Goal: Information Seeking & Learning: Learn about a topic

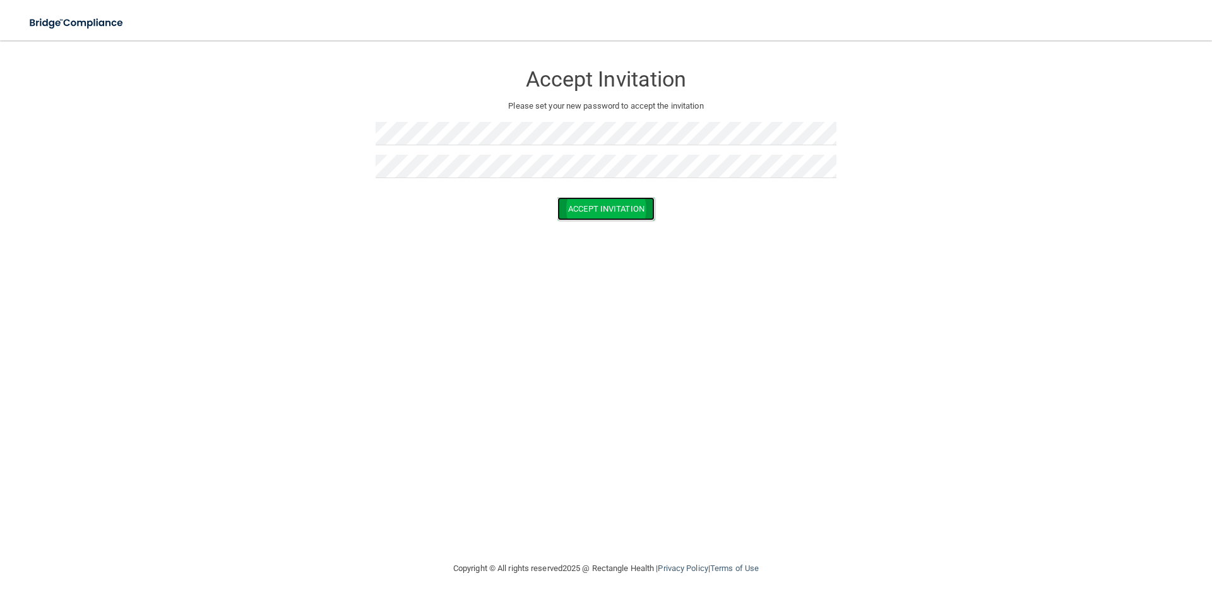
click at [597, 207] on button "Accept Invitation" at bounding box center [606, 208] width 97 height 23
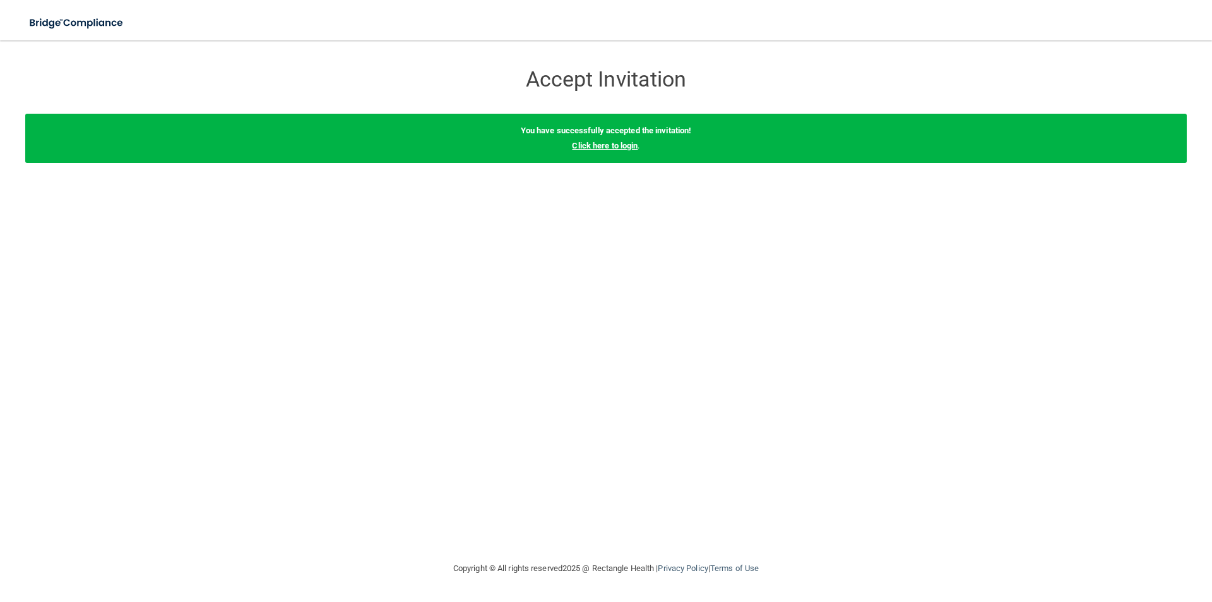
click at [580, 147] on link "Click here to login" at bounding box center [605, 145] width 66 height 9
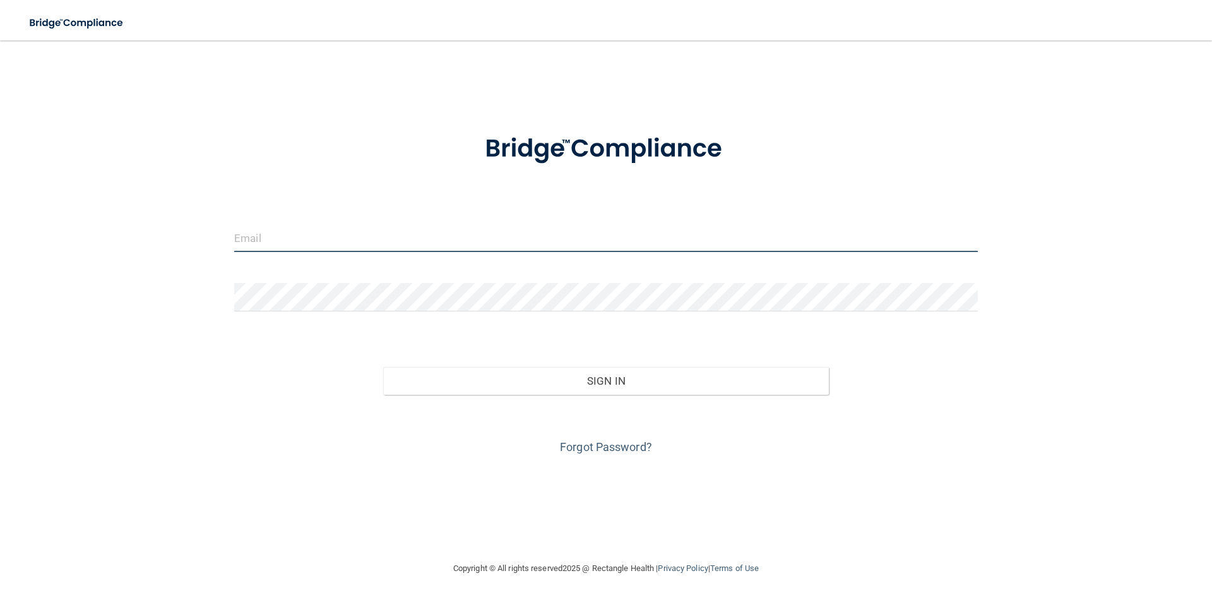
click at [376, 237] on input "email" at bounding box center [606, 238] width 744 height 28
type input "[EMAIL_ADDRESS][DOMAIN_NAME]"
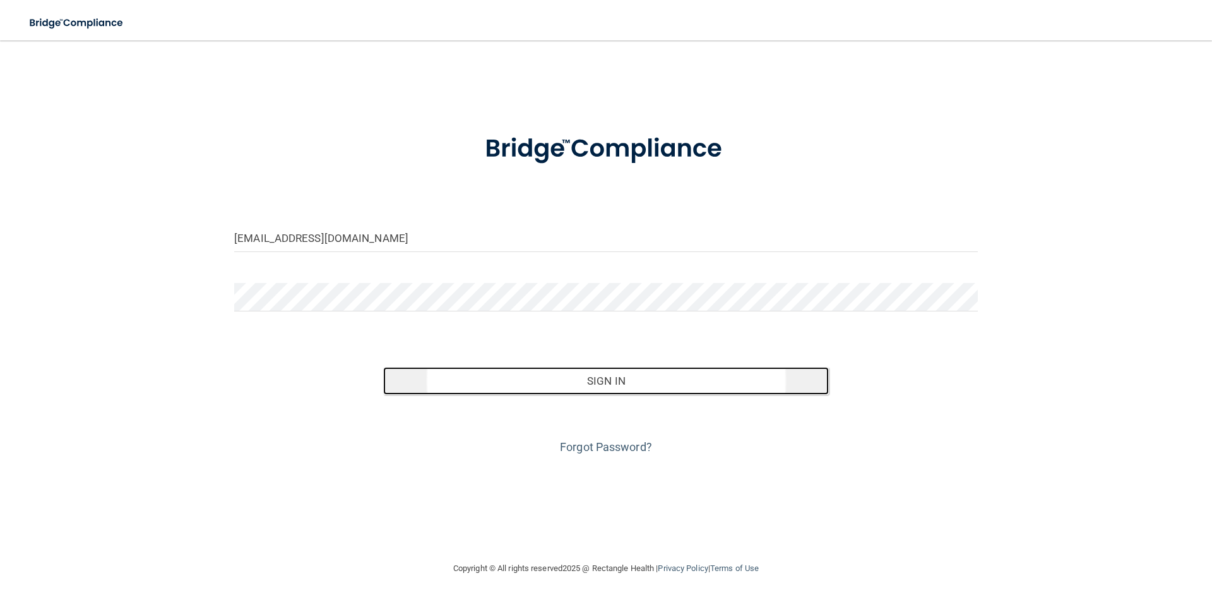
click at [625, 378] on button "Sign In" at bounding box center [606, 381] width 446 height 28
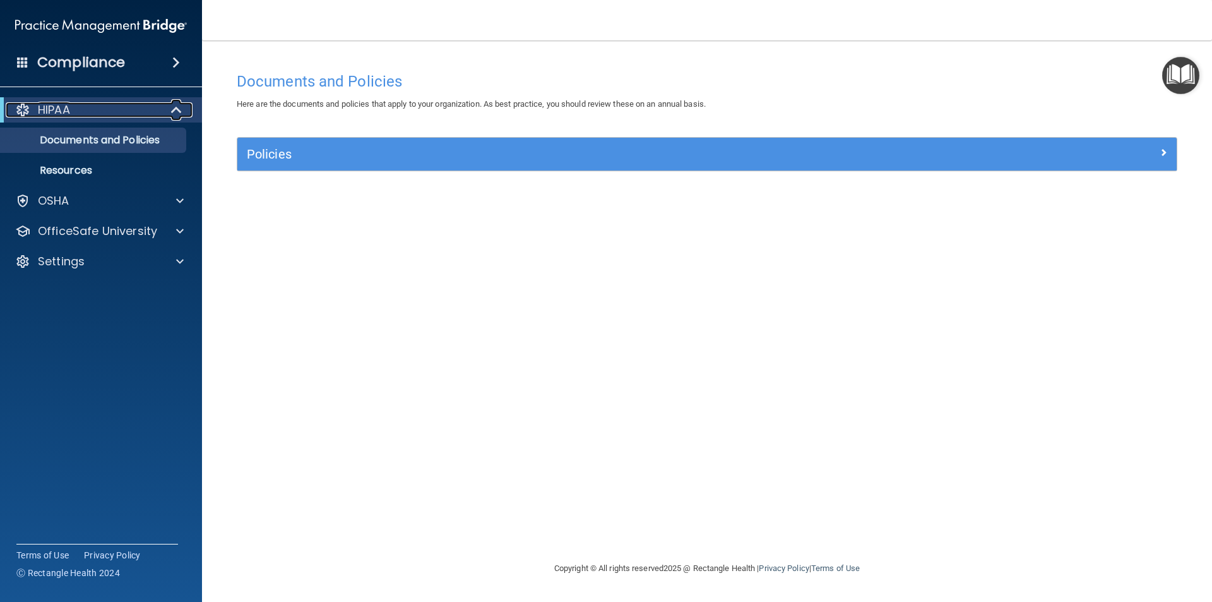
click at [104, 108] on div "HIPAA" at bounding box center [84, 109] width 156 height 15
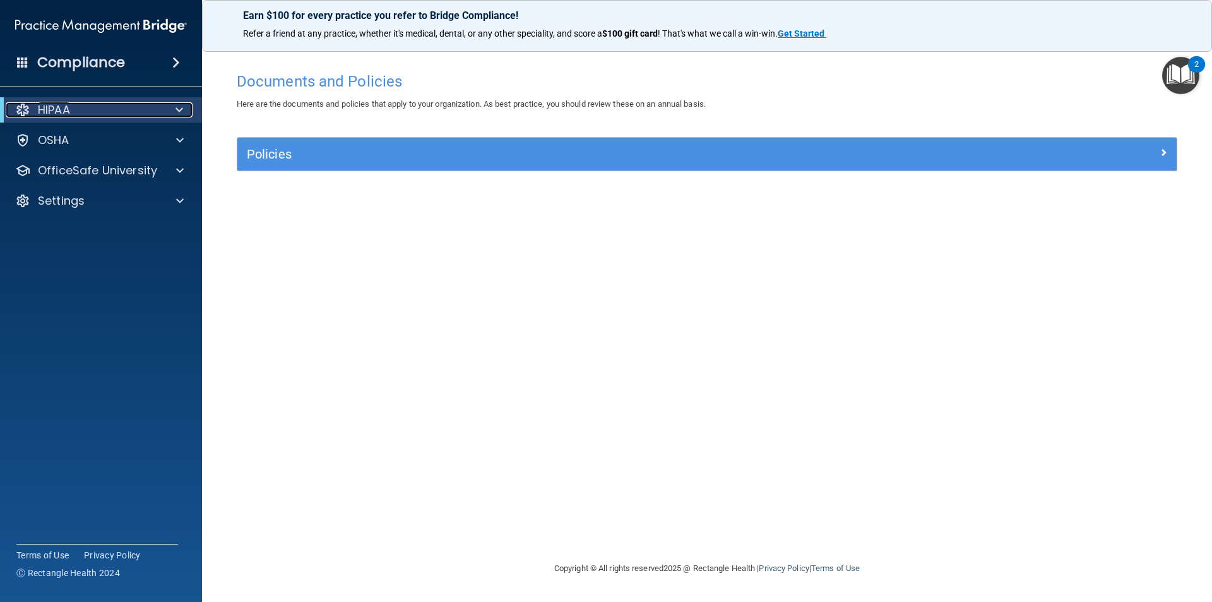
click at [104, 108] on div "HIPAA" at bounding box center [84, 109] width 156 height 15
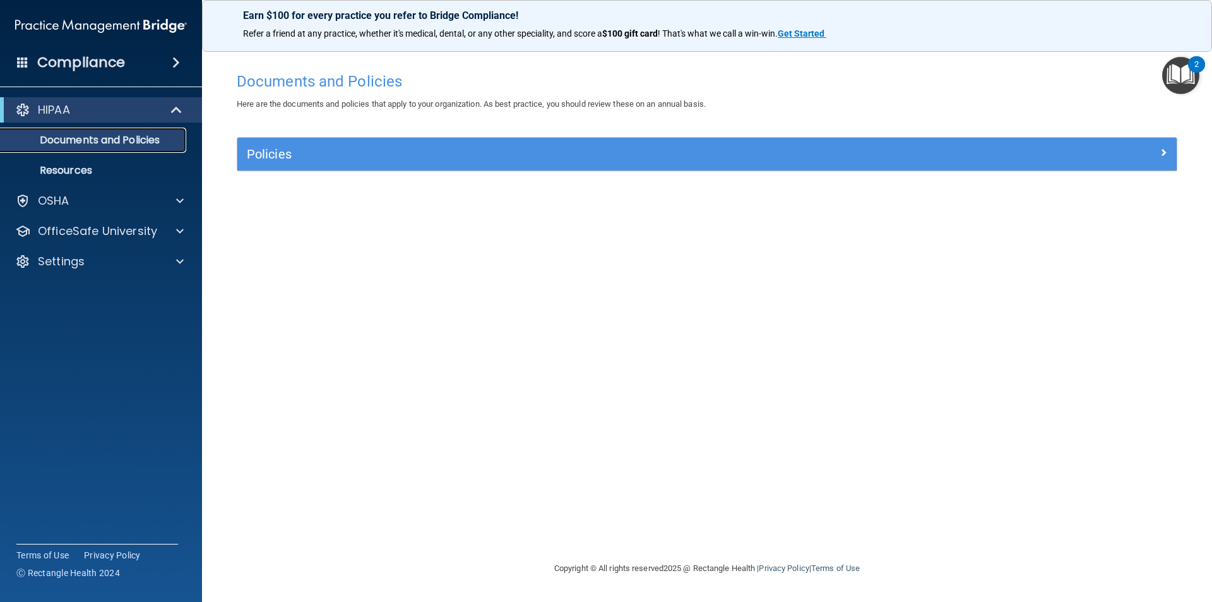
click at [120, 137] on p "Documents and Policies" at bounding box center [94, 140] width 172 height 13
click at [157, 200] on div "OSHA" at bounding box center [84, 200] width 157 height 15
click at [1181, 75] on img "Open Resource Center, 2 new notifications" at bounding box center [1181, 75] width 37 height 37
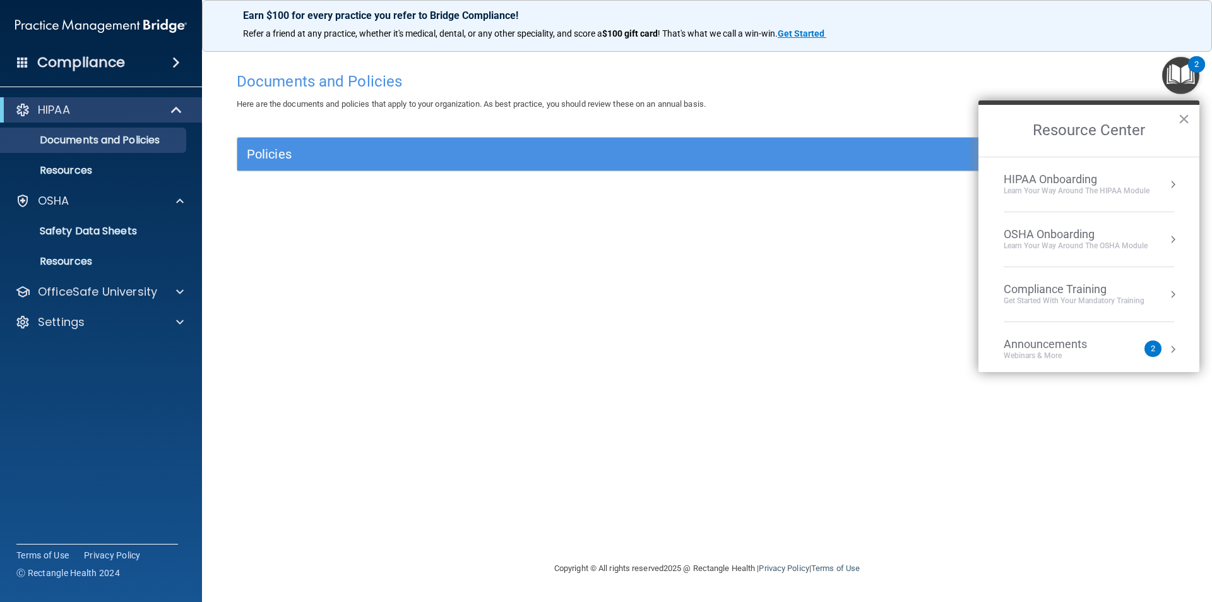
click at [1045, 282] on div "Compliance Training" at bounding box center [1074, 289] width 141 height 14
click at [1069, 174] on div "HIPAA Training for Members" at bounding box center [1059, 177] width 141 height 11
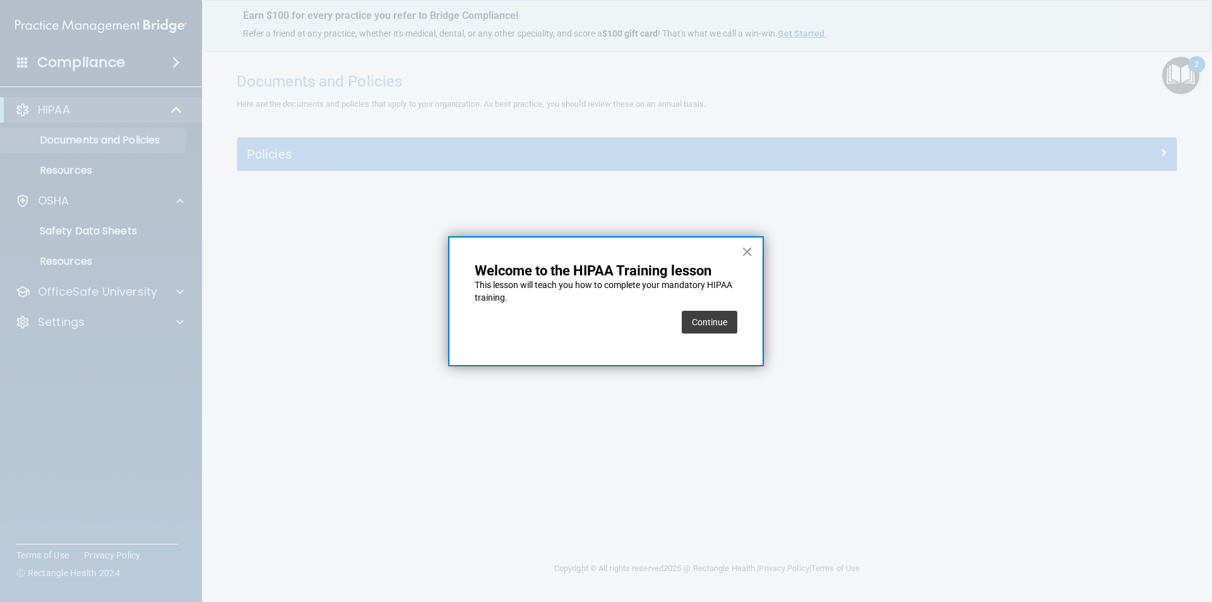
drag, startPoint x: 709, startPoint y: 325, endPoint x: 514, endPoint y: 381, distance: 202.9
click at [708, 325] on button "Continue" at bounding box center [710, 322] width 56 height 23
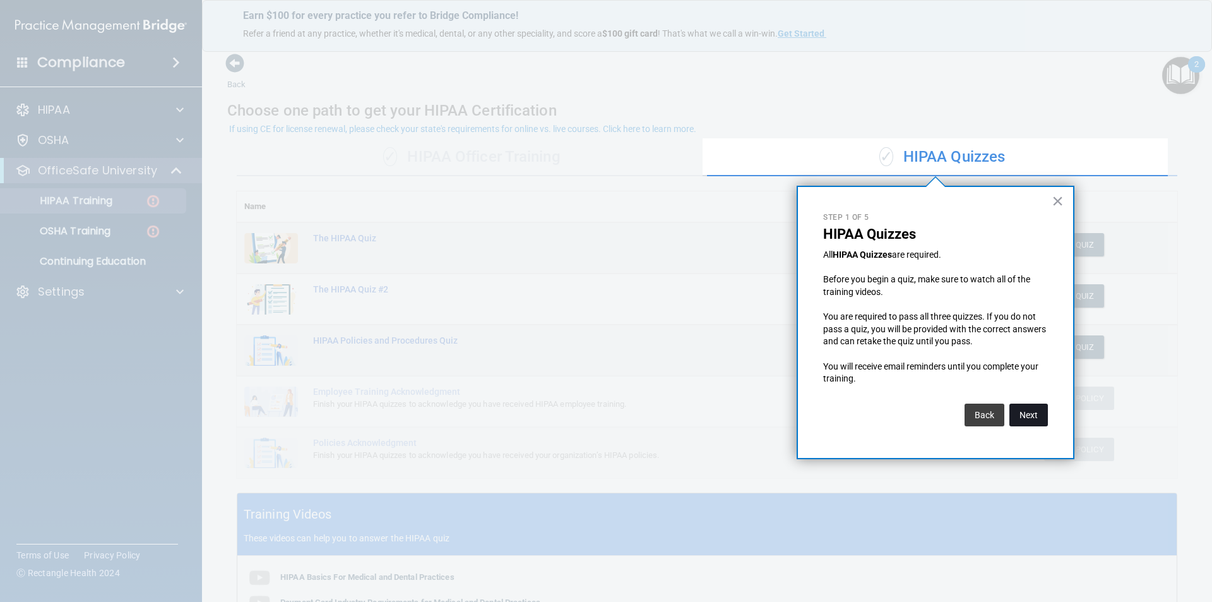
click at [1027, 415] on button "Next" at bounding box center [1029, 415] width 39 height 23
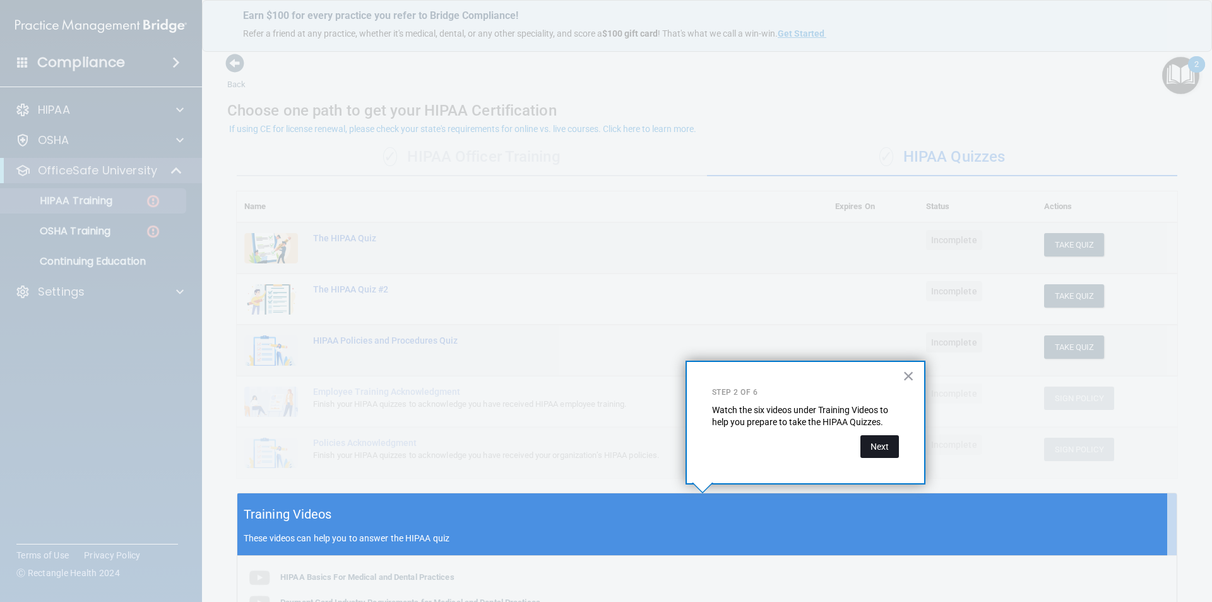
click at [866, 450] on button "Next" at bounding box center [880, 446] width 39 height 23
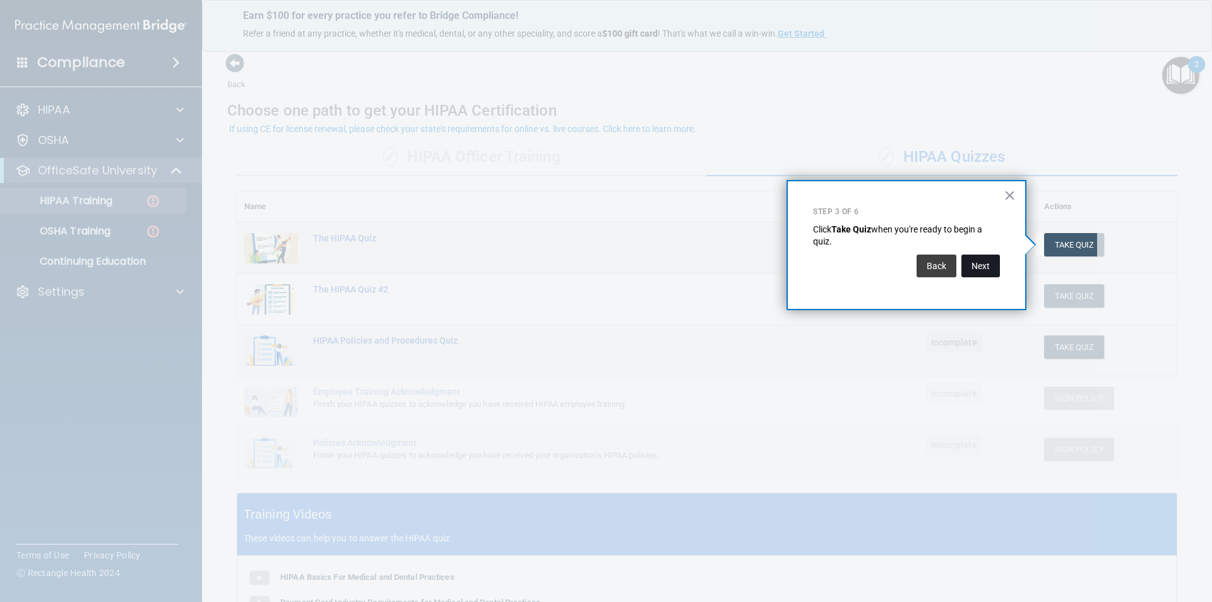
click at [984, 265] on button "Next" at bounding box center [981, 265] width 39 height 23
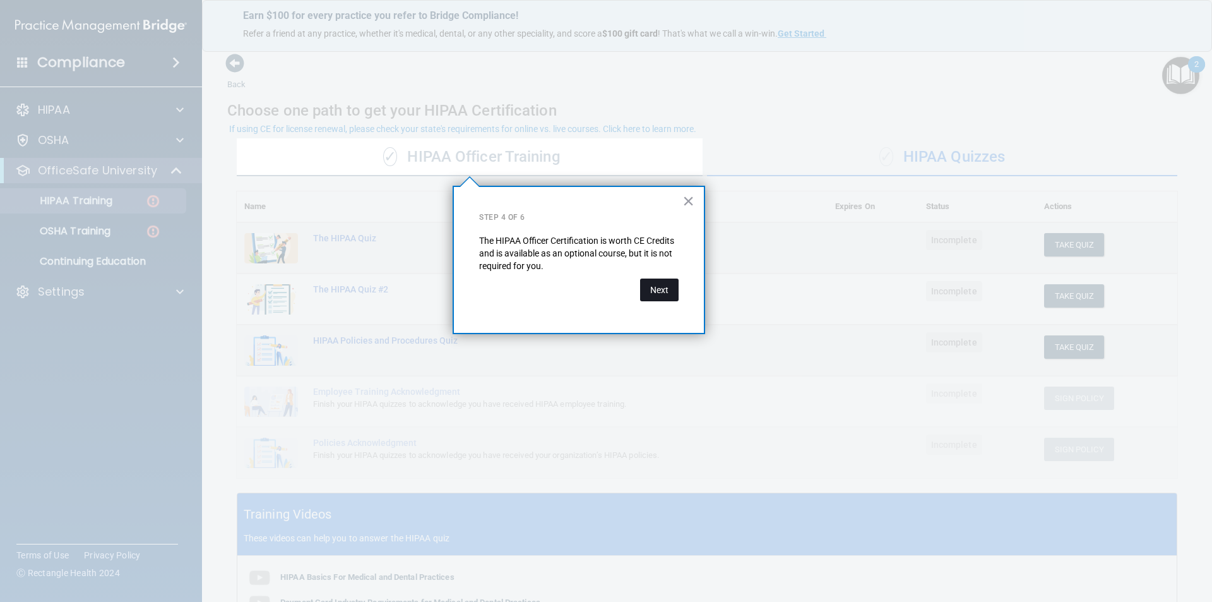
click at [646, 289] on button "Next" at bounding box center [659, 289] width 39 height 23
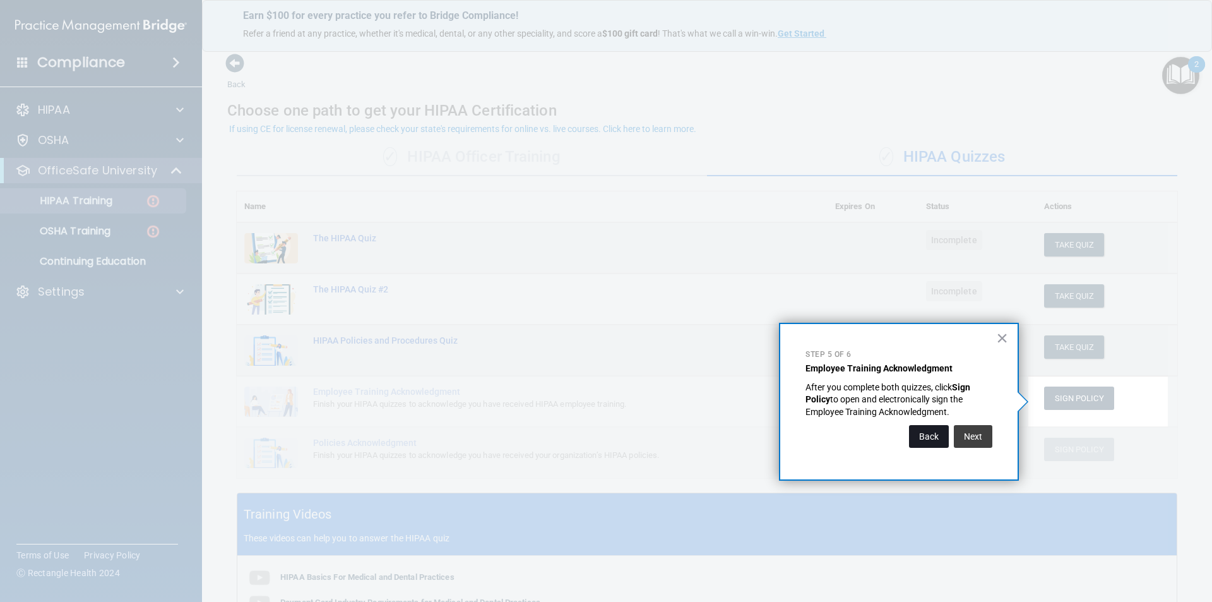
click at [930, 433] on button "Back" at bounding box center [929, 436] width 40 height 23
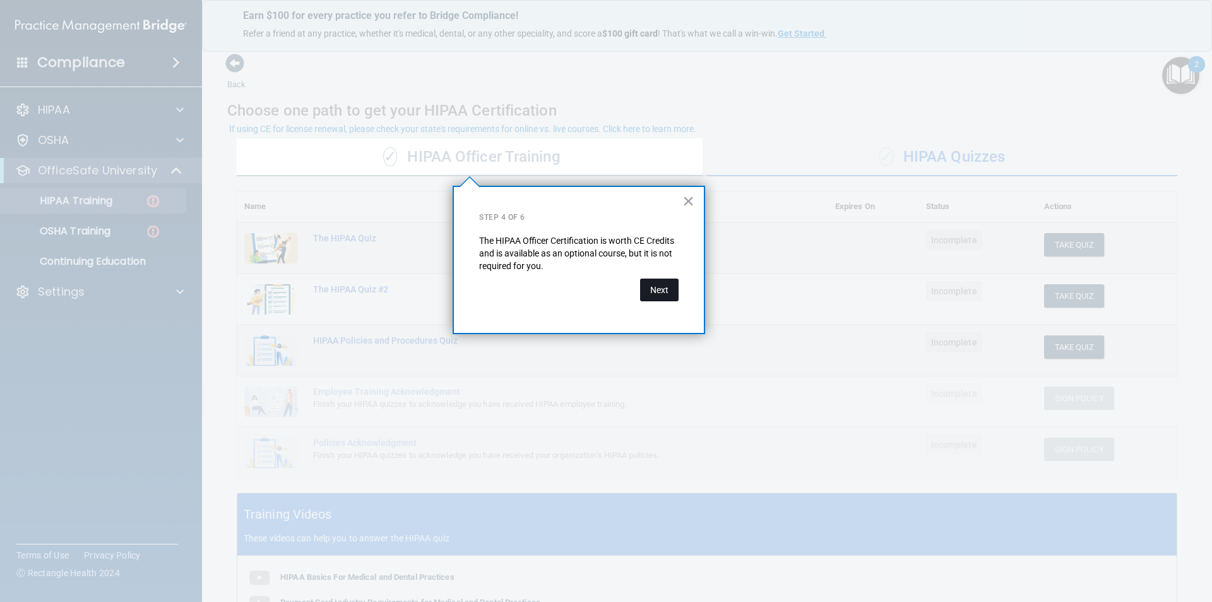
click at [670, 290] on button "Next" at bounding box center [659, 289] width 39 height 23
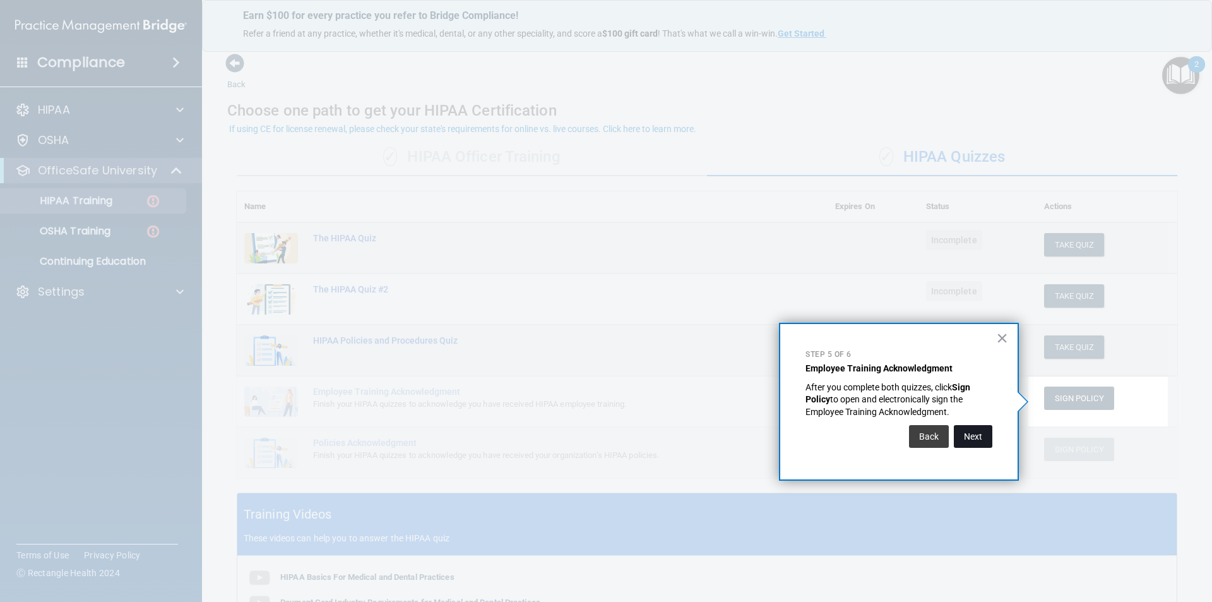
click at [976, 438] on button "Next" at bounding box center [973, 436] width 39 height 23
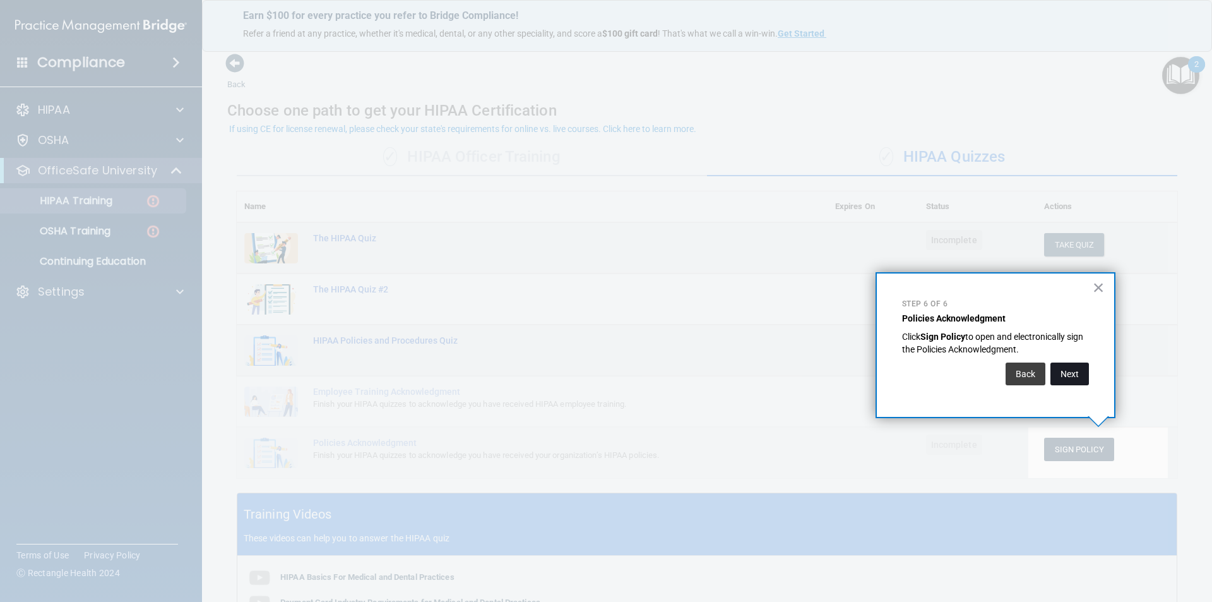
click at [1068, 369] on button "Next" at bounding box center [1070, 373] width 39 height 23
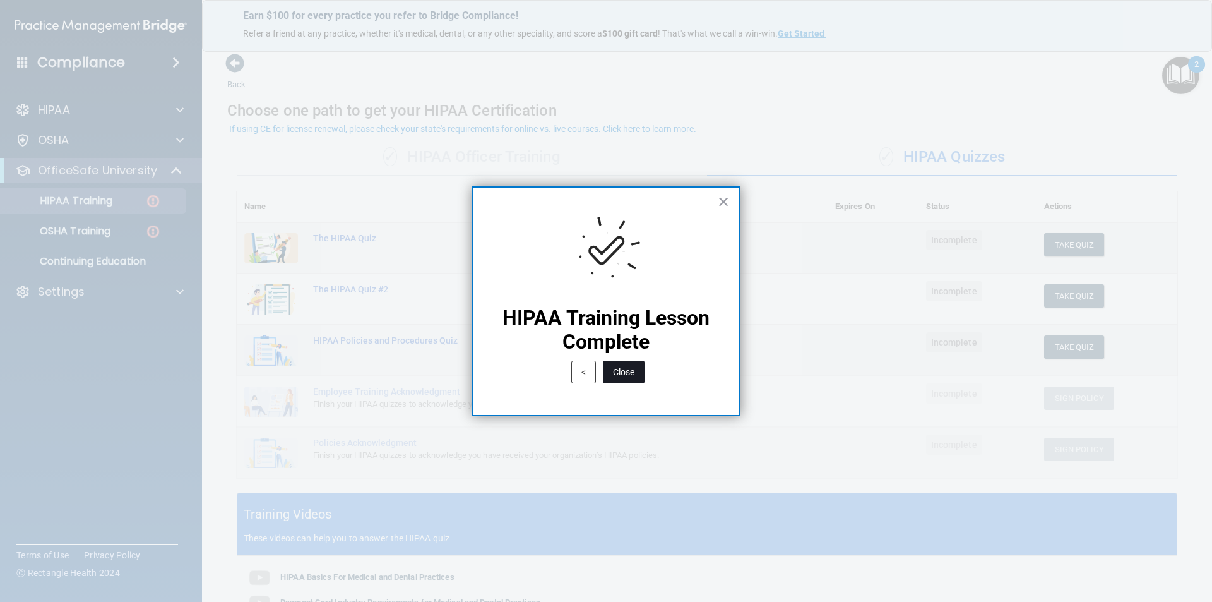
click at [641, 373] on button "Close" at bounding box center [624, 372] width 42 height 23
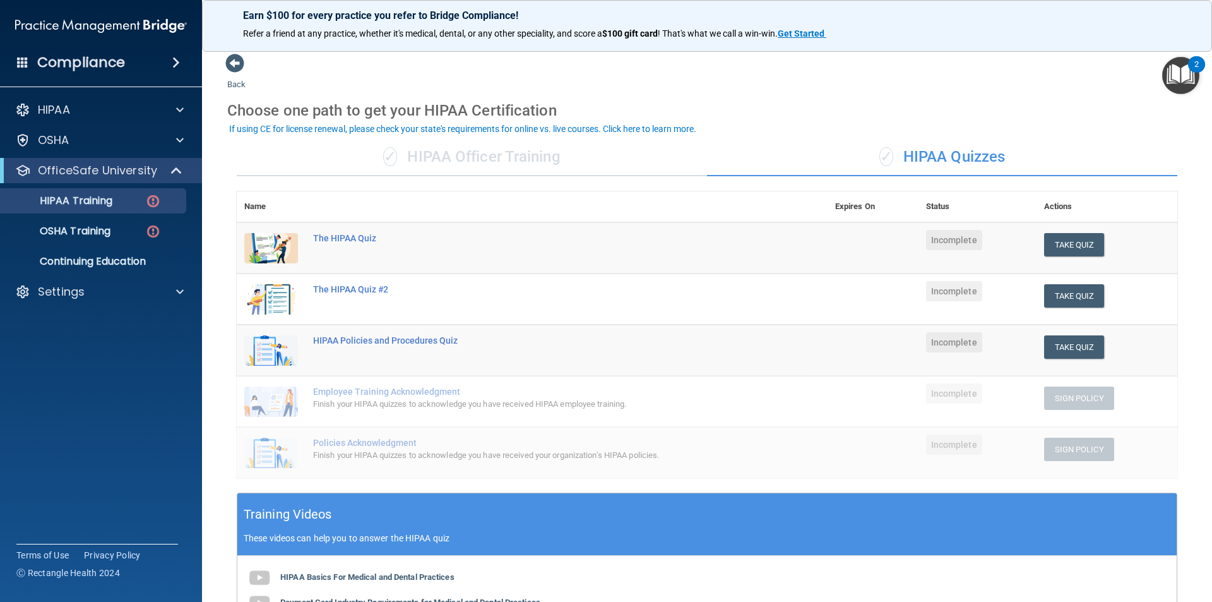
click at [475, 164] on div "✓ HIPAA Officer Training" at bounding box center [472, 157] width 470 height 38
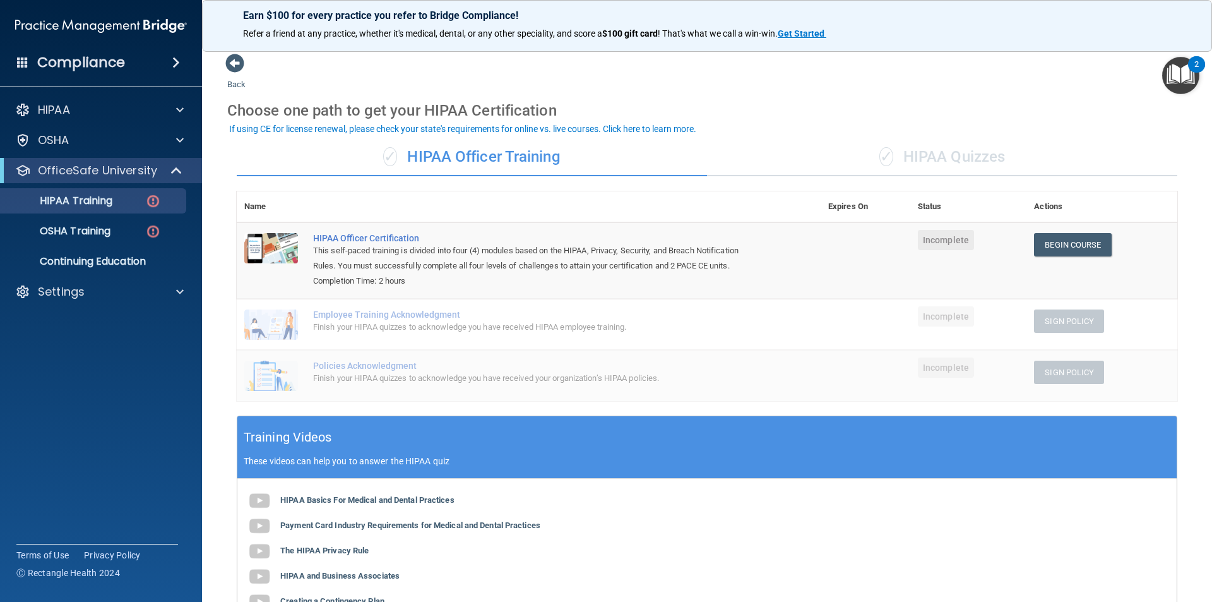
click at [906, 160] on div "✓ HIPAA Quizzes" at bounding box center [942, 157] width 470 height 38
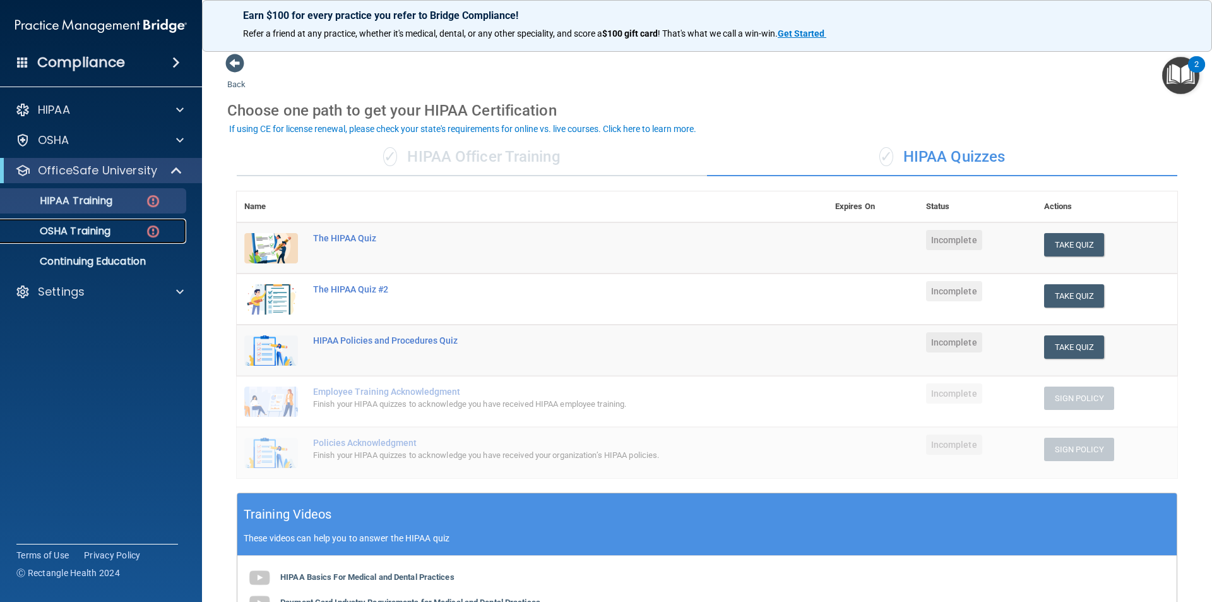
click at [46, 237] on p "OSHA Training" at bounding box center [59, 231] width 102 height 13
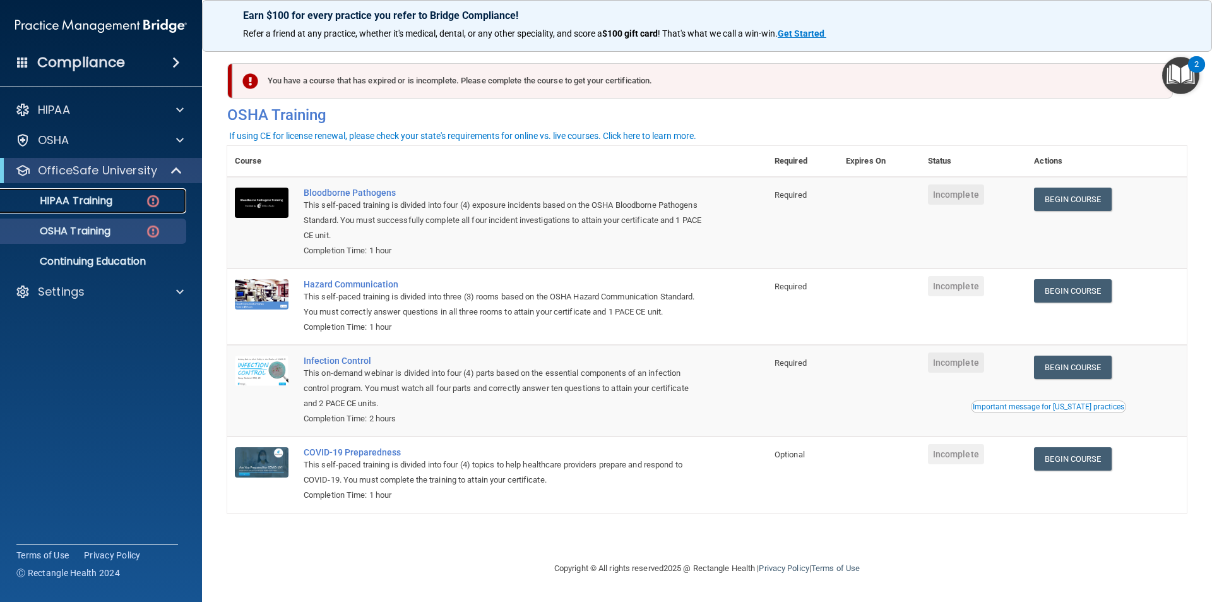
click at [98, 206] on p "HIPAA Training" at bounding box center [60, 200] width 104 height 13
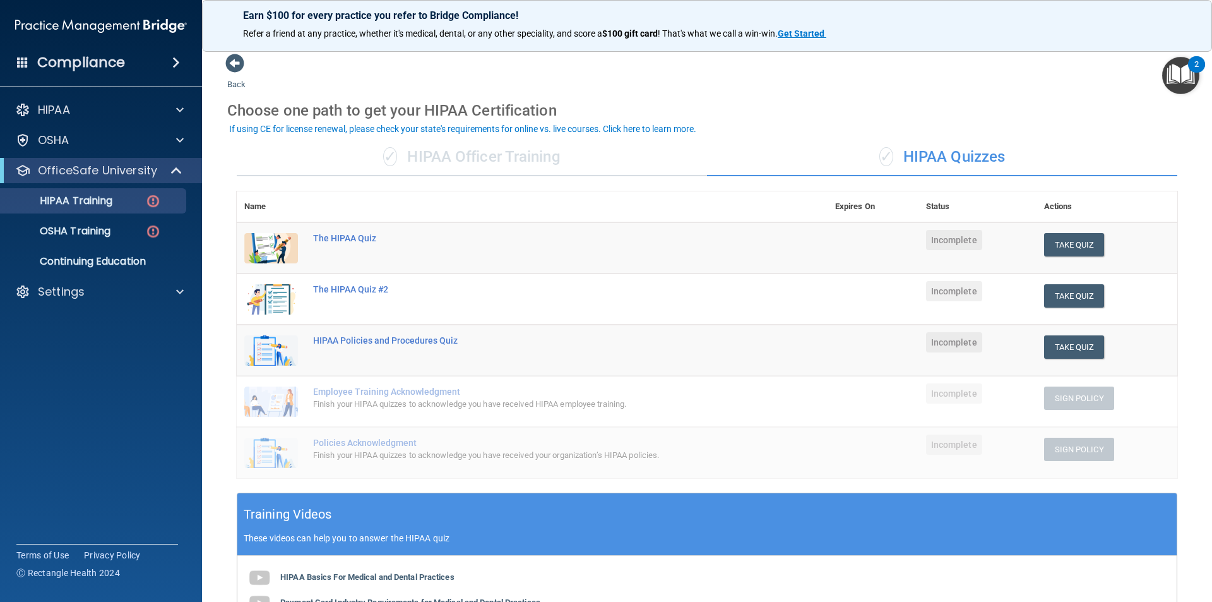
click at [530, 148] on div "✓ HIPAA Officer Training" at bounding box center [472, 157] width 470 height 38
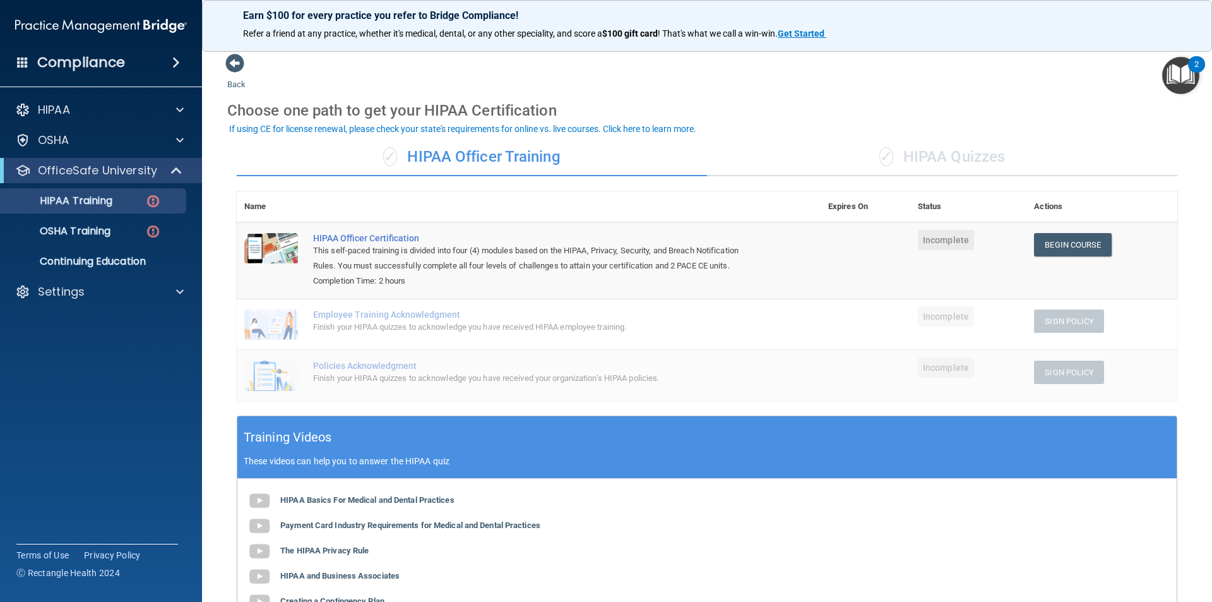
drag, startPoint x: 752, startPoint y: 160, endPoint x: 753, endPoint y: 167, distance: 7.0
click at [752, 160] on div "✓ HIPAA Quizzes" at bounding box center [942, 157] width 470 height 38
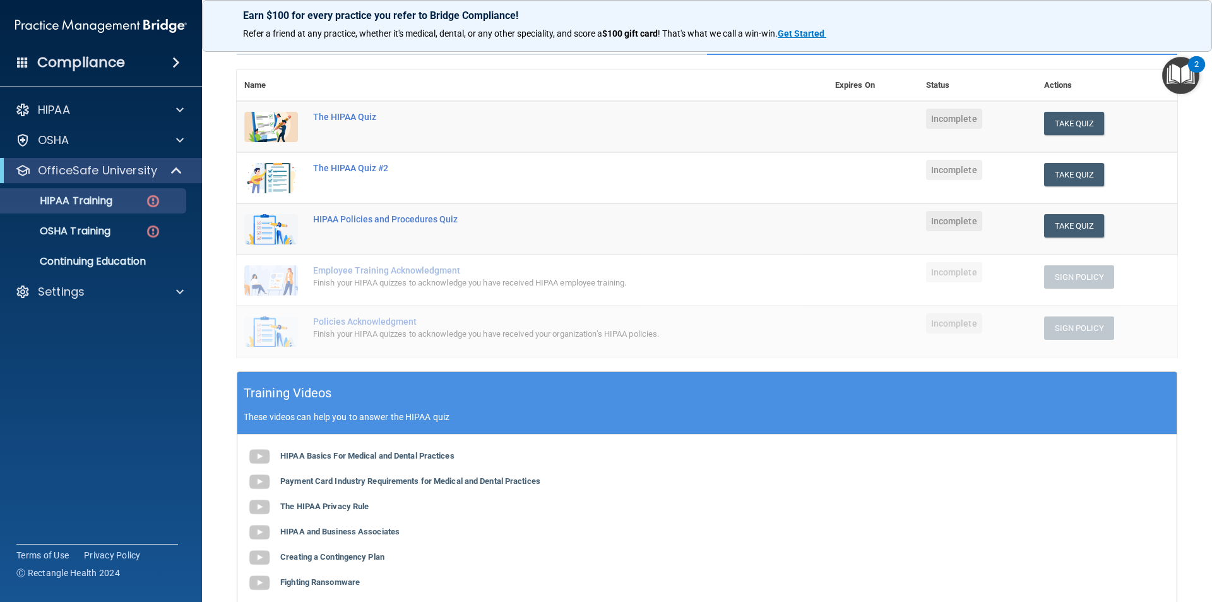
scroll to position [93, 0]
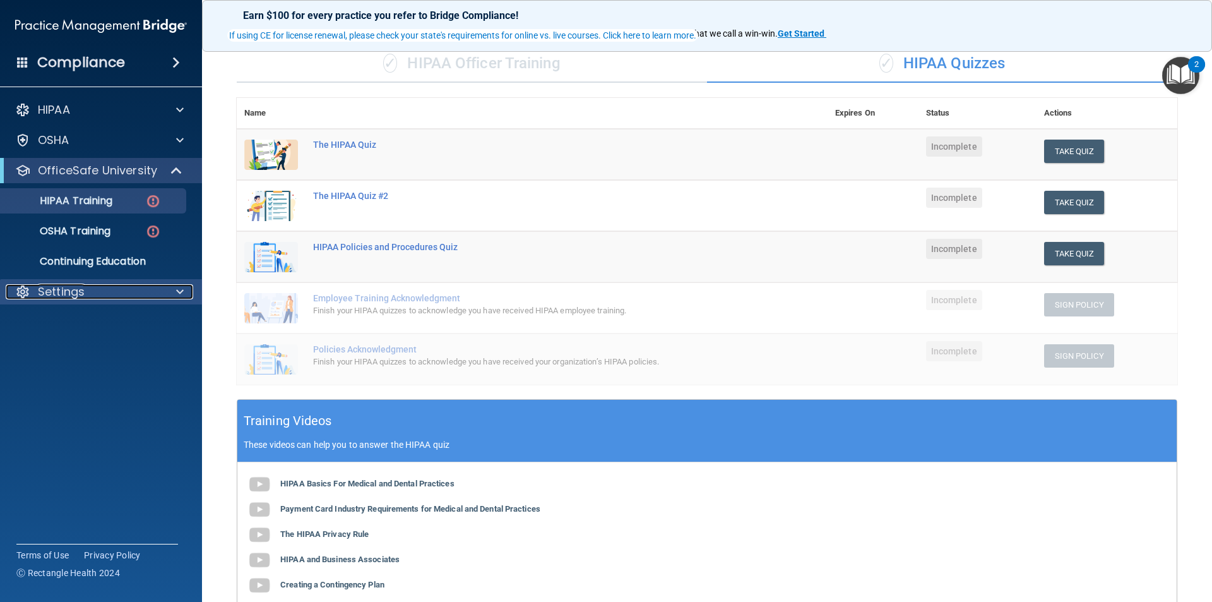
click at [142, 294] on div "Settings" at bounding box center [84, 291] width 157 height 15
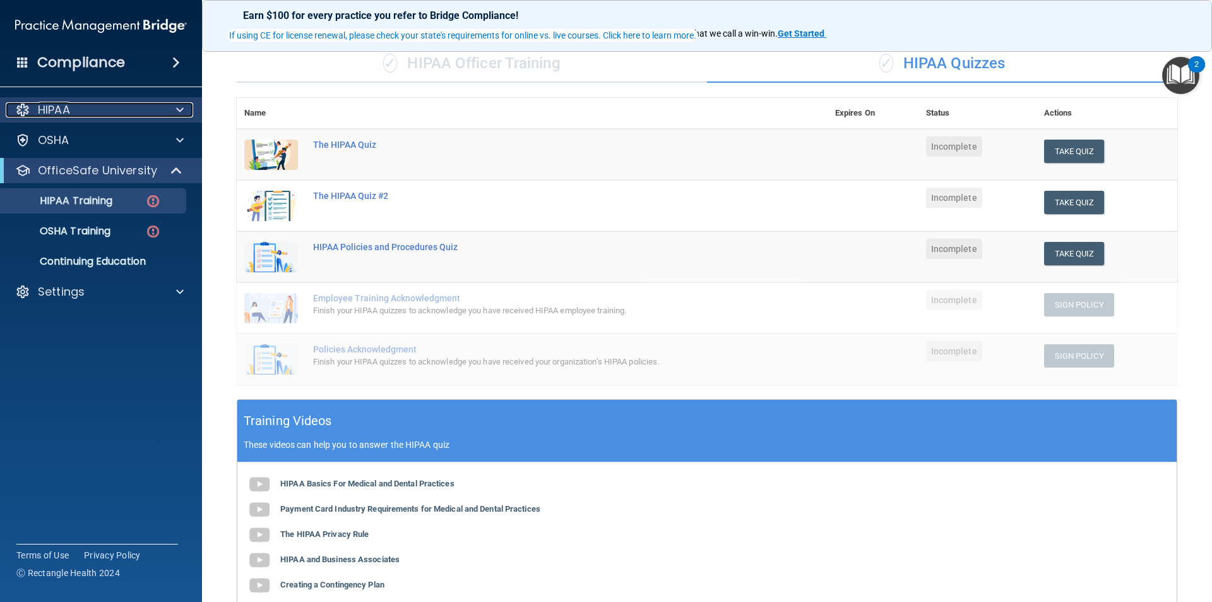
click at [107, 109] on div "HIPAA" at bounding box center [84, 109] width 157 height 15
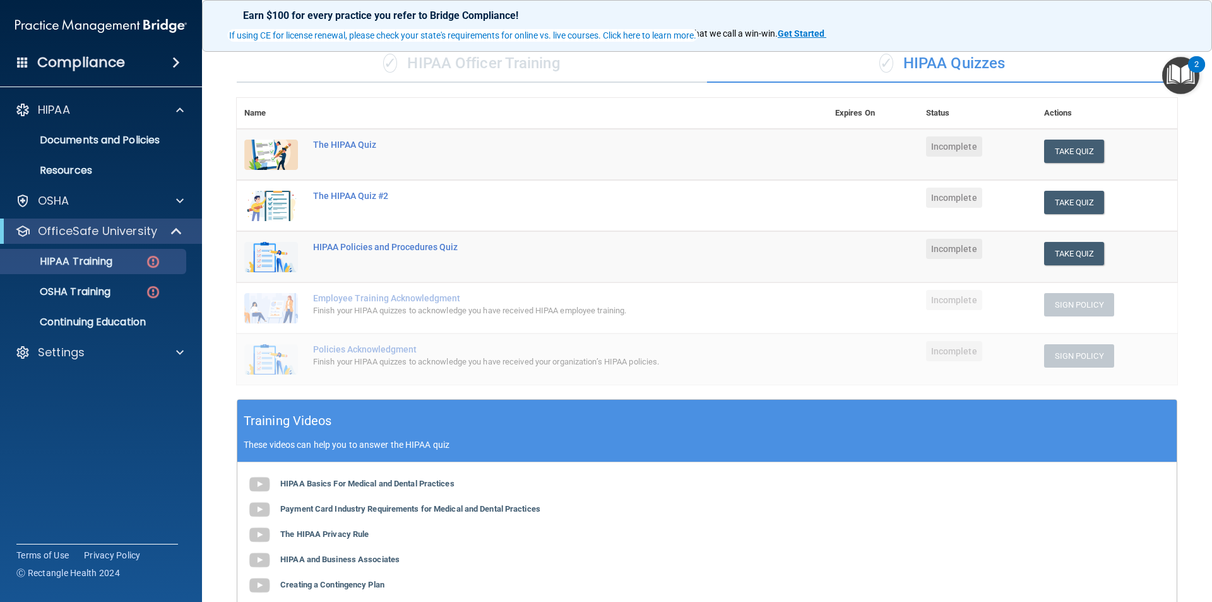
click at [179, 71] on div "Compliance" at bounding box center [101, 63] width 202 height 28
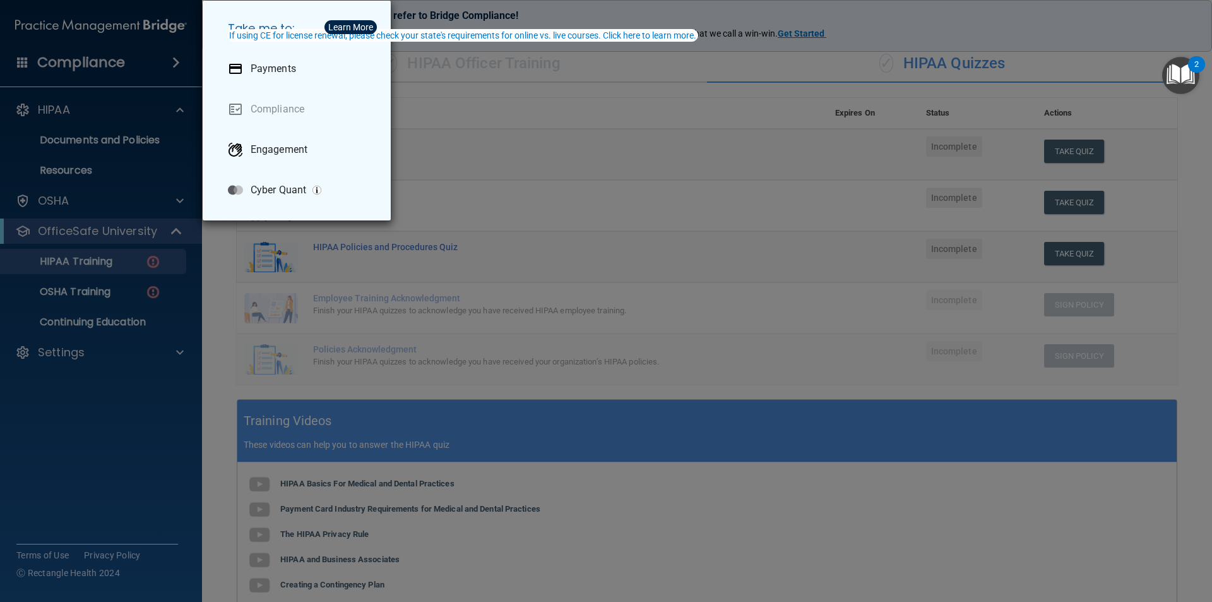
click at [179, 71] on div "Take me to: Payments Compliance Engagement Cyber Quant" at bounding box center [606, 301] width 1212 height 602
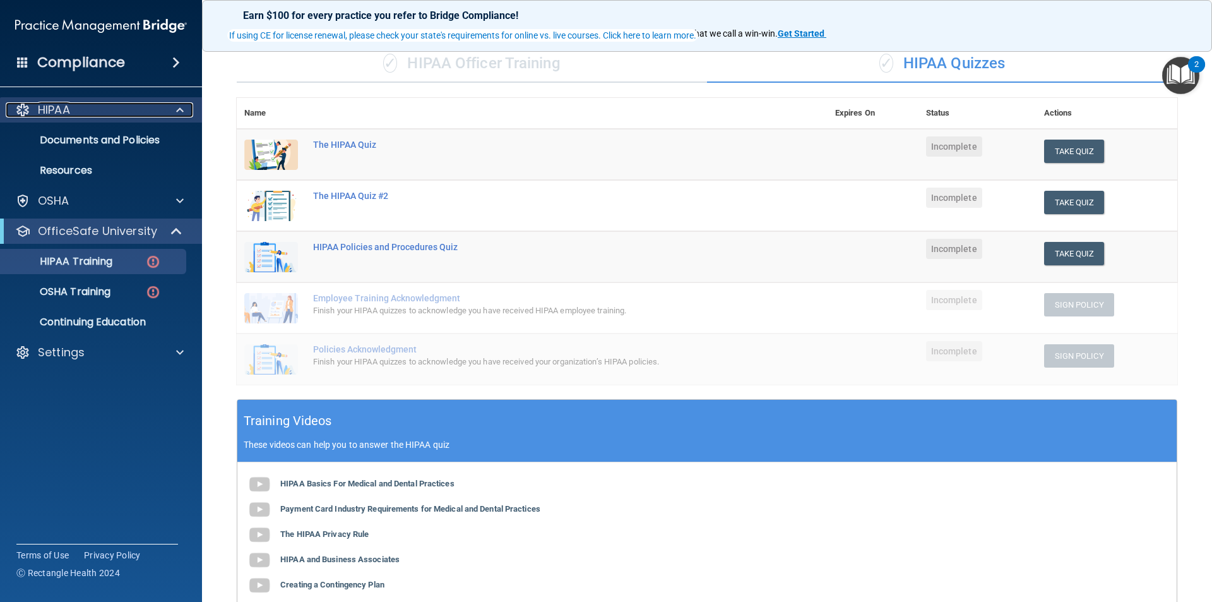
click at [188, 111] on div at bounding box center [178, 109] width 32 height 15
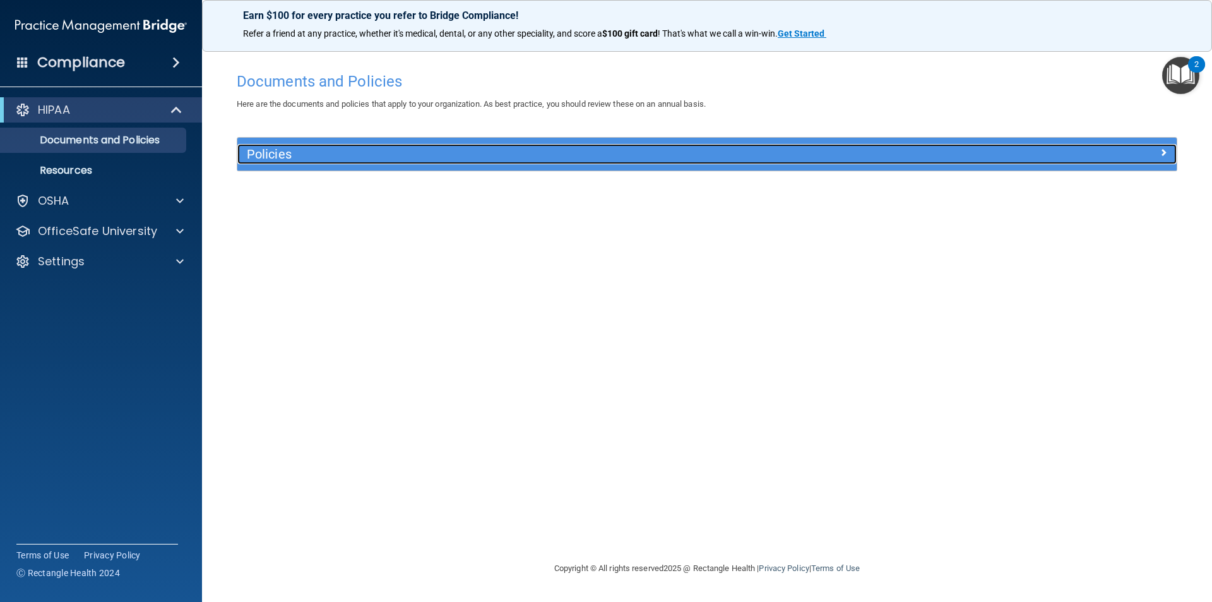
click at [494, 148] on h5 "Policies" at bounding box center [590, 154] width 686 height 14
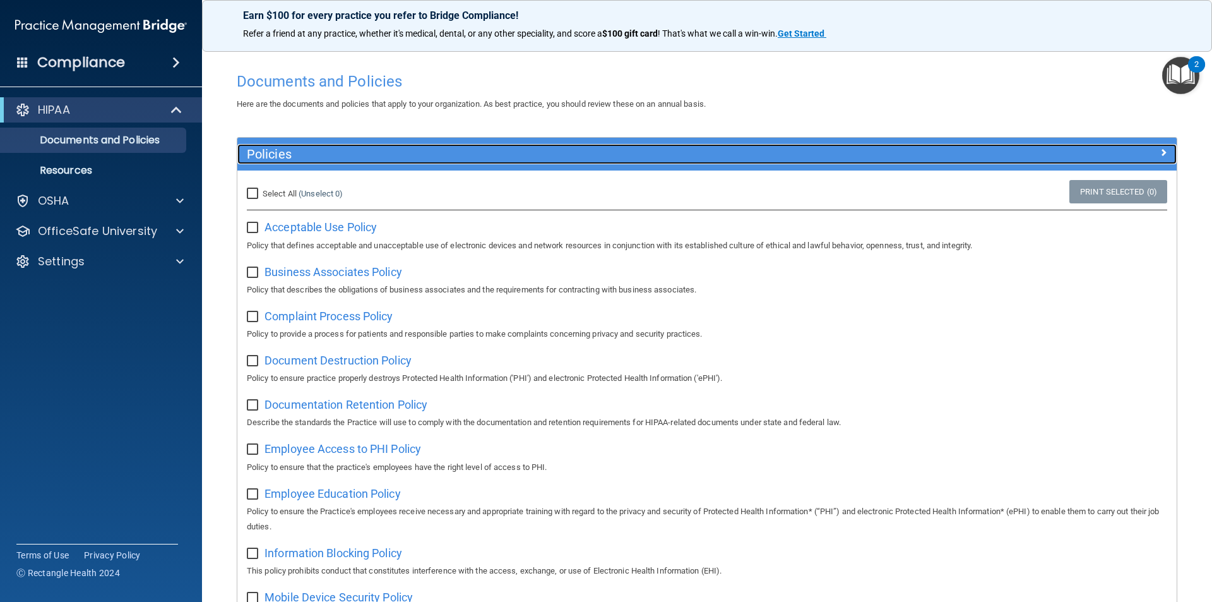
click at [1145, 155] on div at bounding box center [1059, 151] width 235 height 15
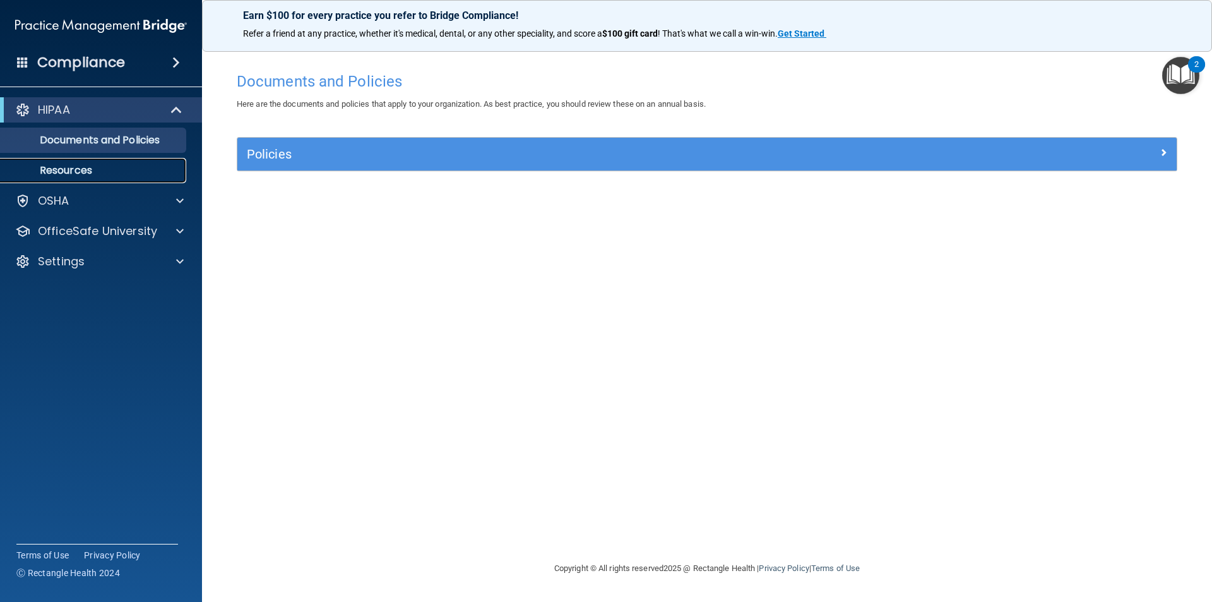
click at [39, 167] on p "Resources" at bounding box center [94, 170] width 172 height 13
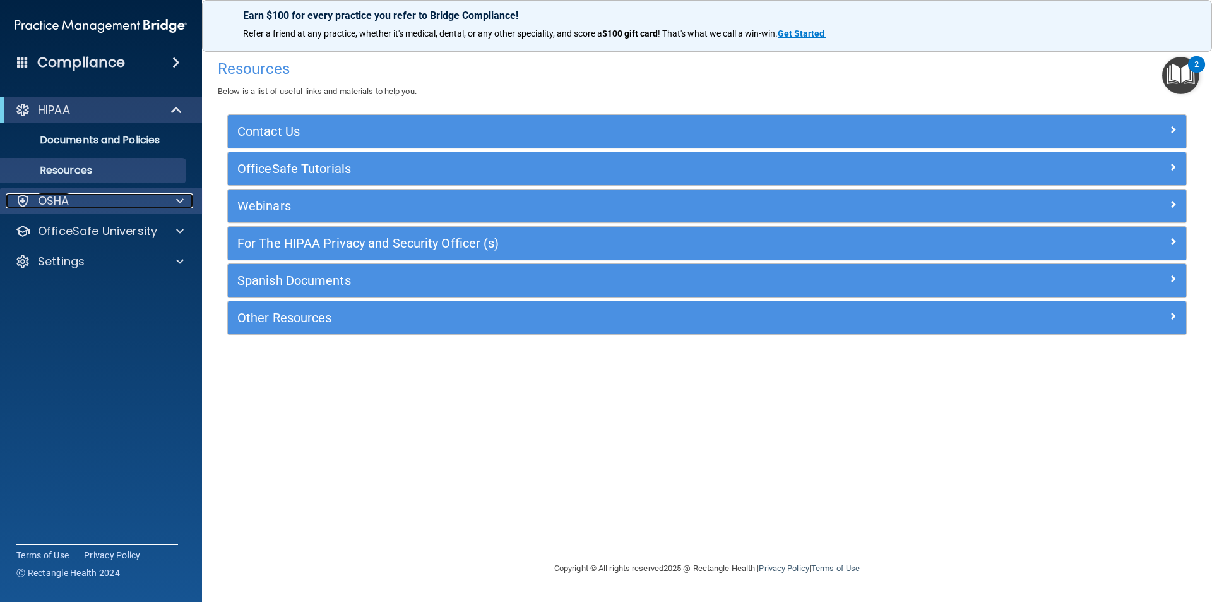
click at [124, 206] on div "OSHA" at bounding box center [84, 200] width 157 height 15
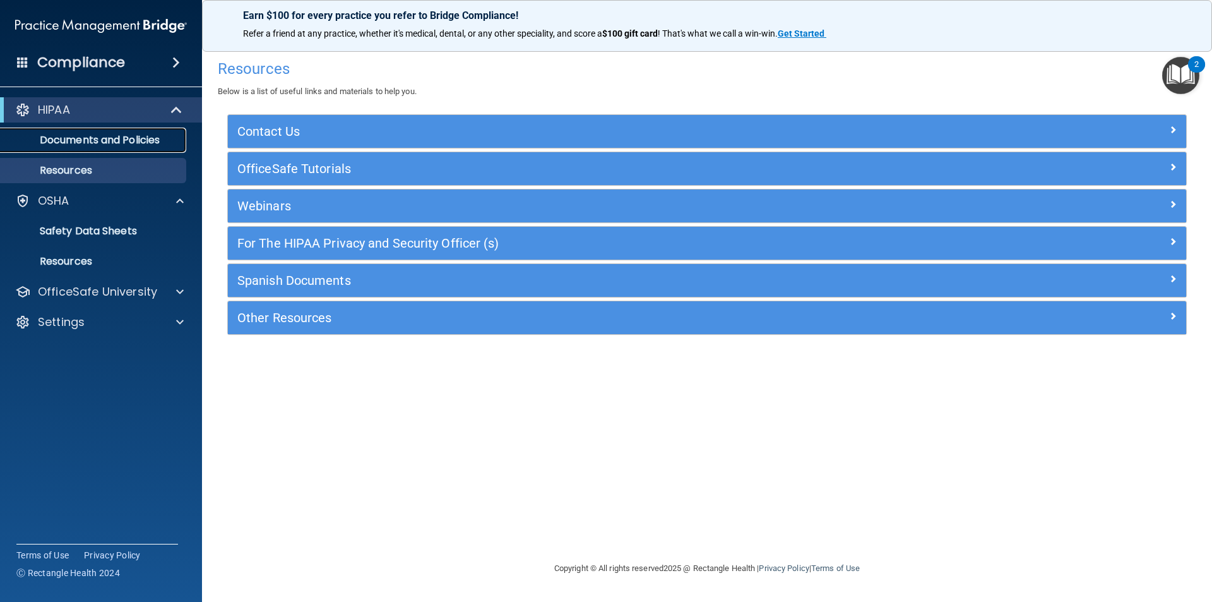
click at [136, 144] on p "Documents and Policies" at bounding box center [94, 140] width 172 height 13
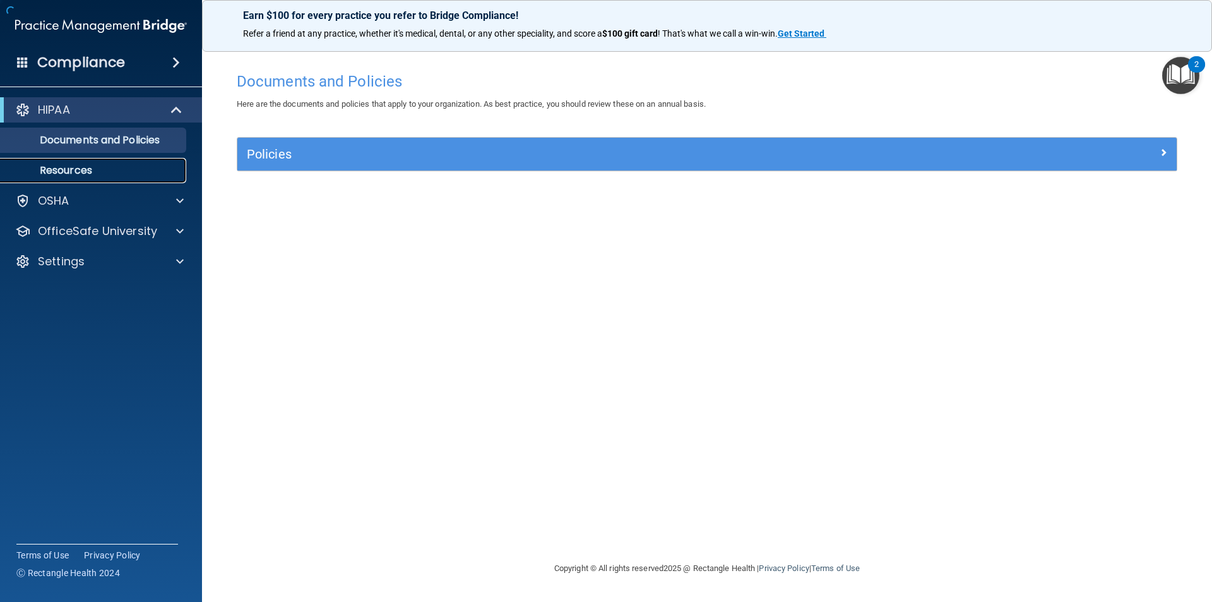
click at [125, 169] on p "Resources" at bounding box center [94, 170] width 172 height 13
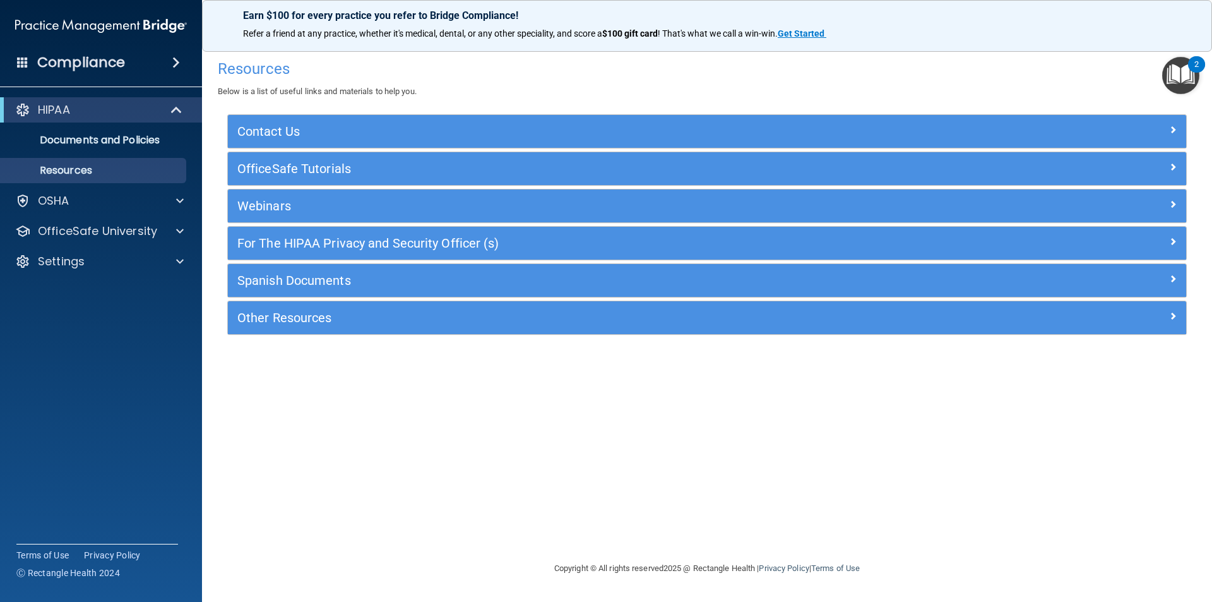
click at [96, 64] on h4 "Compliance" at bounding box center [81, 63] width 88 height 18
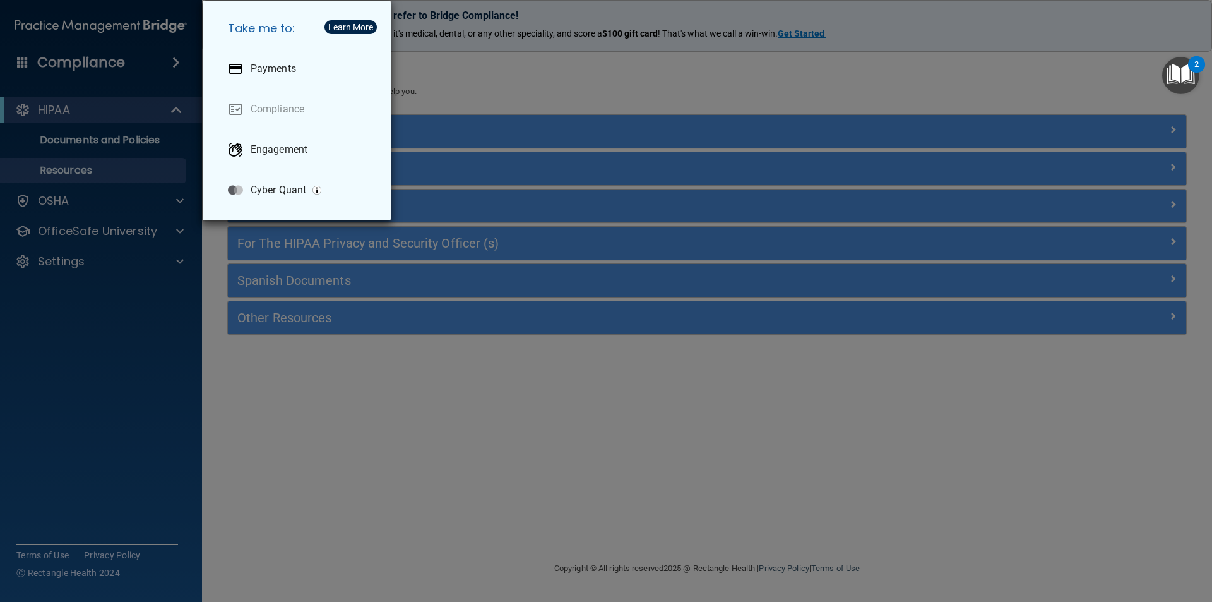
click at [96, 64] on div "Take me to: Payments Compliance Engagement Cyber Quant" at bounding box center [606, 301] width 1212 height 602
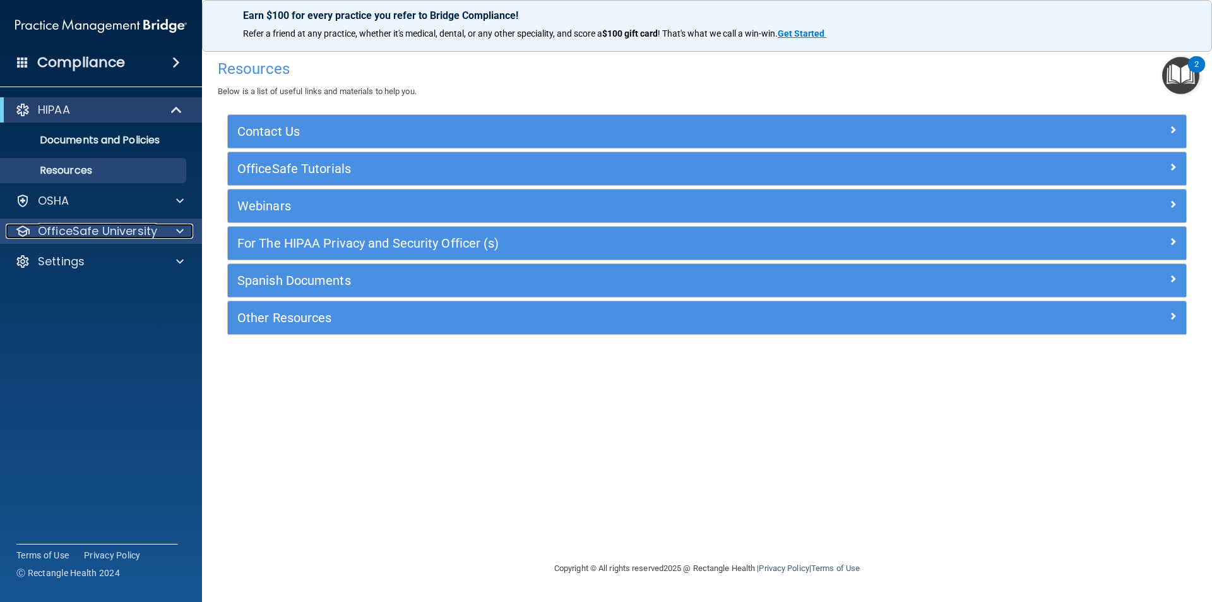
click at [133, 232] on p "OfficeSafe University" at bounding box center [97, 231] width 119 height 15
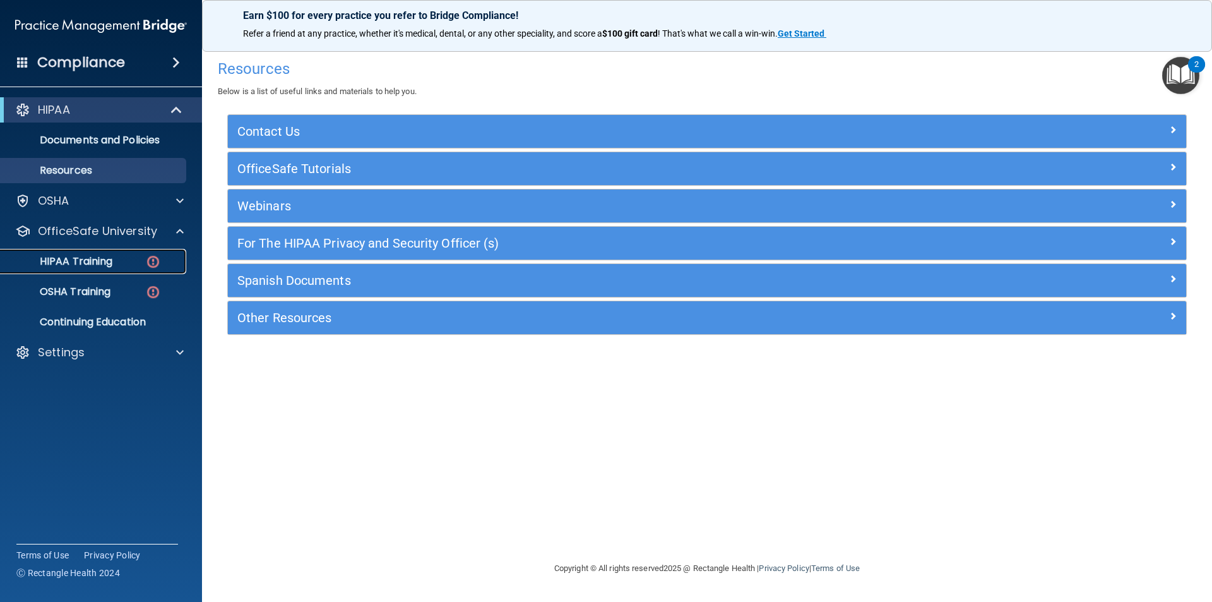
click at [136, 258] on div "HIPAA Training" at bounding box center [94, 261] width 172 height 13
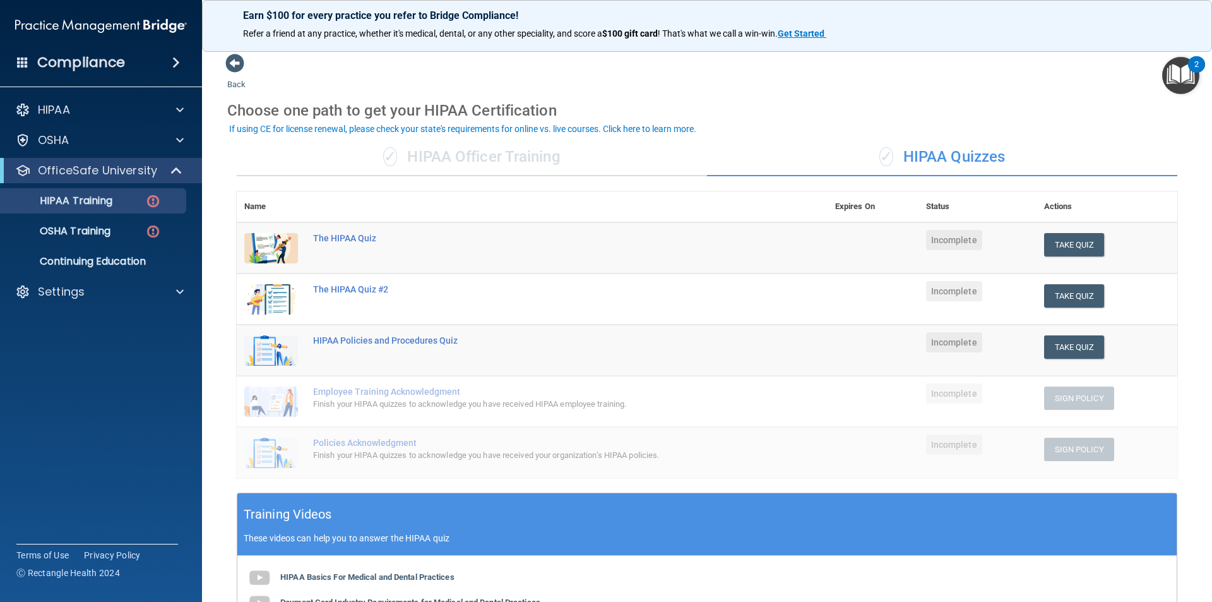
click at [523, 168] on div "✓ HIPAA Officer Training" at bounding box center [472, 157] width 470 height 38
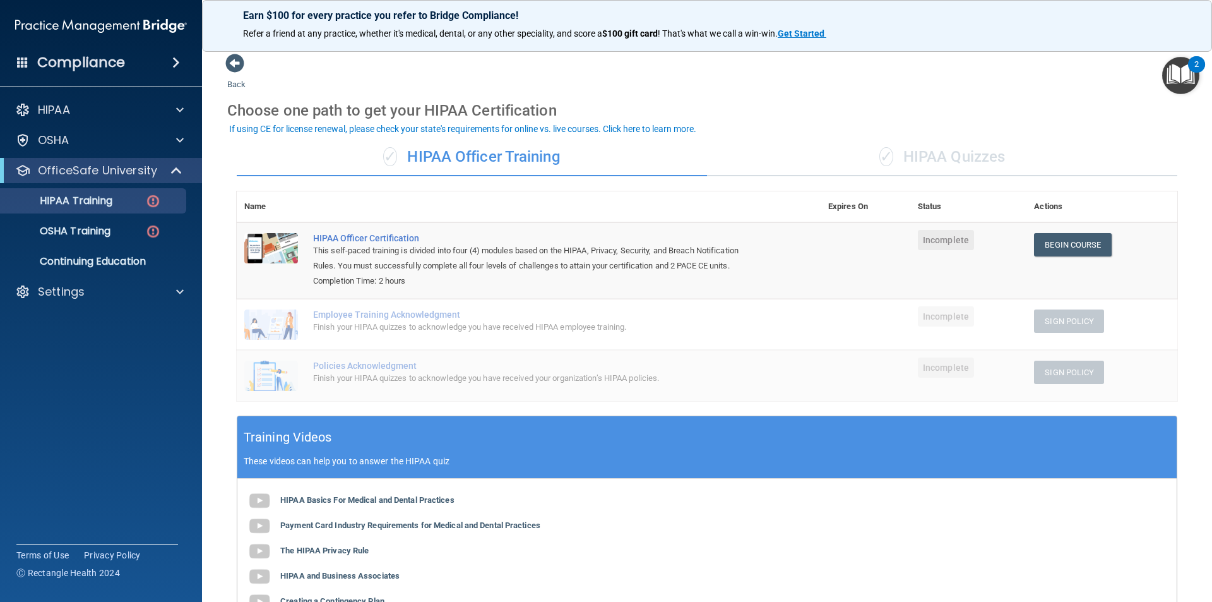
click at [880, 160] on span "✓" at bounding box center [887, 156] width 14 height 19
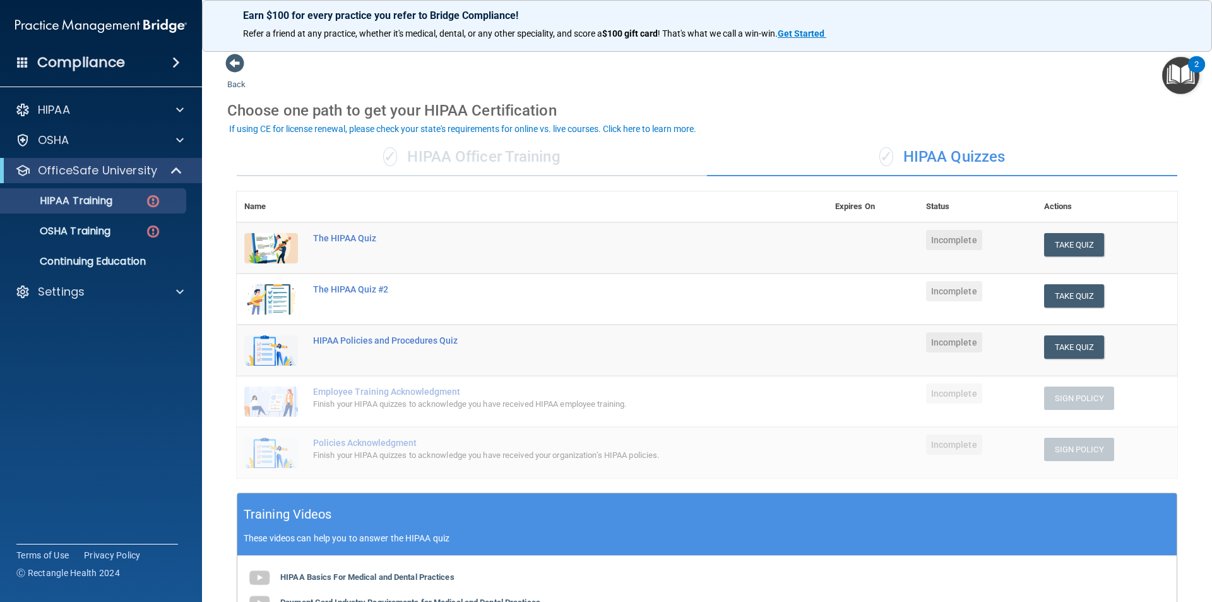
click at [476, 170] on div "✓ HIPAA Officer Training" at bounding box center [472, 157] width 470 height 38
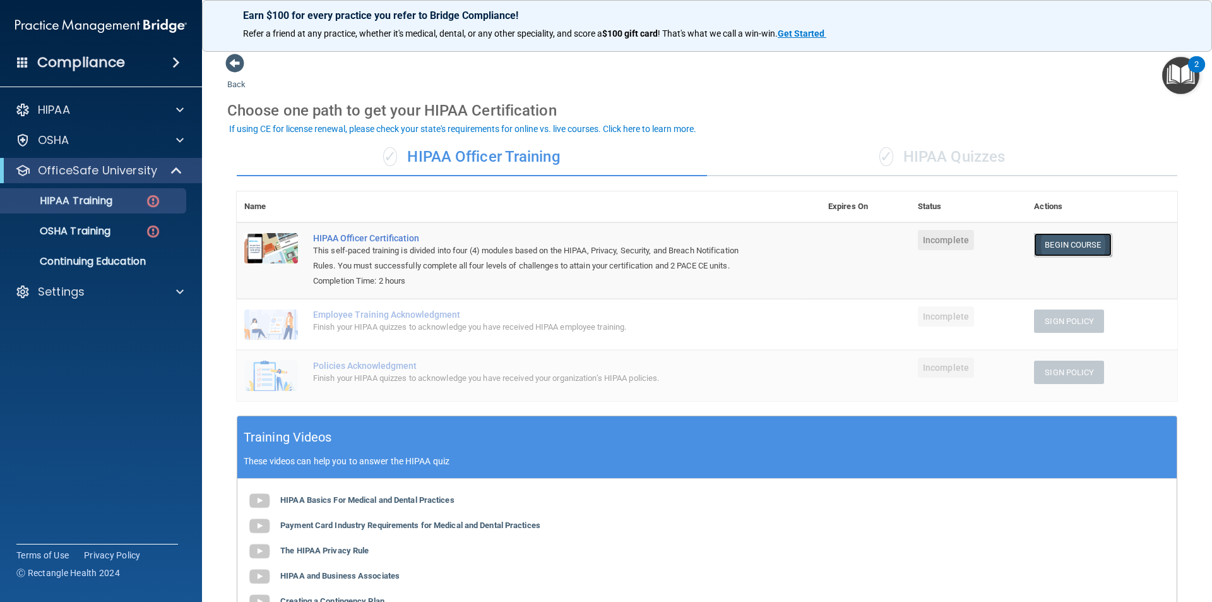
click at [1044, 241] on link "Begin Course" at bounding box center [1072, 244] width 77 height 23
click at [922, 164] on div "✓ HIPAA Quizzes" at bounding box center [942, 157] width 470 height 38
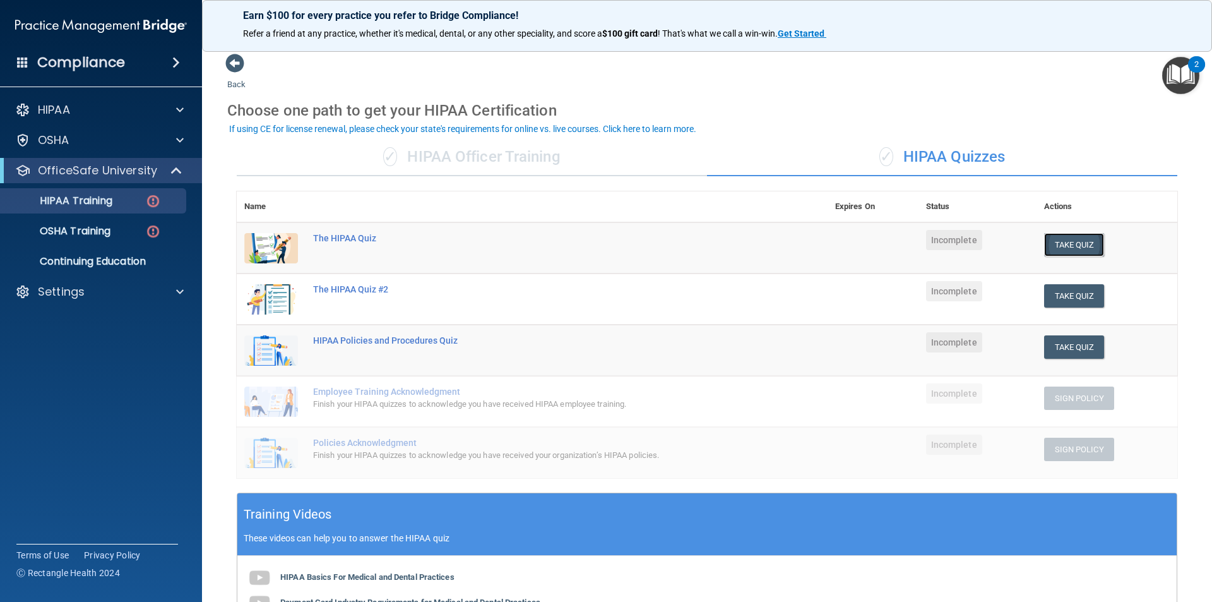
click at [1055, 246] on button "Take Quiz" at bounding box center [1074, 244] width 61 height 23
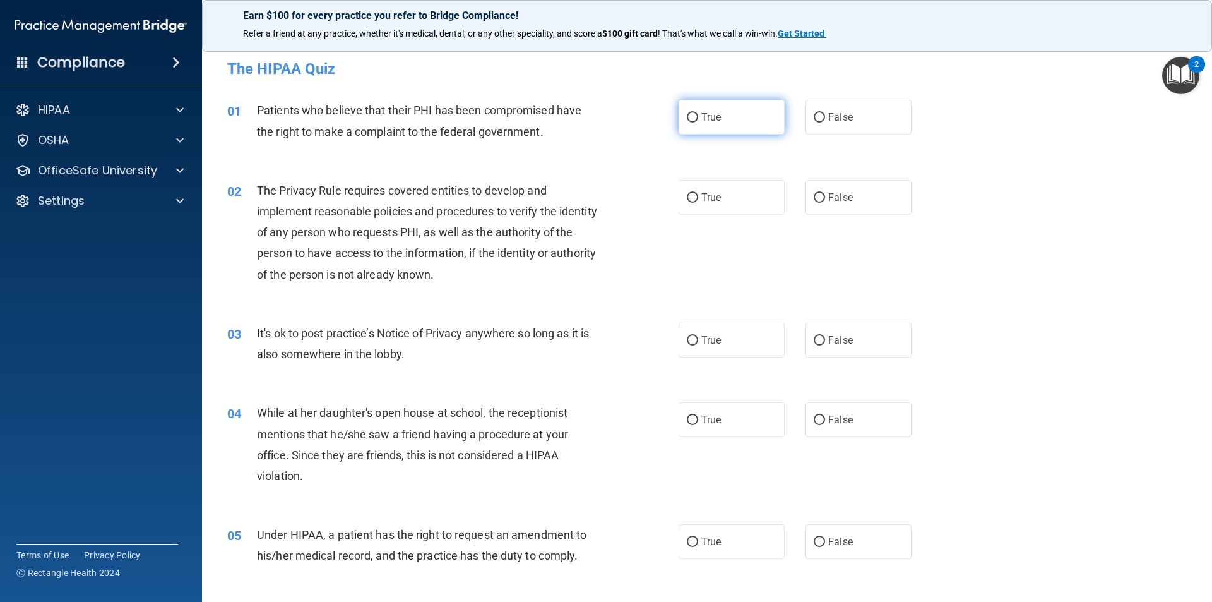
click at [715, 119] on label "True" at bounding box center [732, 117] width 106 height 35
click at [698, 119] on input "True" at bounding box center [692, 117] width 11 height 9
radio input "true"
click at [684, 208] on label "True" at bounding box center [732, 197] width 106 height 35
click at [687, 203] on input "True" at bounding box center [692, 197] width 11 height 9
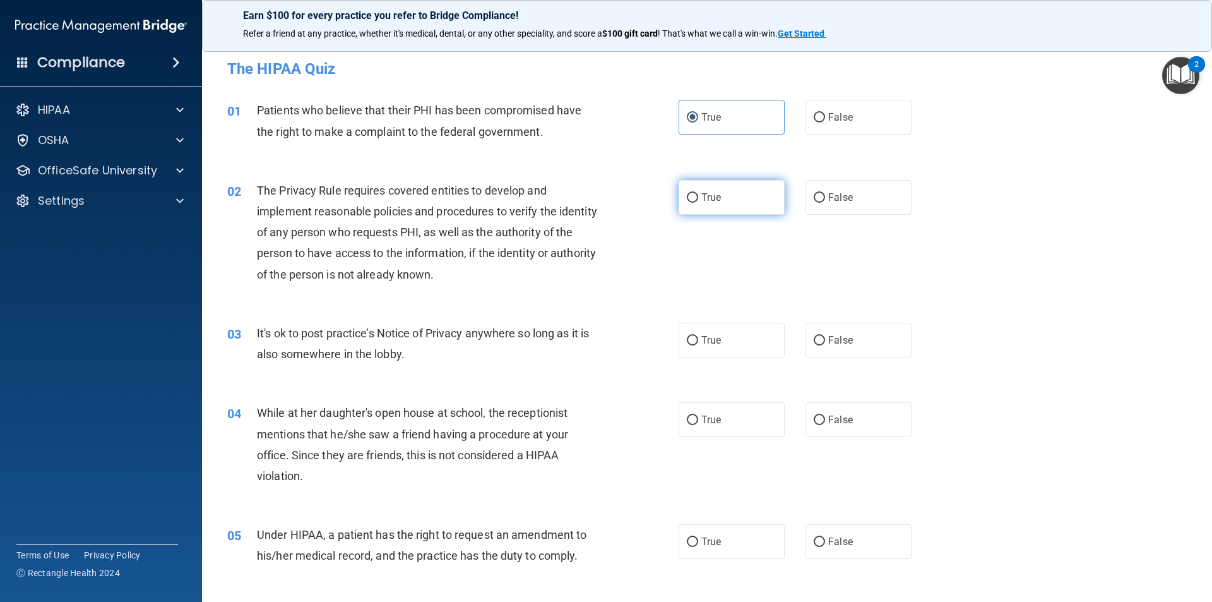
radio input "true"
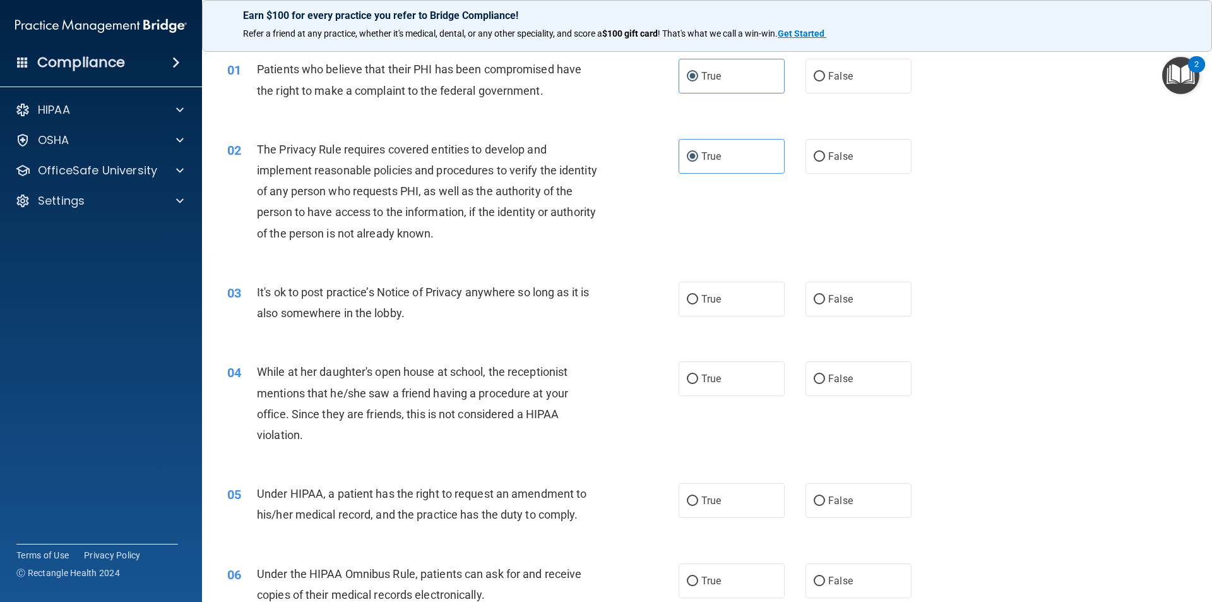
scroll to position [63, 0]
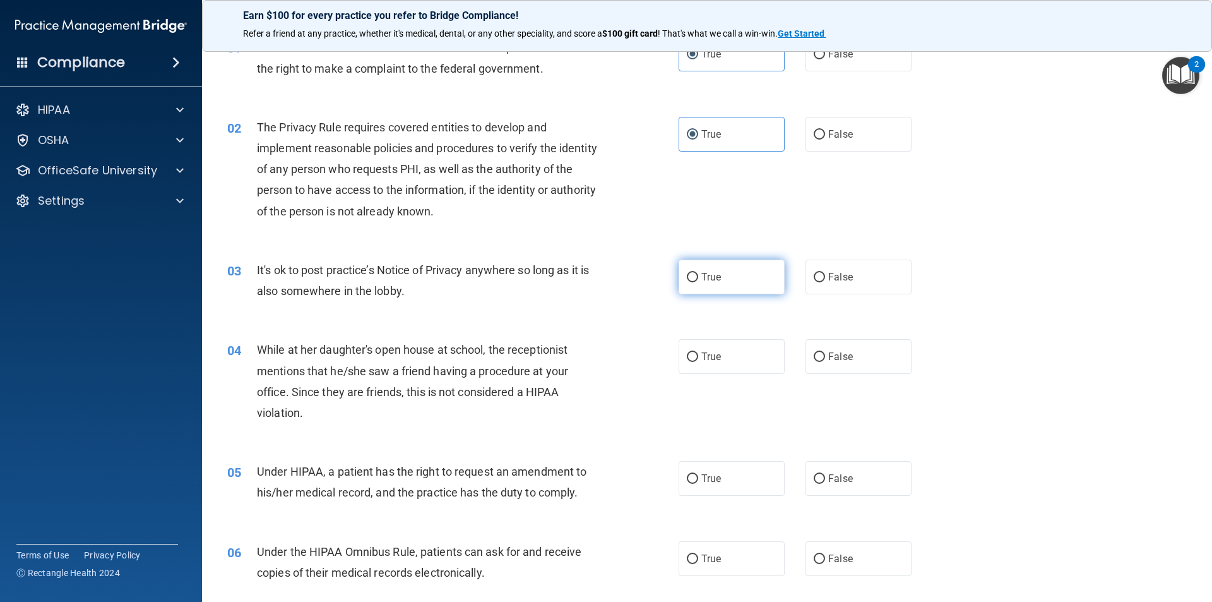
click at [737, 288] on label "True" at bounding box center [732, 277] width 106 height 35
click at [698, 282] on input "True" at bounding box center [692, 277] width 11 height 9
radio input "true"
click at [848, 364] on label "False" at bounding box center [859, 356] width 106 height 35
click at [825, 362] on input "False" at bounding box center [819, 356] width 11 height 9
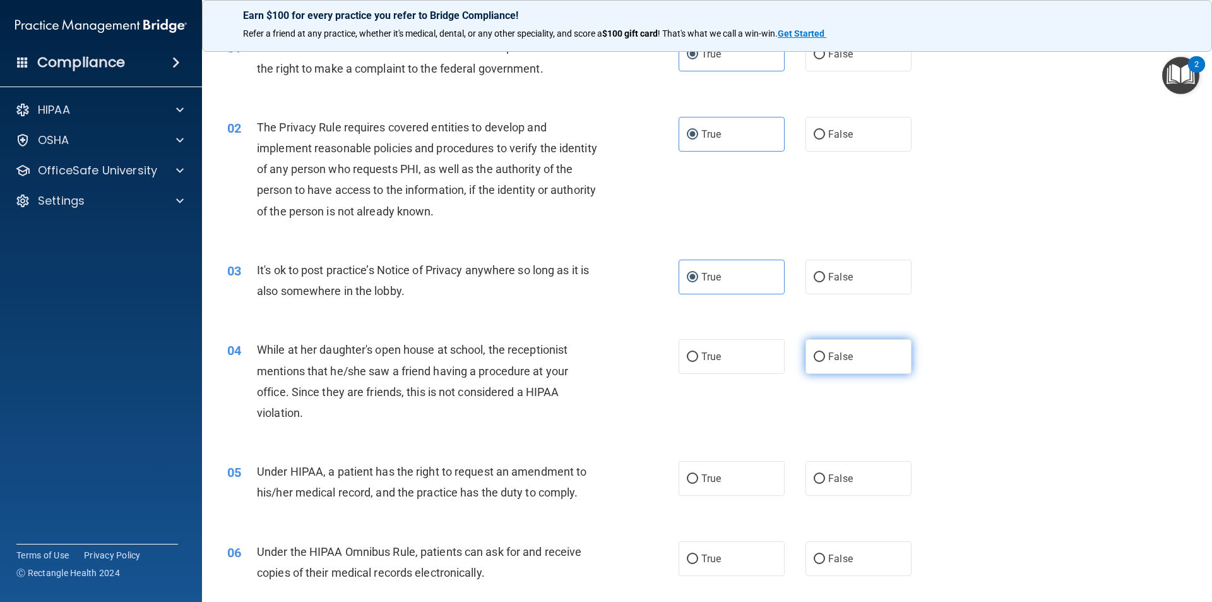
radio input "true"
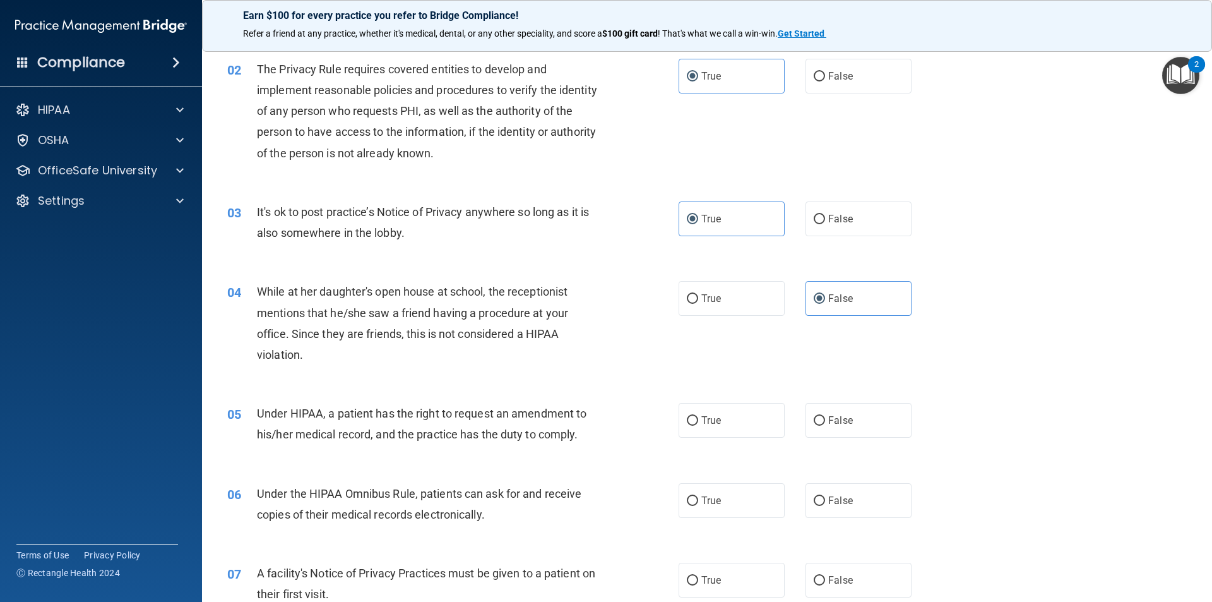
scroll to position [253, 0]
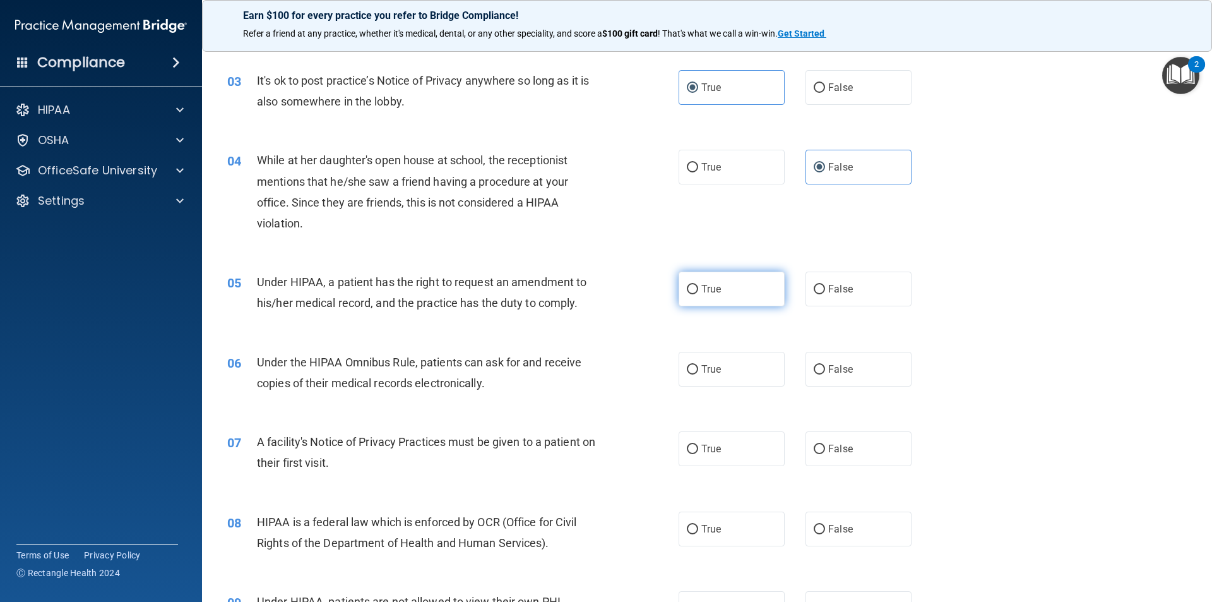
click at [727, 293] on label "True" at bounding box center [732, 289] width 106 height 35
click at [698, 293] on input "True" at bounding box center [692, 289] width 11 height 9
radio input "true"
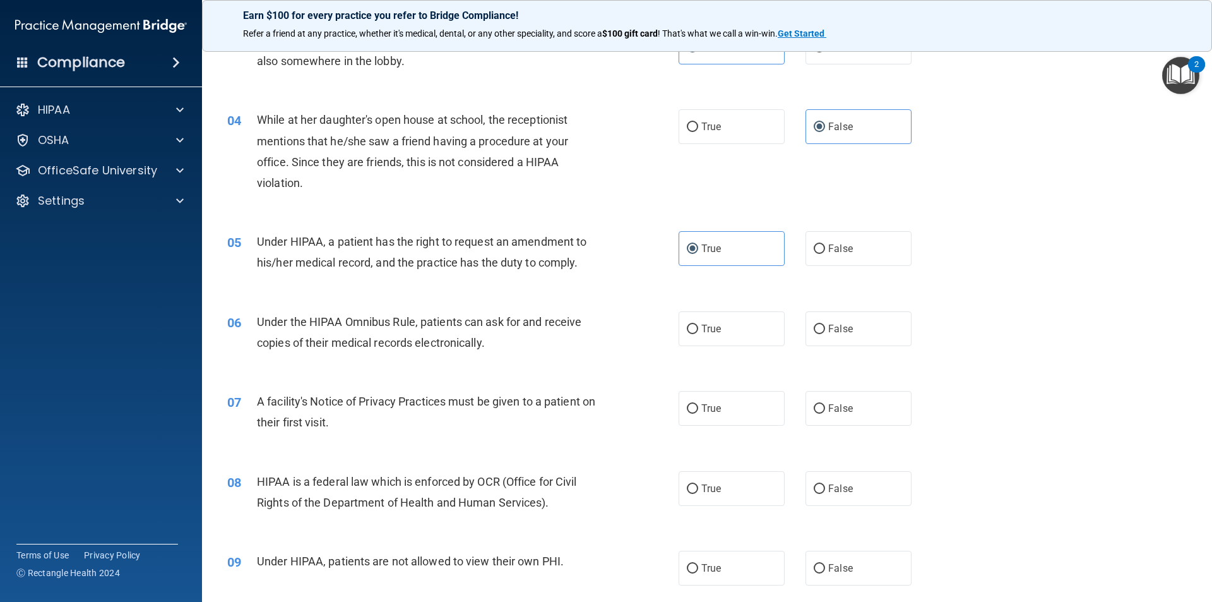
scroll to position [316, 0]
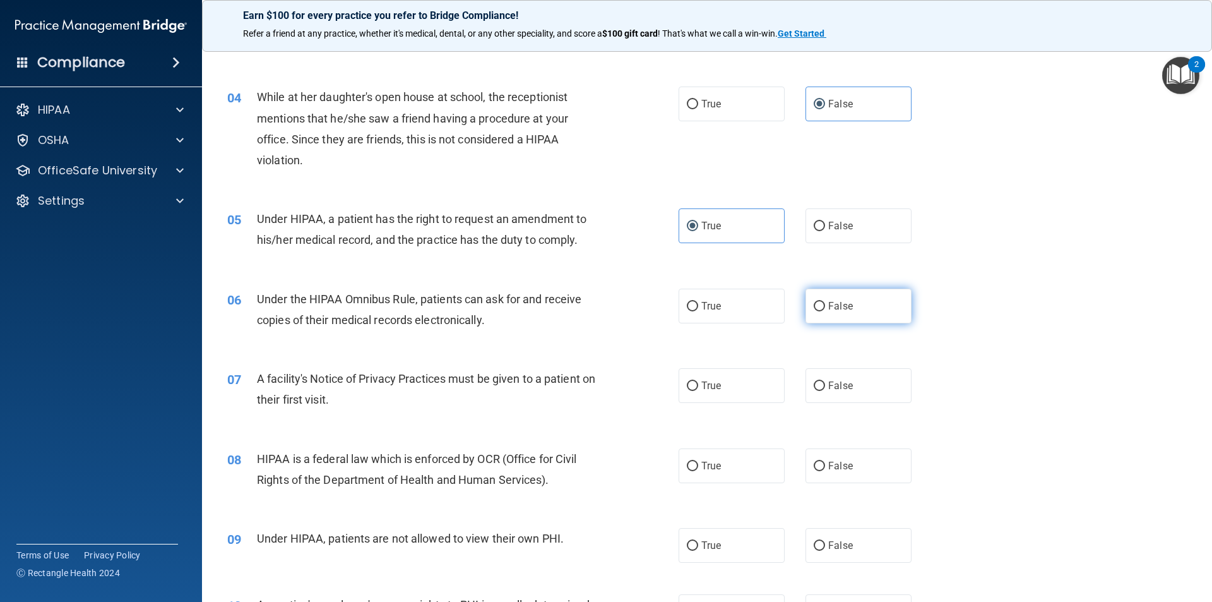
drag, startPoint x: 830, startPoint y: 324, endPoint x: 834, endPoint y: 313, distance: 11.2
click at [830, 321] on div "06 Under the HIPAA Omnibus Rule, patients can ask for and receive copies of the…" at bounding box center [707, 313] width 979 height 80
click at [836, 308] on span "False" at bounding box center [840, 306] width 25 height 12
click at [825, 308] on input "False" at bounding box center [819, 306] width 11 height 9
radio input "true"
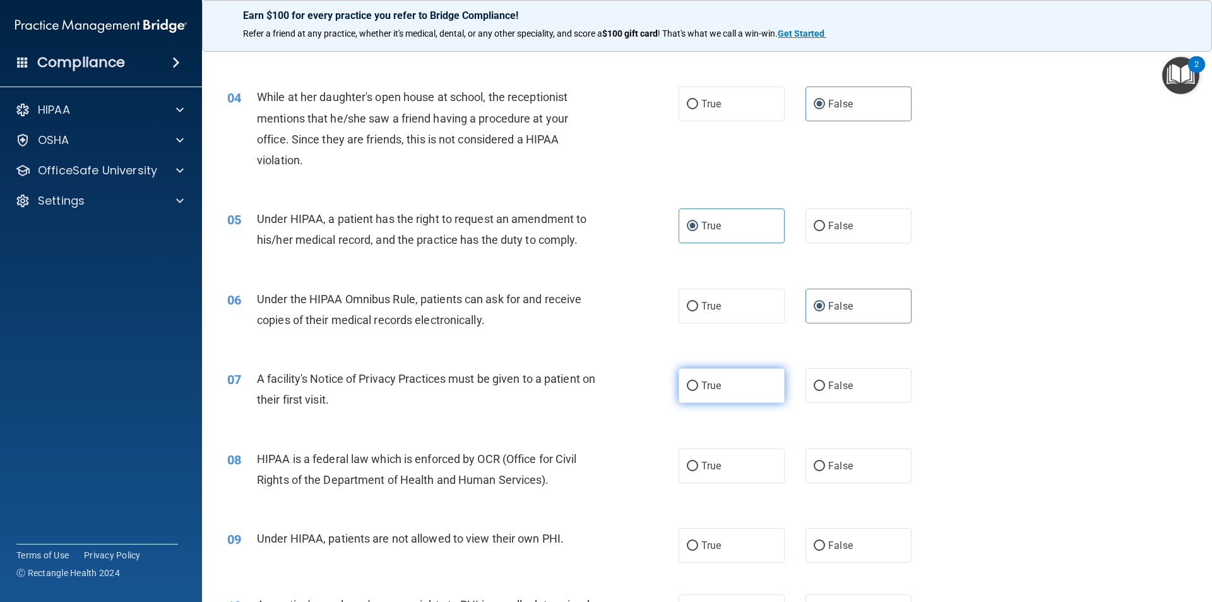
click at [743, 390] on label "True" at bounding box center [732, 385] width 106 height 35
click at [698, 390] on input "True" at bounding box center [692, 385] width 11 height 9
radio input "true"
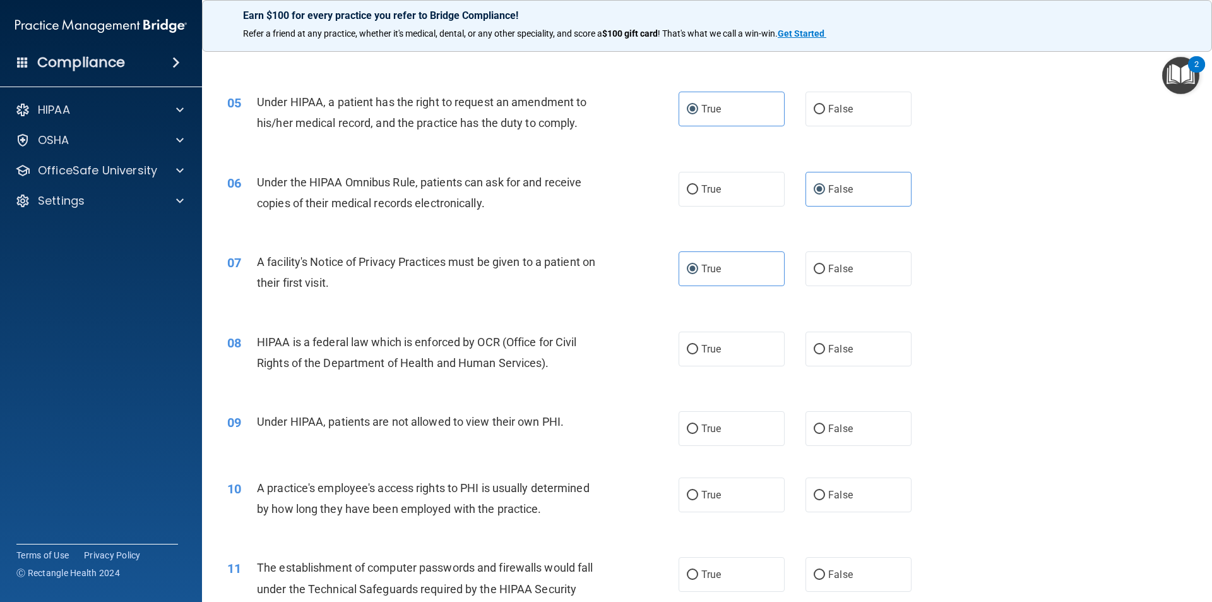
scroll to position [442, 0]
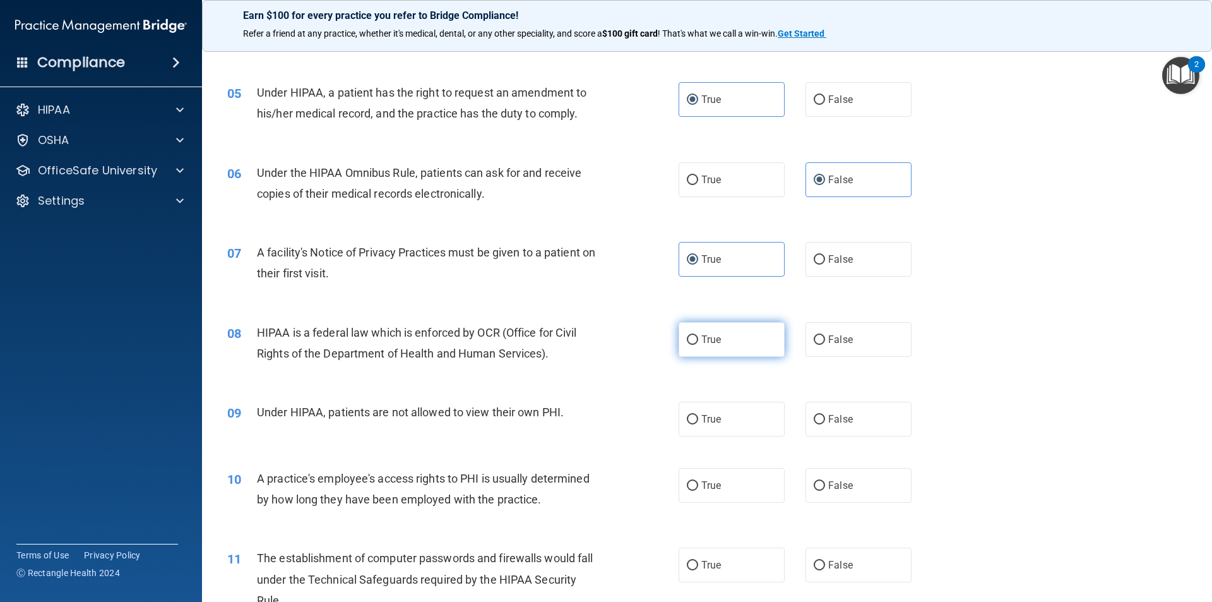
click at [748, 335] on label "True" at bounding box center [732, 339] width 106 height 35
click at [698, 335] on input "True" at bounding box center [692, 339] width 11 height 9
radio input "true"
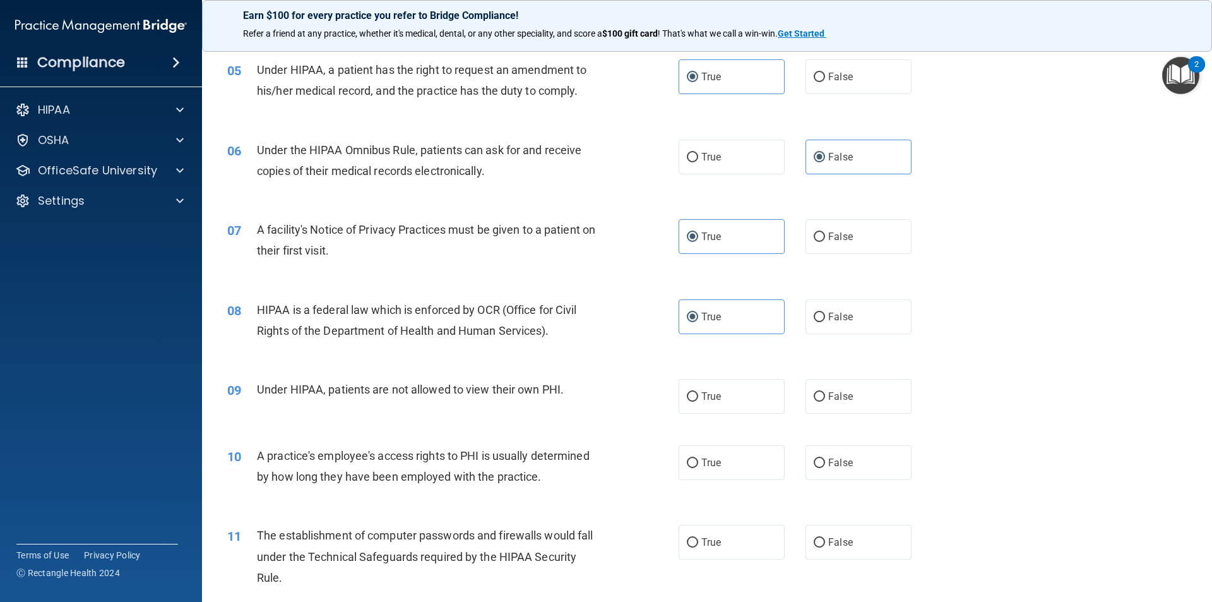
scroll to position [505, 0]
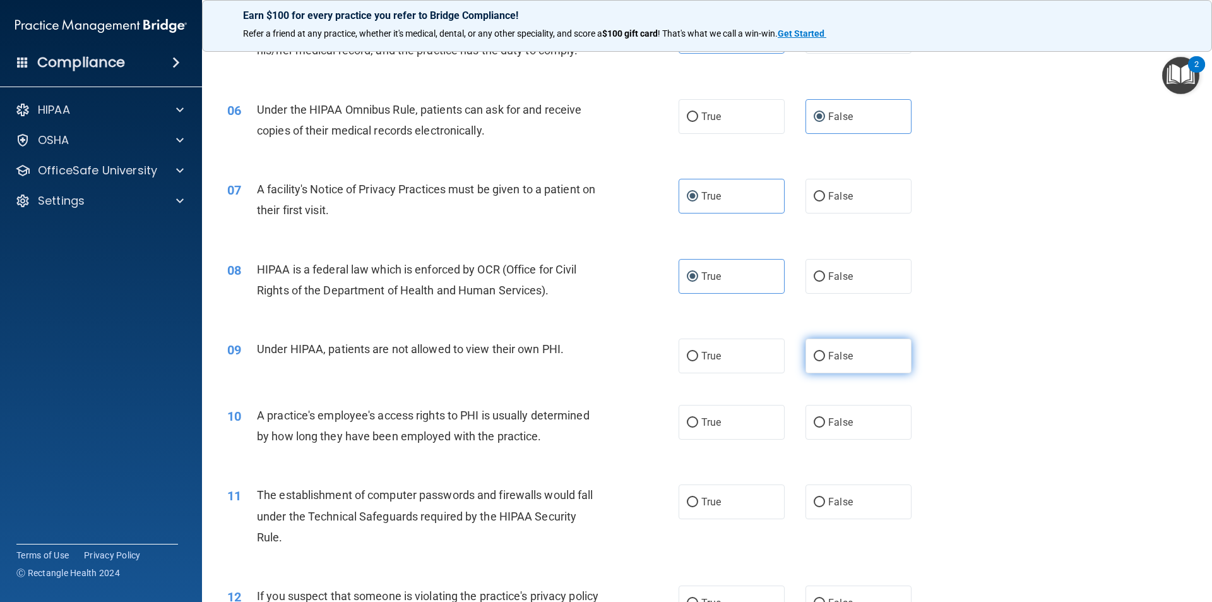
click at [842, 345] on label "False" at bounding box center [859, 355] width 106 height 35
click at [825, 352] on input "False" at bounding box center [819, 356] width 11 height 9
radio input "true"
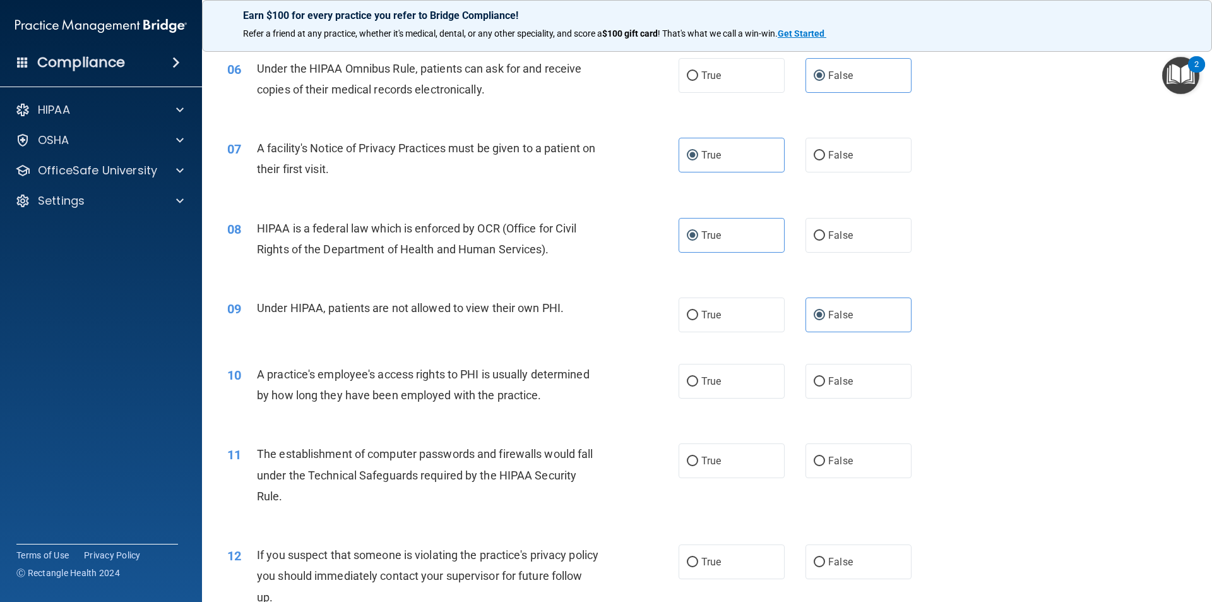
scroll to position [568, 0]
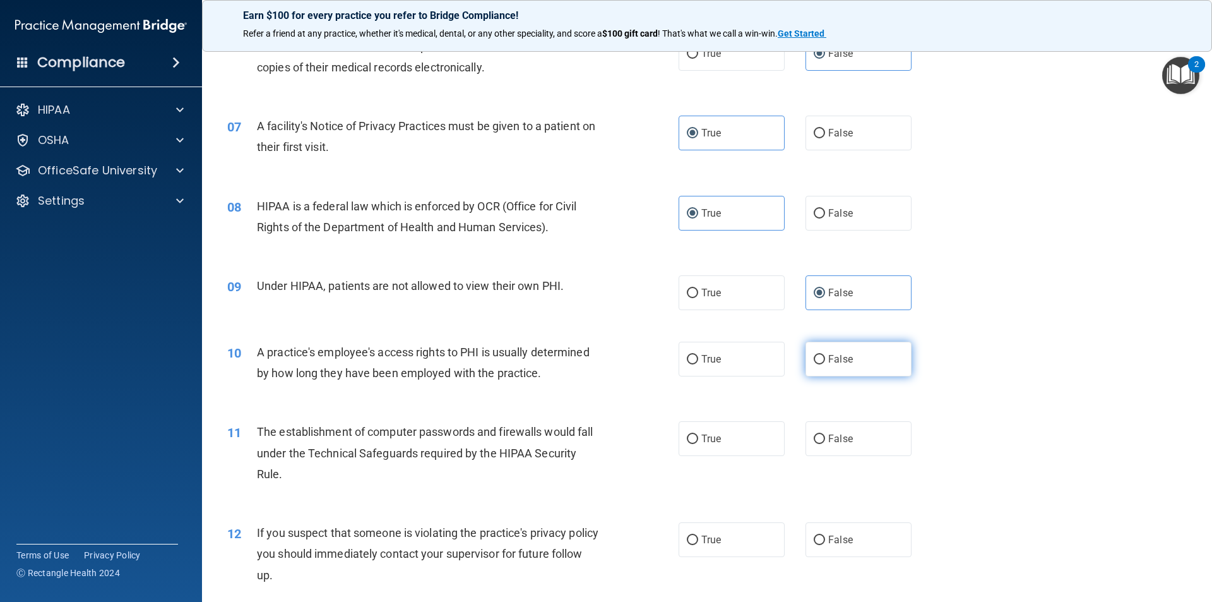
click at [859, 365] on label "False" at bounding box center [859, 359] width 106 height 35
click at [825, 364] on input "False" at bounding box center [819, 359] width 11 height 9
radio input "true"
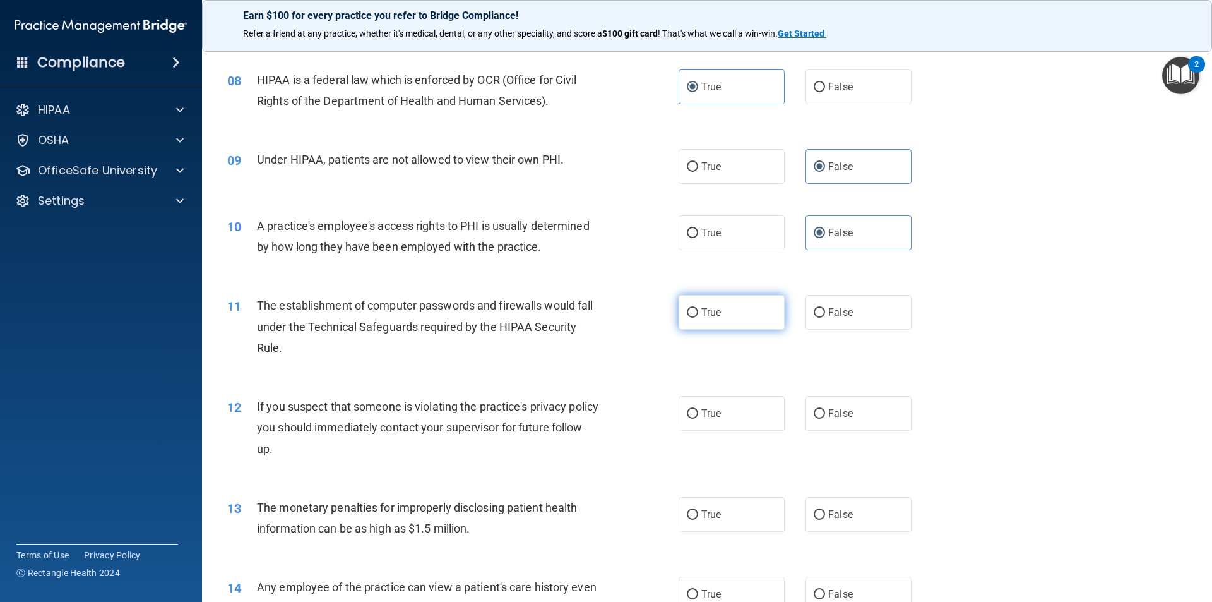
click at [683, 304] on label "True" at bounding box center [732, 312] width 106 height 35
click at [687, 308] on input "True" at bounding box center [692, 312] width 11 height 9
radio input "true"
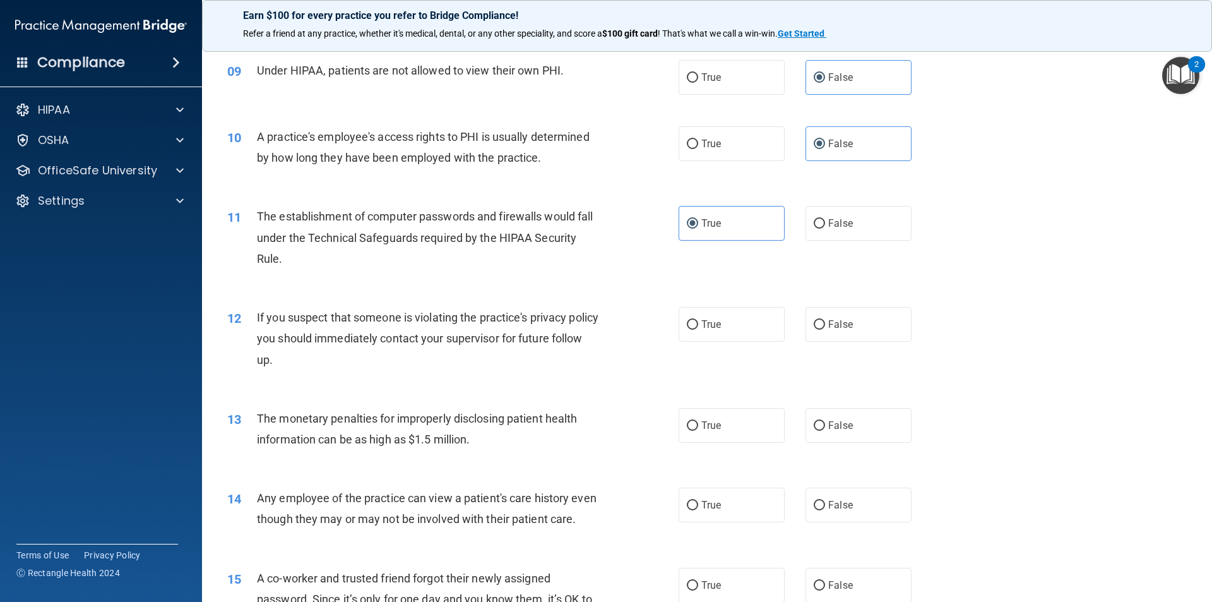
scroll to position [821, 0]
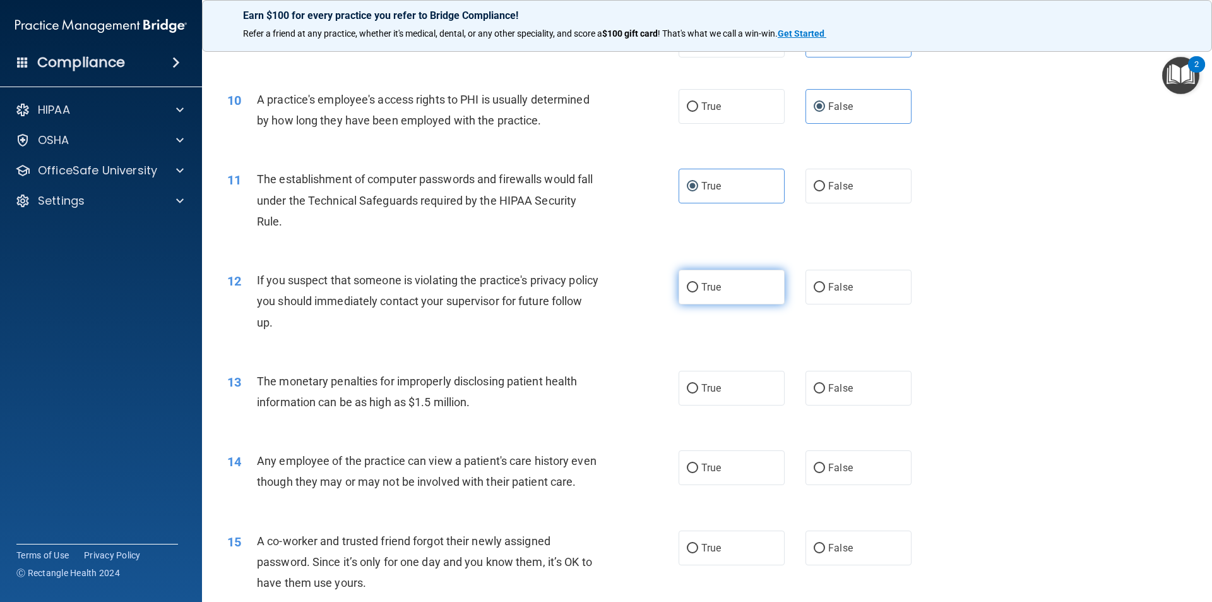
click at [724, 294] on label "True" at bounding box center [732, 287] width 106 height 35
click at [698, 292] on input "True" at bounding box center [692, 287] width 11 height 9
radio input "true"
click at [679, 389] on label "True" at bounding box center [732, 388] width 106 height 35
click at [687, 389] on input "True" at bounding box center [692, 388] width 11 height 9
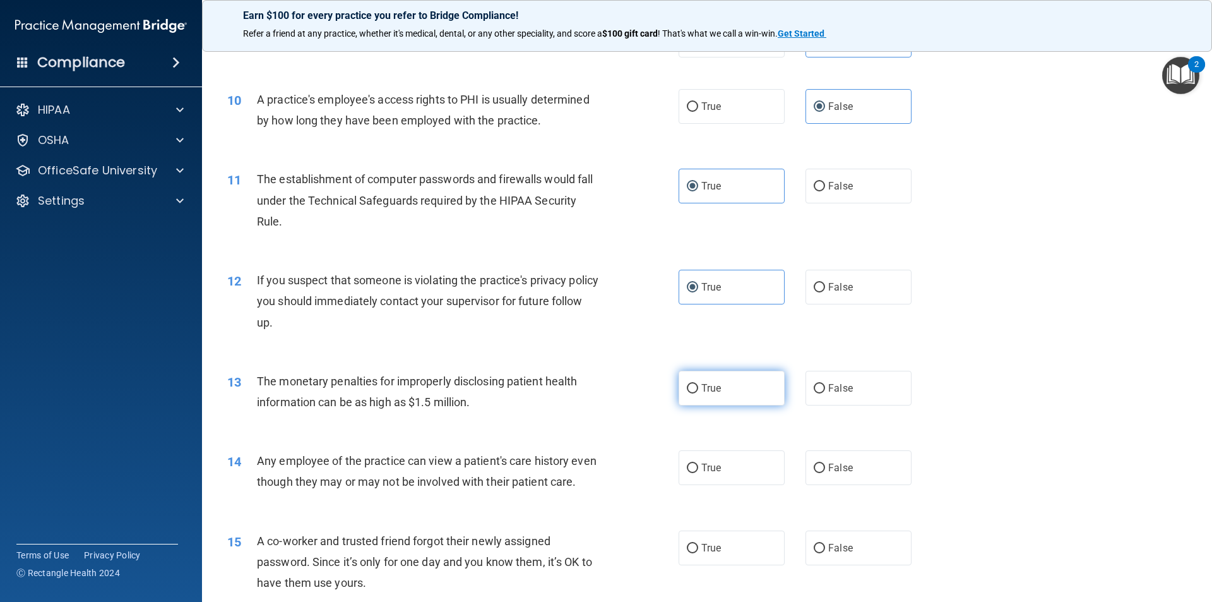
radio input "true"
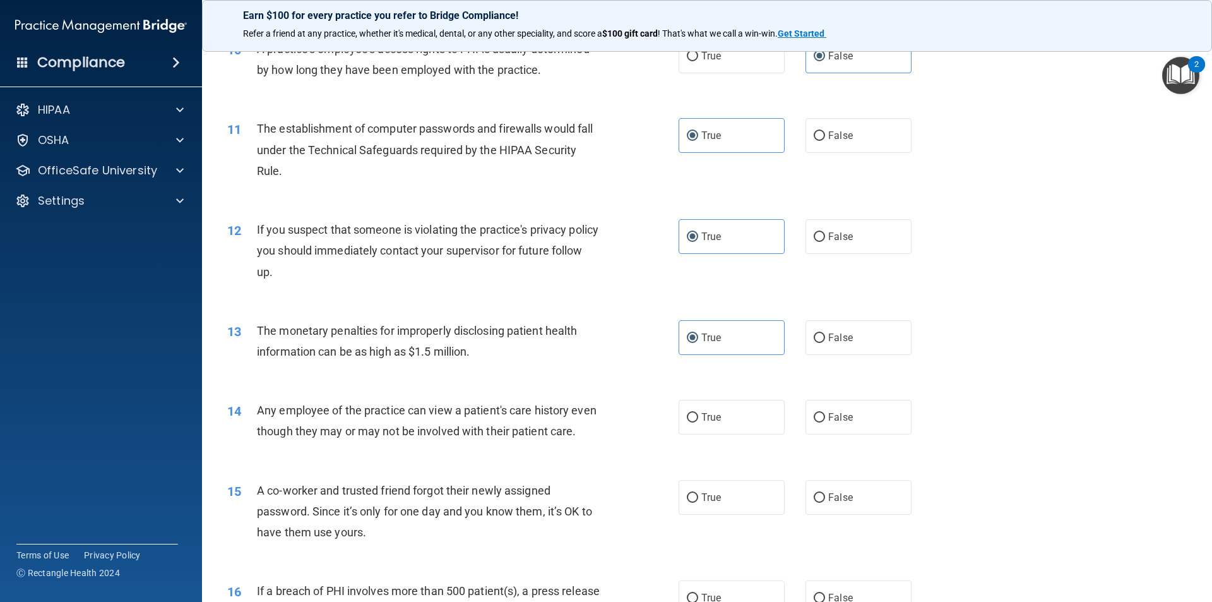
scroll to position [935, 0]
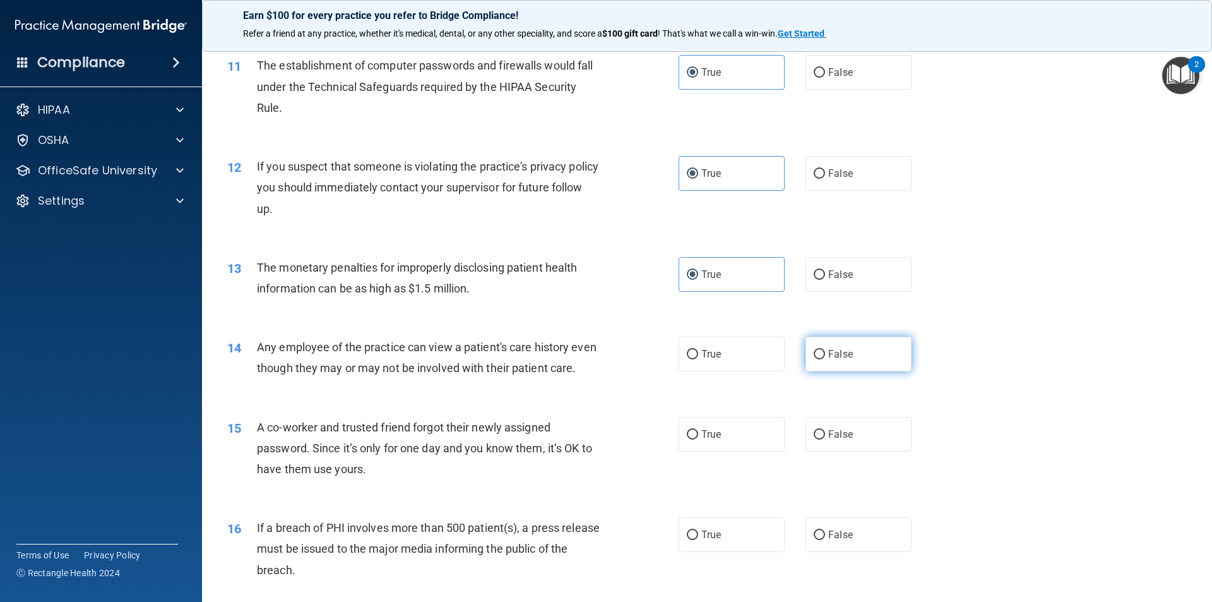
click at [844, 364] on label "False" at bounding box center [859, 354] width 106 height 35
click at [825, 359] on input "False" at bounding box center [819, 354] width 11 height 9
radio input "true"
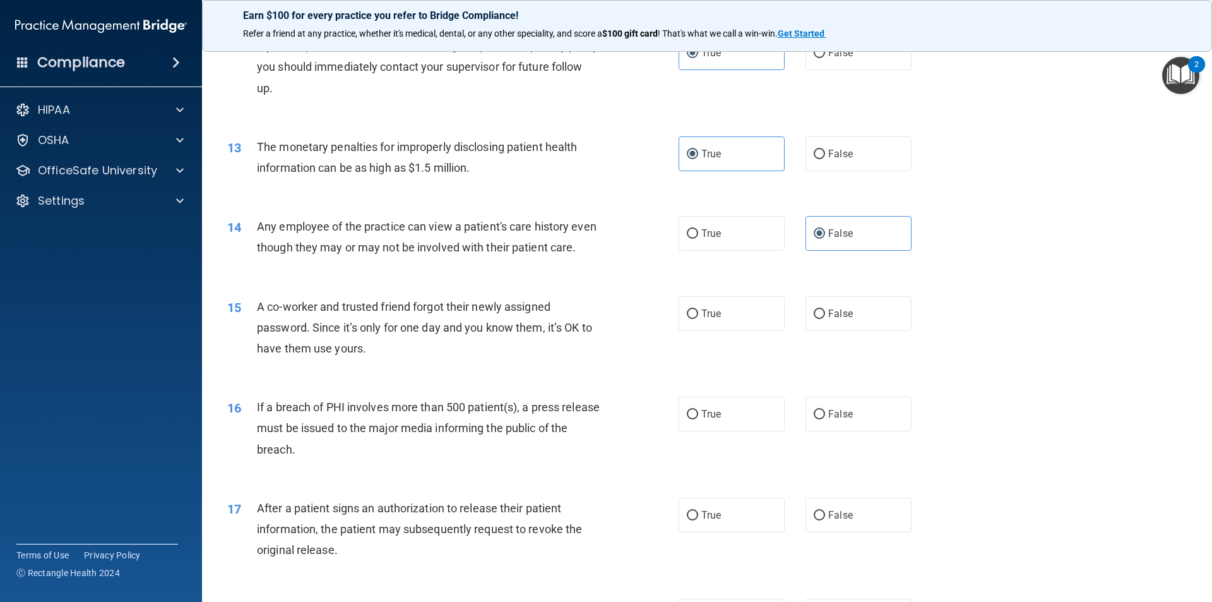
scroll to position [1061, 0]
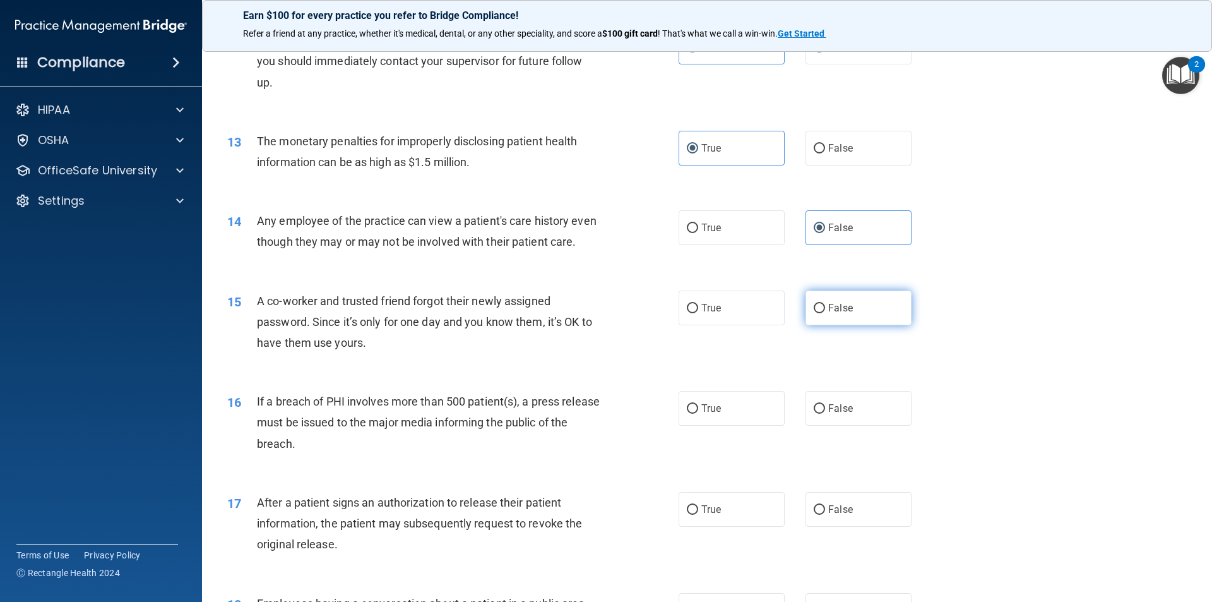
click at [840, 314] on span "False" at bounding box center [840, 308] width 25 height 12
click at [825, 313] on input "False" at bounding box center [819, 308] width 11 height 9
radio input "true"
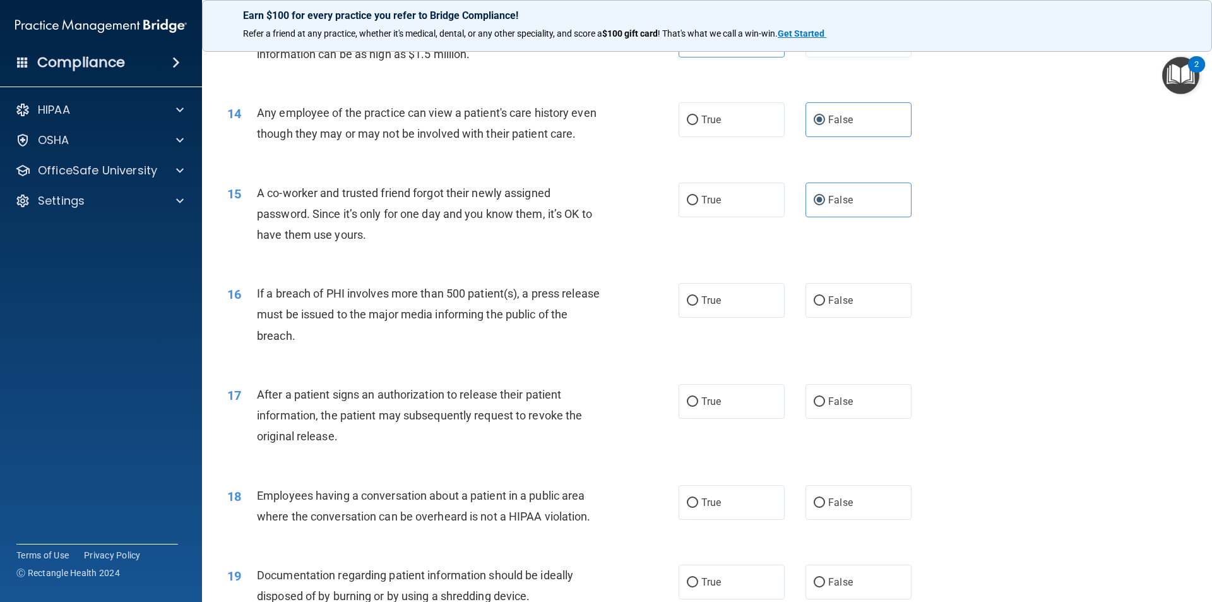
scroll to position [1187, 0]
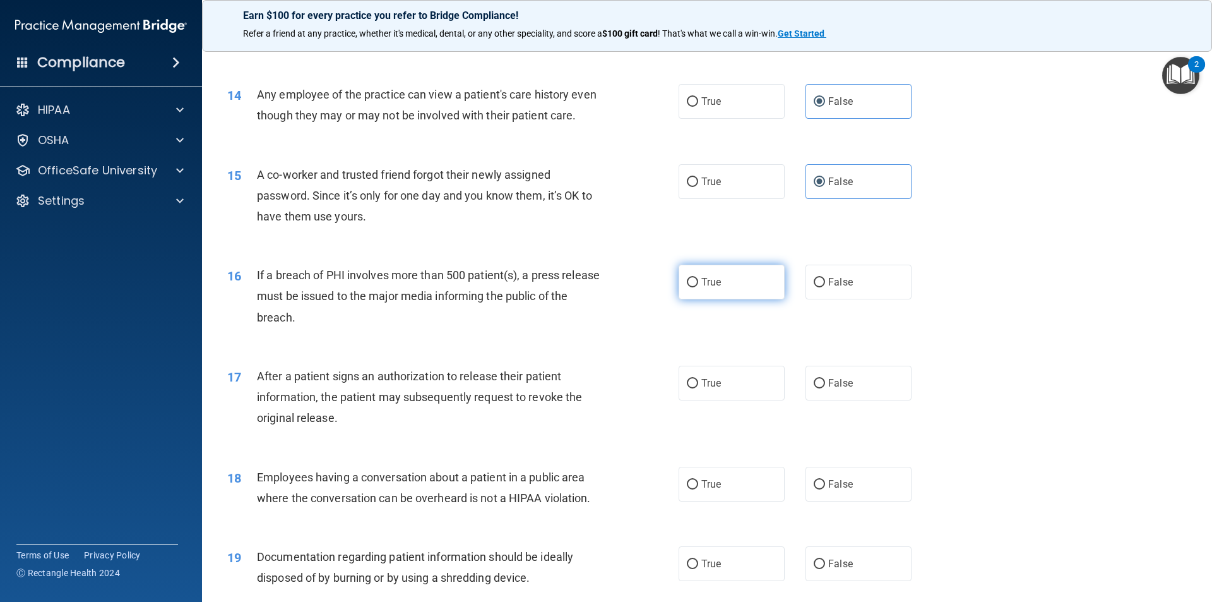
click at [689, 299] on label "True" at bounding box center [732, 282] width 106 height 35
click at [689, 287] on input "True" at bounding box center [692, 282] width 11 height 9
radio input "true"
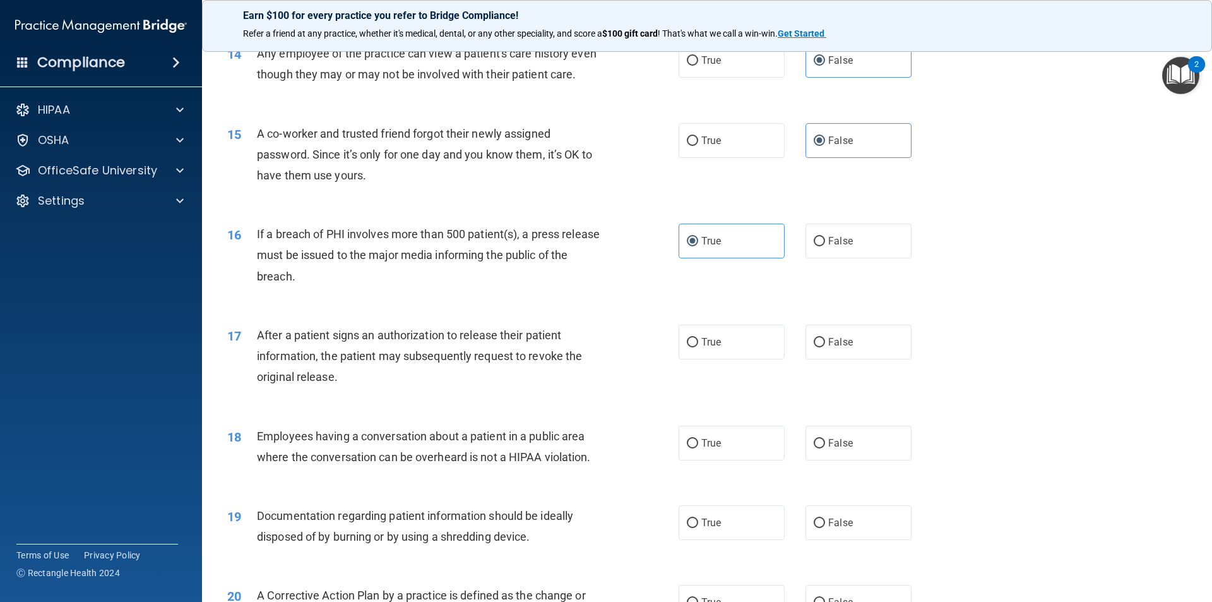
scroll to position [1250, 0]
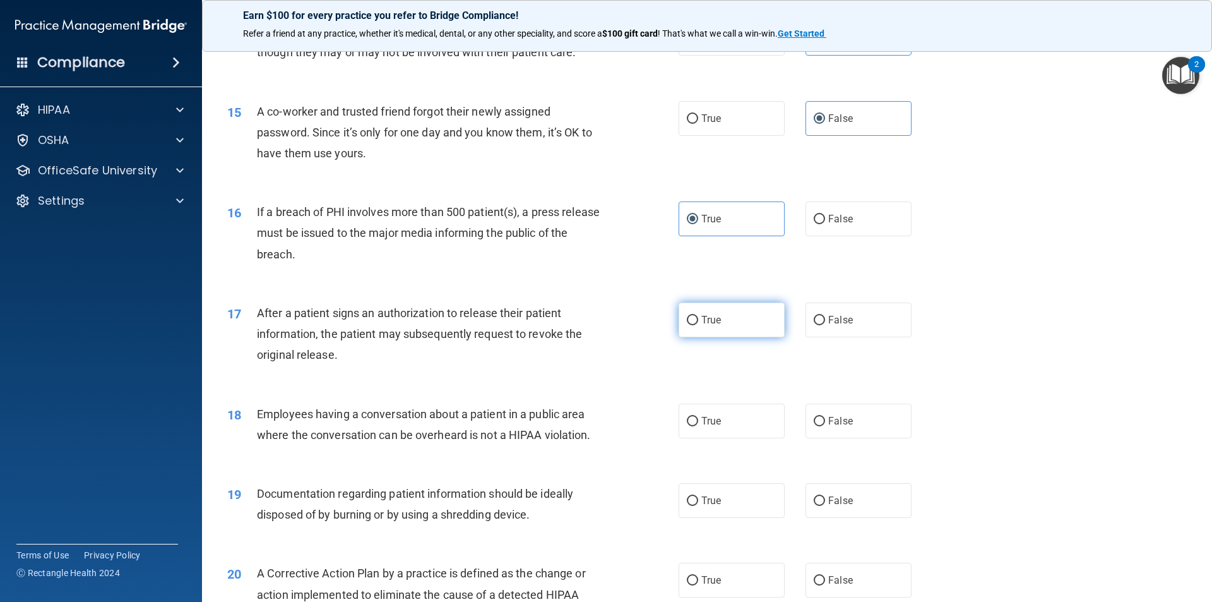
click at [736, 337] on label "True" at bounding box center [732, 319] width 106 height 35
click at [698, 325] on input "True" at bounding box center [692, 320] width 11 height 9
radio input "true"
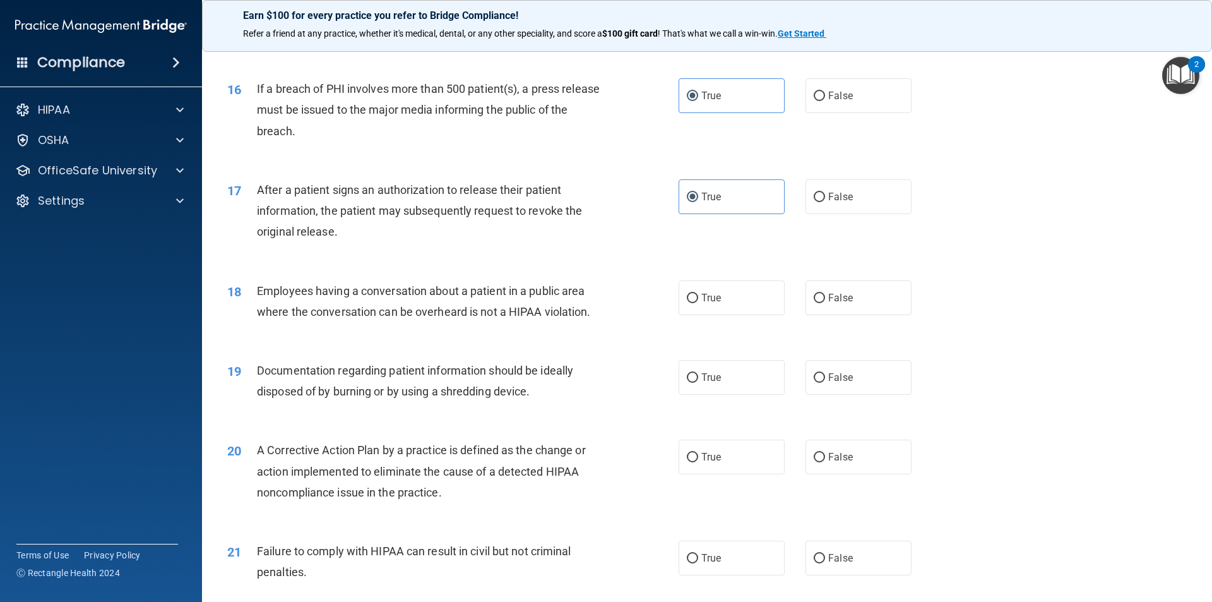
scroll to position [1377, 0]
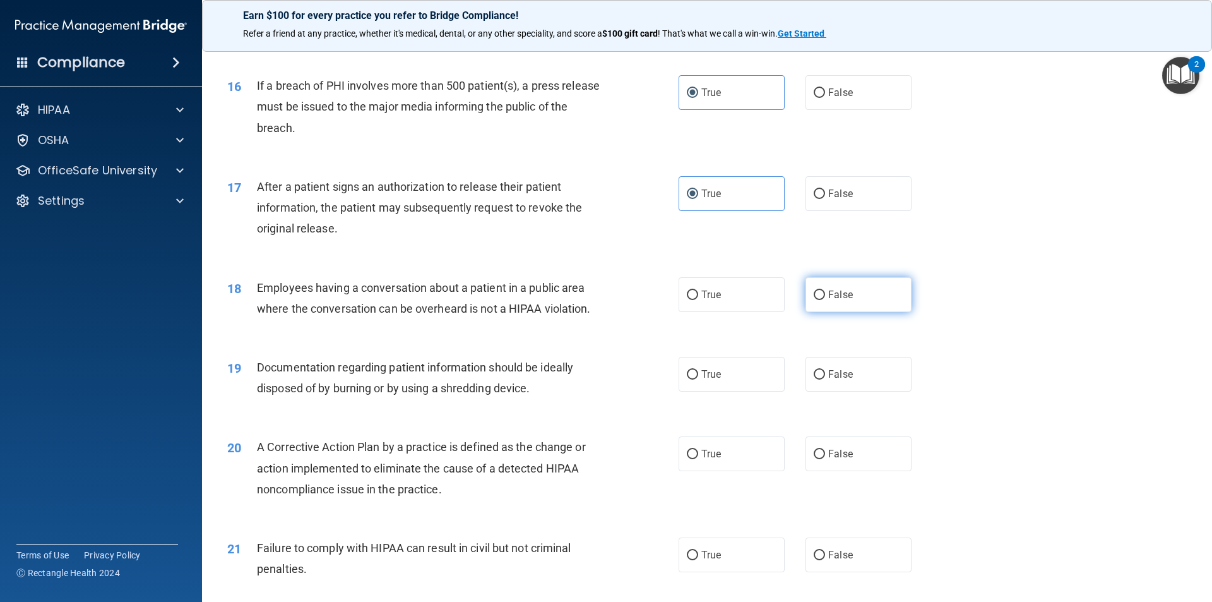
click at [828, 301] on span "False" at bounding box center [840, 295] width 25 height 12
click at [825, 300] on input "False" at bounding box center [819, 294] width 11 height 9
radio input "true"
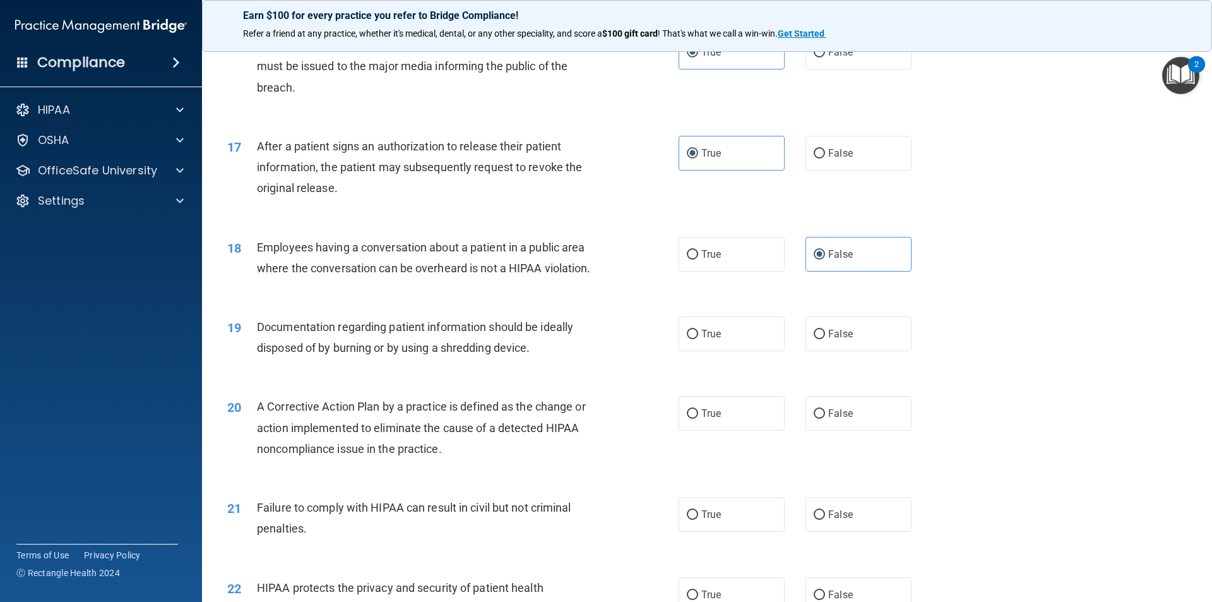
scroll to position [1440, 0]
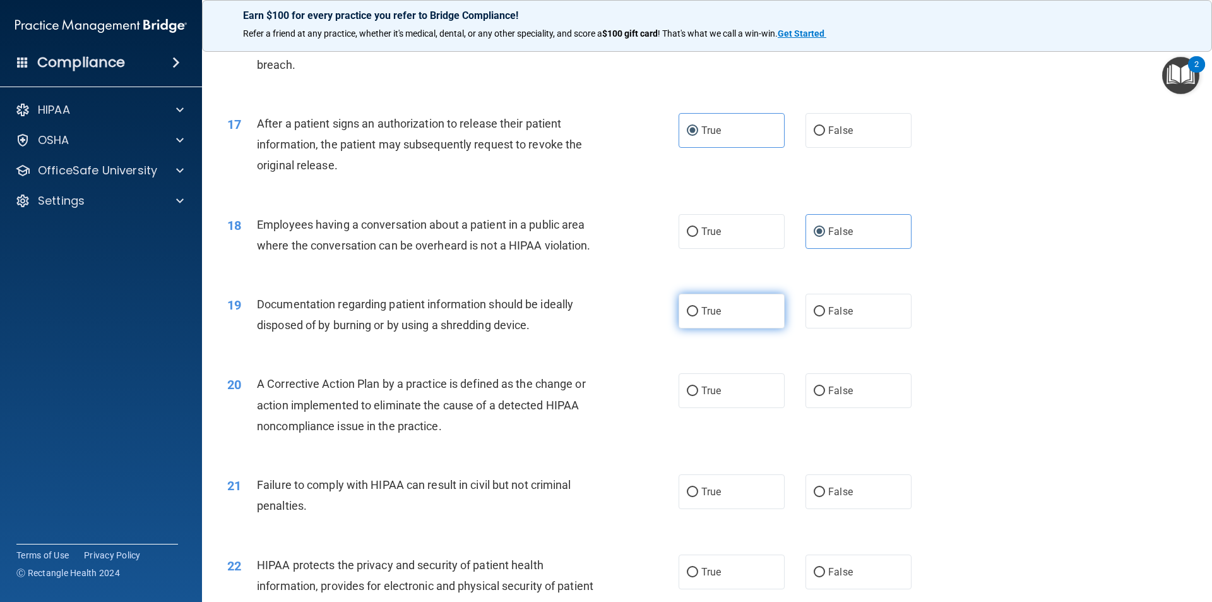
click at [713, 328] on label "True" at bounding box center [732, 311] width 106 height 35
click at [698, 316] on input "True" at bounding box center [692, 311] width 11 height 9
radio input "true"
click at [713, 408] on label "True" at bounding box center [732, 390] width 106 height 35
click at [698, 396] on input "True" at bounding box center [692, 390] width 11 height 9
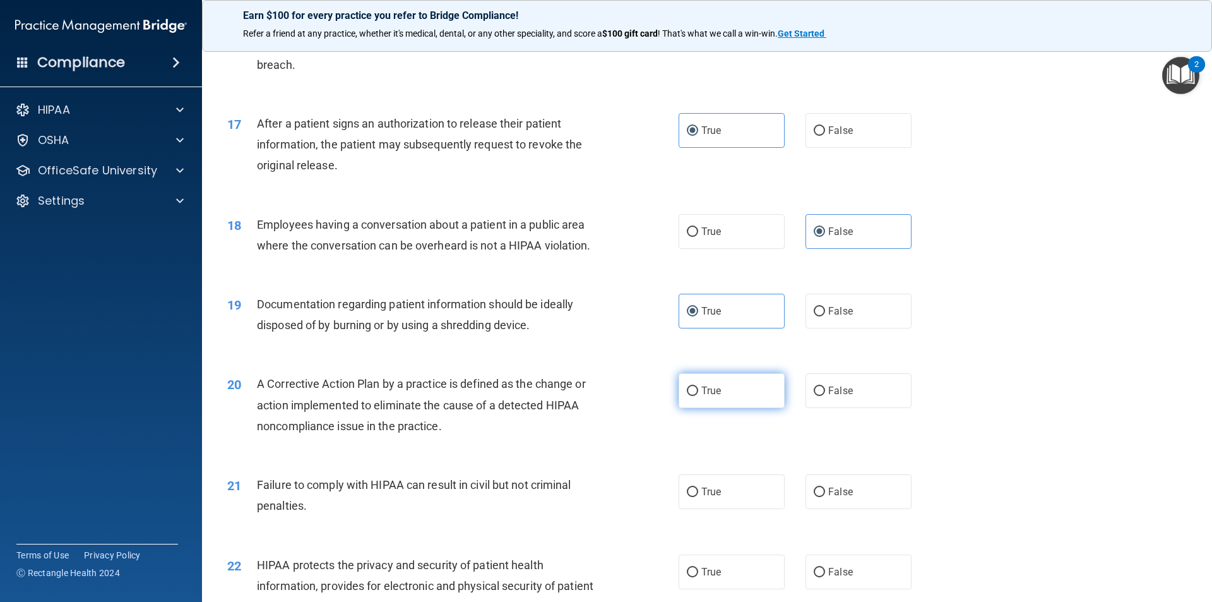
radio input "true"
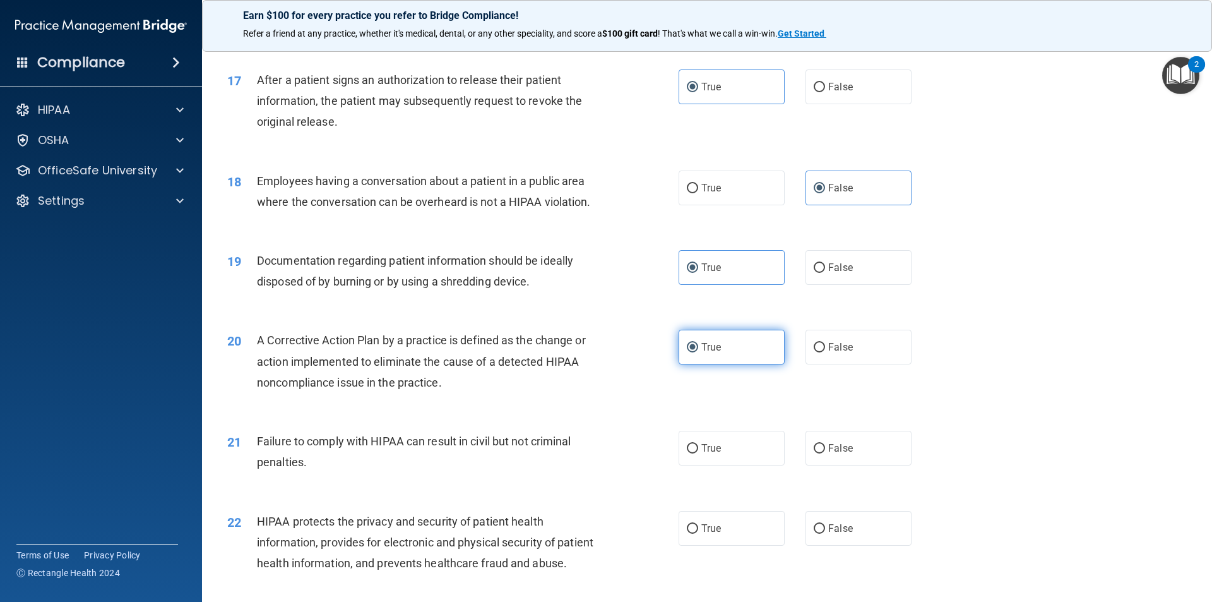
scroll to position [1566, 0]
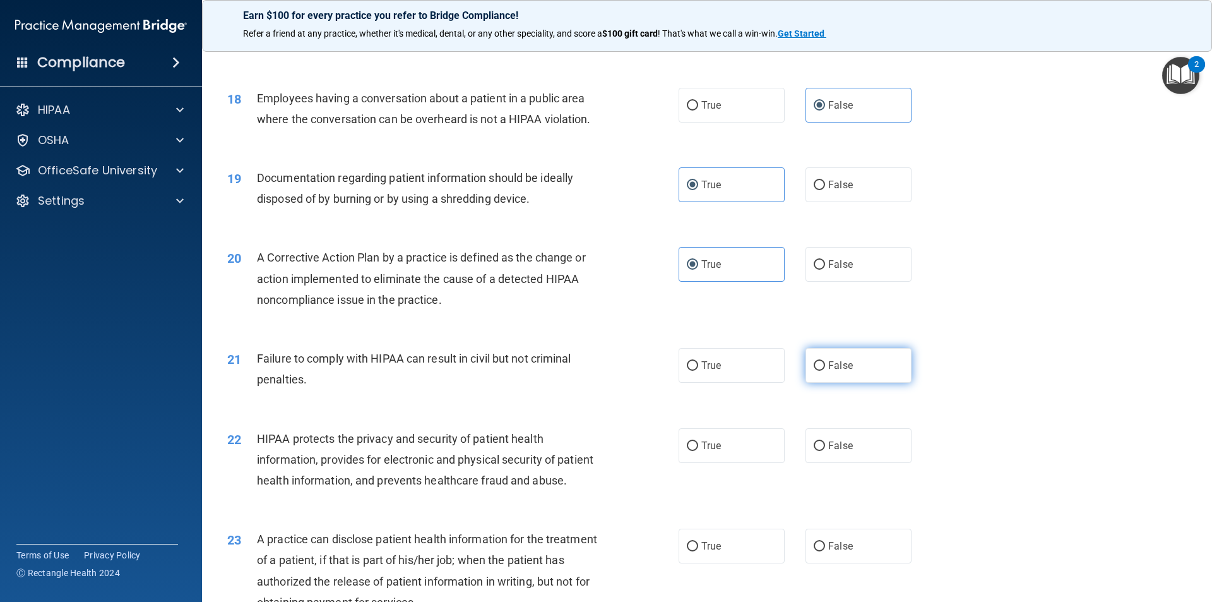
click at [836, 383] on label "False" at bounding box center [859, 365] width 106 height 35
click at [825, 371] on input "False" at bounding box center [819, 365] width 11 height 9
radio input "true"
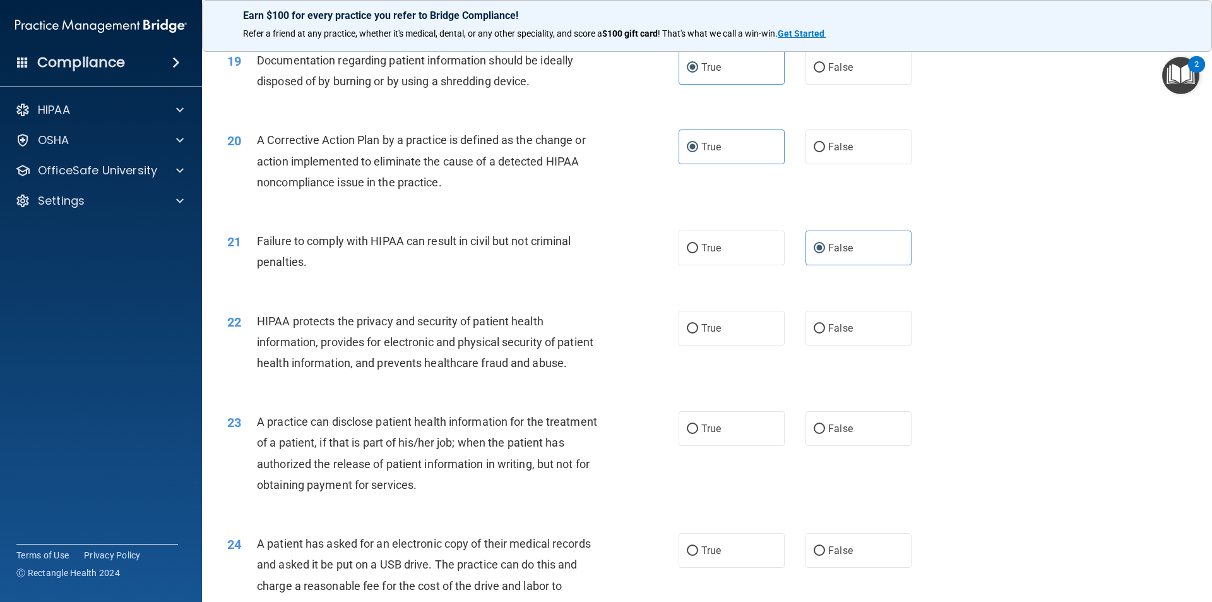
scroll to position [1692, 0]
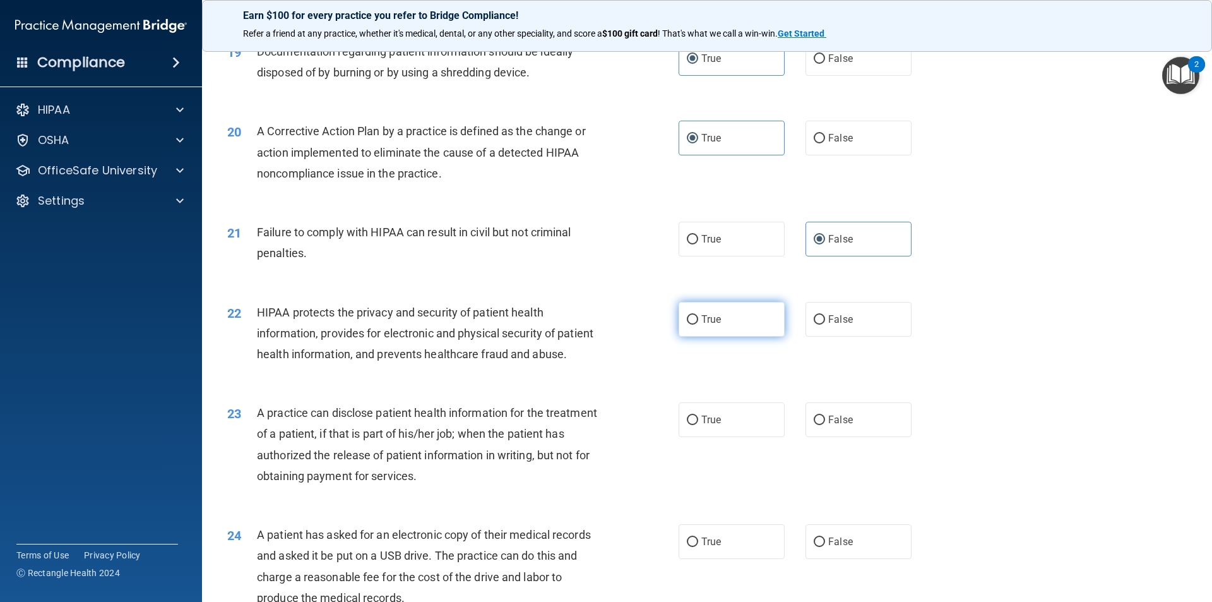
click at [716, 333] on label "True" at bounding box center [732, 319] width 106 height 35
click at [698, 325] on input "True" at bounding box center [692, 319] width 11 height 9
radio input "true"
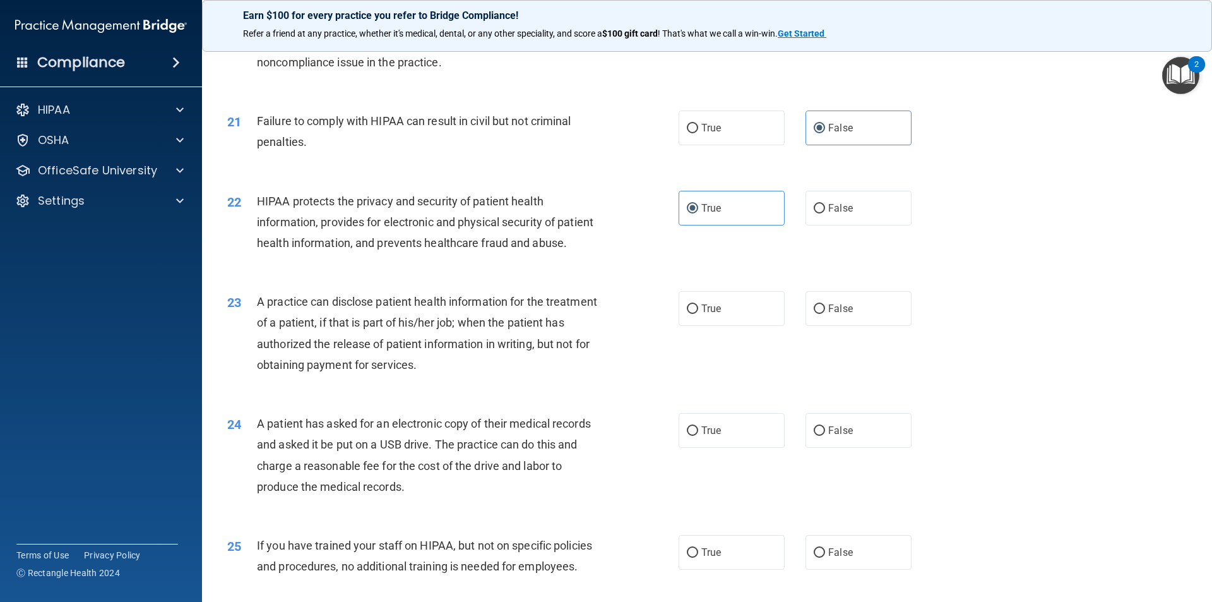
scroll to position [1819, 0]
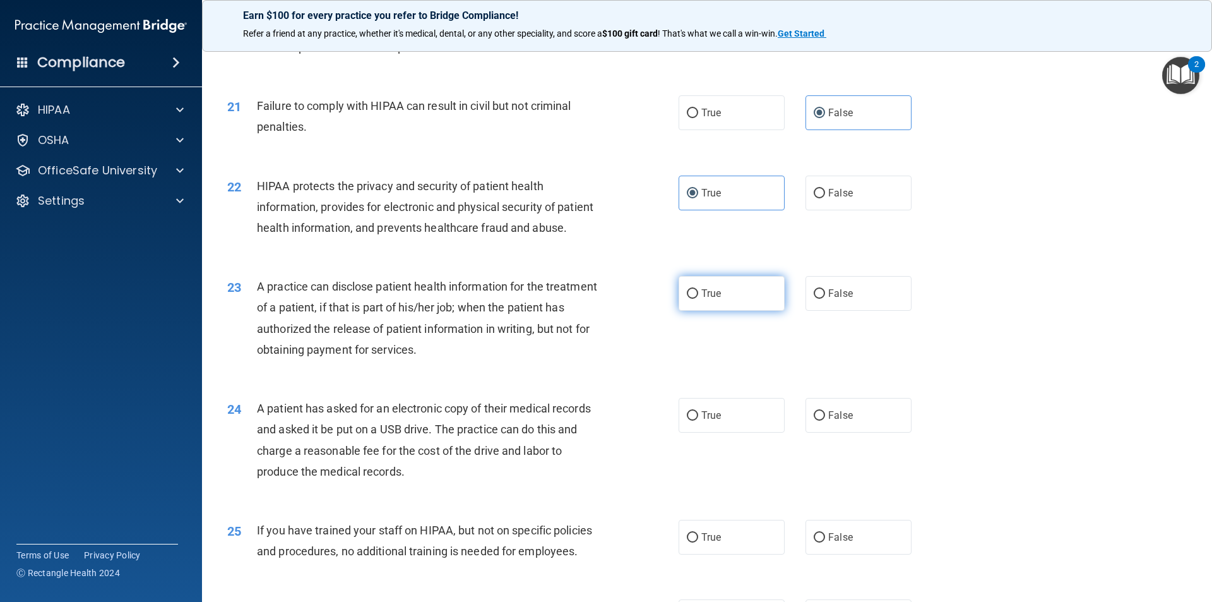
click at [702, 299] on span "True" at bounding box center [712, 293] width 20 height 12
click at [698, 299] on input "True" at bounding box center [692, 293] width 11 height 9
radio input "true"
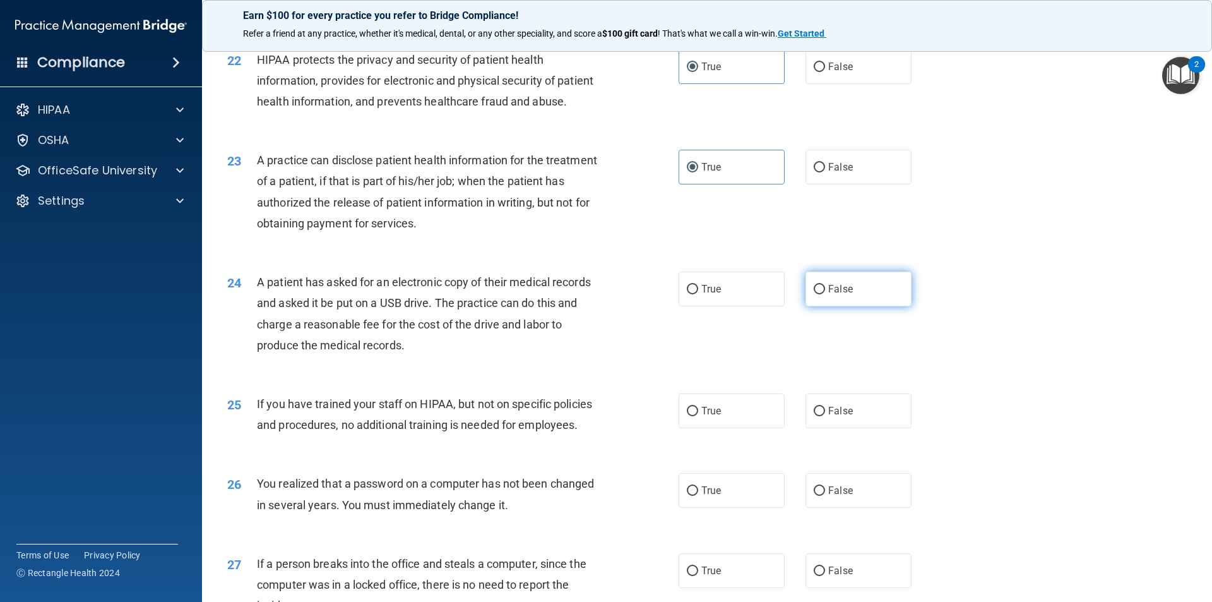
click at [865, 306] on label "False" at bounding box center [859, 289] width 106 height 35
click at [825, 294] on input "False" at bounding box center [819, 289] width 11 height 9
radio input "true"
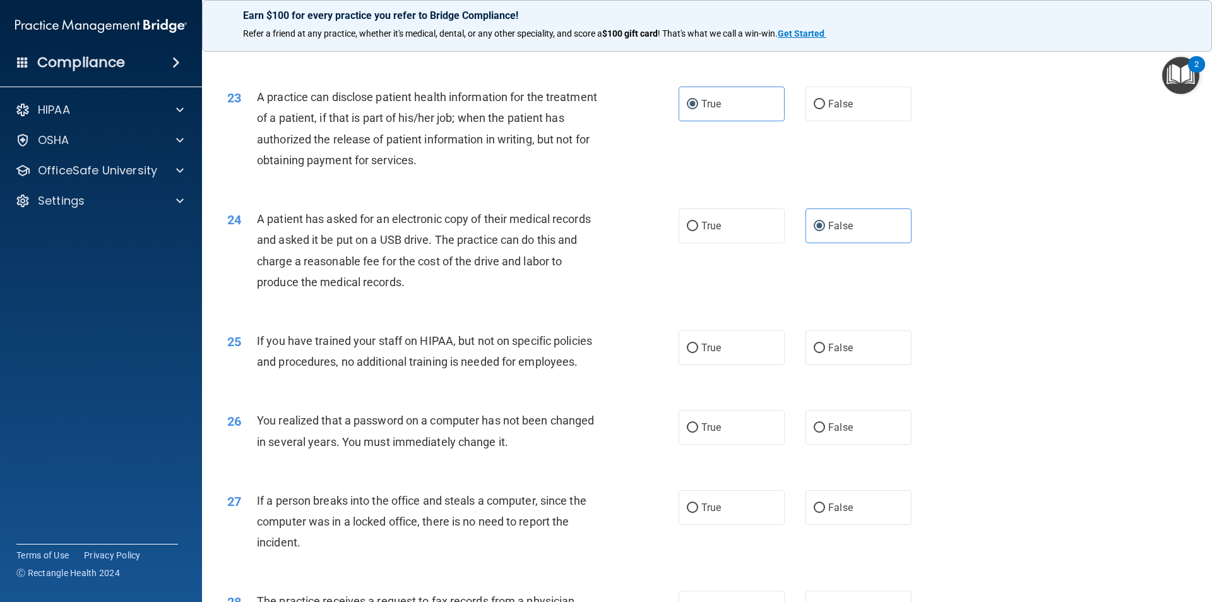
scroll to position [2071, 0]
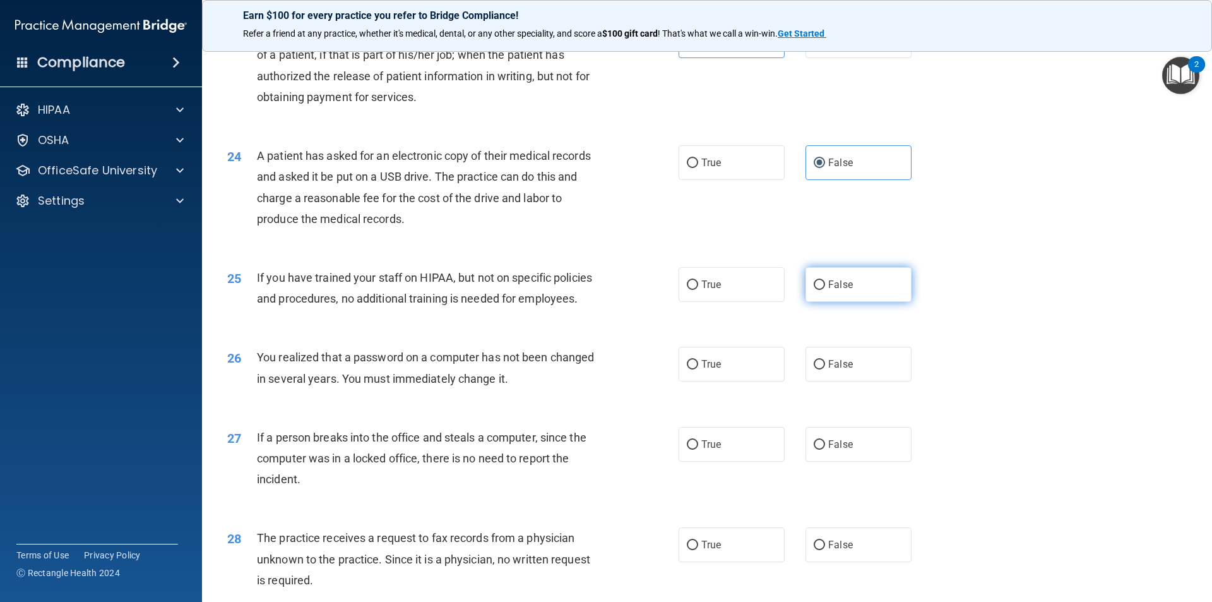
click at [871, 302] on label "False" at bounding box center [859, 284] width 106 height 35
click at [825, 290] on input "False" at bounding box center [819, 284] width 11 height 9
radio input "true"
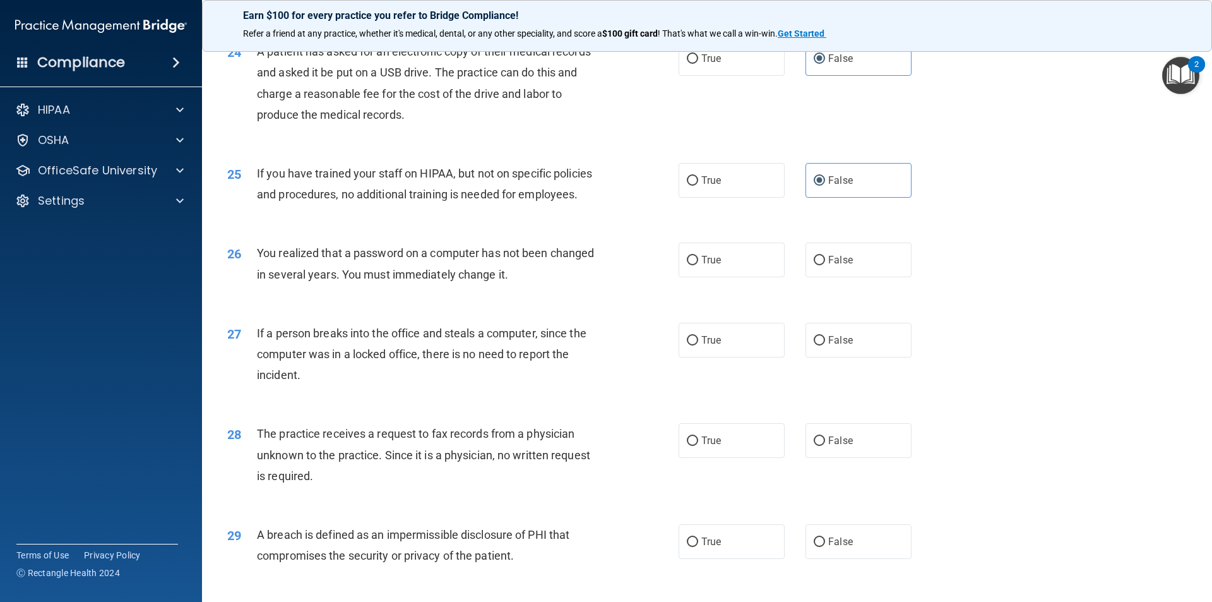
scroll to position [2197, 0]
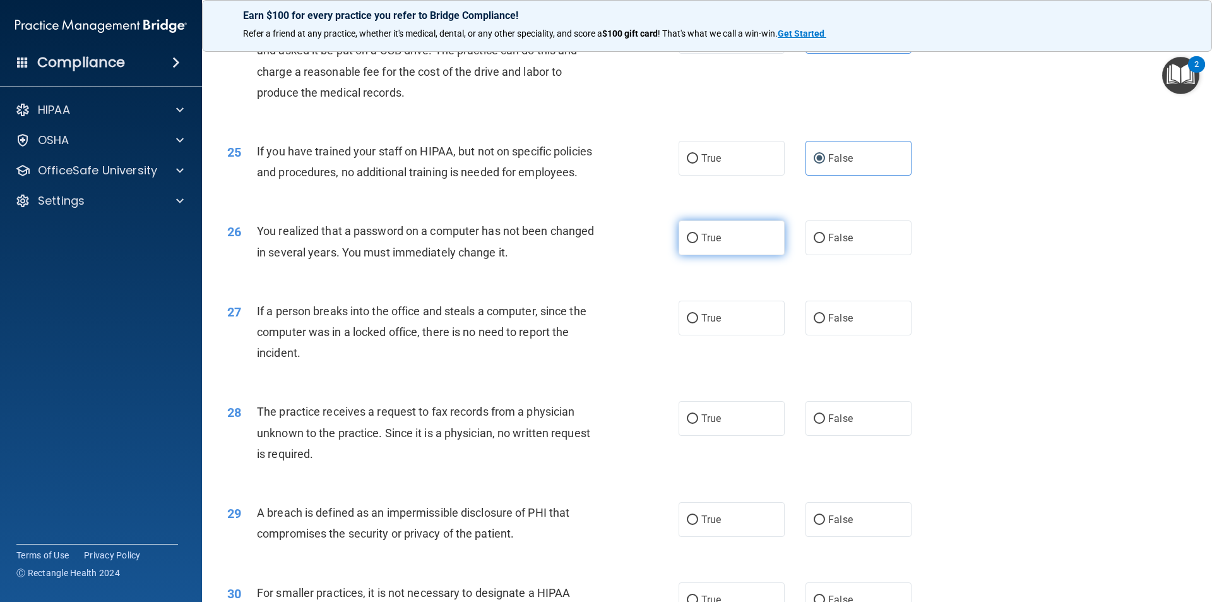
click at [703, 255] on label "True" at bounding box center [732, 237] width 106 height 35
click at [698, 243] on input "True" at bounding box center [692, 238] width 11 height 9
radio input "true"
click at [812, 335] on label "False" at bounding box center [859, 318] width 106 height 35
click at [814, 323] on input "False" at bounding box center [819, 318] width 11 height 9
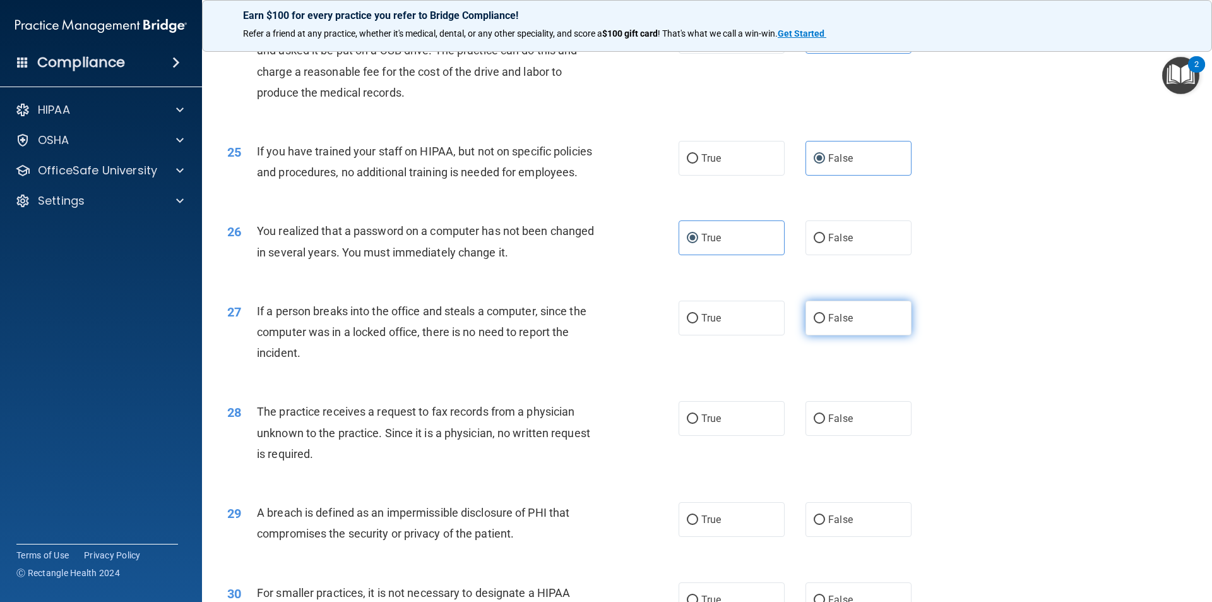
radio input "true"
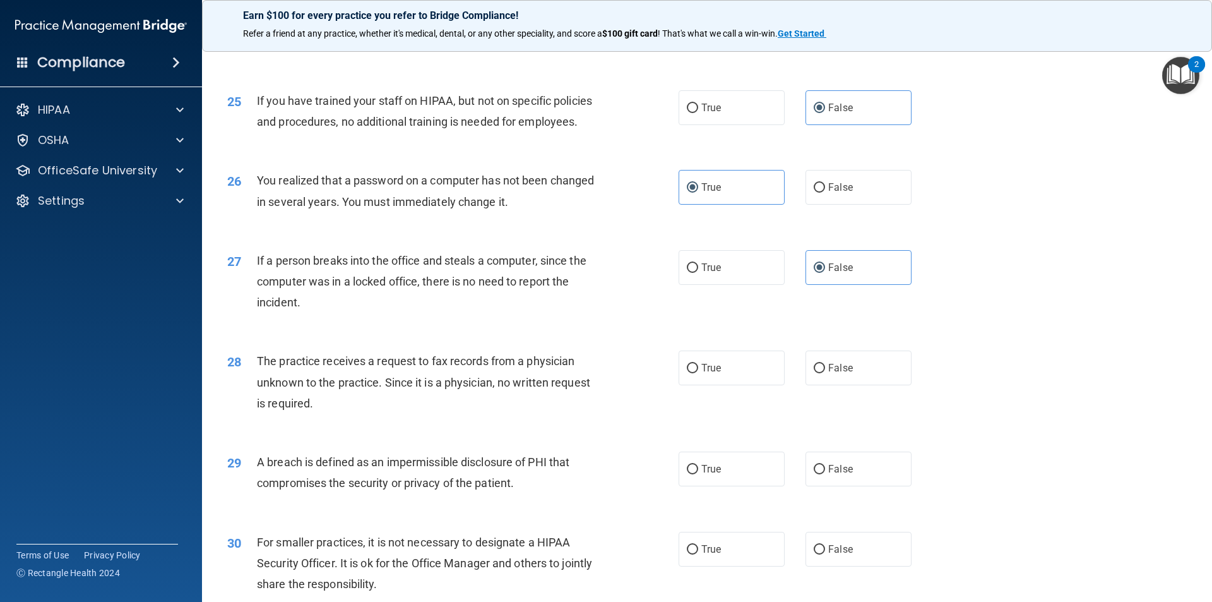
scroll to position [2387, 0]
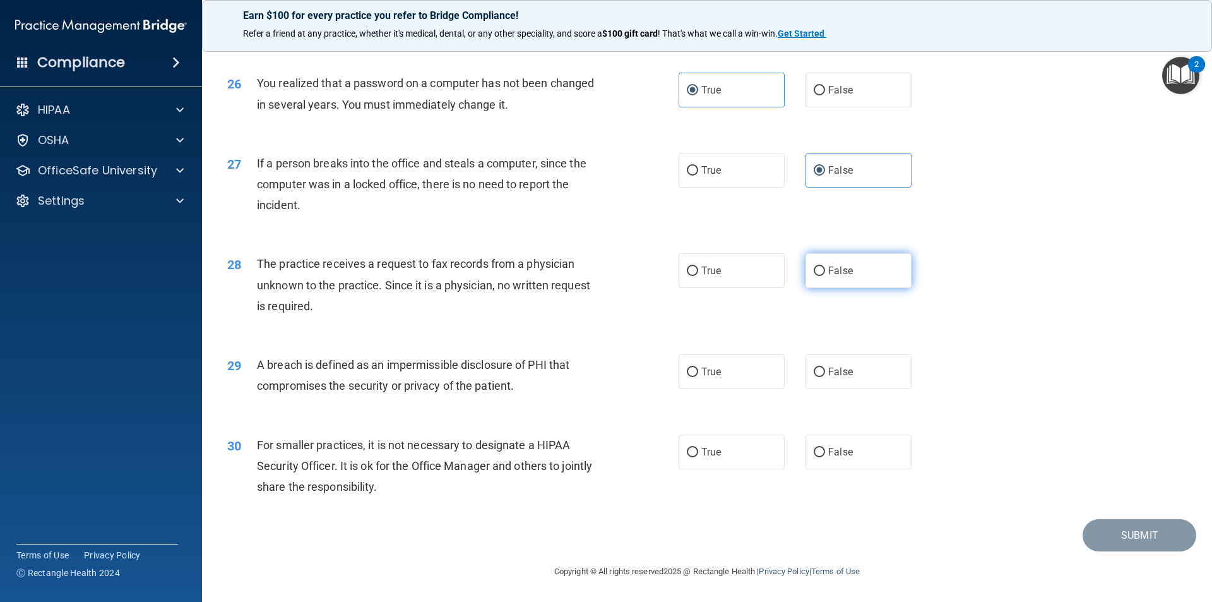
click at [817, 282] on label "False" at bounding box center [859, 270] width 106 height 35
click at [817, 276] on input "False" at bounding box center [819, 270] width 11 height 9
radio input "true"
click at [683, 383] on label "True" at bounding box center [732, 371] width 106 height 35
click at [687, 377] on input "True" at bounding box center [692, 372] width 11 height 9
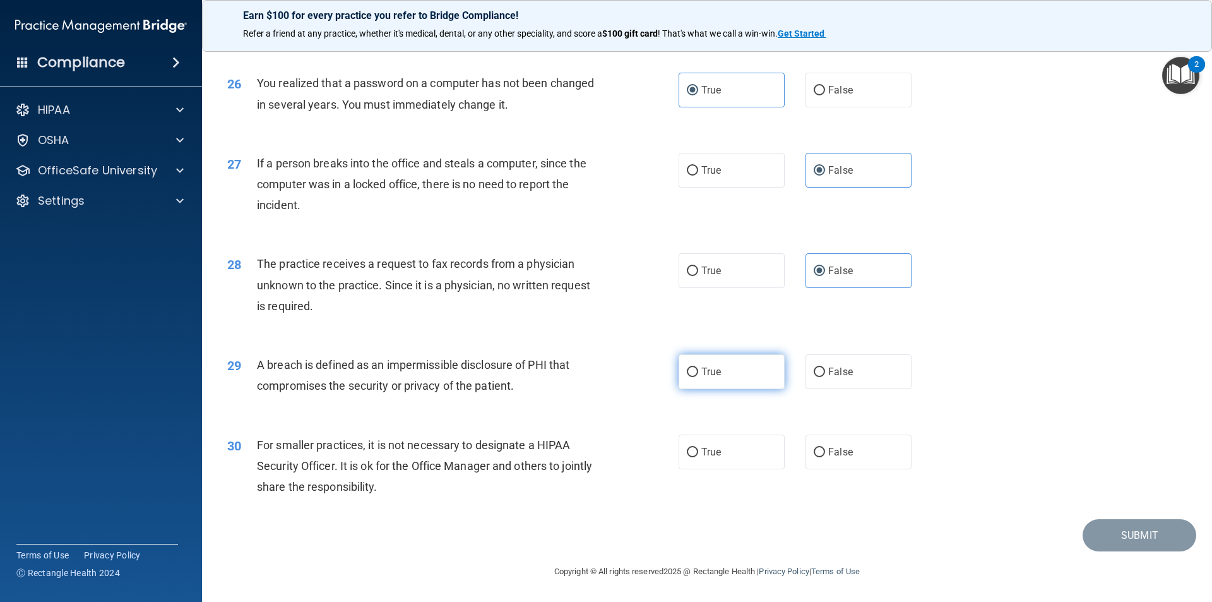
radio input "true"
click at [863, 451] on label "False" at bounding box center [859, 451] width 106 height 35
click at [825, 451] on input "False" at bounding box center [819, 452] width 11 height 9
radio input "true"
click at [1144, 542] on button "Submit" at bounding box center [1140, 535] width 114 height 32
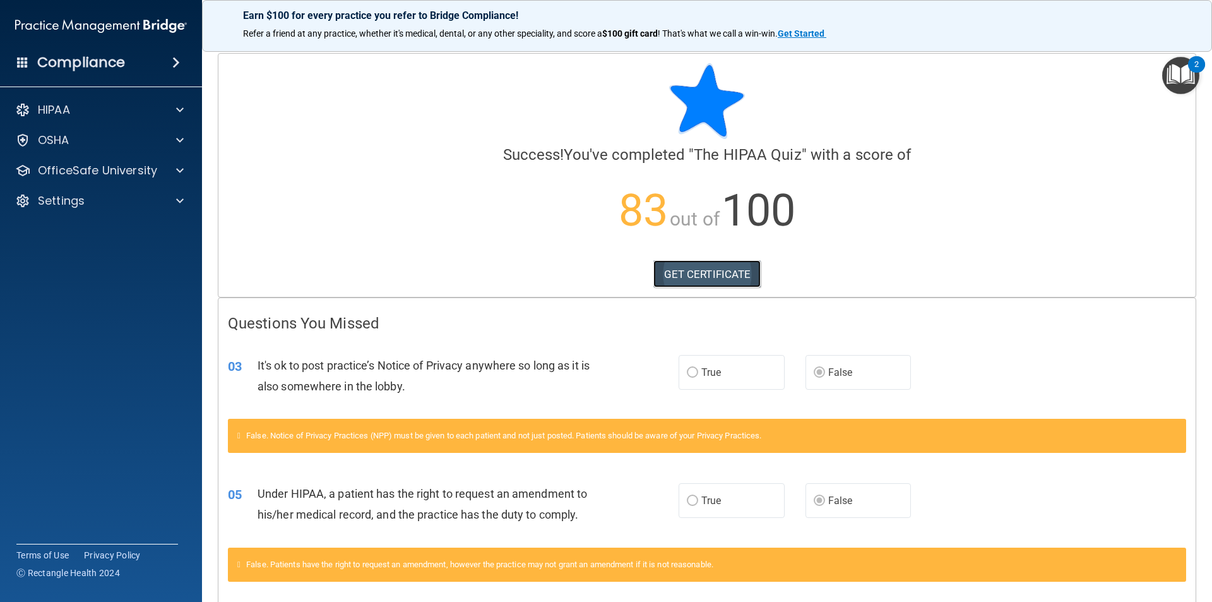
click at [720, 279] on link "GET CERTIFICATE" at bounding box center [708, 274] width 108 height 28
click at [100, 114] on div "HIPAA" at bounding box center [84, 109] width 157 height 15
click at [122, 139] on p "Documents and Policies" at bounding box center [94, 140] width 172 height 13
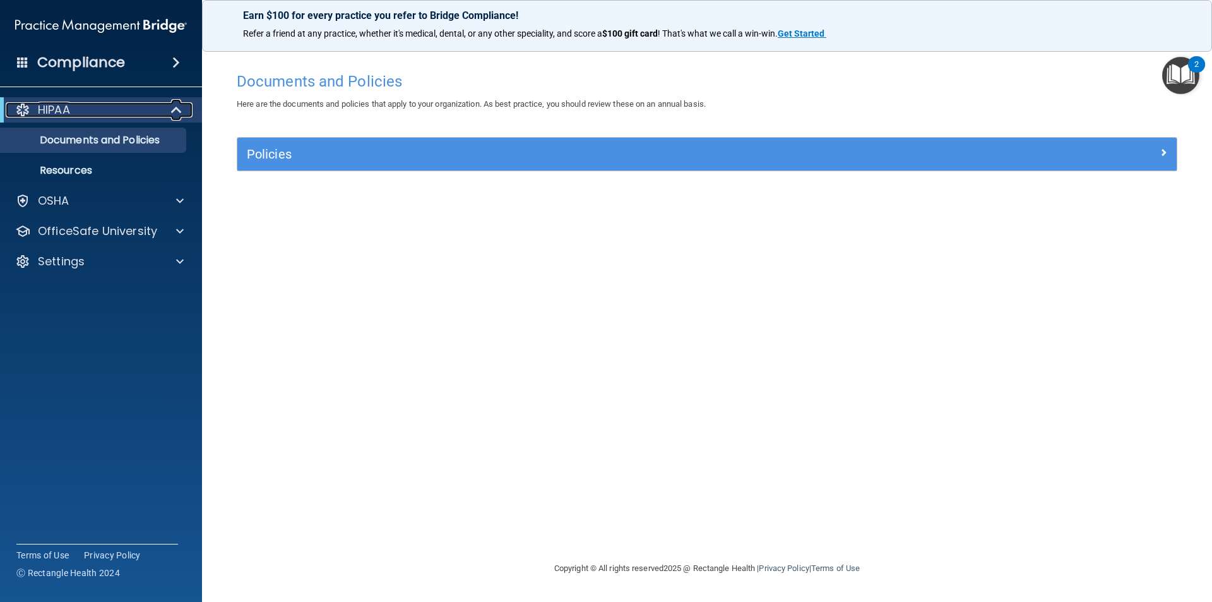
click at [103, 107] on div "HIPAA" at bounding box center [84, 109] width 156 height 15
click at [130, 164] on link "Resources" at bounding box center [86, 170] width 199 height 25
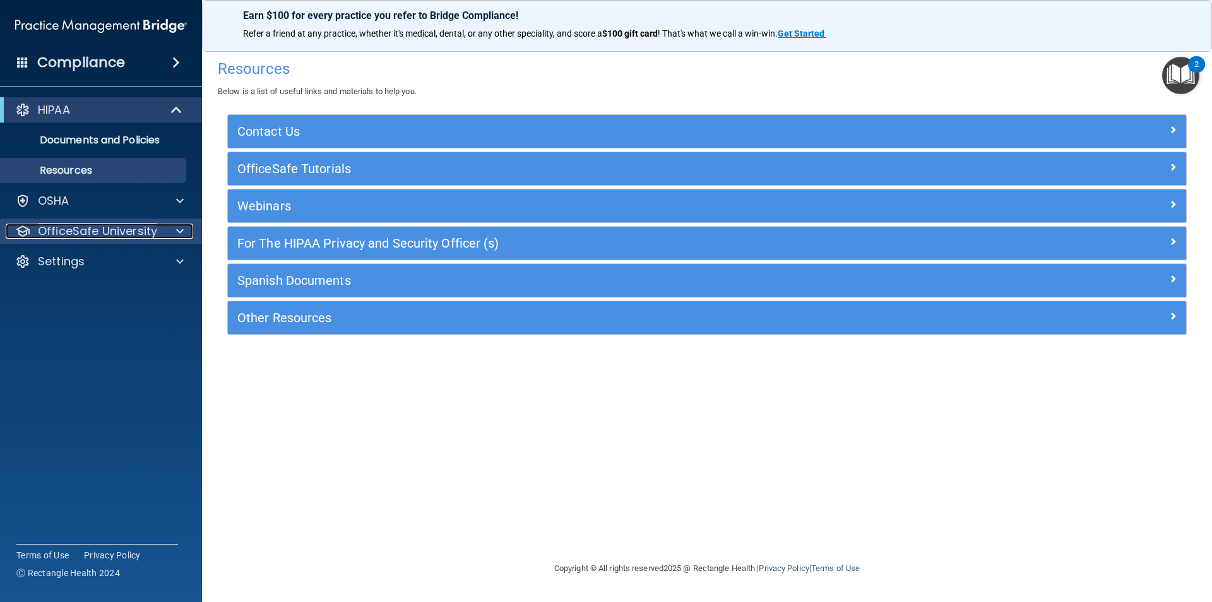
click at [174, 227] on div at bounding box center [178, 231] width 32 height 15
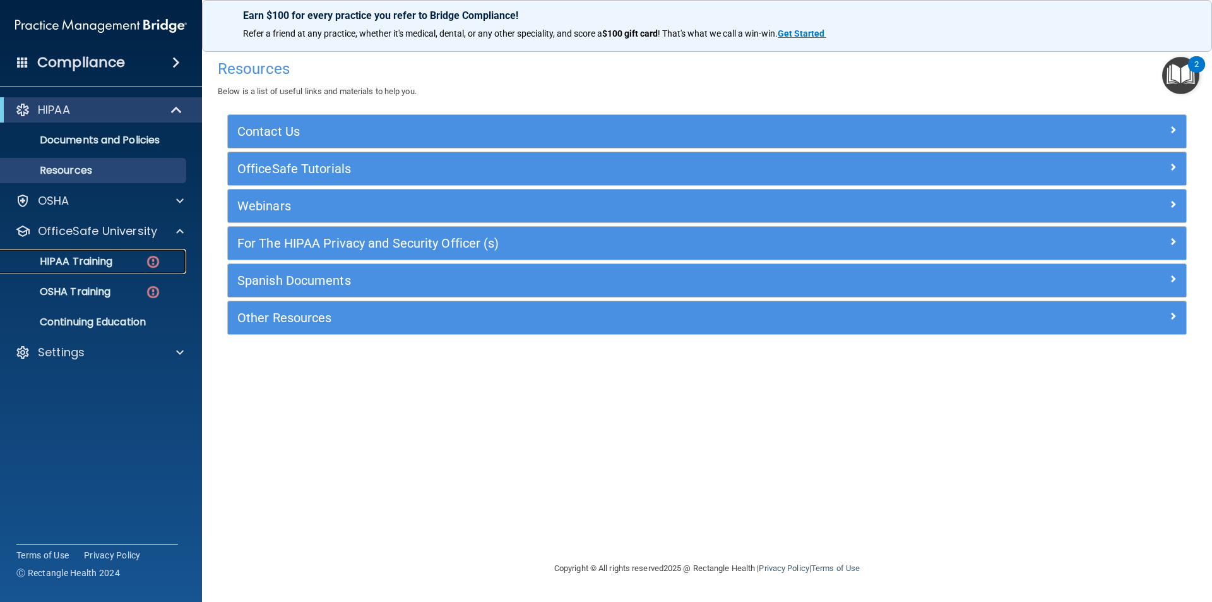
click at [106, 265] on p "HIPAA Training" at bounding box center [60, 261] width 104 height 13
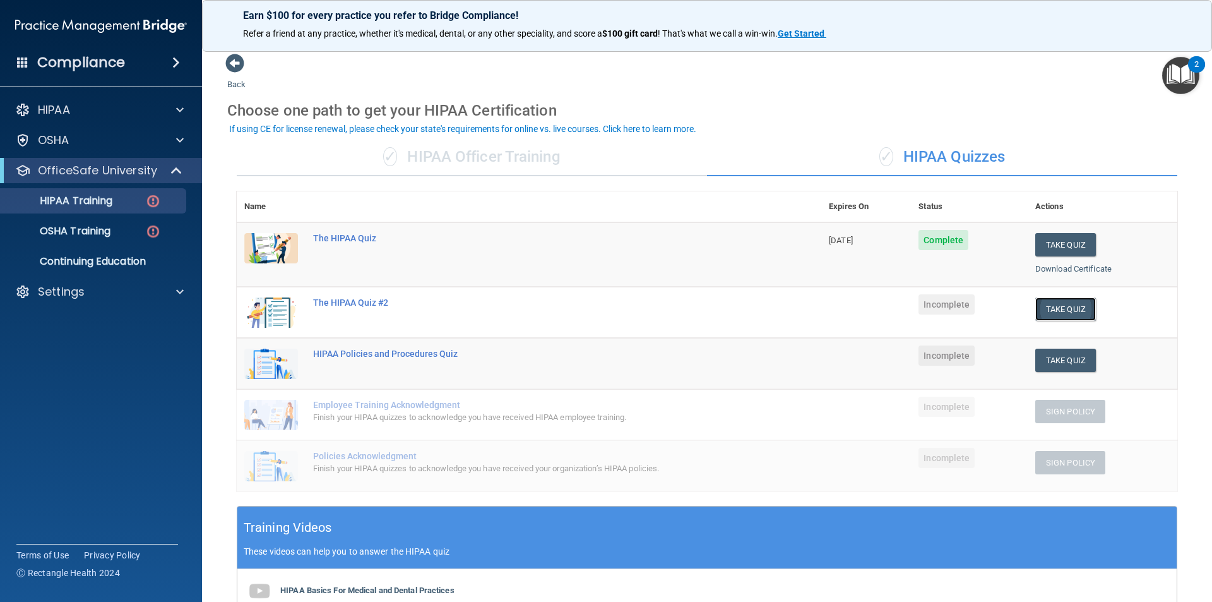
click at [1049, 316] on button "Take Quiz" at bounding box center [1066, 308] width 61 height 23
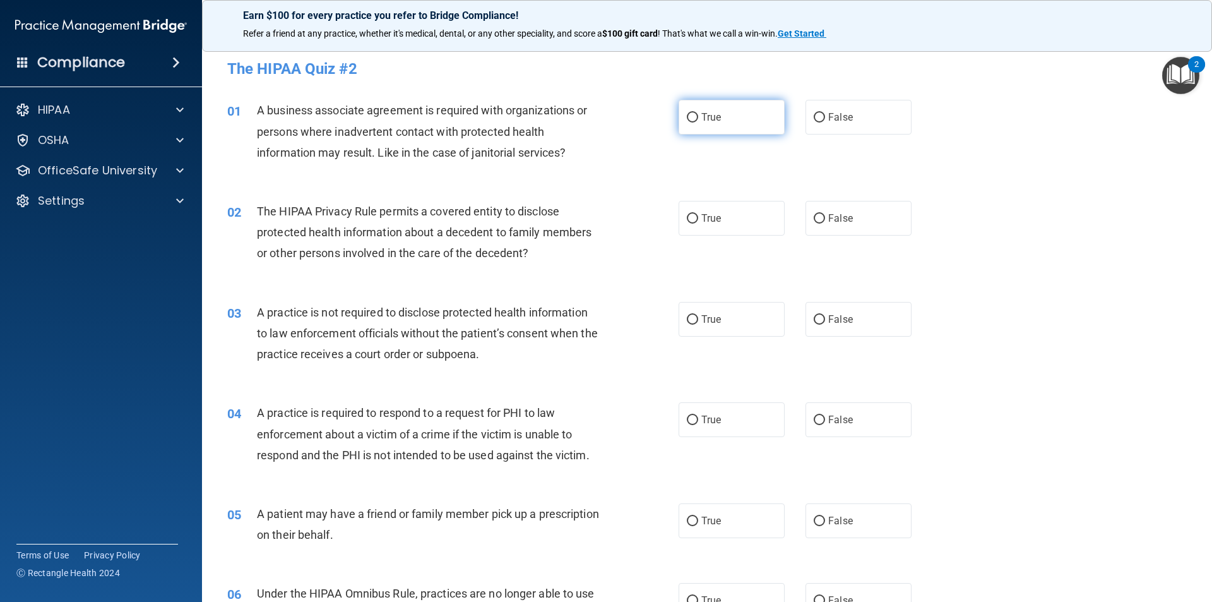
click at [724, 113] on label "True" at bounding box center [732, 117] width 106 height 35
click at [698, 113] on input "True" at bounding box center [692, 117] width 11 height 9
radio input "true"
click at [734, 213] on label "True" at bounding box center [732, 218] width 106 height 35
click at [698, 214] on input "True" at bounding box center [692, 218] width 11 height 9
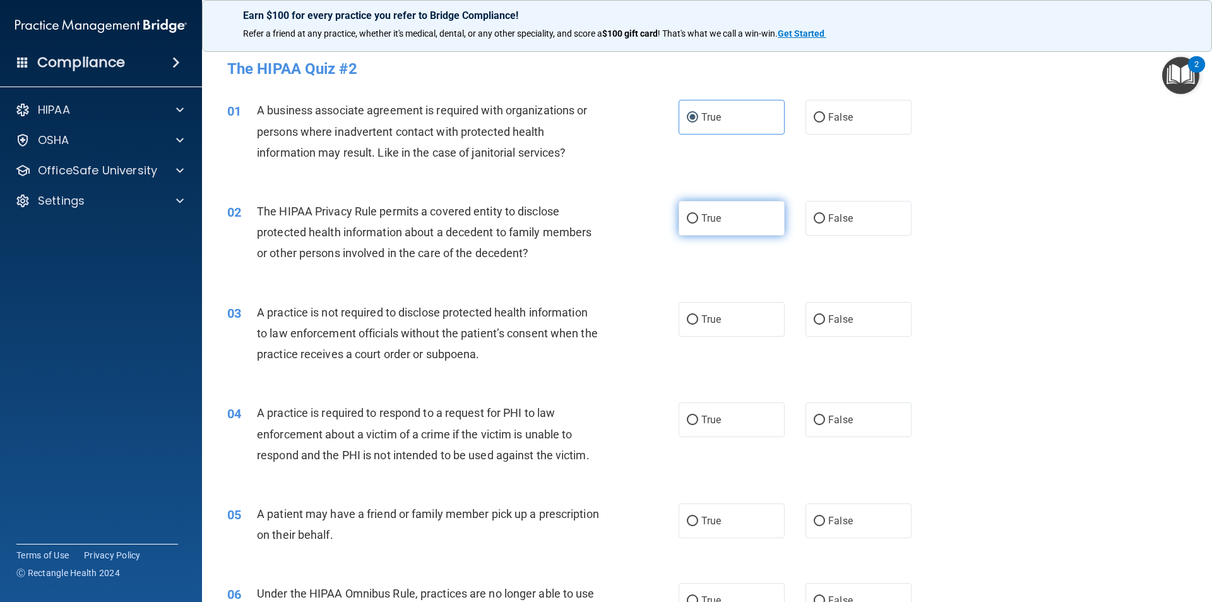
radio input "true"
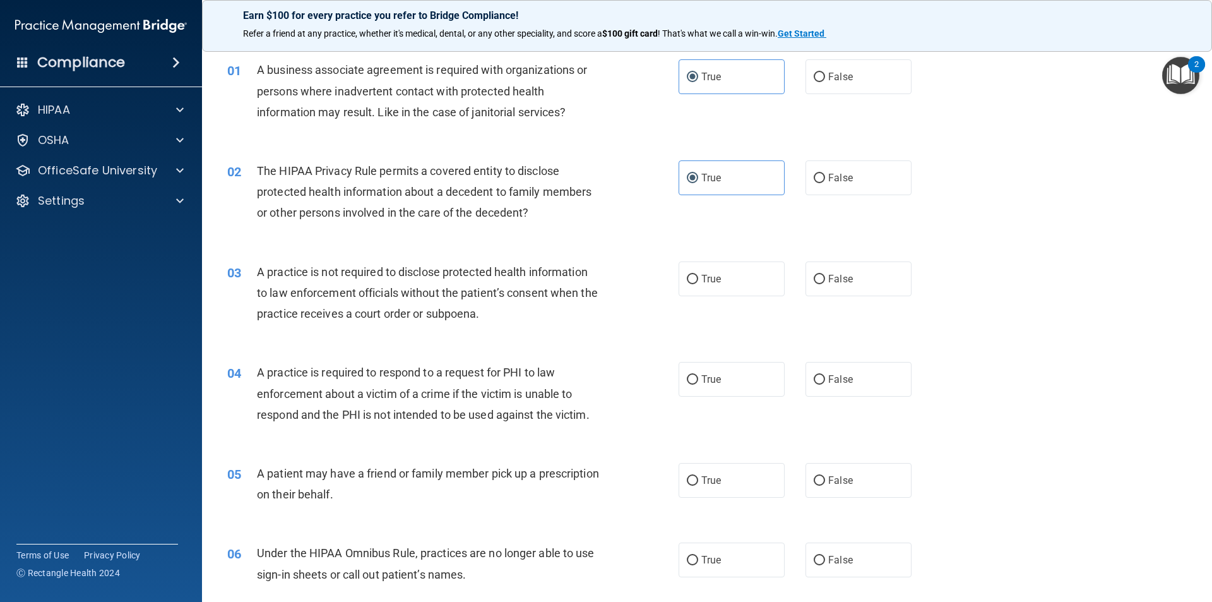
scroll to position [63, 0]
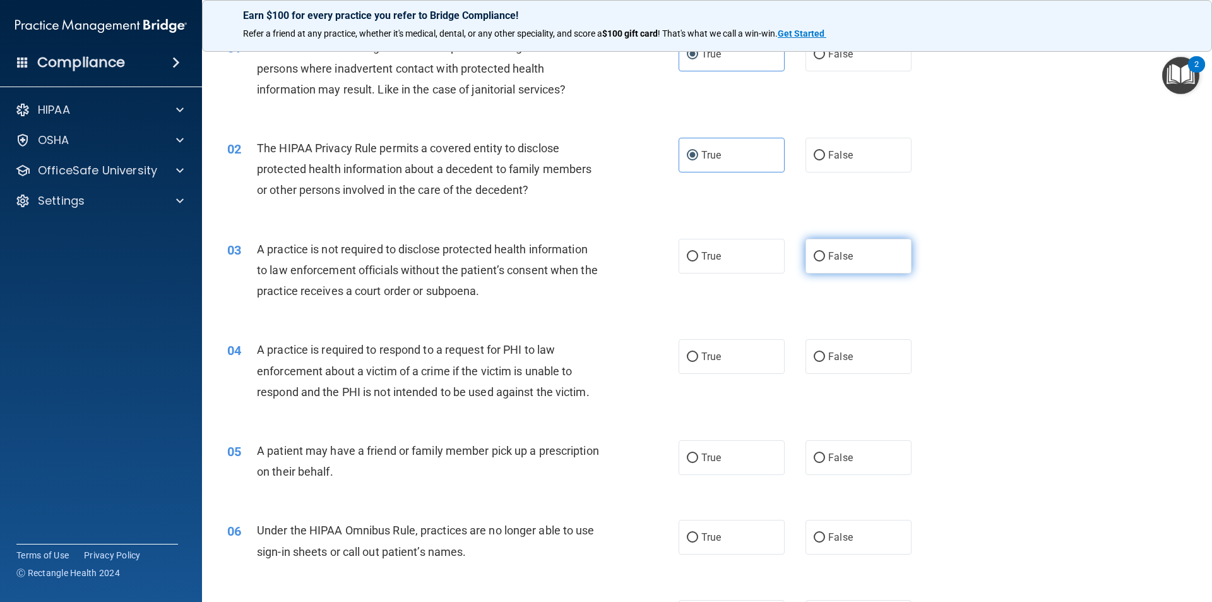
click at [870, 253] on label "False" at bounding box center [859, 256] width 106 height 35
click at [825, 253] on input "False" at bounding box center [819, 256] width 11 height 9
radio input "true"
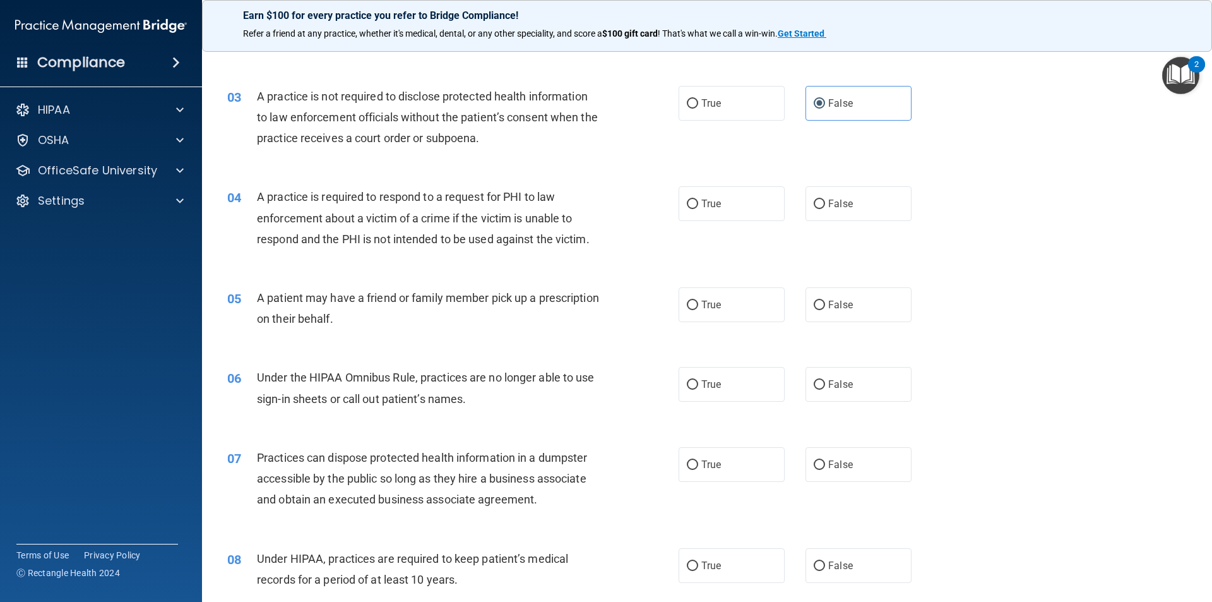
scroll to position [253, 0]
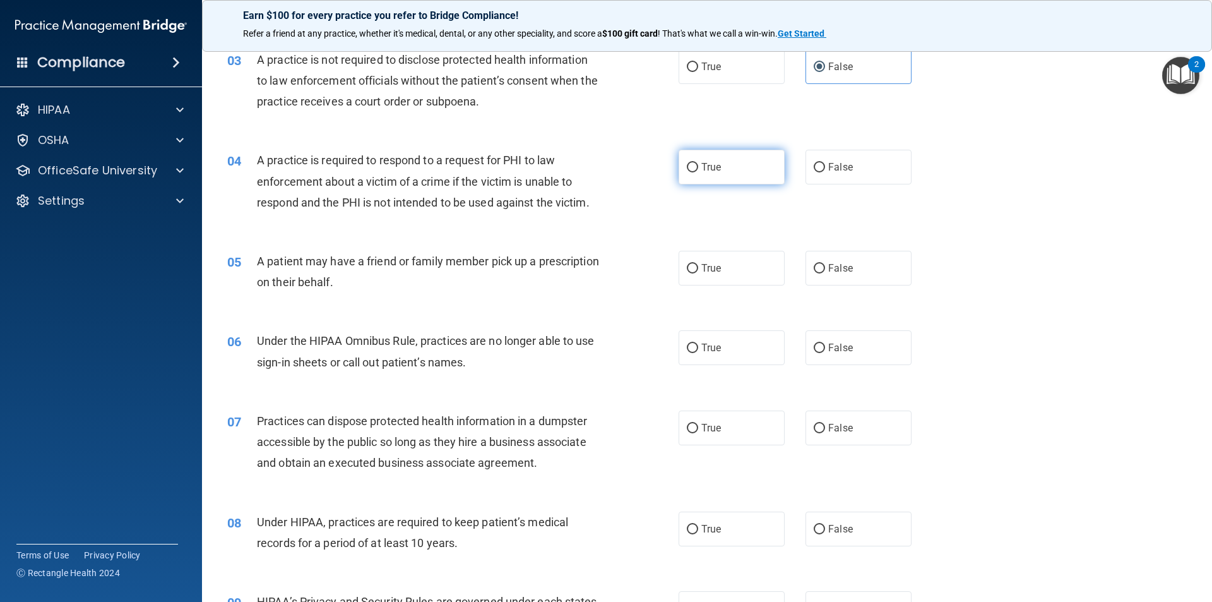
click at [726, 171] on label "True" at bounding box center [732, 167] width 106 height 35
click at [698, 171] on input "True" at bounding box center [692, 167] width 11 height 9
radio input "true"
click at [778, 271] on label "True" at bounding box center [732, 268] width 106 height 35
click at [698, 271] on input "True" at bounding box center [692, 268] width 11 height 9
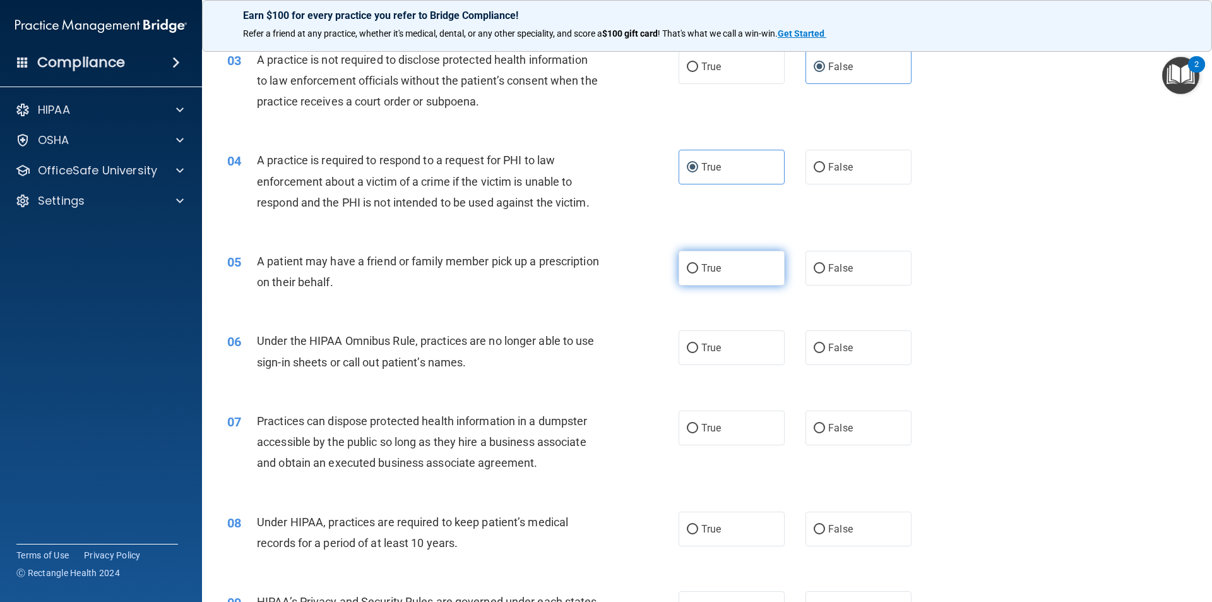
radio input "true"
click at [868, 345] on label "False" at bounding box center [859, 347] width 106 height 35
click at [825, 345] on input "False" at bounding box center [819, 348] width 11 height 9
radio input "true"
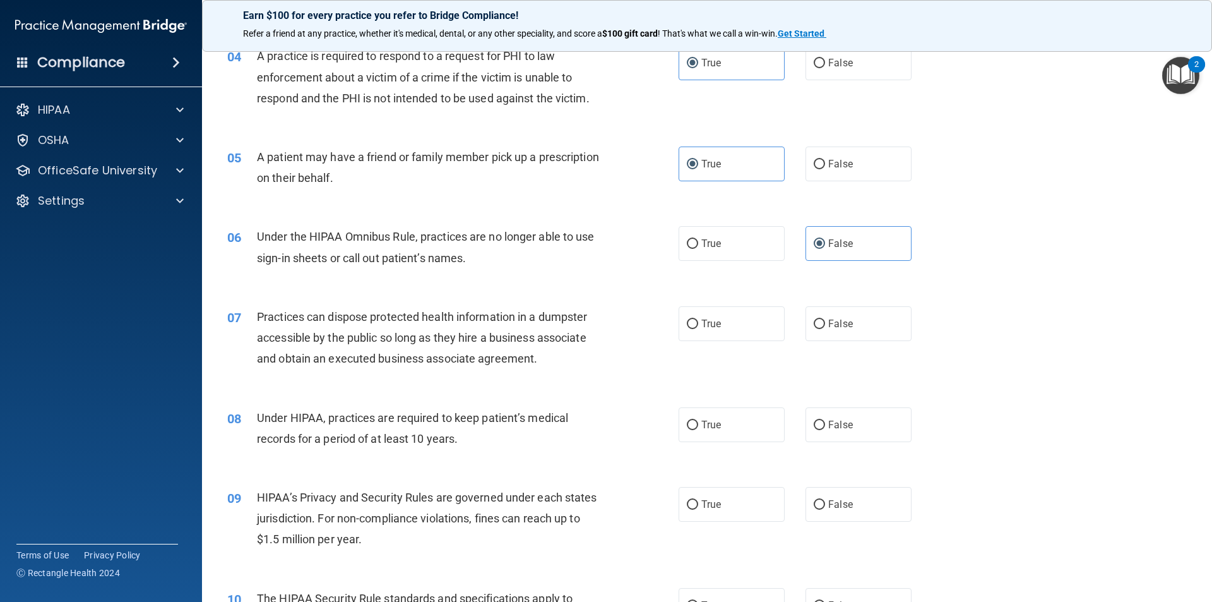
scroll to position [379, 0]
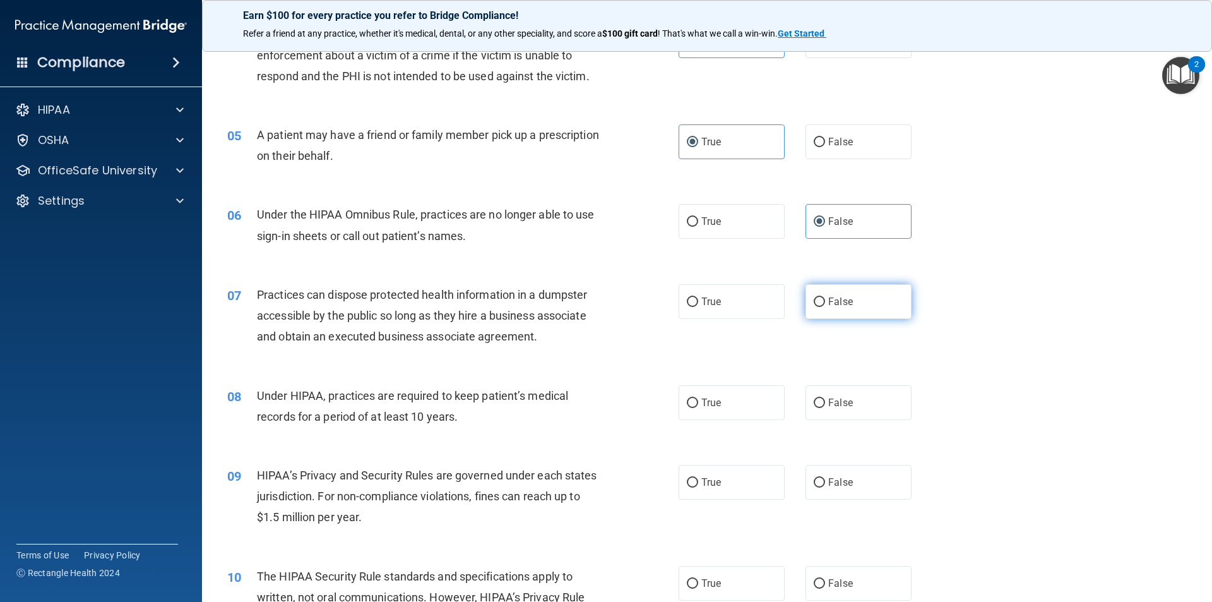
click at [835, 301] on span "False" at bounding box center [840, 302] width 25 height 12
click at [825, 301] on input "False" at bounding box center [819, 301] width 11 height 9
radio input "true"
click at [853, 396] on label "False" at bounding box center [859, 402] width 106 height 35
click at [825, 398] on input "False" at bounding box center [819, 402] width 11 height 9
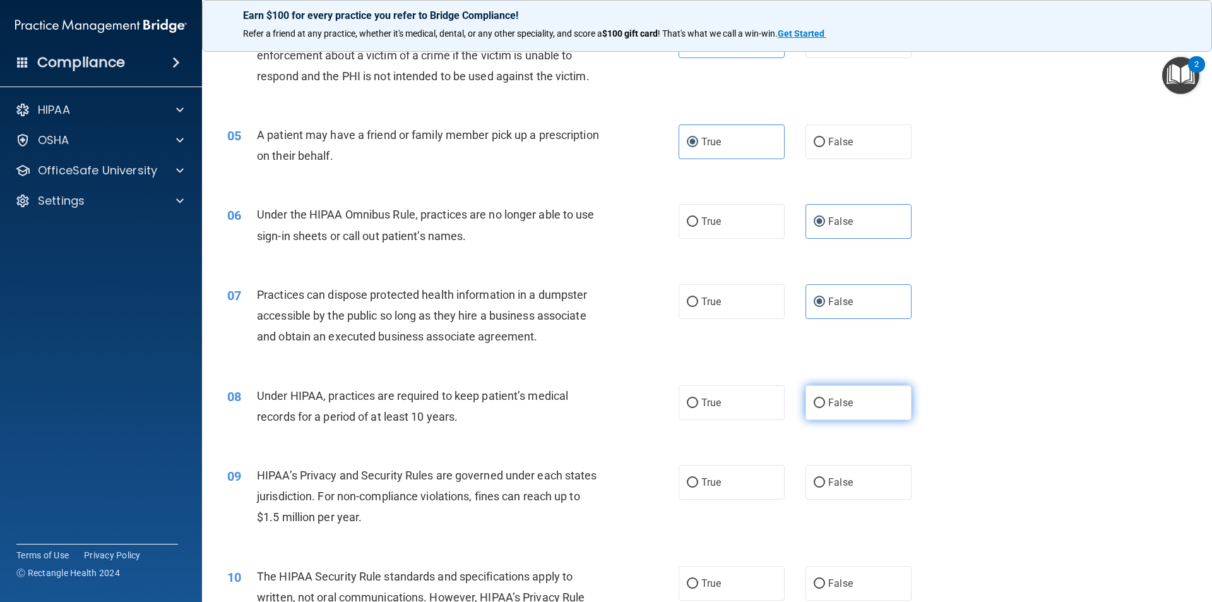
radio input "true"
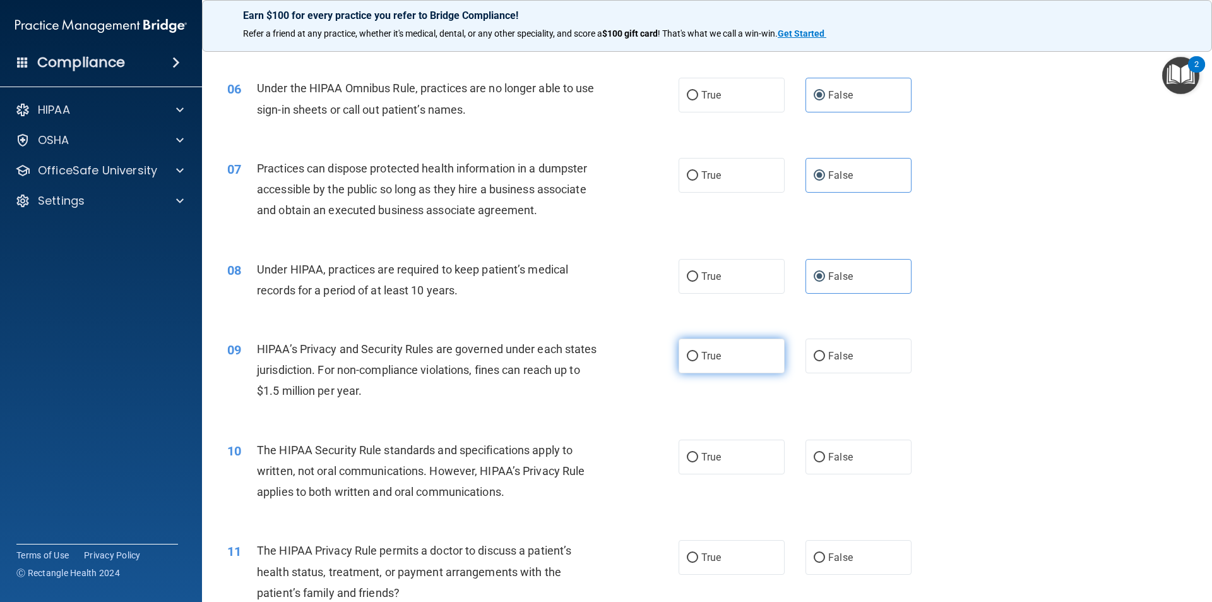
click at [739, 349] on label "True" at bounding box center [732, 355] width 106 height 35
click at [698, 352] on input "True" at bounding box center [692, 356] width 11 height 9
radio input "true"
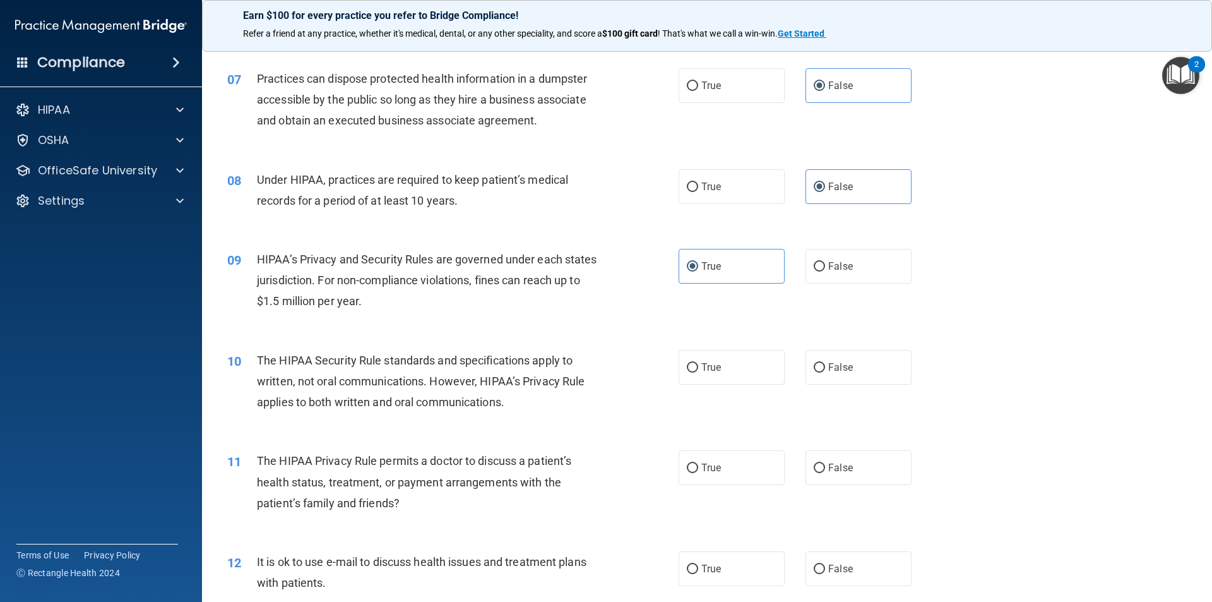
scroll to position [631, 0]
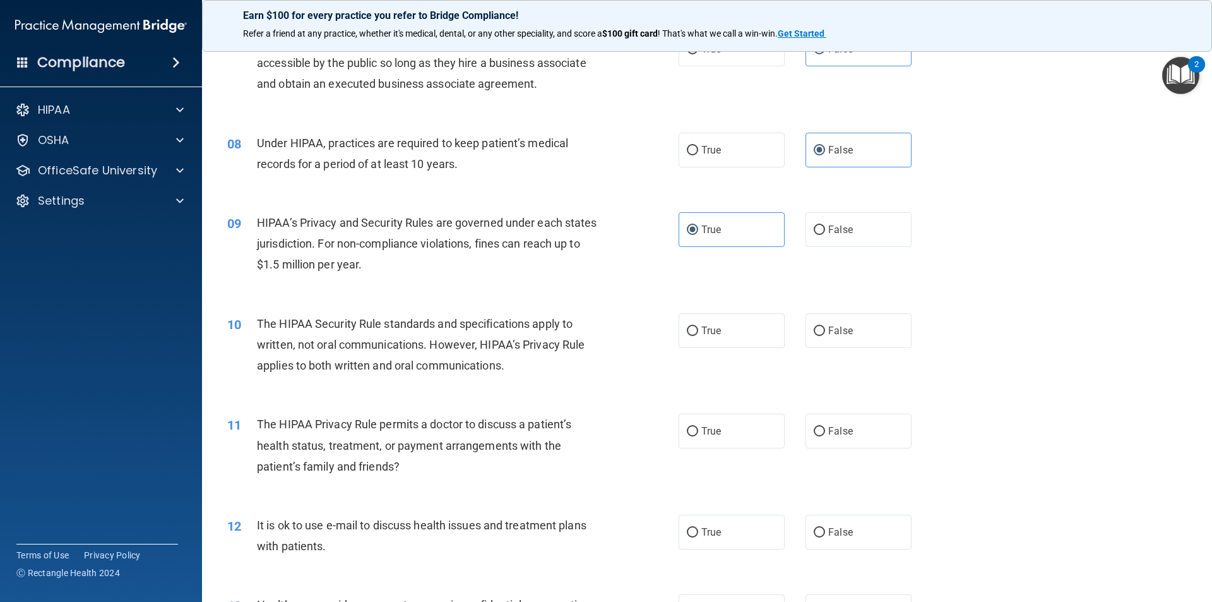
drag, startPoint x: 734, startPoint y: 329, endPoint x: 585, endPoint y: 349, distance: 150.4
click at [734, 329] on label "True" at bounding box center [732, 330] width 106 height 35
click at [698, 329] on input "True" at bounding box center [692, 330] width 11 height 9
radio input "true"
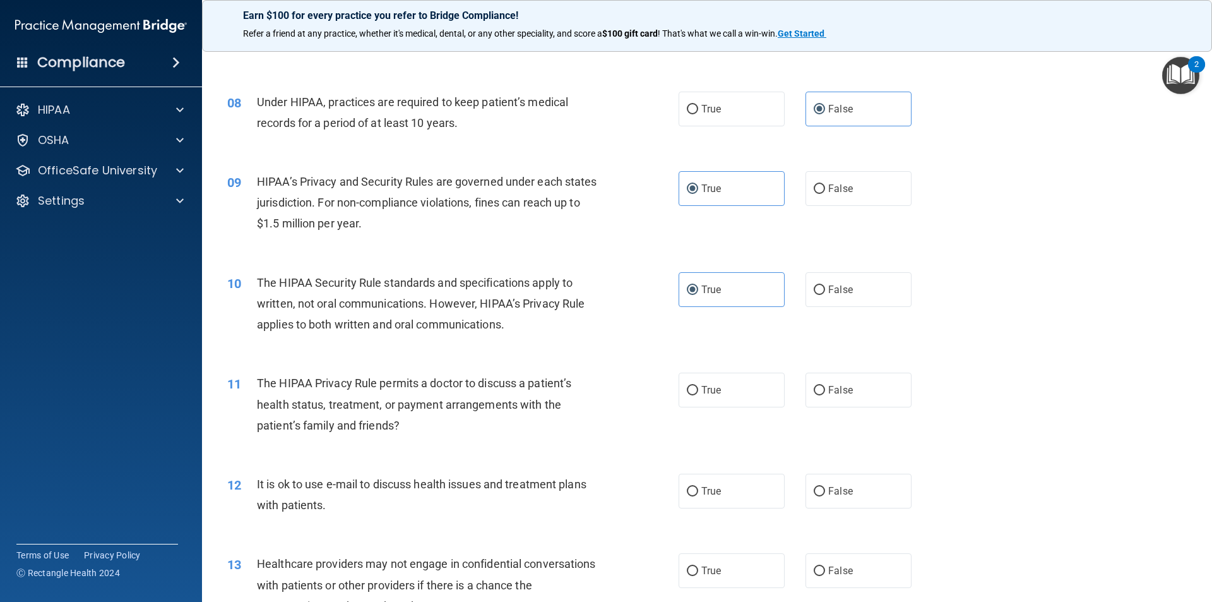
scroll to position [695, 0]
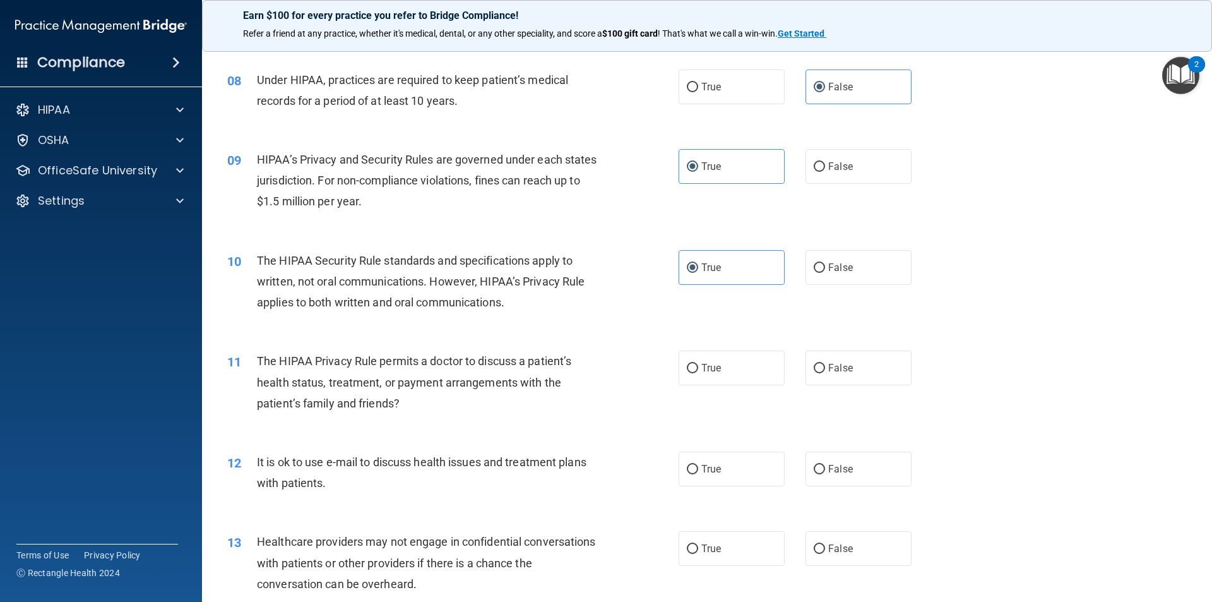
drag, startPoint x: 865, startPoint y: 369, endPoint x: 799, endPoint y: 376, distance: 66.6
click at [862, 369] on label "False" at bounding box center [859, 367] width 106 height 35
click at [825, 369] on input "False" at bounding box center [819, 368] width 11 height 9
radio input "true"
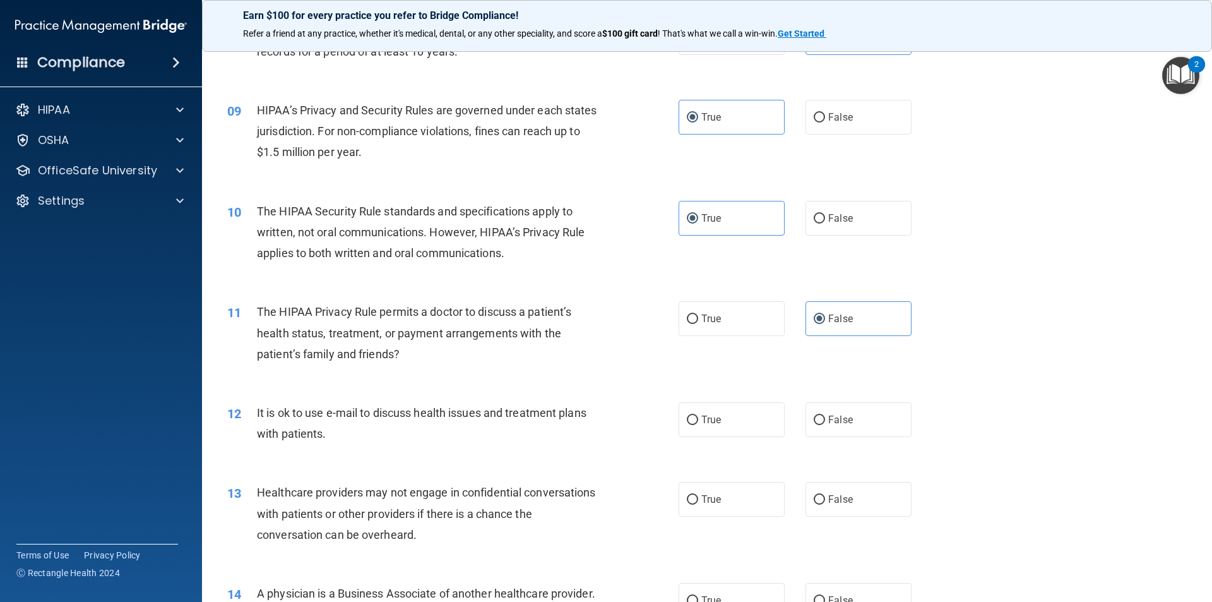
scroll to position [821, 0]
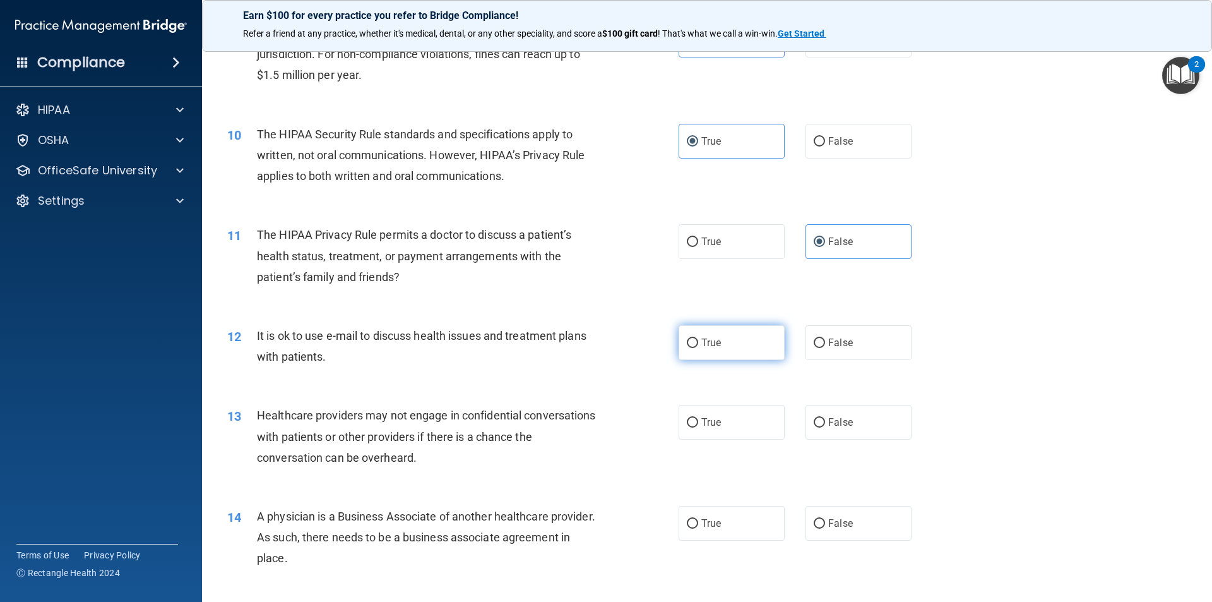
click at [749, 347] on label "True" at bounding box center [732, 342] width 106 height 35
click at [698, 347] on input "True" at bounding box center [692, 342] width 11 height 9
radio input "true"
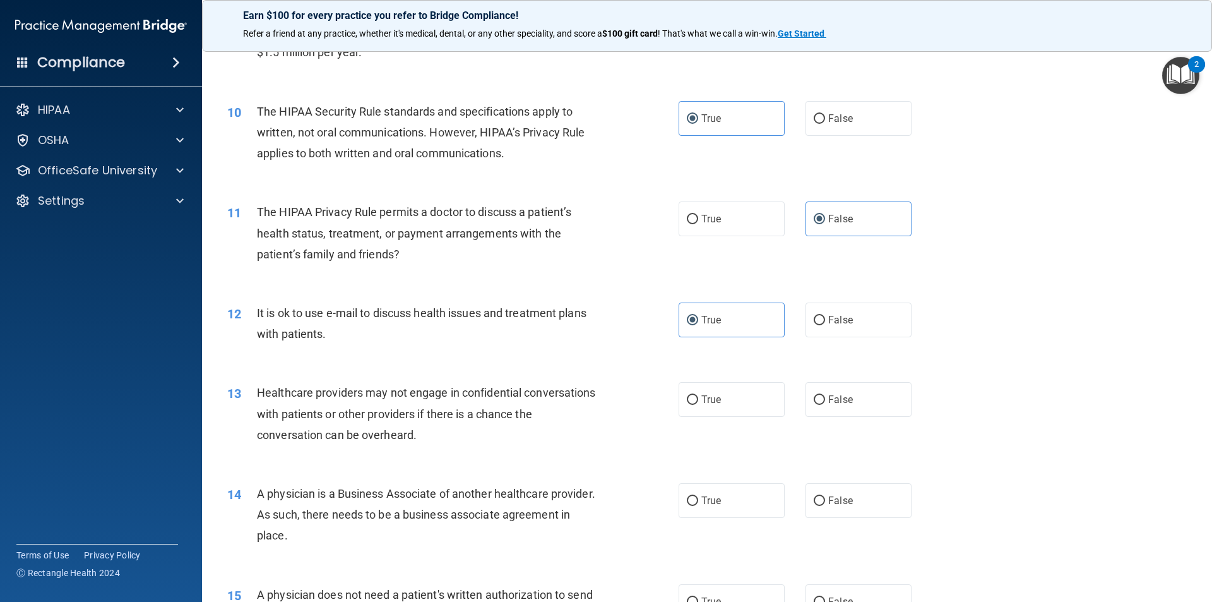
scroll to position [884, 0]
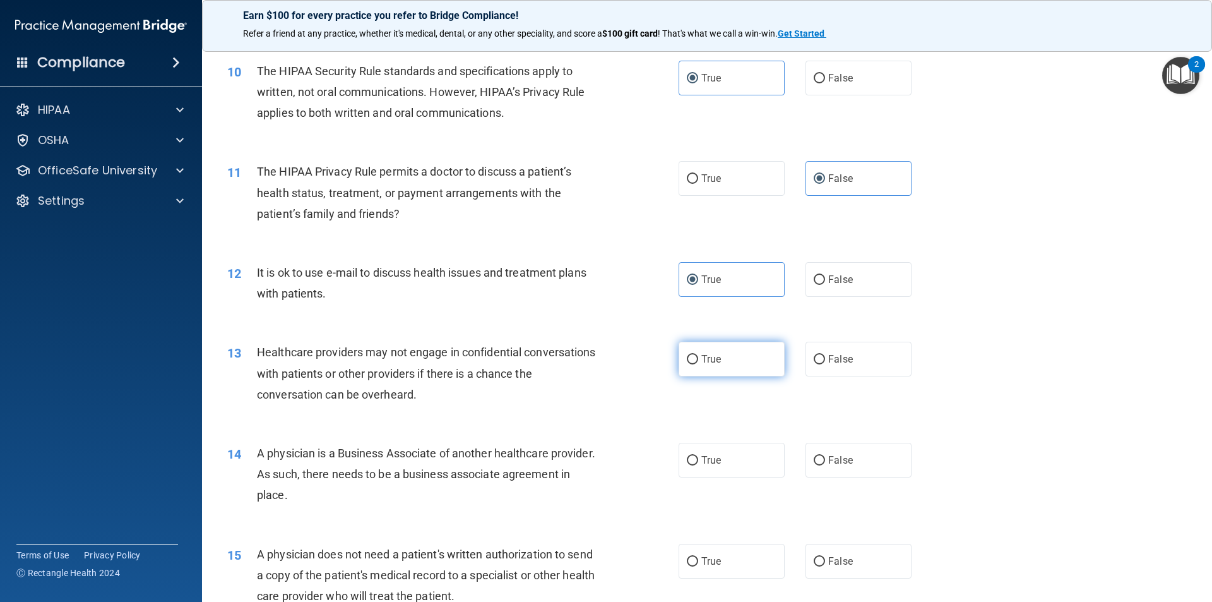
click at [680, 366] on label "True" at bounding box center [732, 359] width 106 height 35
click at [687, 364] on input "True" at bounding box center [692, 359] width 11 height 9
radio input "true"
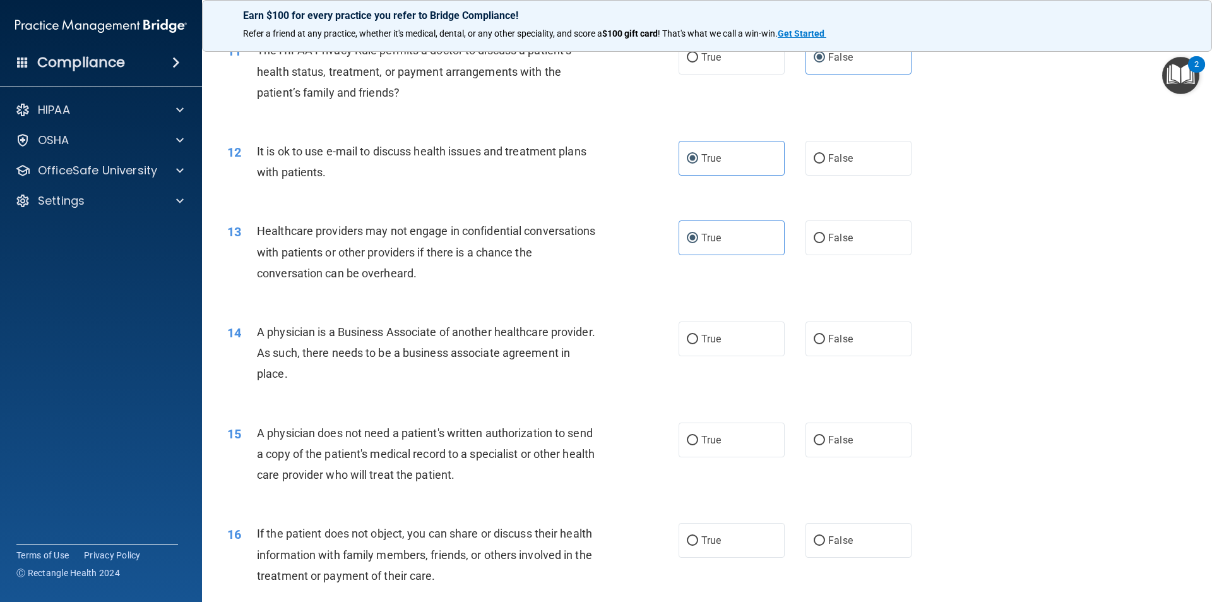
scroll to position [1010, 0]
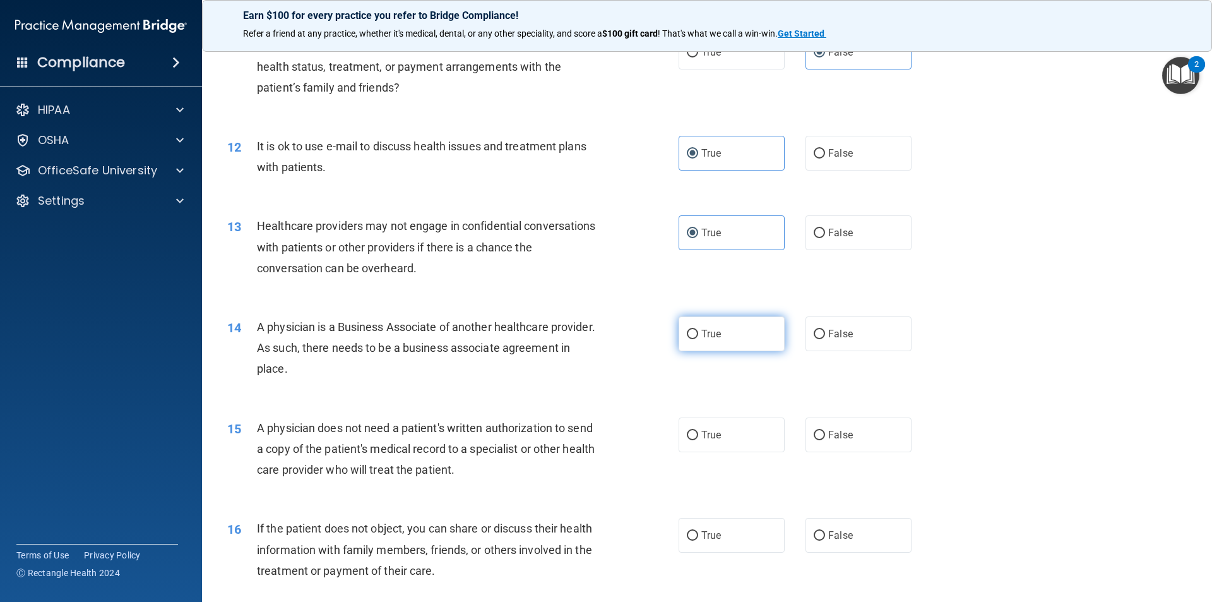
click at [719, 333] on label "True" at bounding box center [732, 333] width 106 height 35
click at [698, 333] on input "True" at bounding box center [692, 334] width 11 height 9
radio input "true"
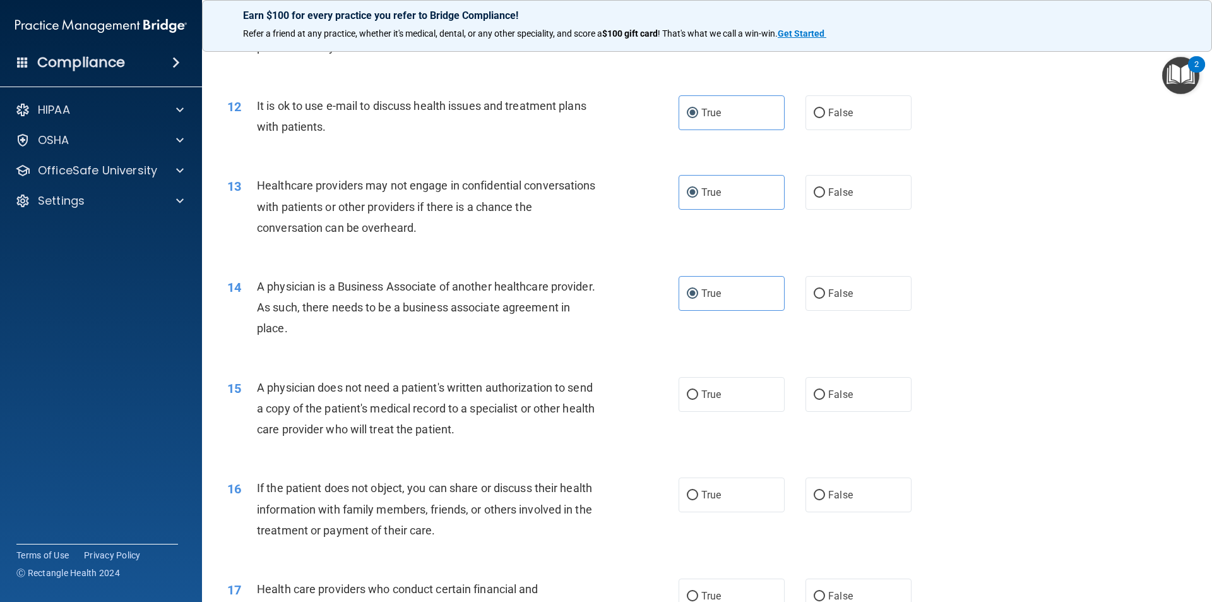
scroll to position [1073, 0]
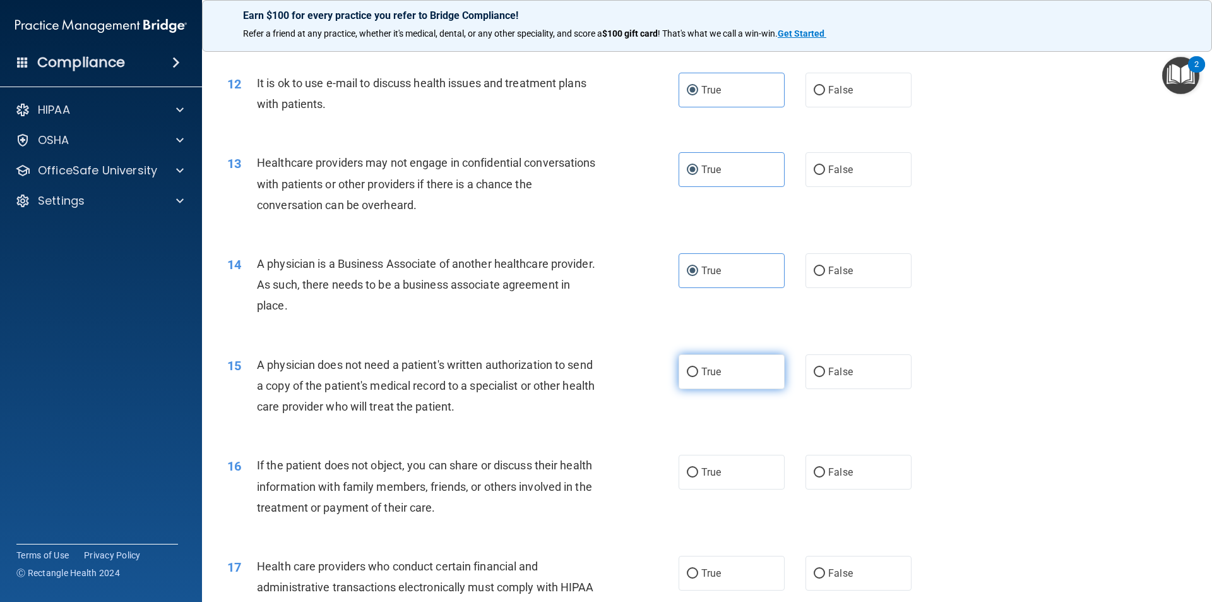
click at [720, 365] on label "True" at bounding box center [732, 371] width 106 height 35
click at [698, 368] on input "True" at bounding box center [692, 372] width 11 height 9
radio input "true"
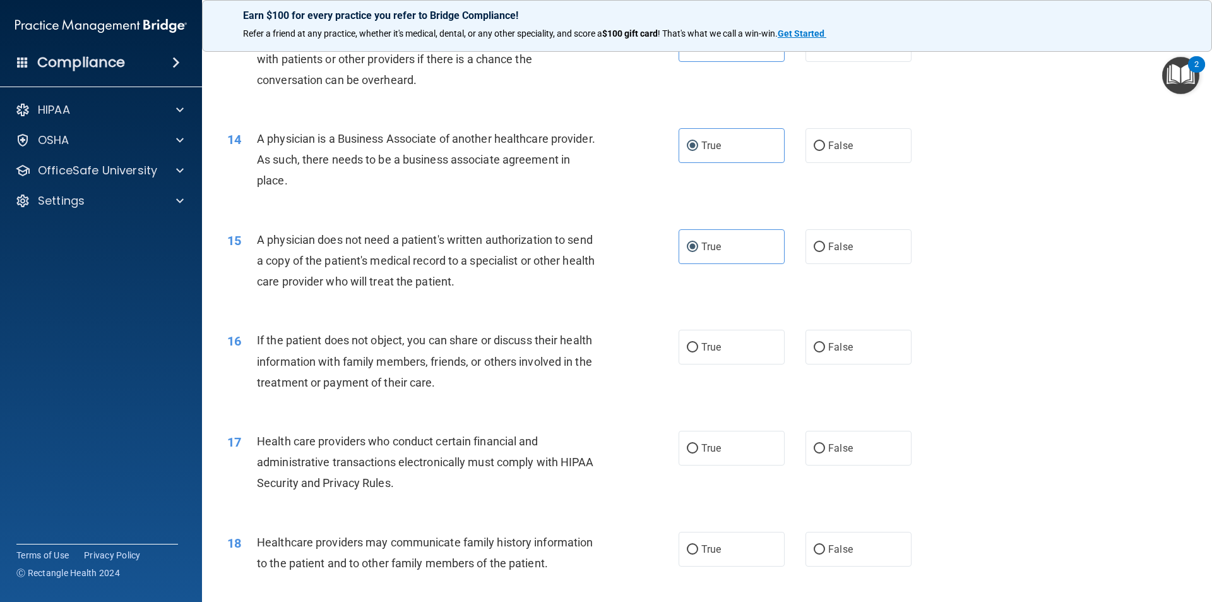
scroll to position [1200, 0]
click at [806, 341] on label "False" at bounding box center [859, 345] width 106 height 35
click at [814, 342] on input "False" at bounding box center [819, 346] width 11 height 9
radio input "true"
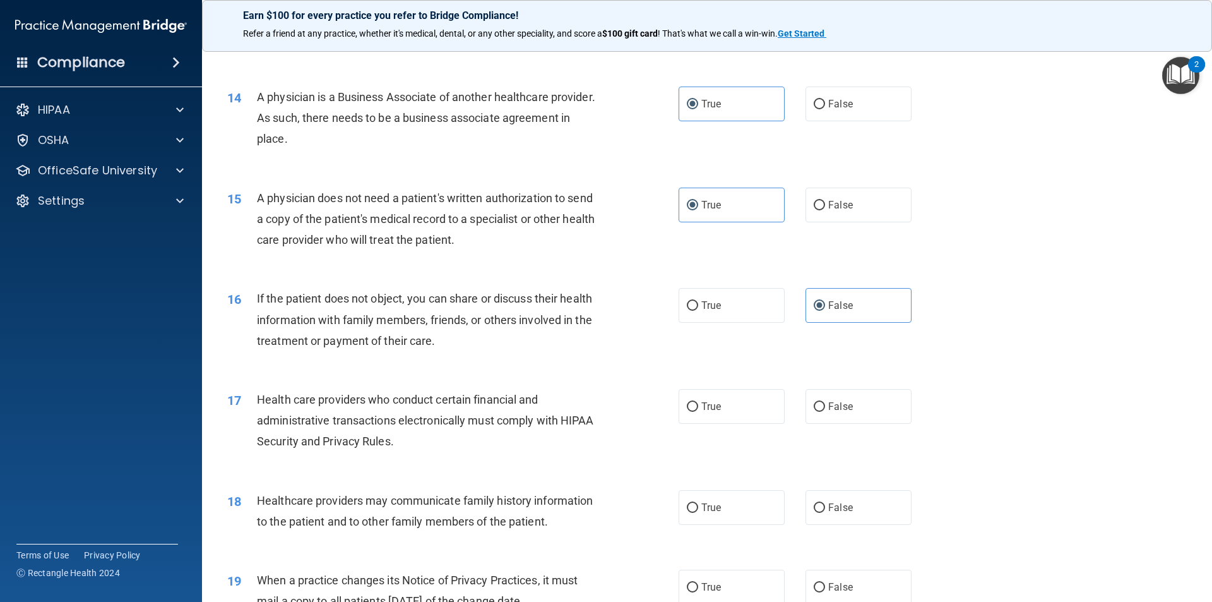
scroll to position [1263, 0]
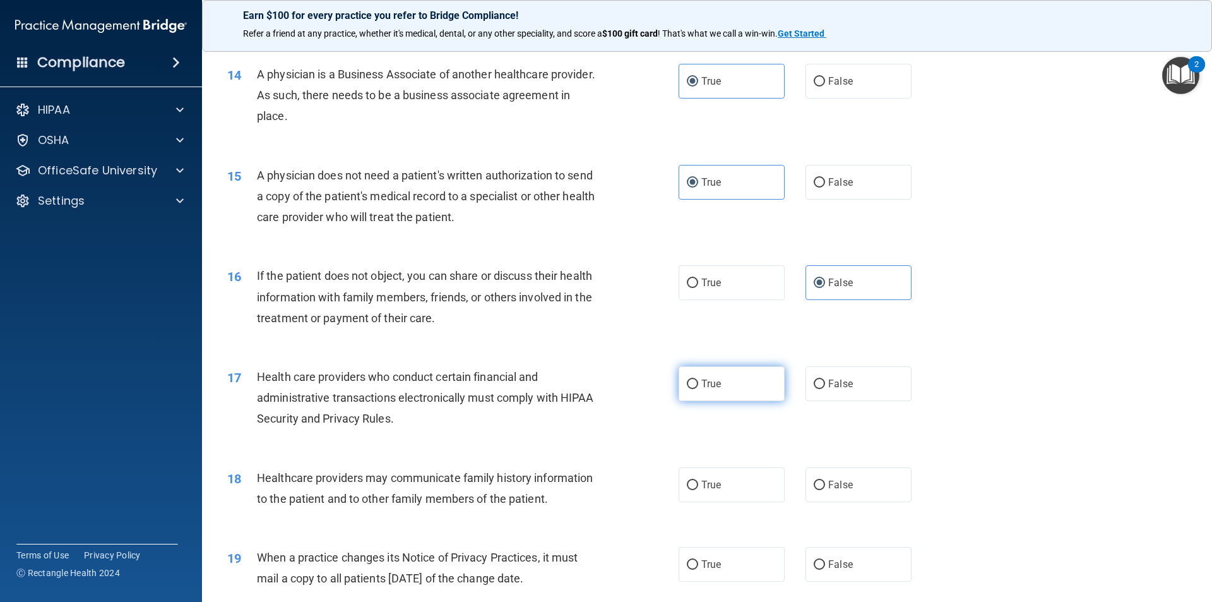
click at [687, 380] on input "True" at bounding box center [692, 384] width 11 height 9
radio input "true"
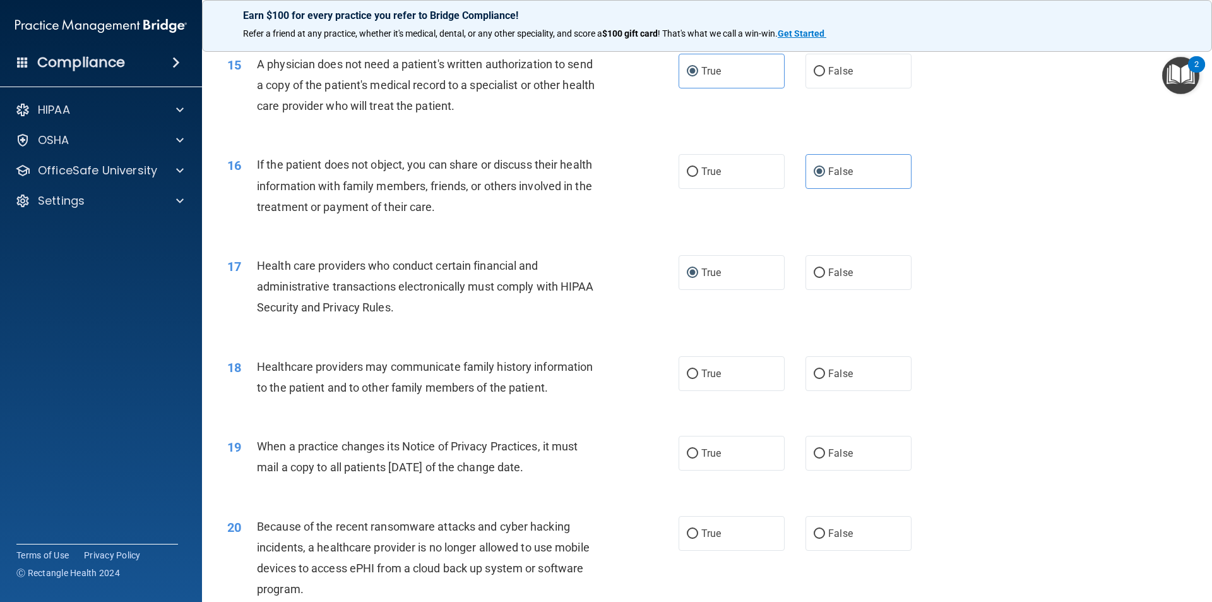
scroll to position [1389, 0]
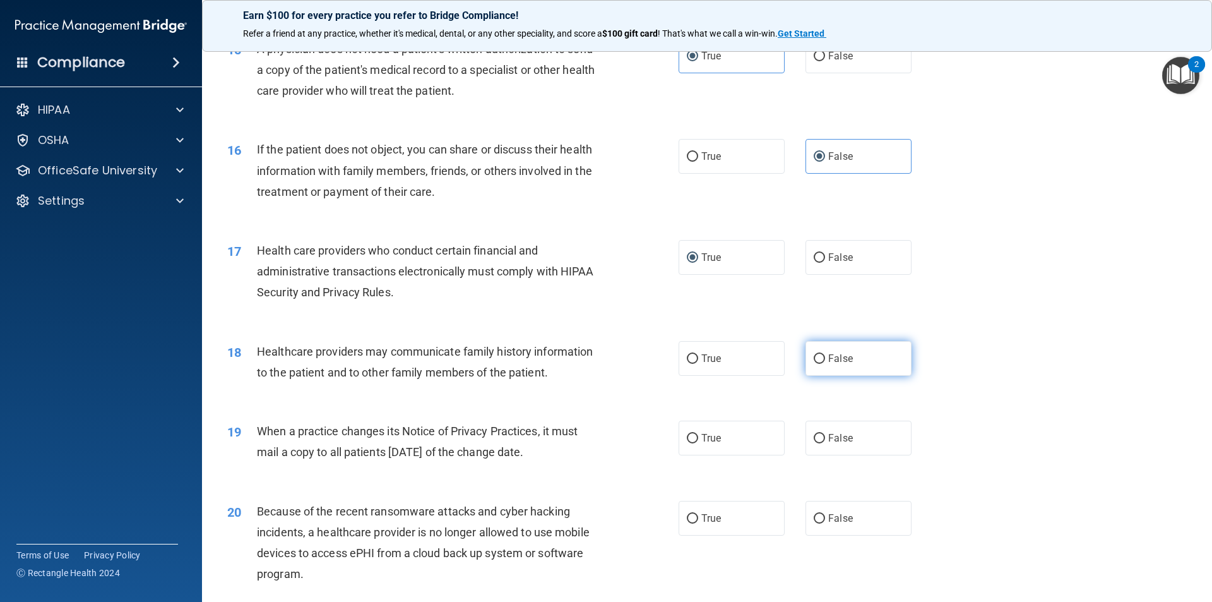
click at [823, 351] on label "False" at bounding box center [859, 358] width 106 height 35
click at [823, 354] on input "False" at bounding box center [819, 358] width 11 height 9
radio input "true"
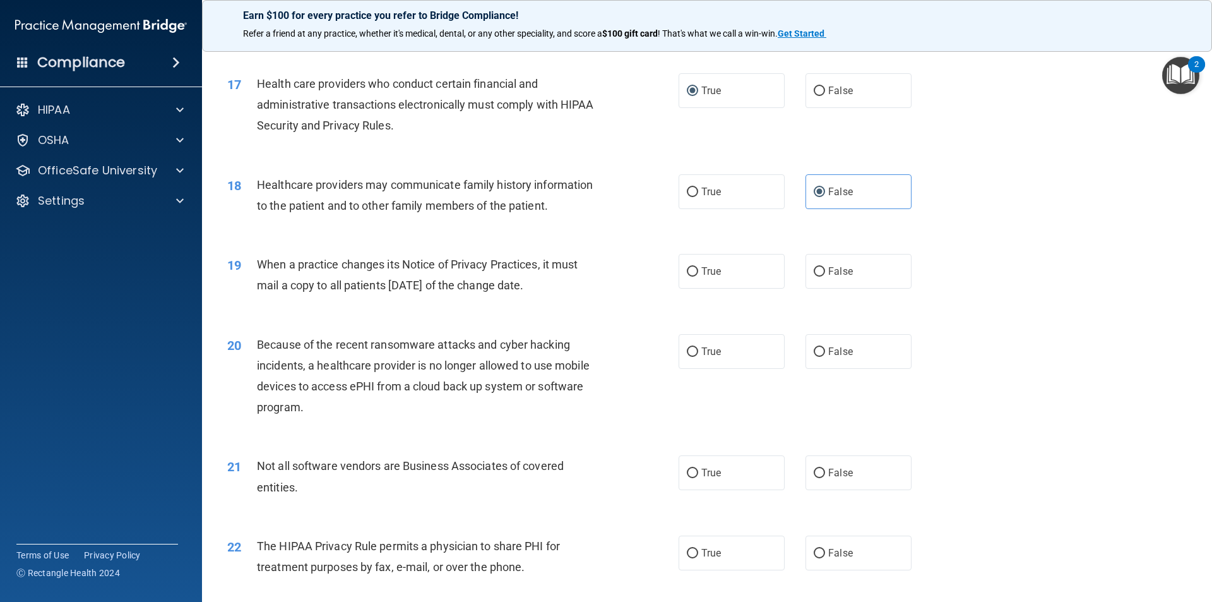
scroll to position [1579, 0]
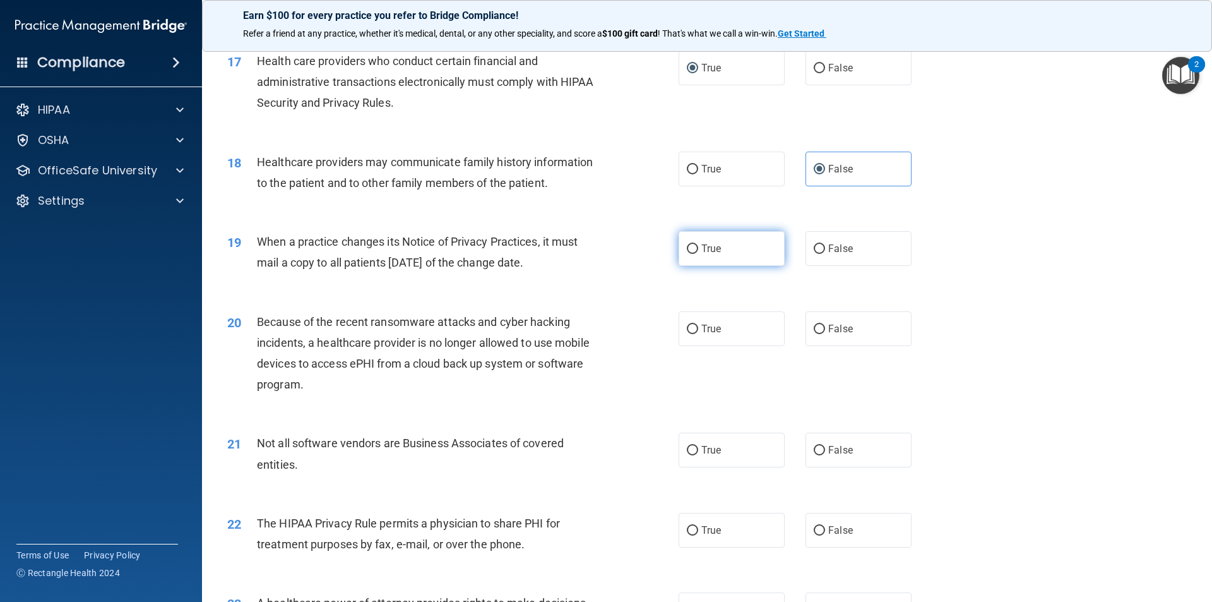
click at [720, 255] on label "True" at bounding box center [732, 248] width 106 height 35
click at [698, 254] on input "True" at bounding box center [692, 248] width 11 height 9
radio input "true"
click at [844, 321] on label "False" at bounding box center [859, 328] width 106 height 35
click at [825, 325] on input "False" at bounding box center [819, 329] width 11 height 9
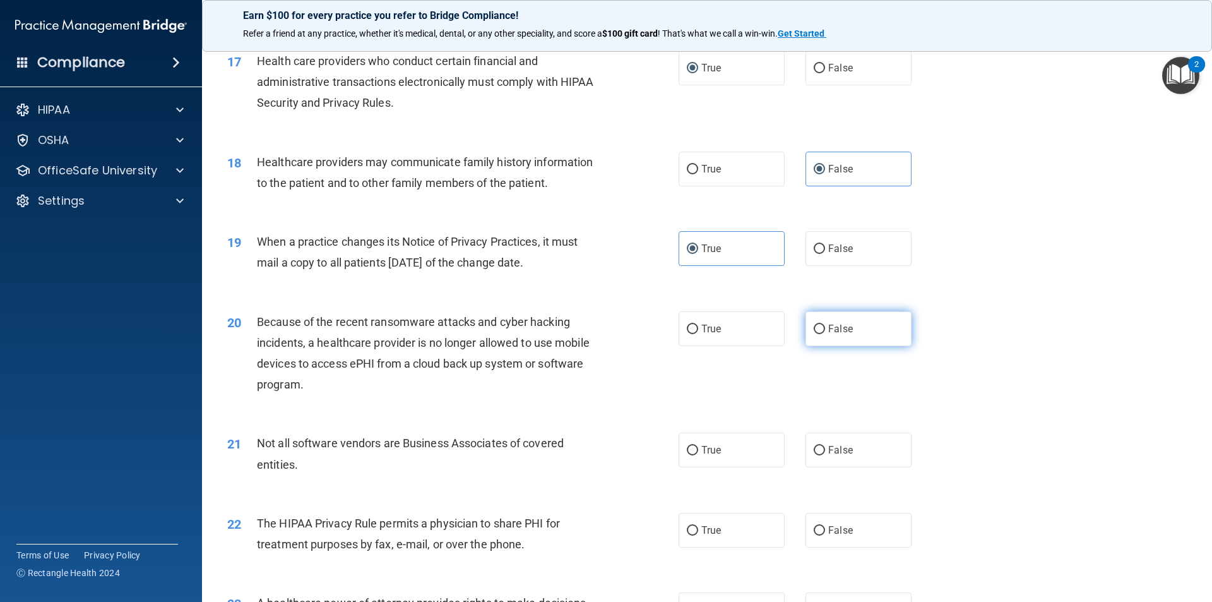
radio input "true"
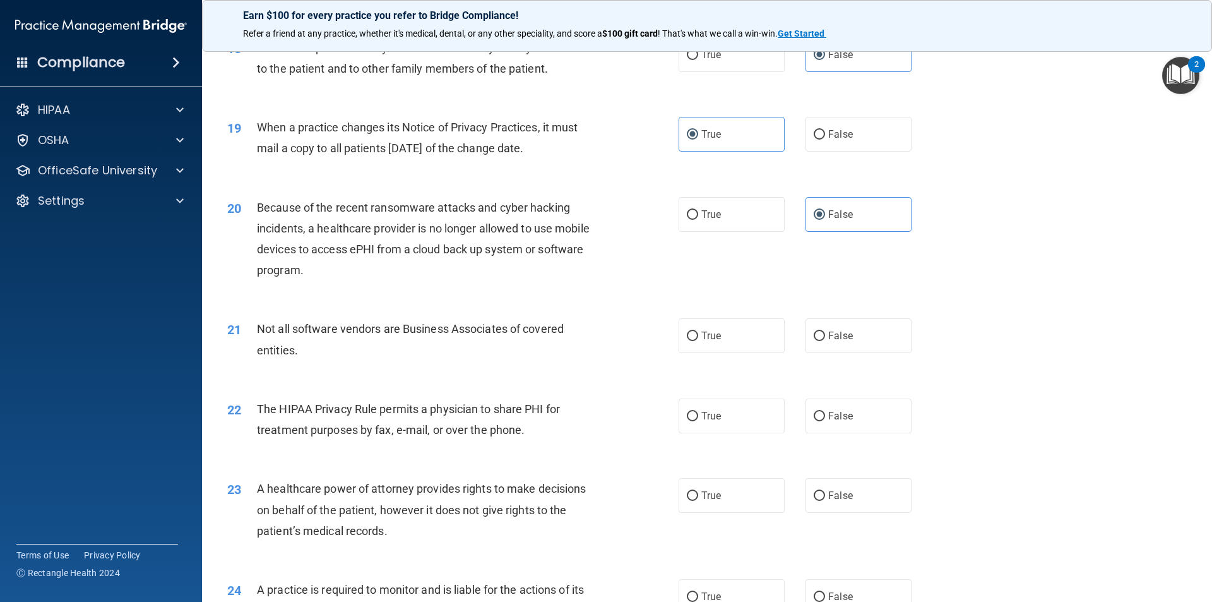
scroll to position [1705, 0]
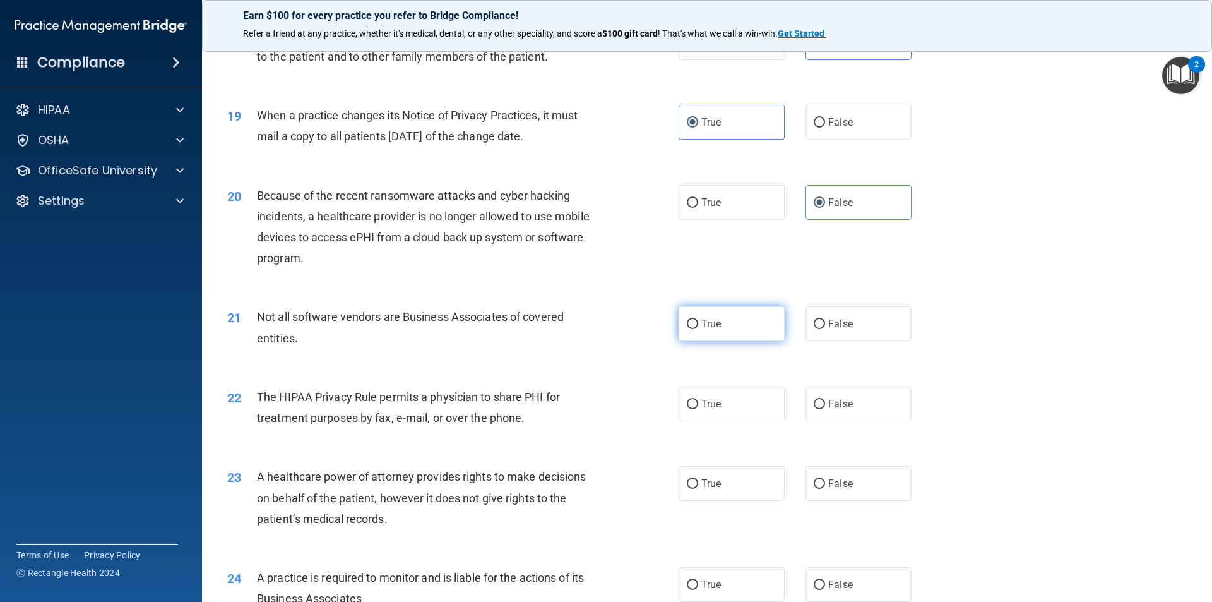
click at [723, 332] on label "True" at bounding box center [732, 323] width 106 height 35
click at [698, 329] on input "True" at bounding box center [692, 324] width 11 height 9
radio input "true"
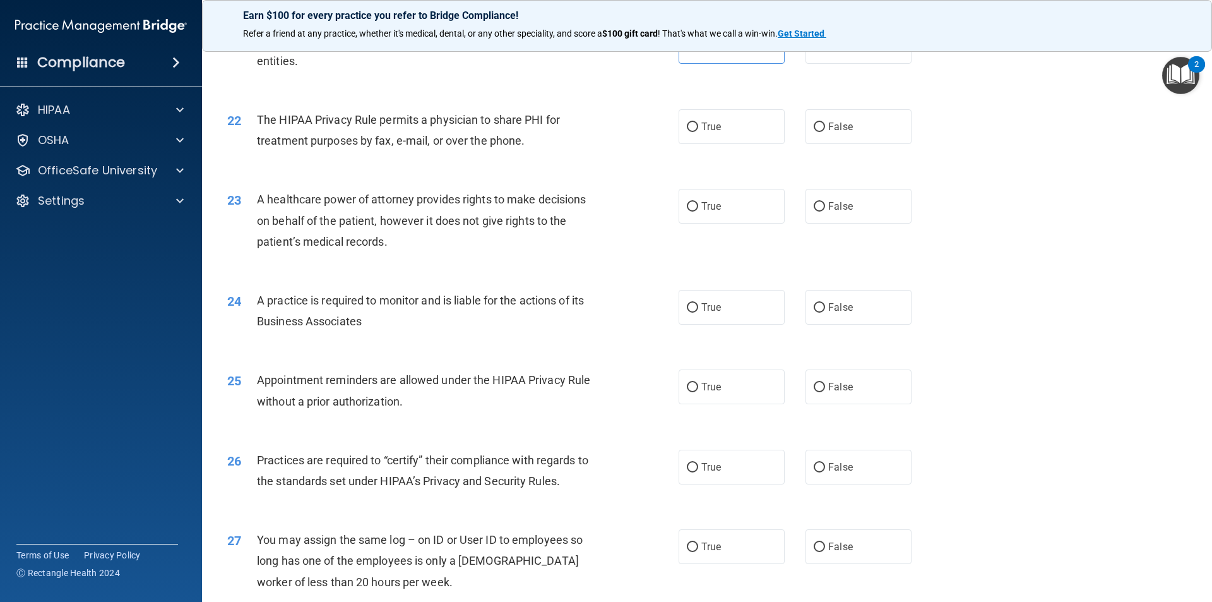
scroll to position [1959, 0]
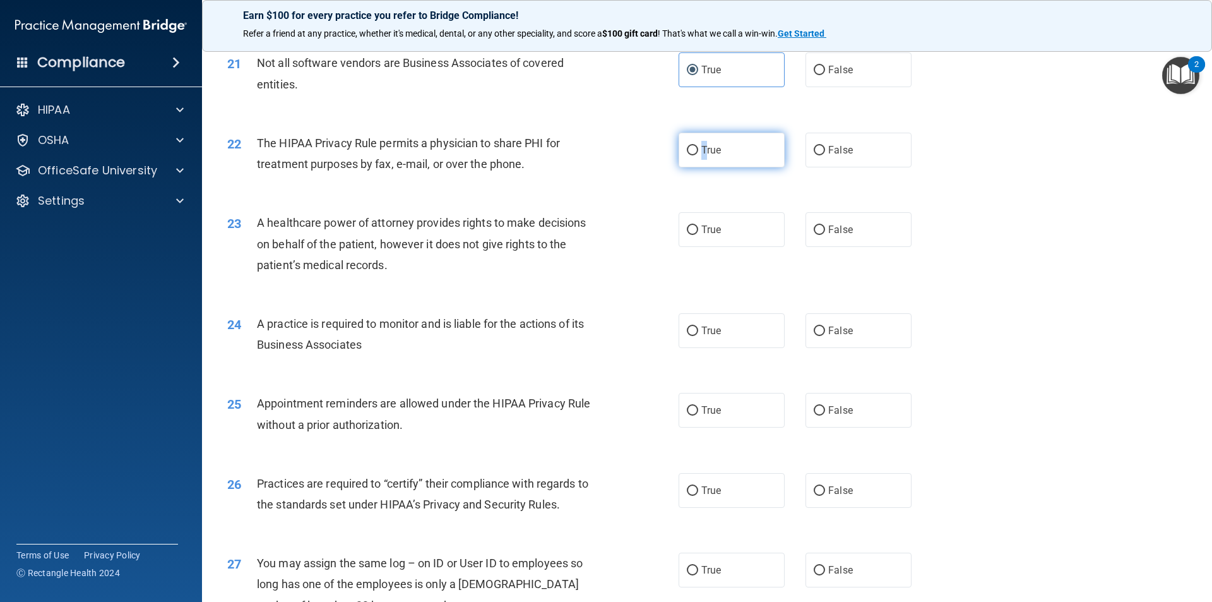
click at [702, 155] on span "True" at bounding box center [712, 150] width 20 height 12
click at [718, 147] on label "True" at bounding box center [732, 150] width 106 height 35
click at [698, 147] on input "True" at bounding box center [692, 150] width 11 height 9
radio input "true"
click at [818, 229] on input "False" at bounding box center [819, 229] width 11 height 9
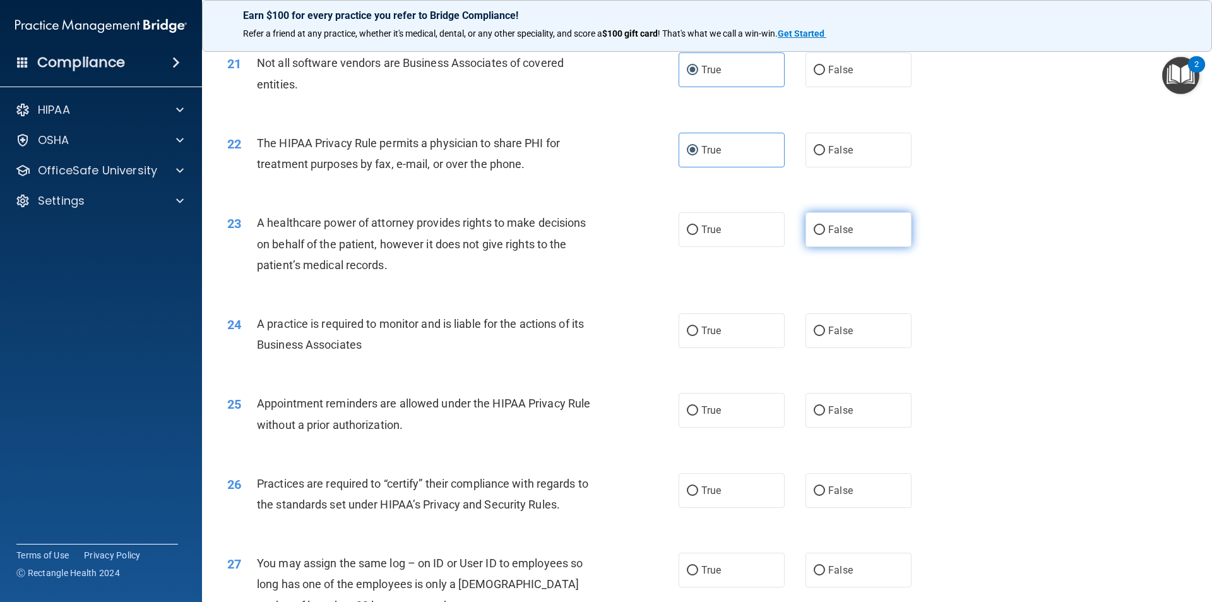
radio input "true"
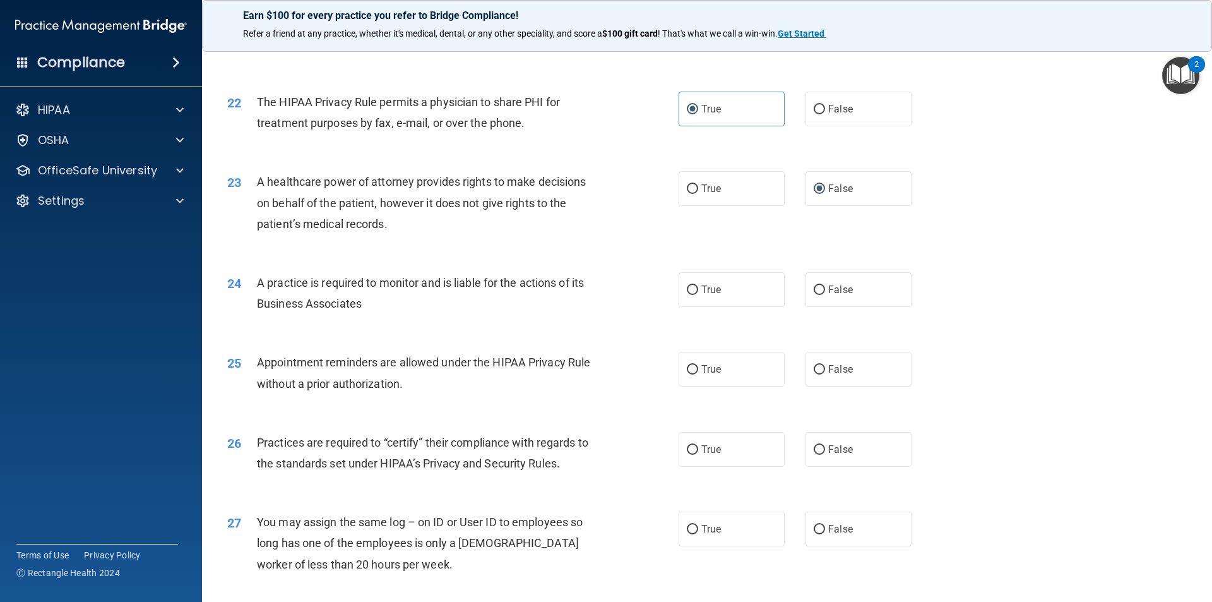
scroll to position [2022, 0]
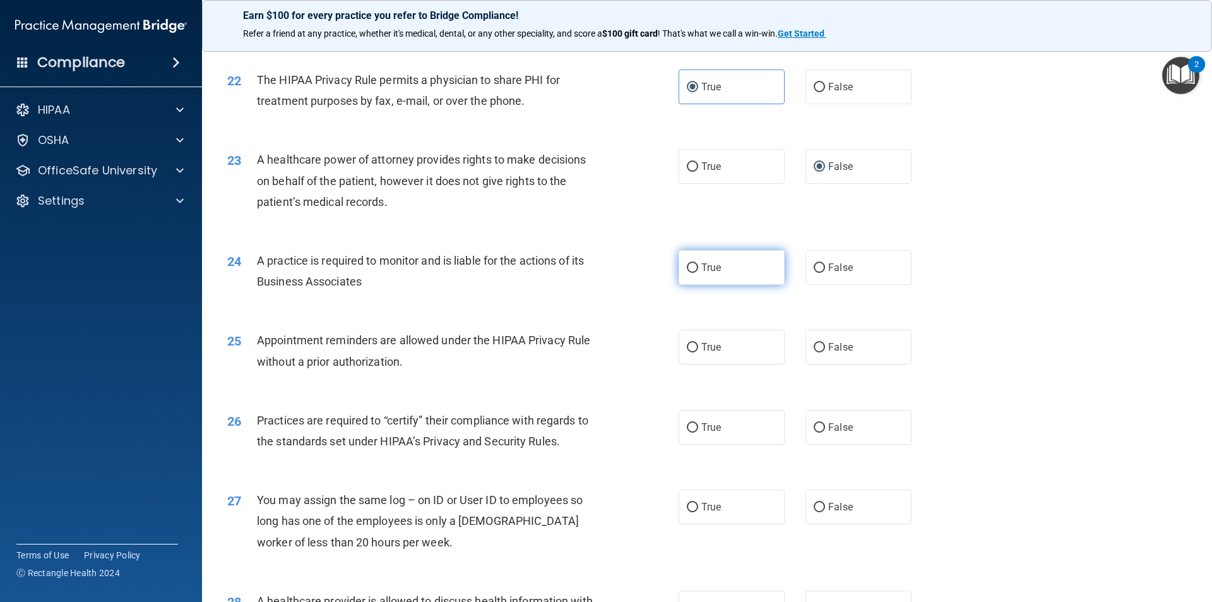
click at [694, 278] on label "True" at bounding box center [732, 267] width 106 height 35
click at [694, 273] on input "True" at bounding box center [692, 267] width 11 height 9
radio input "true"
click at [773, 353] on label "True" at bounding box center [732, 347] width 106 height 35
click at [698, 352] on input "True" at bounding box center [692, 347] width 11 height 9
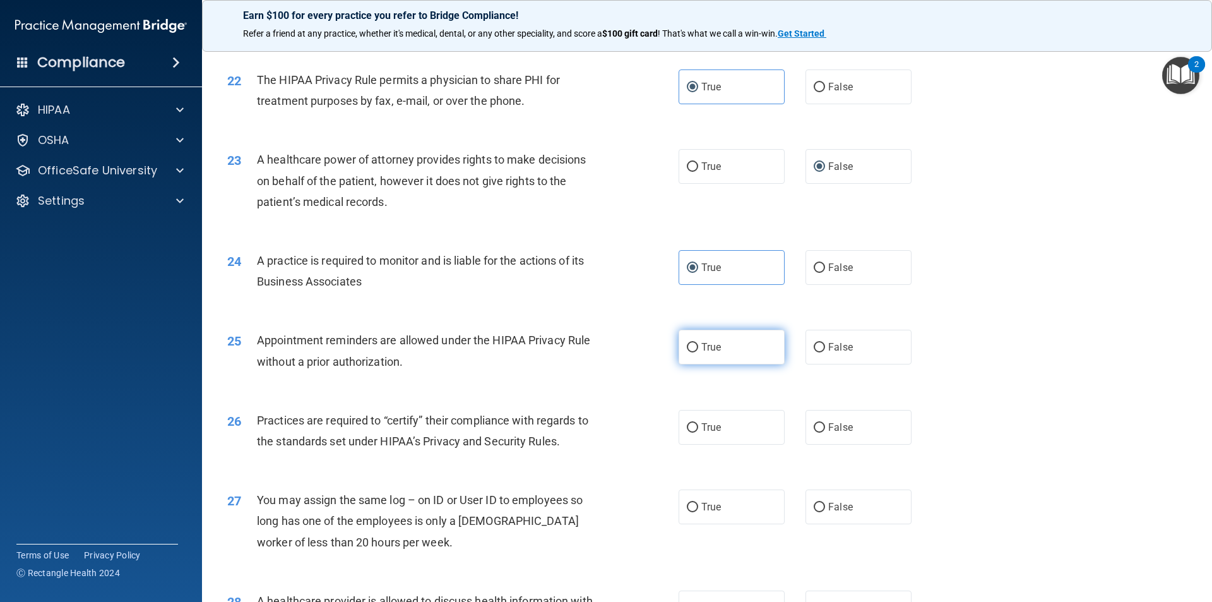
radio input "true"
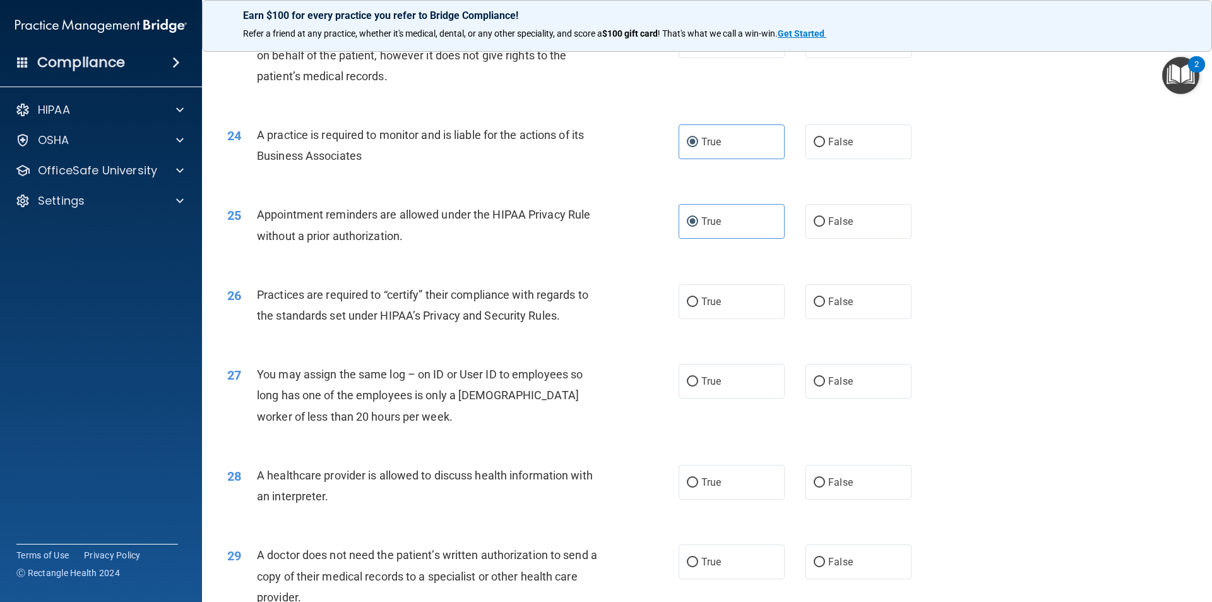
scroll to position [2148, 0]
click at [696, 299] on label "True" at bounding box center [732, 301] width 106 height 35
click at [696, 299] on input "True" at bounding box center [692, 301] width 11 height 9
radio input "true"
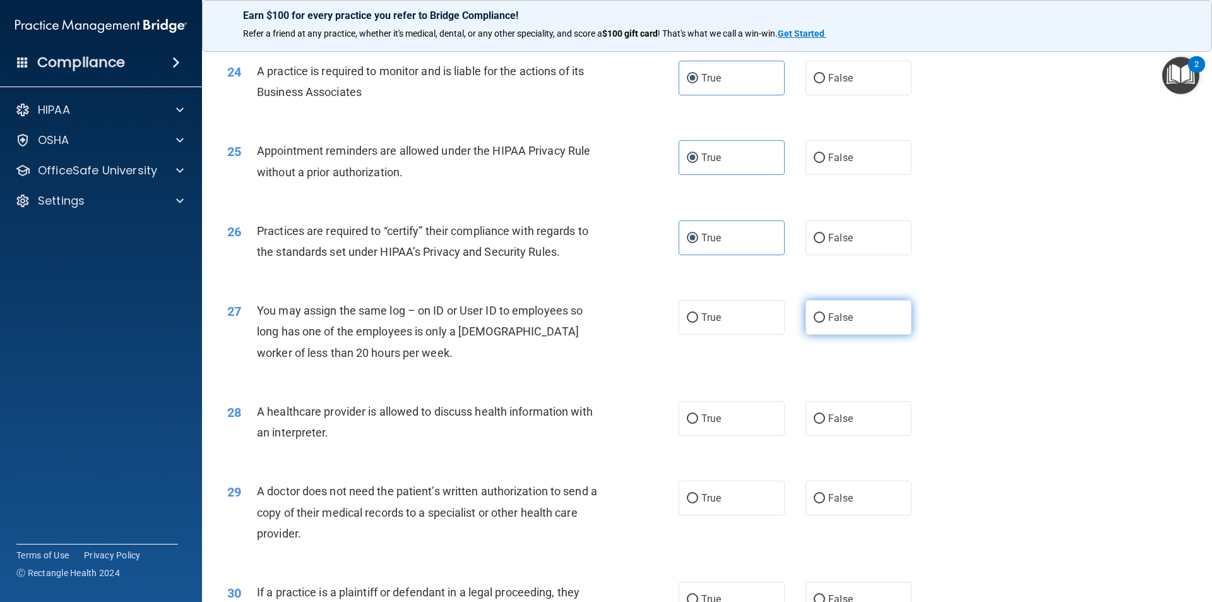
click at [822, 311] on label "False" at bounding box center [859, 317] width 106 height 35
click at [822, 313] on input "False" at bounding box center [819, 317] width 11 height 9
radio input "true"
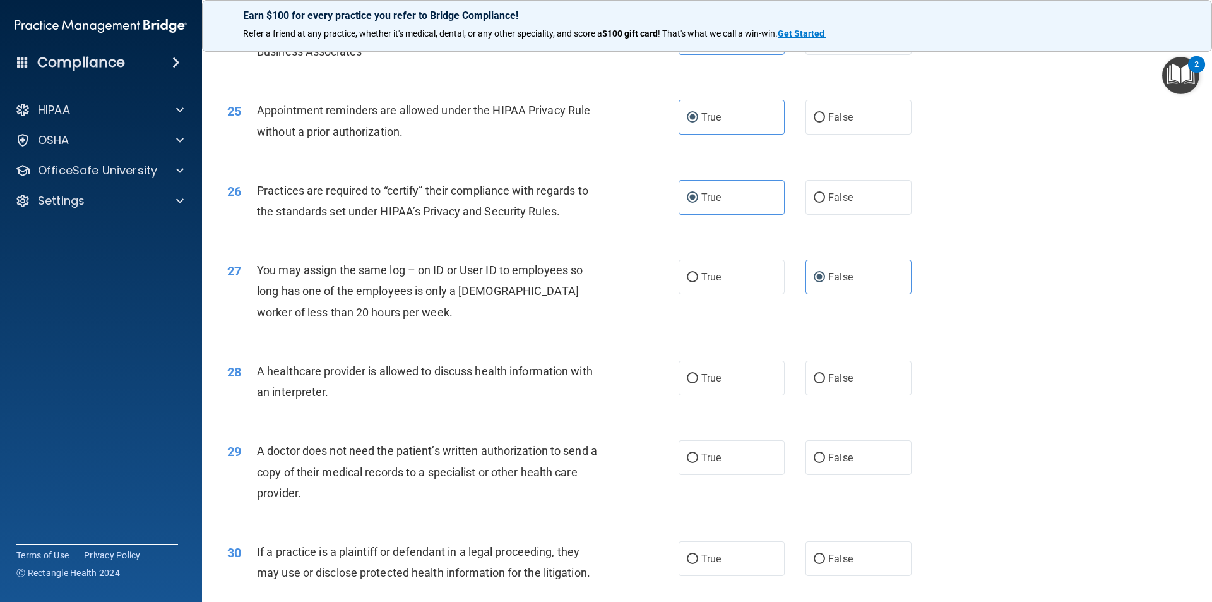
scroll to position [2275, 0]
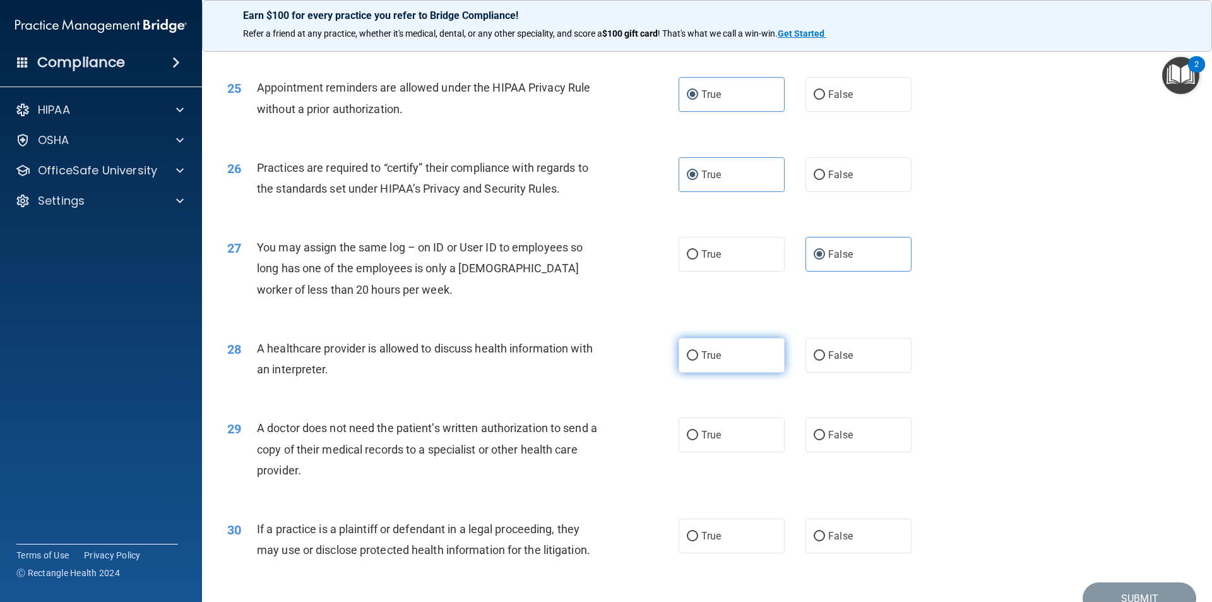
click at [767, 343] on label "True" at bounding box center [732, 355] width 106 height 35
click at [698, 351] on input "True" at bounding box center [692, 355] width 11 height 9
radio input "true"
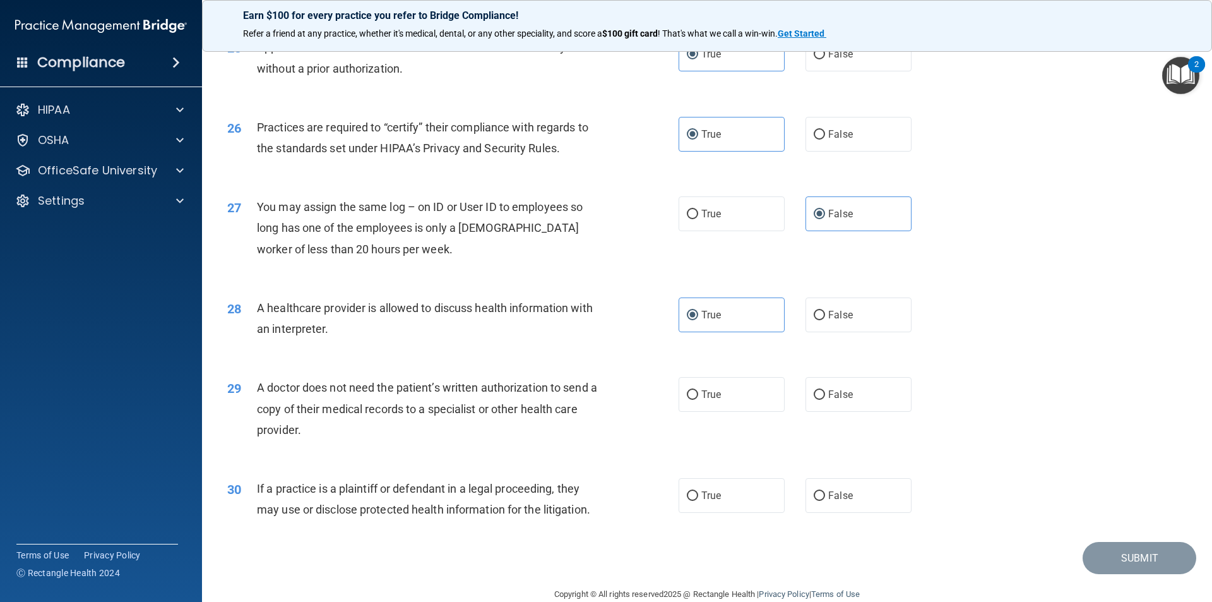
scroll to position [2338, 0]
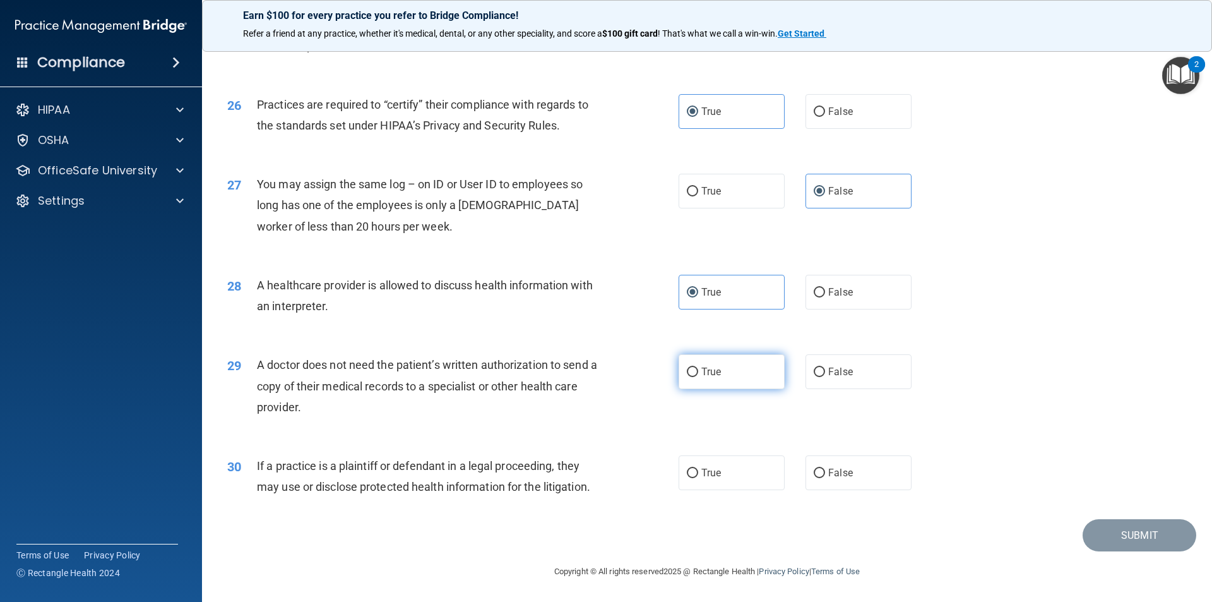
click at [712, 366] on span "True" at bounding box center [712, 372] width 20 height 12
click at [698, 368] on input "True" at bounding box center [692, 372] width 11 height 9
radio input "true"
drag, startPoint x: 808, startPoint y: 482, endPoint x: 832, endPoint y: 487, distance: 24.5
click at [812, 482] on label "False" at bounding box center [859, 472] width 106 height 35
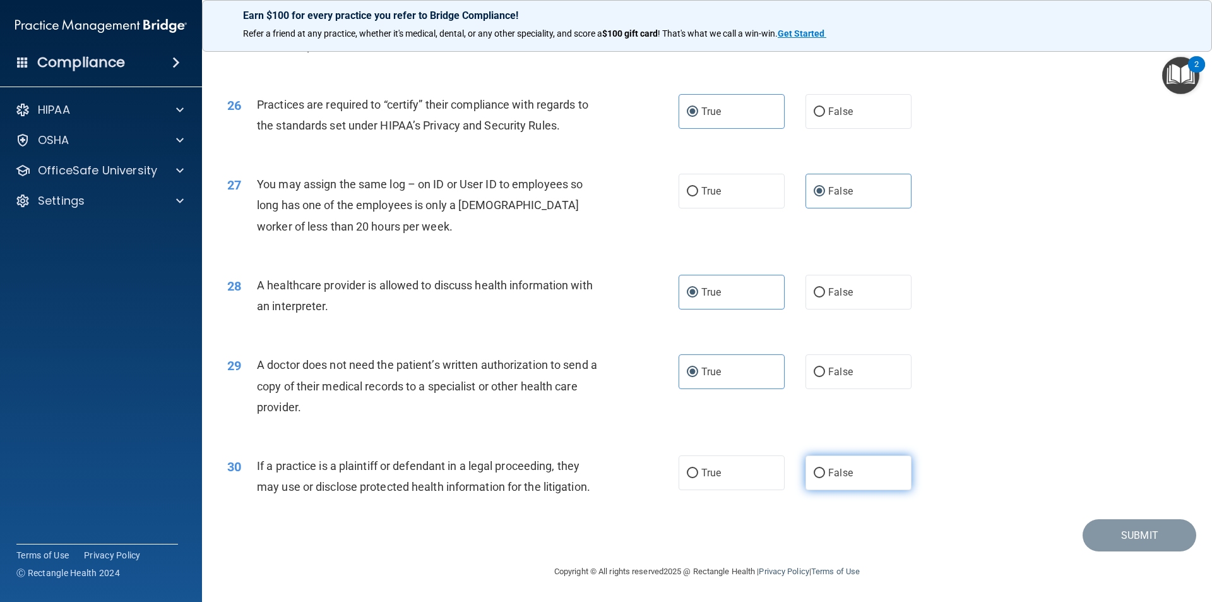
click at [814, 478] on input "False" at bounding box center [819, 473] width 11 height 9
radio input "true"
click at [1154, 533] on button "Submit" at bounding box center [1140, 535] width 114 height 32
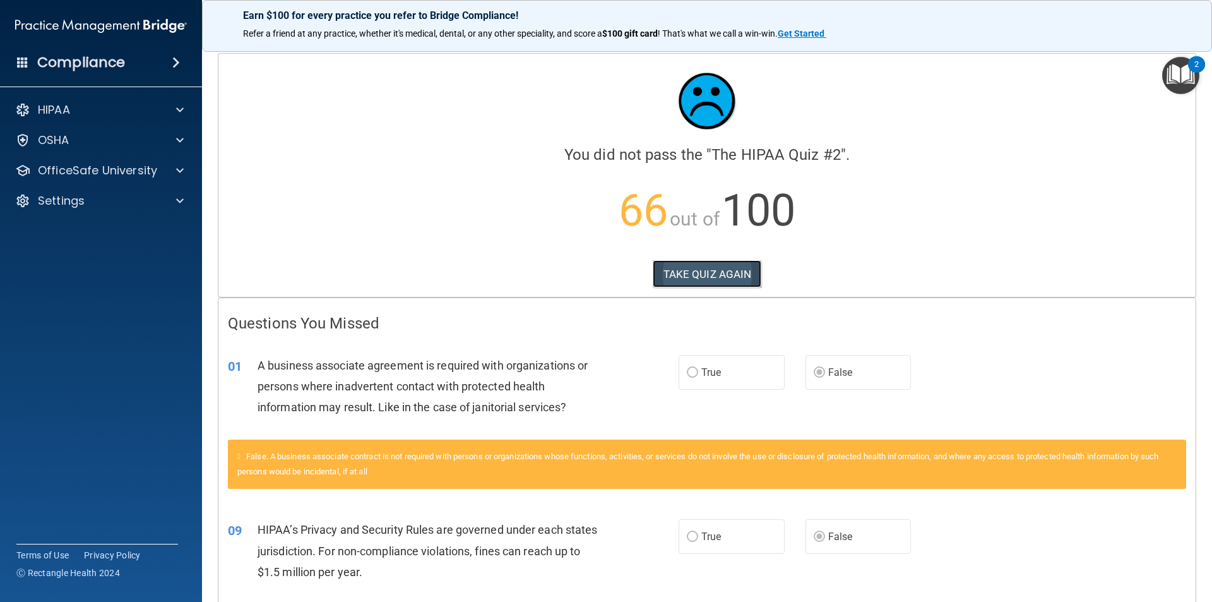
click at [692, 272] on button "TAKE QUIZ AGAIN" at bounding box center [707, 274] width 109 height 28
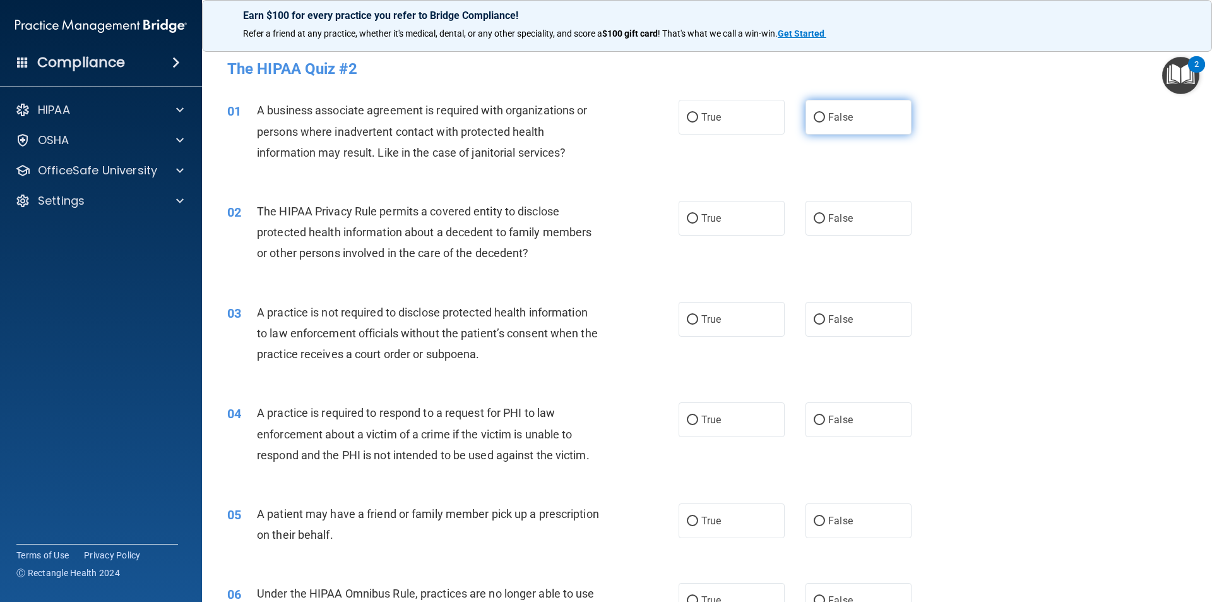
click at [886, 108] on label "False" at bounding box center [859, 117] width 106 height 35
click at [825, 113] on input "False" at bounding box center [819, 117] width 11 height 9
radio input "true"
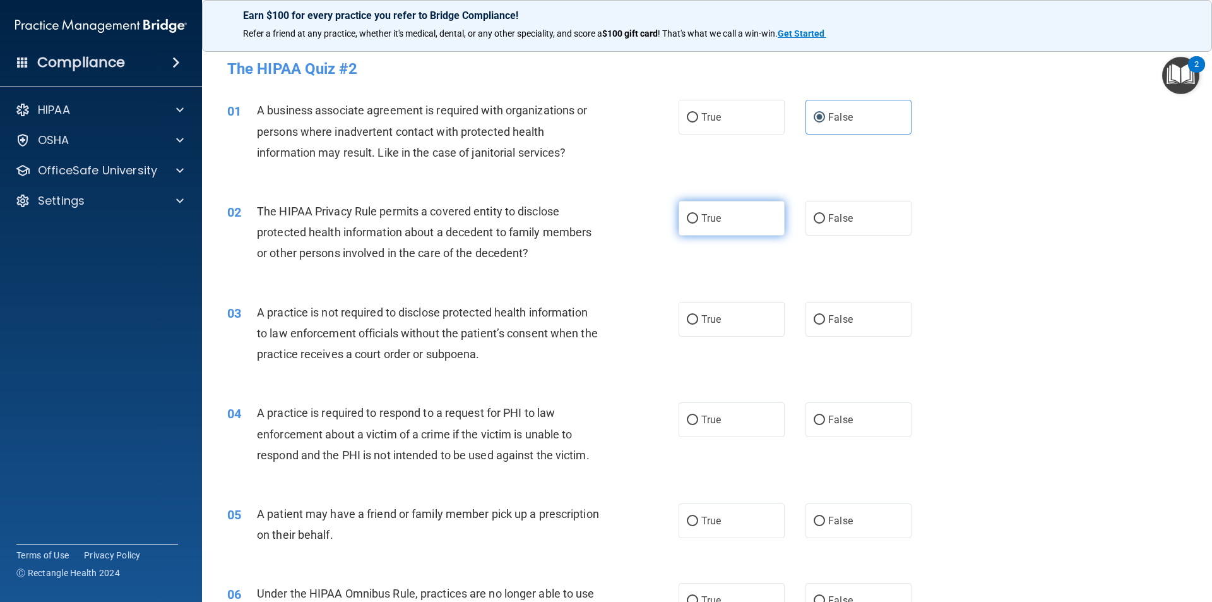
click at [696, 215] on label "True" at bounding box center [732, 218] width 106 height 35
click at [696, 215] on input "True" at bounding box center [692, 218] width 11 height 9
radio input "true"
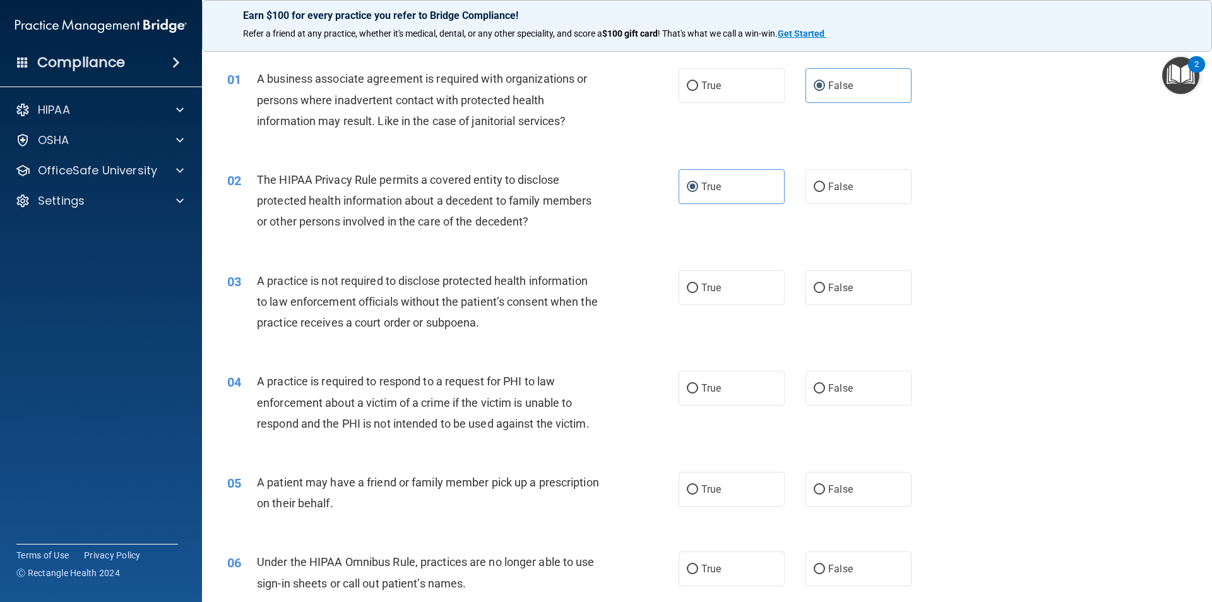
scroll to position [63, 0]
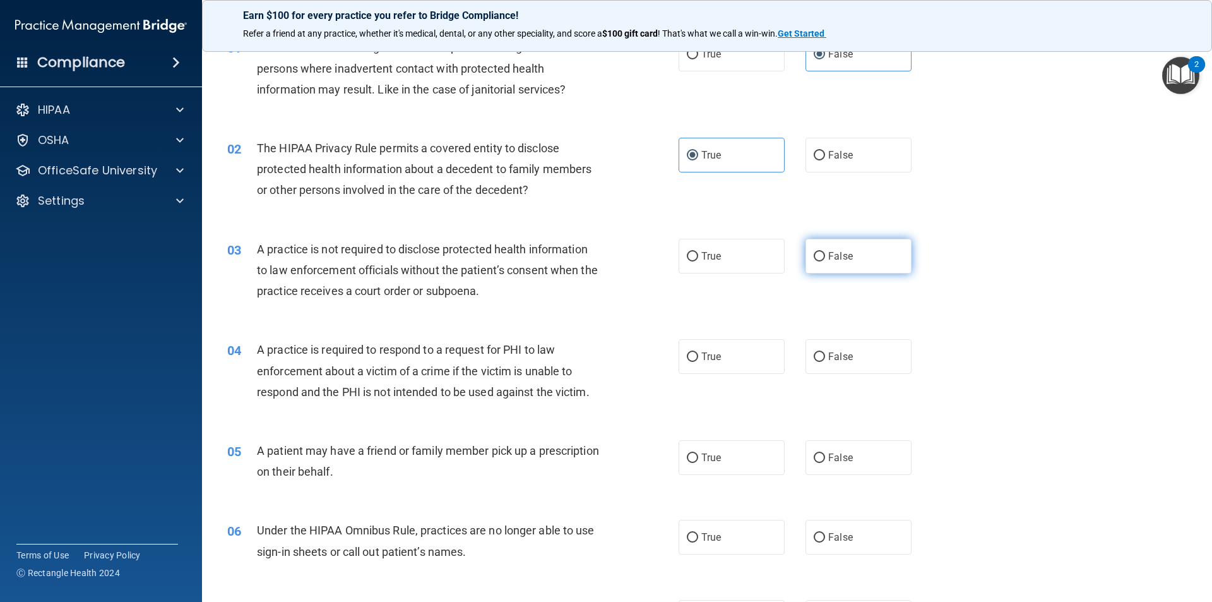
click at [848, 271] on label "False" at bounding box center [859, 256] width 106 height 35
click at [825, 261] on input "False" at bounding box center [819, 256] width 11 height 9
radio input "true"
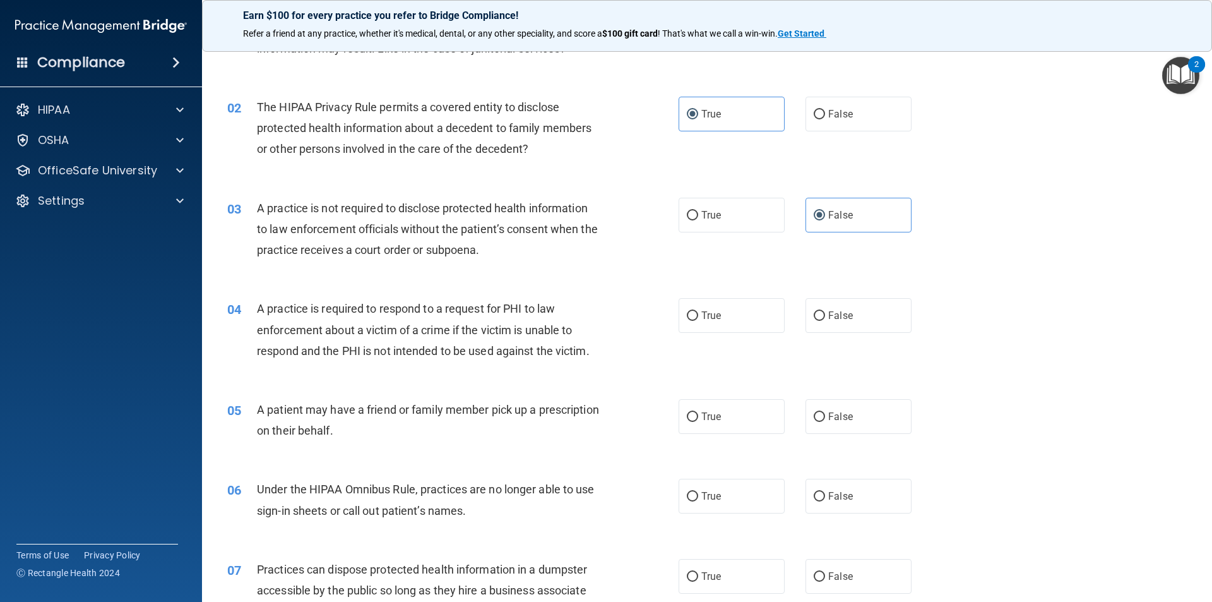
scroll to position [189, 0]
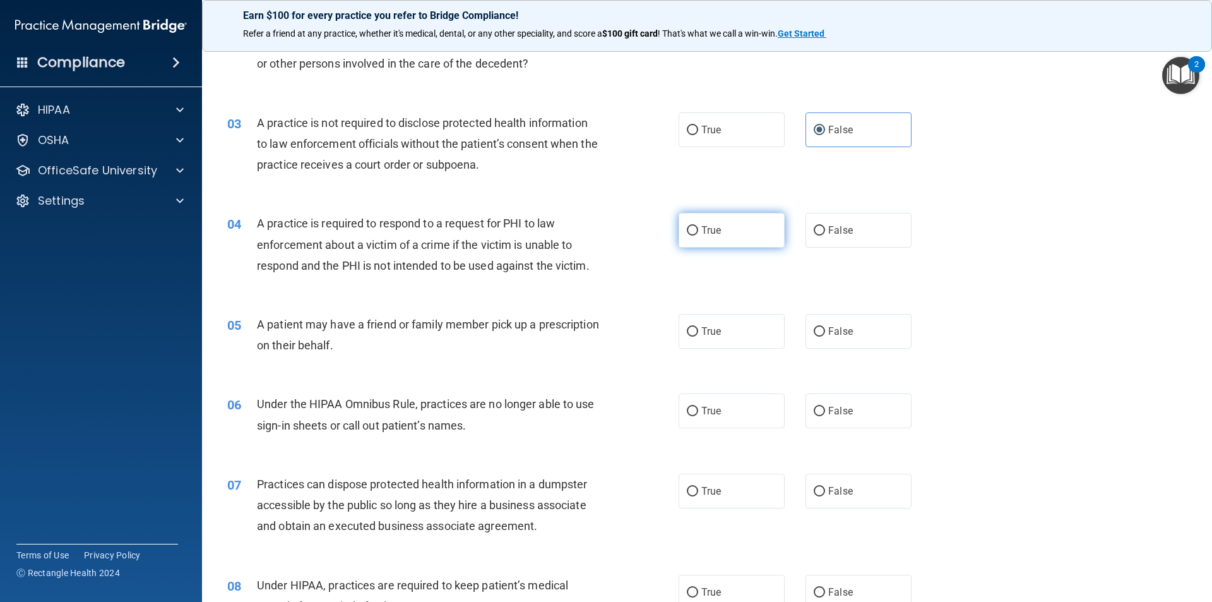
click at [698, 224] on label "True" at bounding box center [732, 230] width 106 height 35
click at [698, 226] on input "True" at bounding box center [692, 230] width 11 height 9
radio input "true"
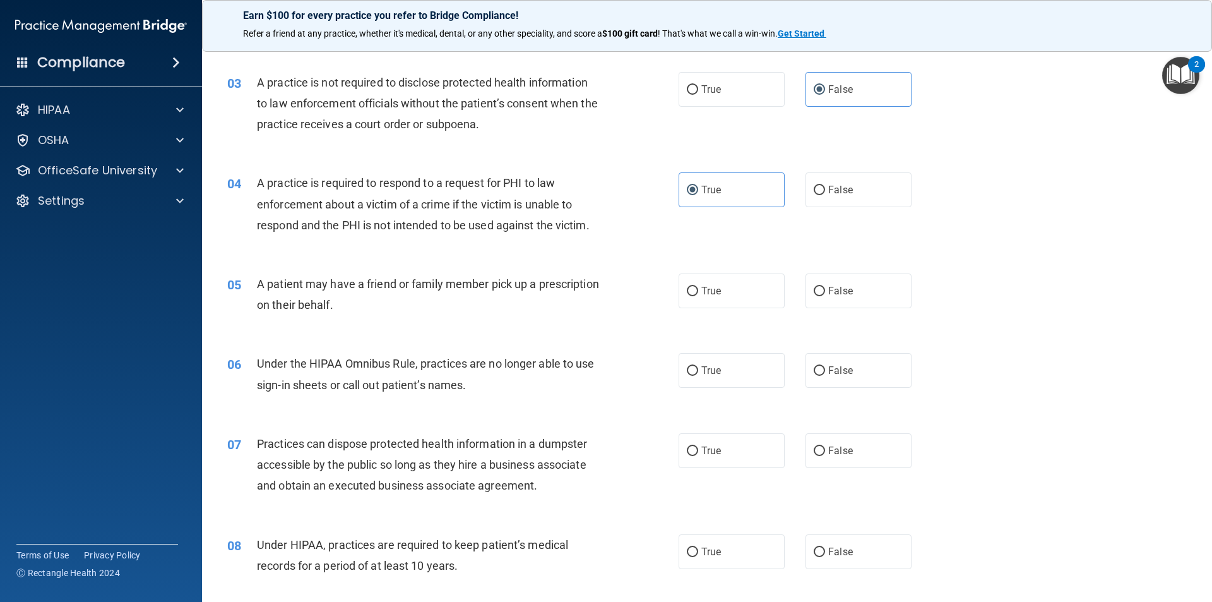
scroll to position [253, 0]
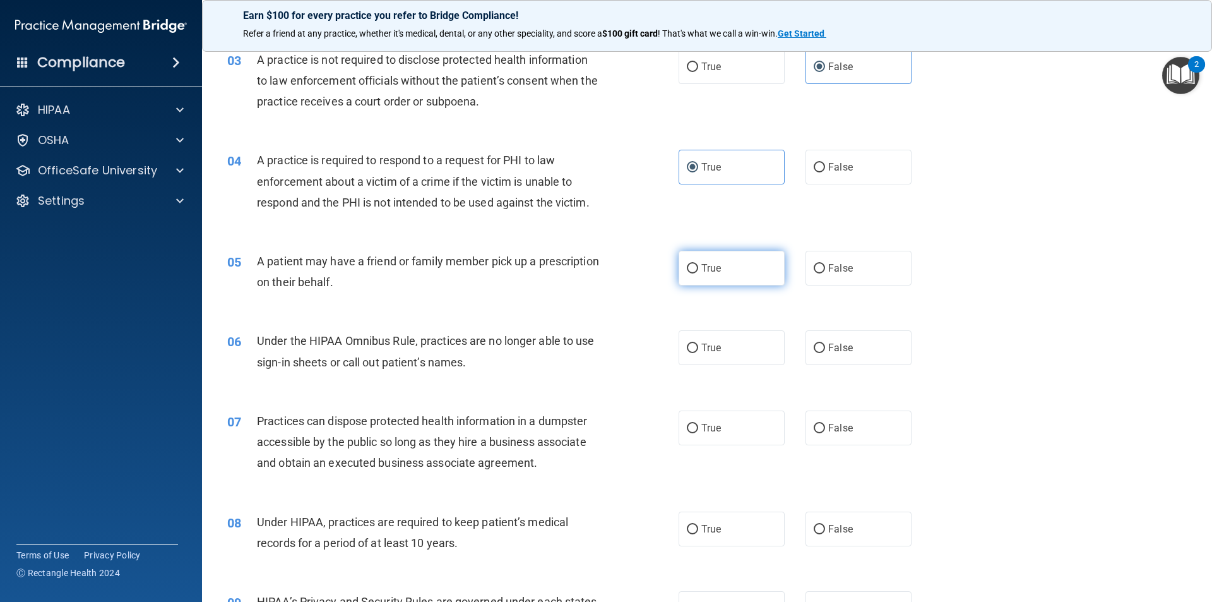
click at [687, 258] on label "True" at bounding box center [732, 268] width 106 height 35
click at [687, 264] on input "True" at bounding box center [692, 268] width 11 height 9
radio input "true"
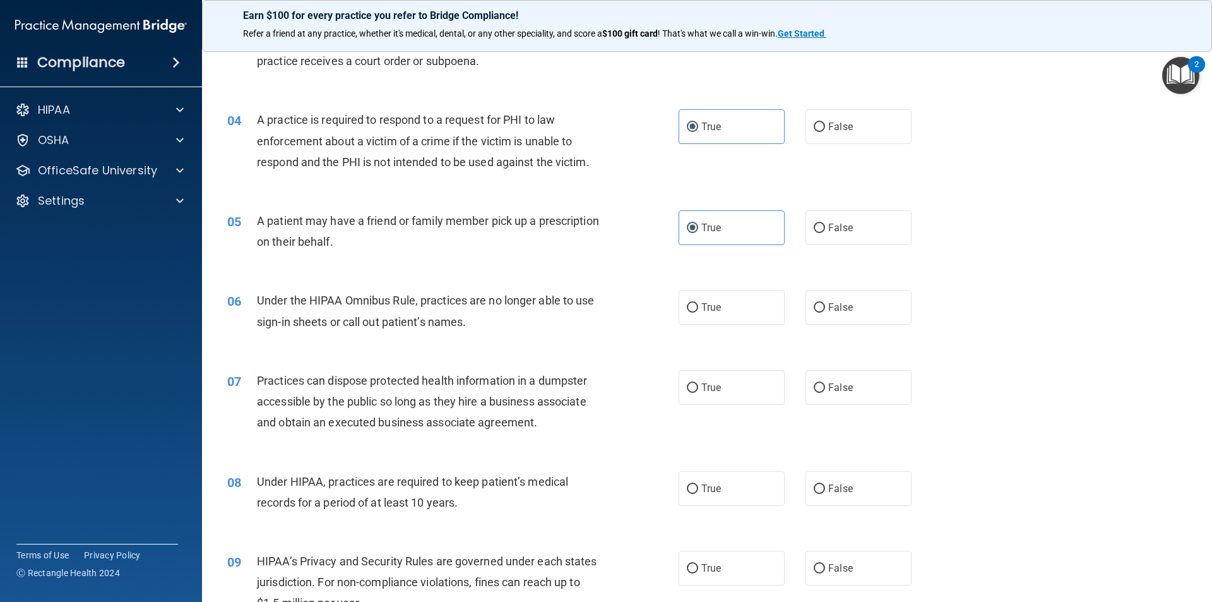
scroll to position [316, 0]
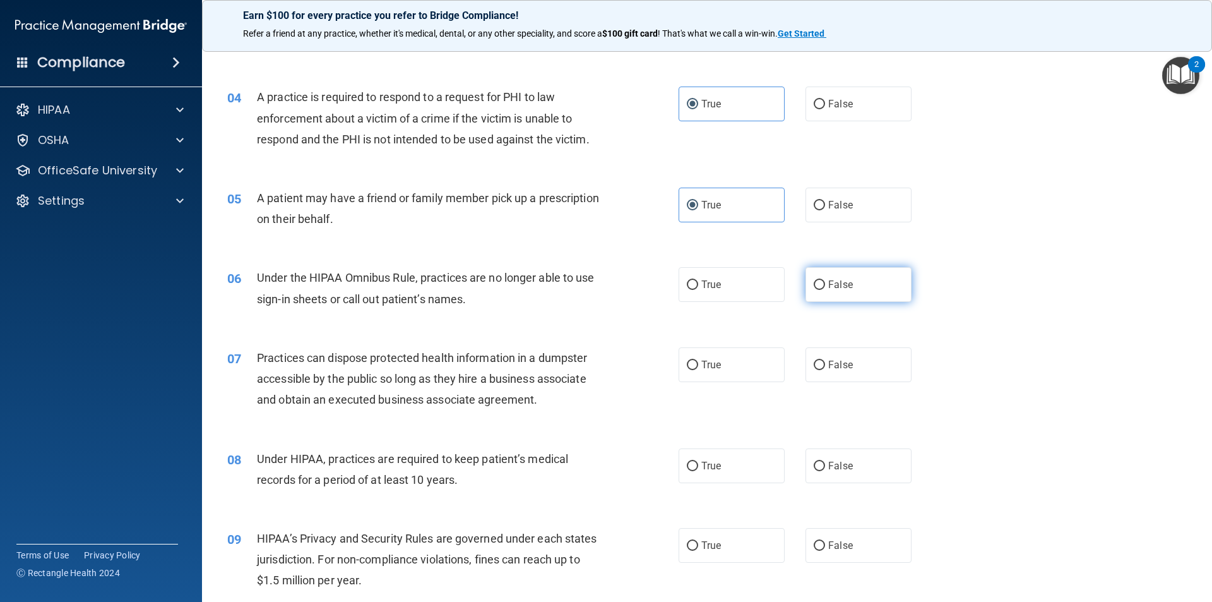
click at [814, 285] on input "False" at bounding box center [819, 284] width 11 height 9
radio input "true"
click at [849, 359] on label "False" at bounding box center [859, 364] width 106 height 35
click at [825, 361] on input "False" at bounding box center [819, 365] width 11 height 9
radio input "true"
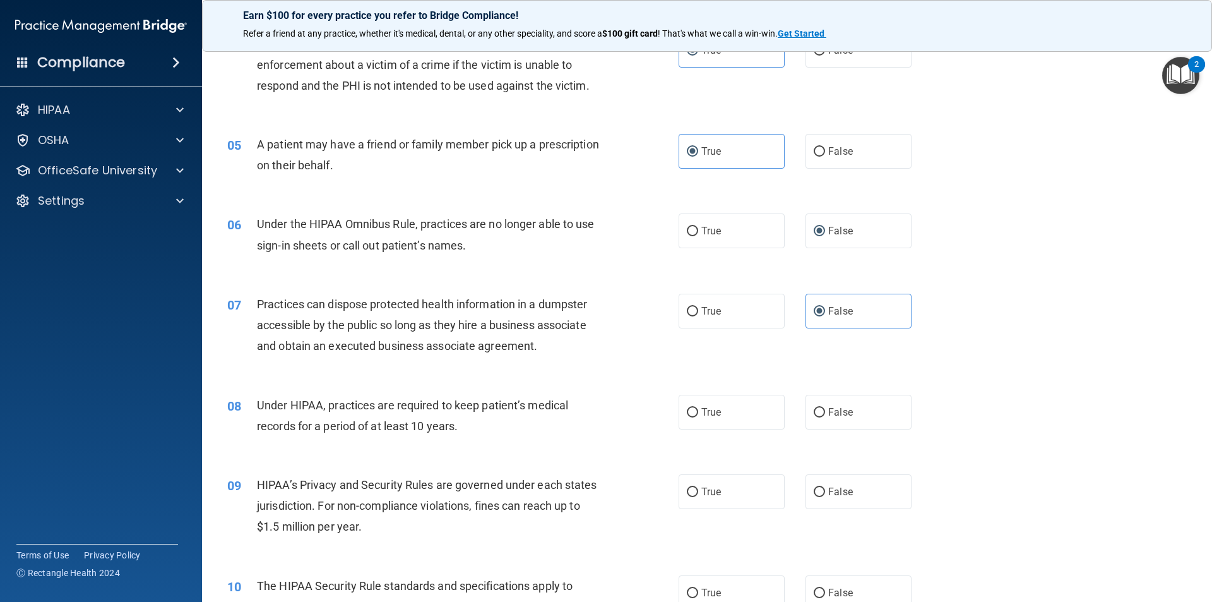
scroll to position [442, 0]
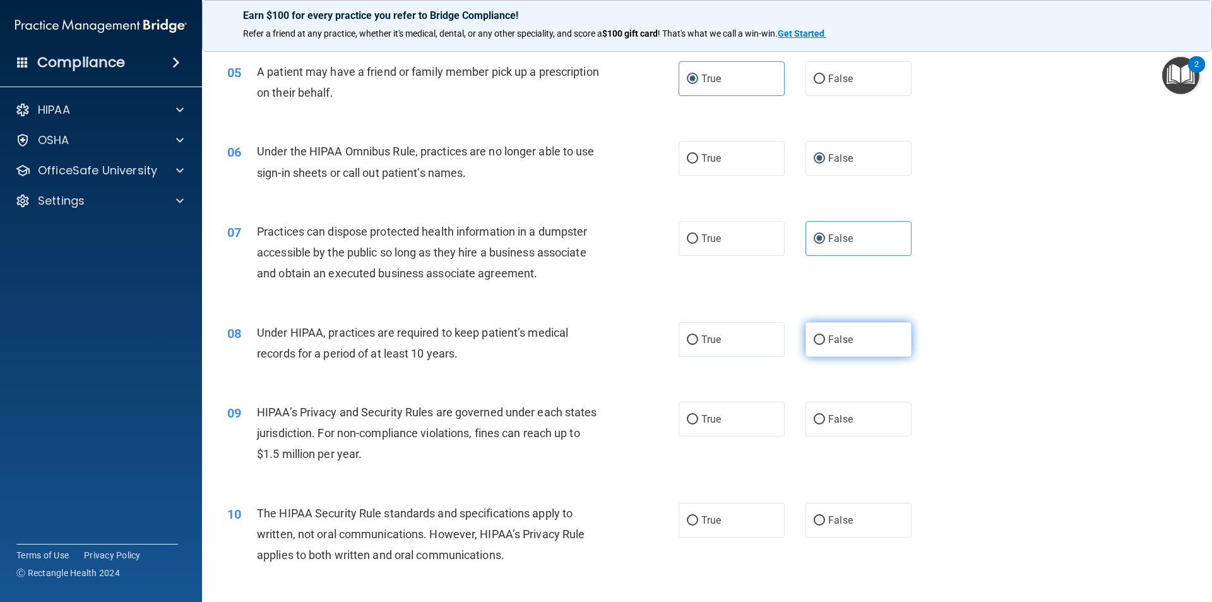
click at [828, 334] on span "False" at bounding box center [840, 339] width 25 height 12
click at [825, 335] on input "False" at bounding box center [819, 339] width 11 height 9
radio input "true"
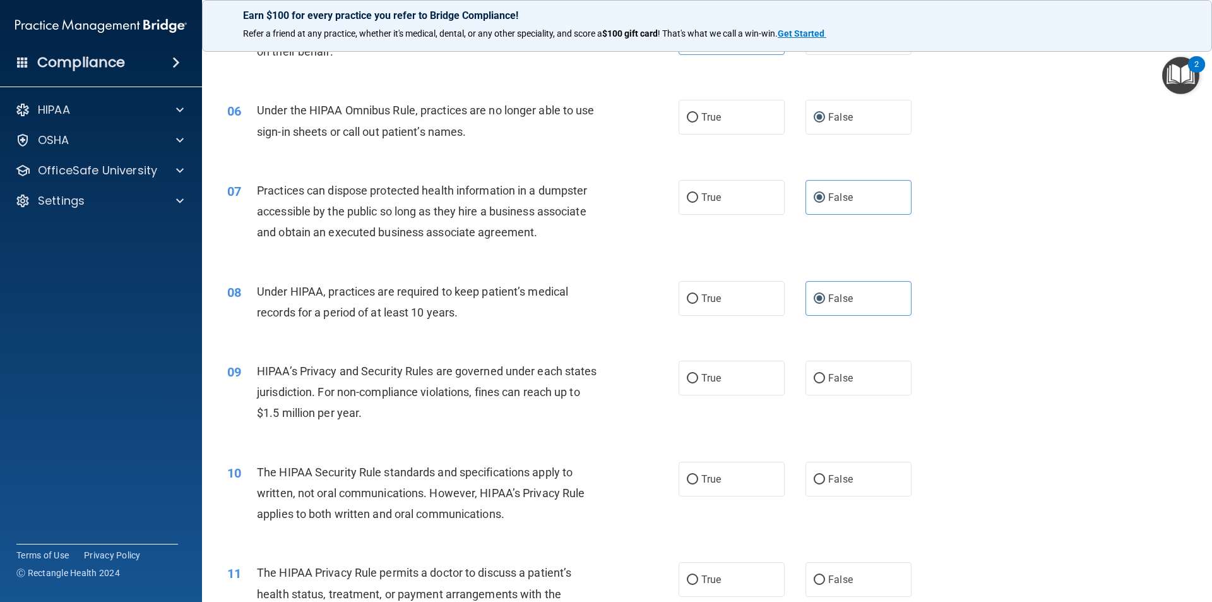
scroll to position [505, 0]
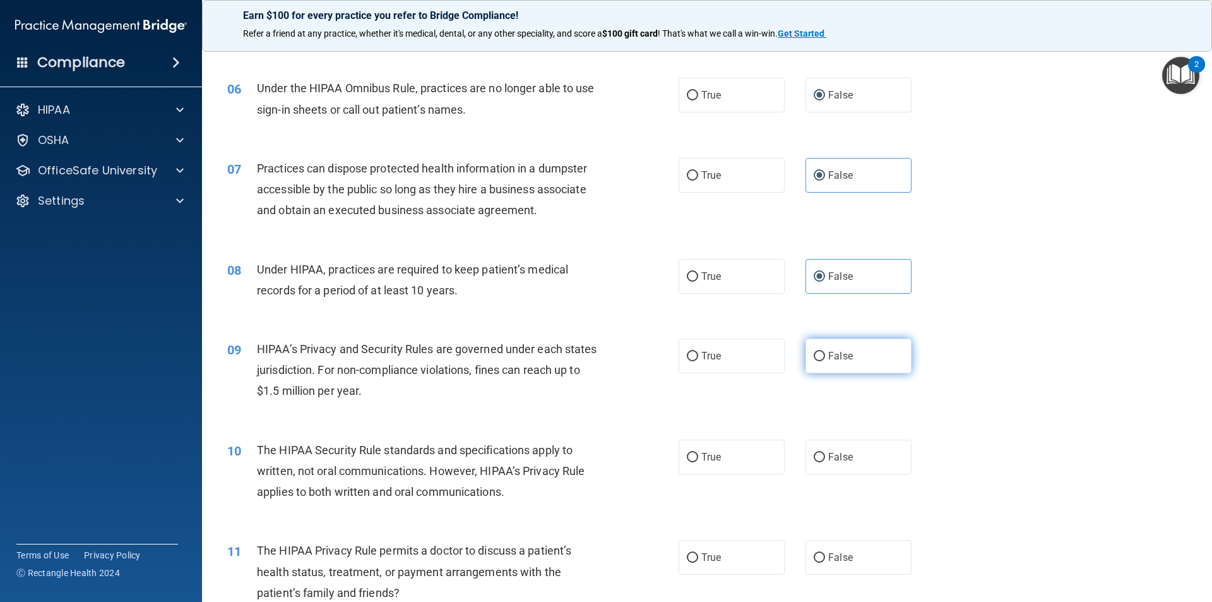
click at [811, 347] on label "False" at bounding box center [859, 355] width 106 height 35
click at [814, 352] on input "False" at bounding box center [819, 356] width 11 height 9
radio input "true"
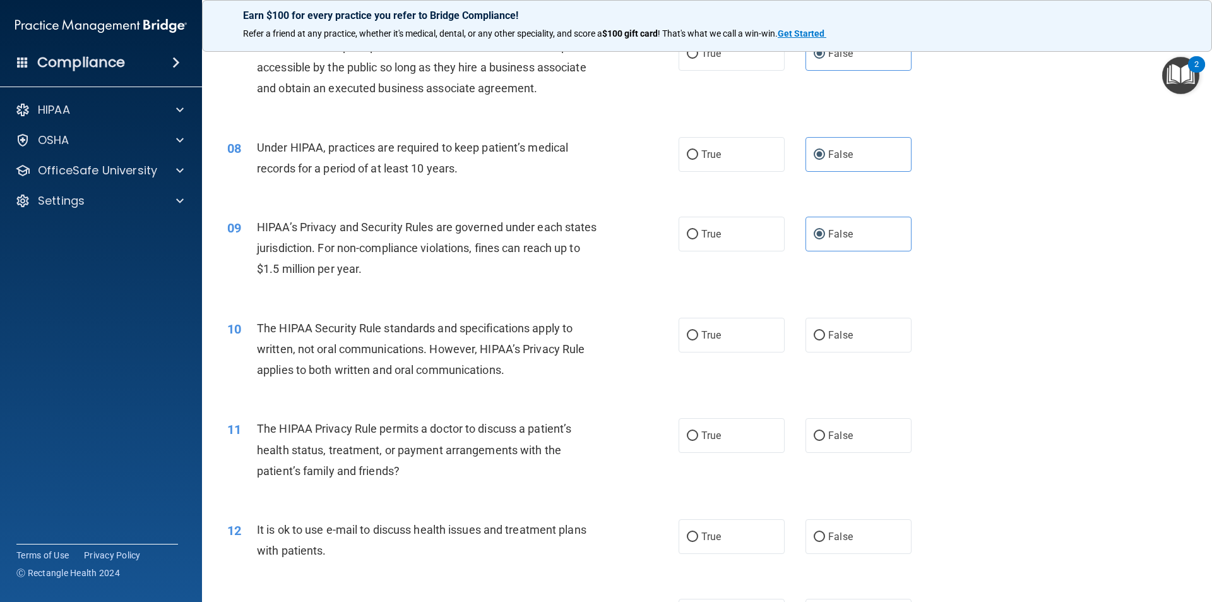
scroll to position [631, 0]
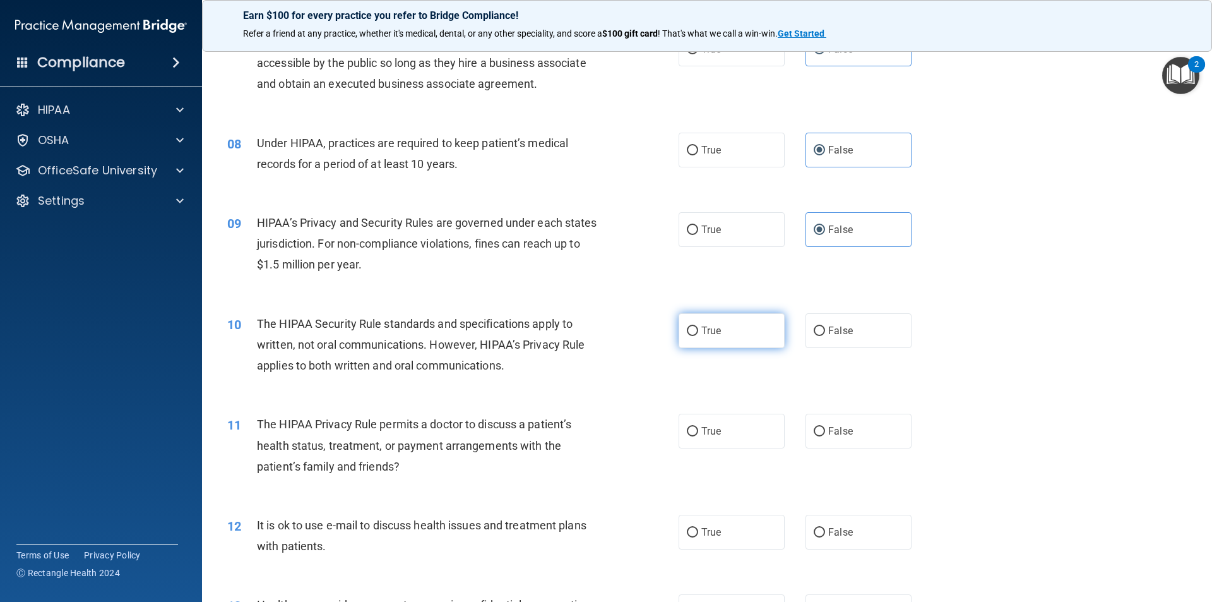
click at [731, 326] on label "True" at bounding box center [732, 330] width 106 height 35
click at [698, 326] on input "True" at bounding box center [692, 330] width 11 height 9
radio input "true"
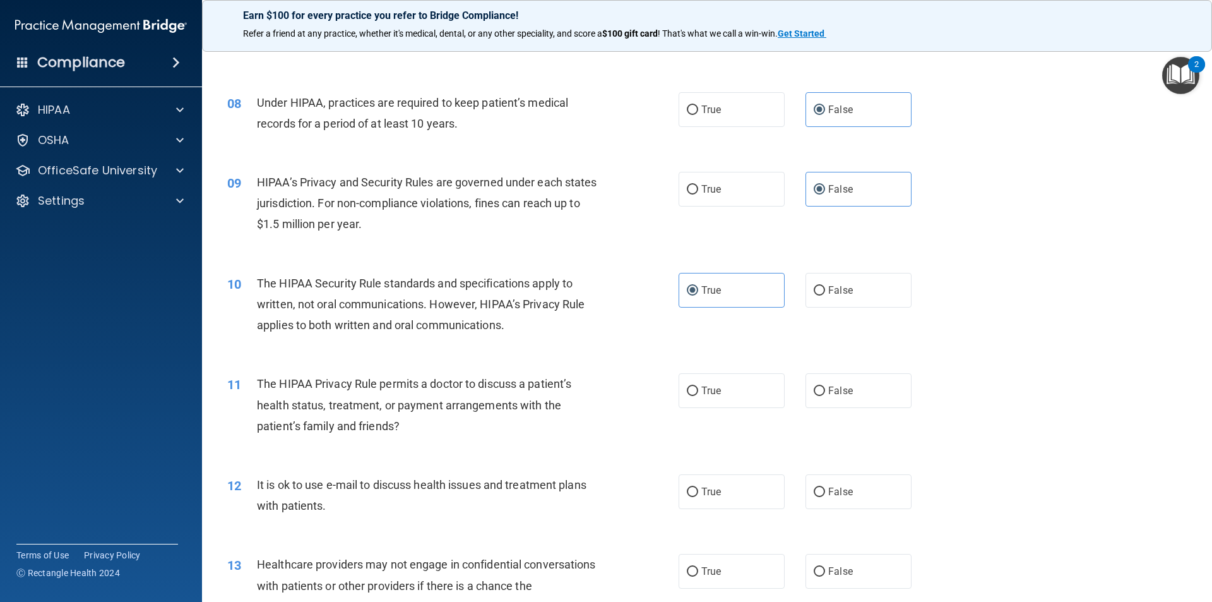
scroll to position [695, 0]
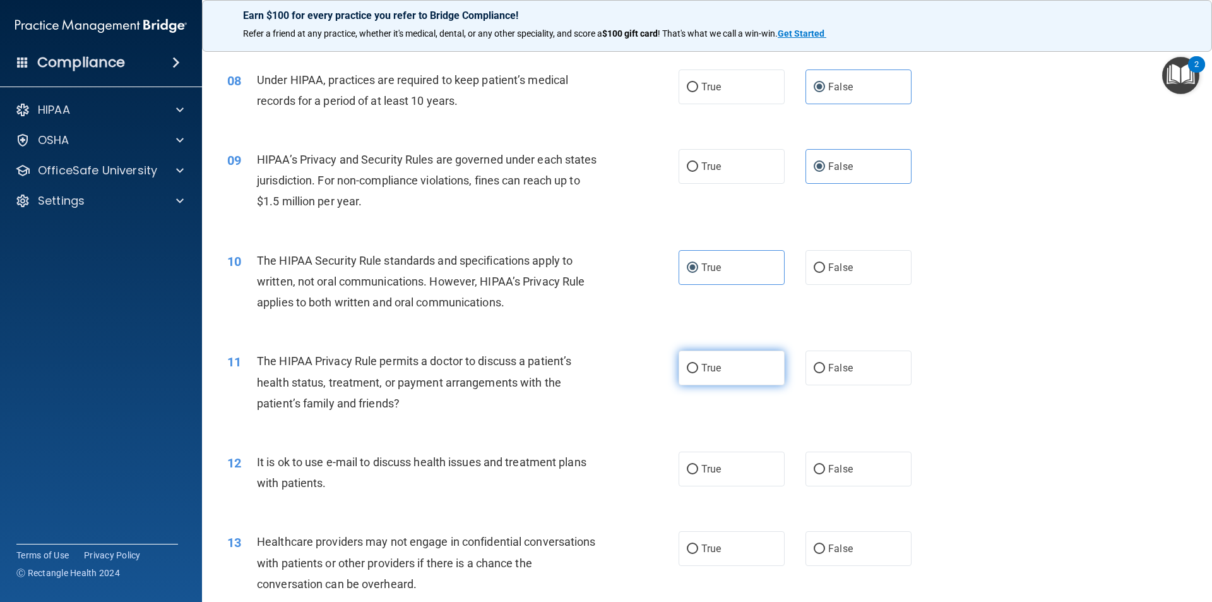
click at [733, 363] on label "True" at bounding box center [732, 367] width 106 height 35
click at [698, 364] on input "True" at bounding box center [692, 368] width 11 height 9
radio input "true"
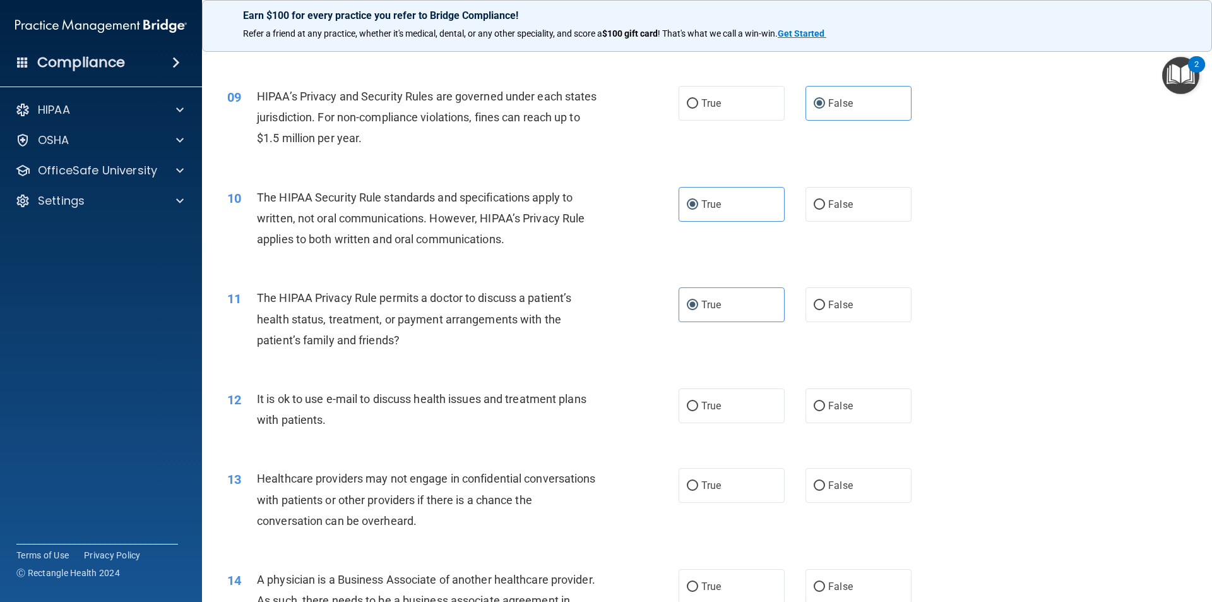
scroll to position [821, 0]
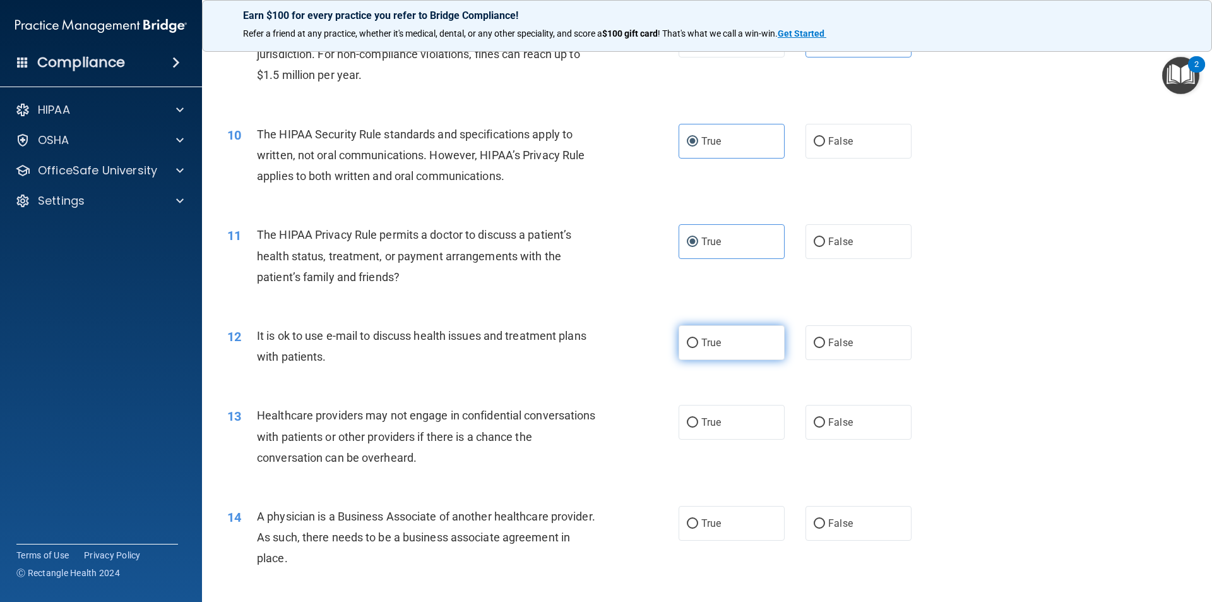
click at [722, 327] on label "True" at bounding box center [732, 342] width 106 height 35
click at [698, 338] on input "True" at bounding box center [692, 342] width 11 height 9
radio input "true"
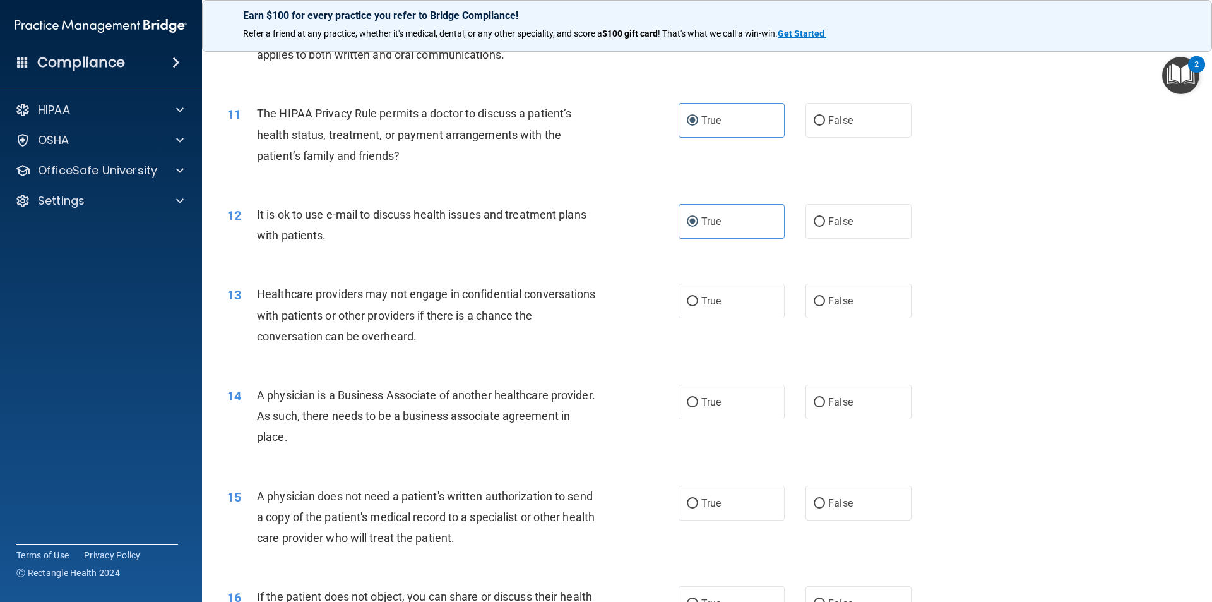
scroll to position [947, 0]
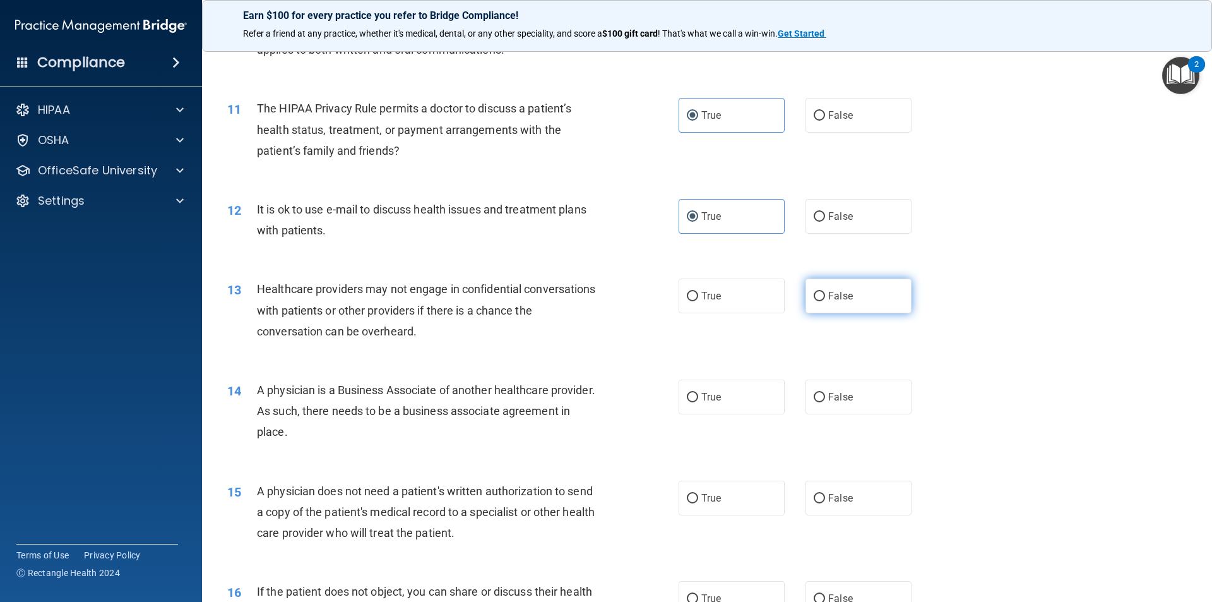
click at [829, 286] on label "False" at bounding box center [859, 295] width 106 height 35
click at [825, 292] on input "False" at bounding box center [819, 296] width 11 height 9
radio input "true"
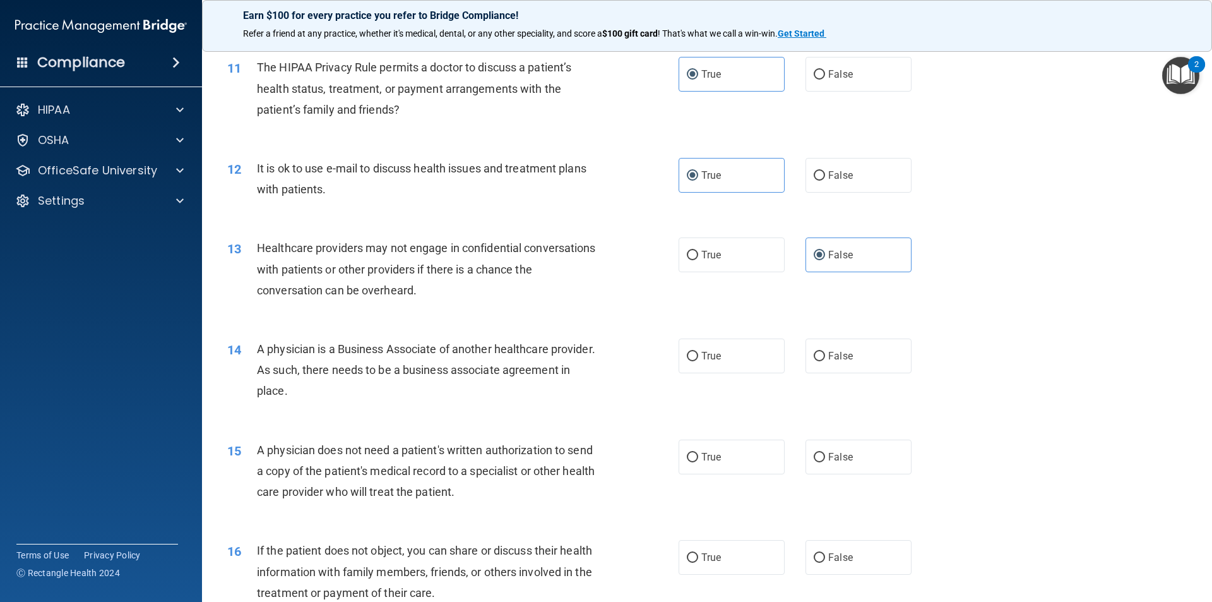
scroll to position [1010, 0]
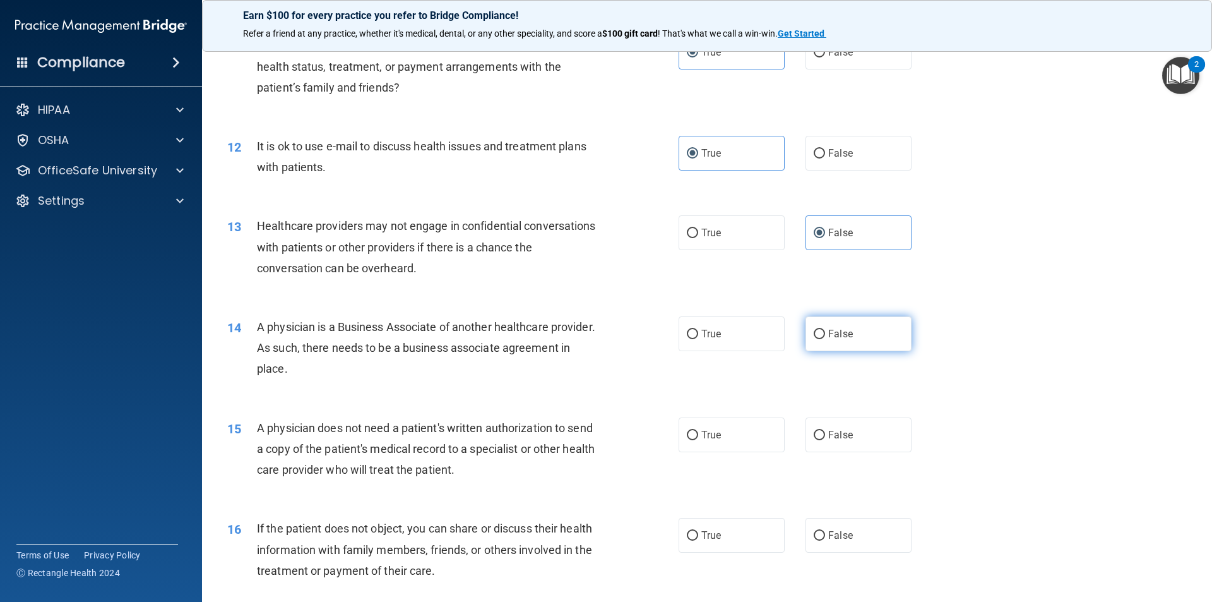
click at [856, 325] on label "False" at bounding box center [859, 333] width 106 height 35
click at [825, 330] on input "False" at bounding box center [819, 334] width 11 height 9
radio input "true"
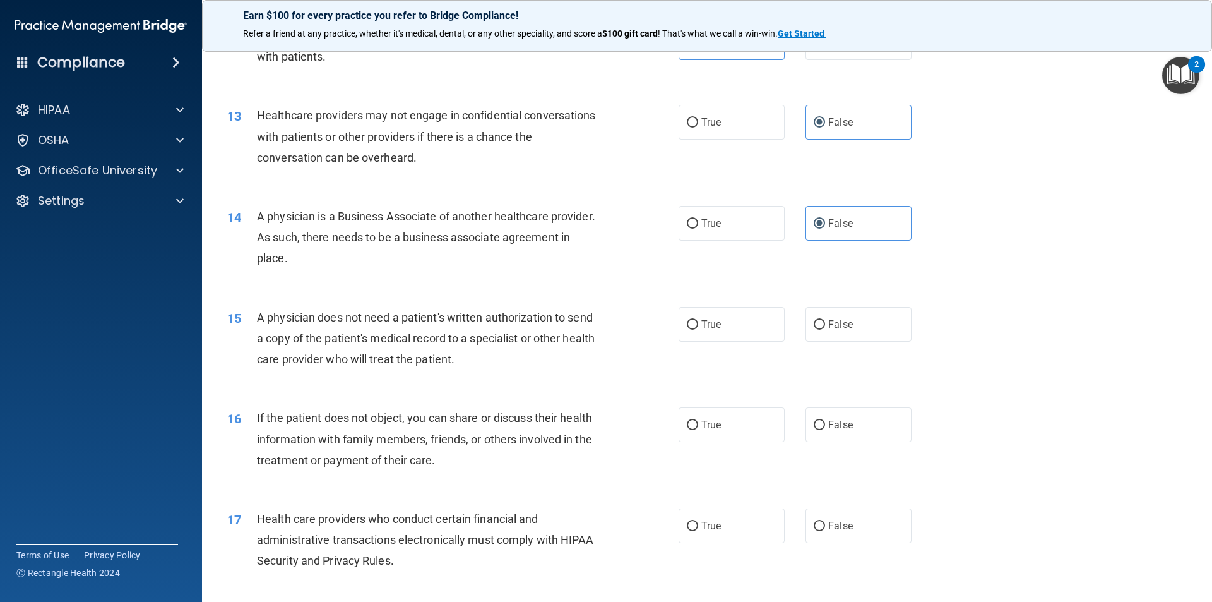
scroll to position [1137, 0]
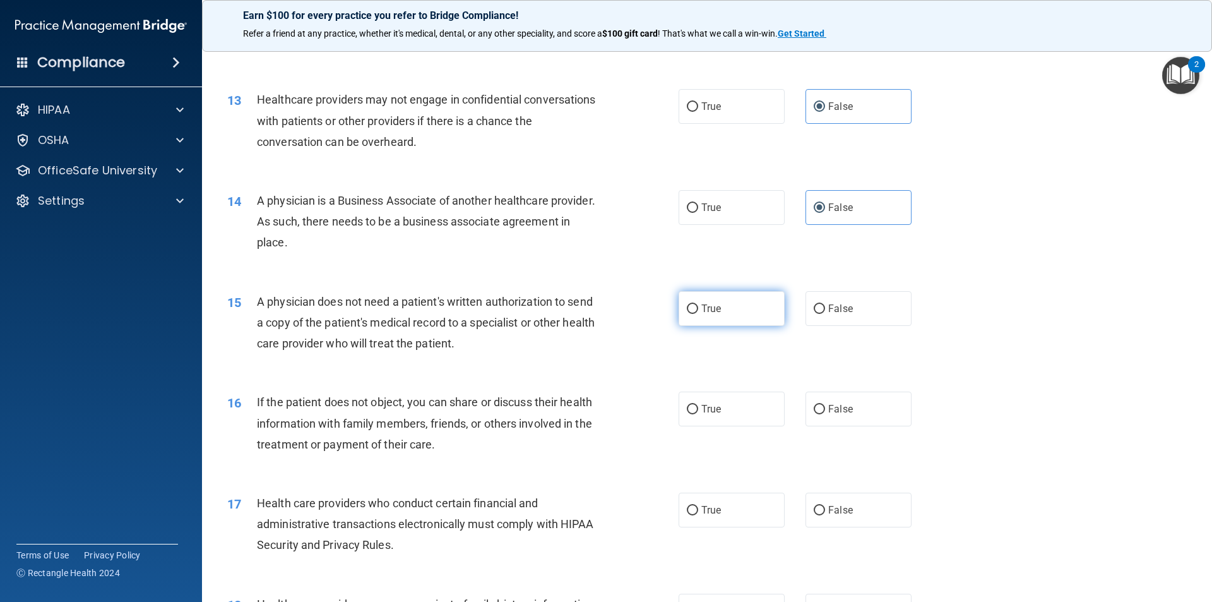
click at [706, 321] on label "True" at bounding box center [732, 308] width 106 height 35
click at [698, 314] on input "True" at bounding box center [692, 308] width 11 height 9
radio input "true"
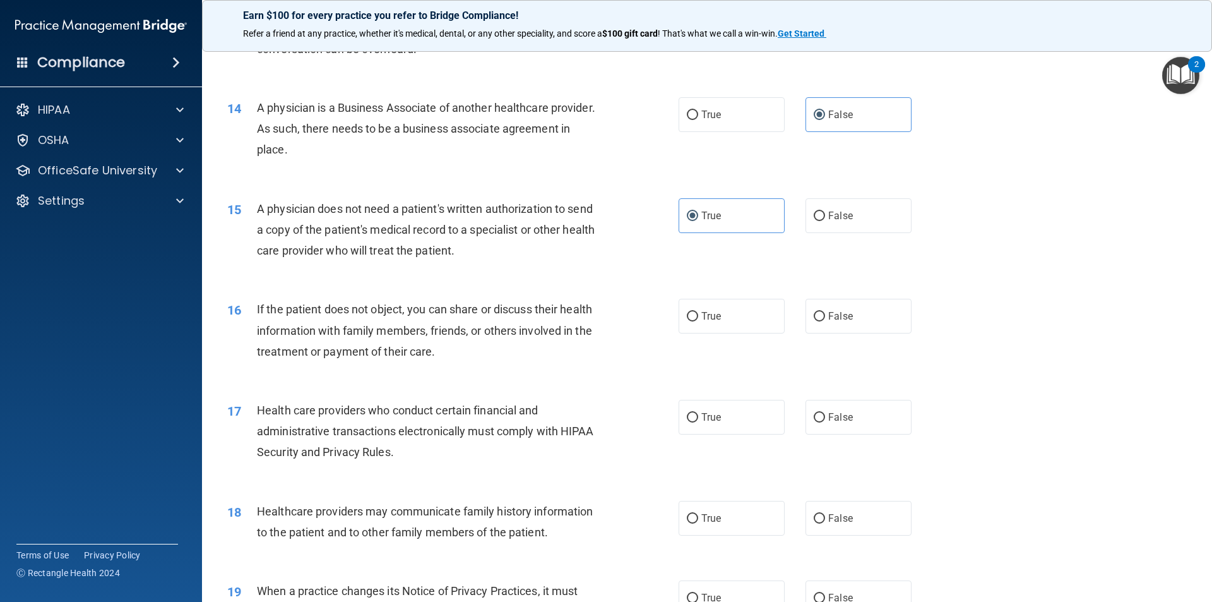
scroll to position [1263, 0]
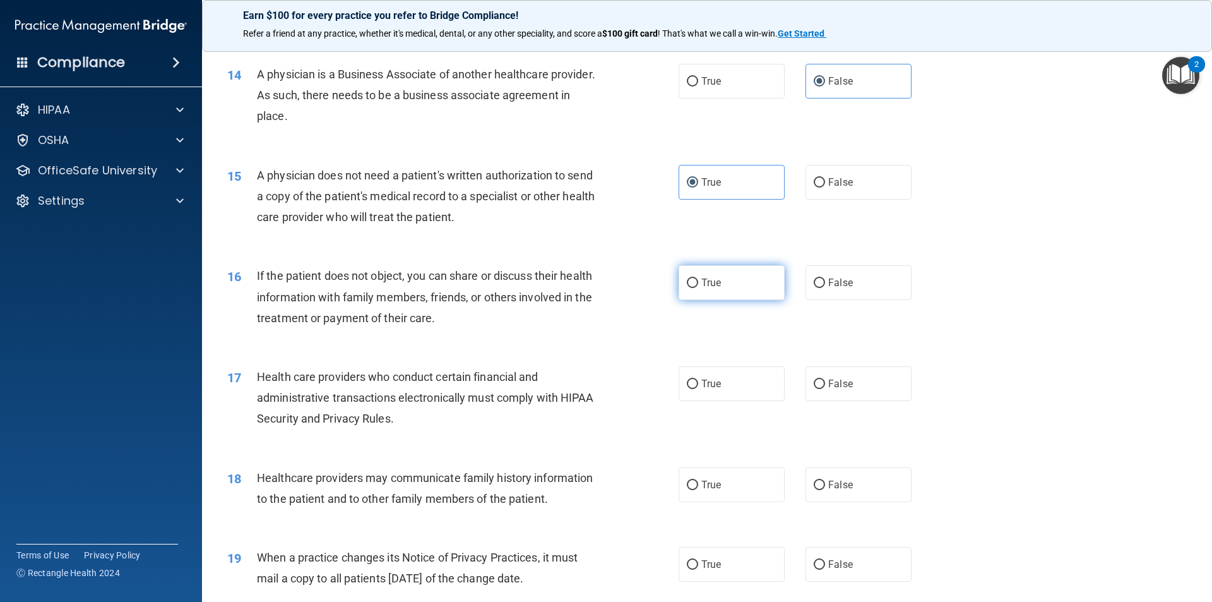
click at [716, 289] on label "True" at bounding box center [732, 282] width 106 height 35
click at [698, 288] on input "True" at bounding box center [692, 282] width 11 height 9
radio input "true"
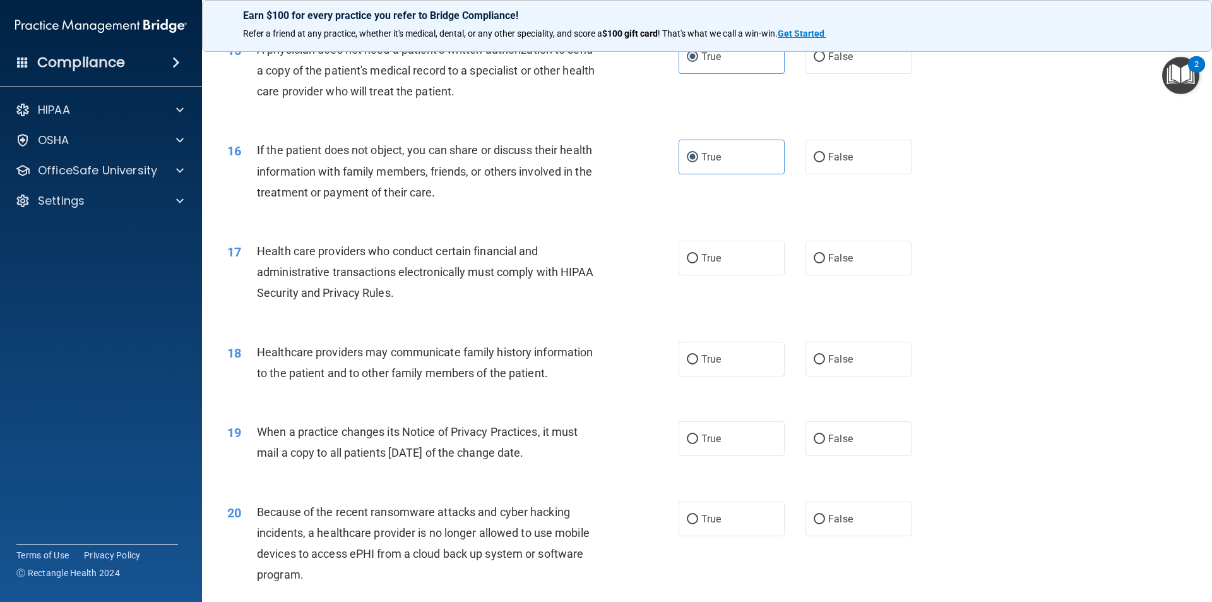
scroll to position [1389, 0]
click at [753, 256] on label "True" at bounding box center [732, 257] width 106 height 35
click at [698, 256] on input "True" at bounding box center [692, 257] width 11 height 9
radio input "true"
drag, startPoint x: 855, startPoint y: 364, endPoint x: 836, endPoint y: 371, distance: 20.2
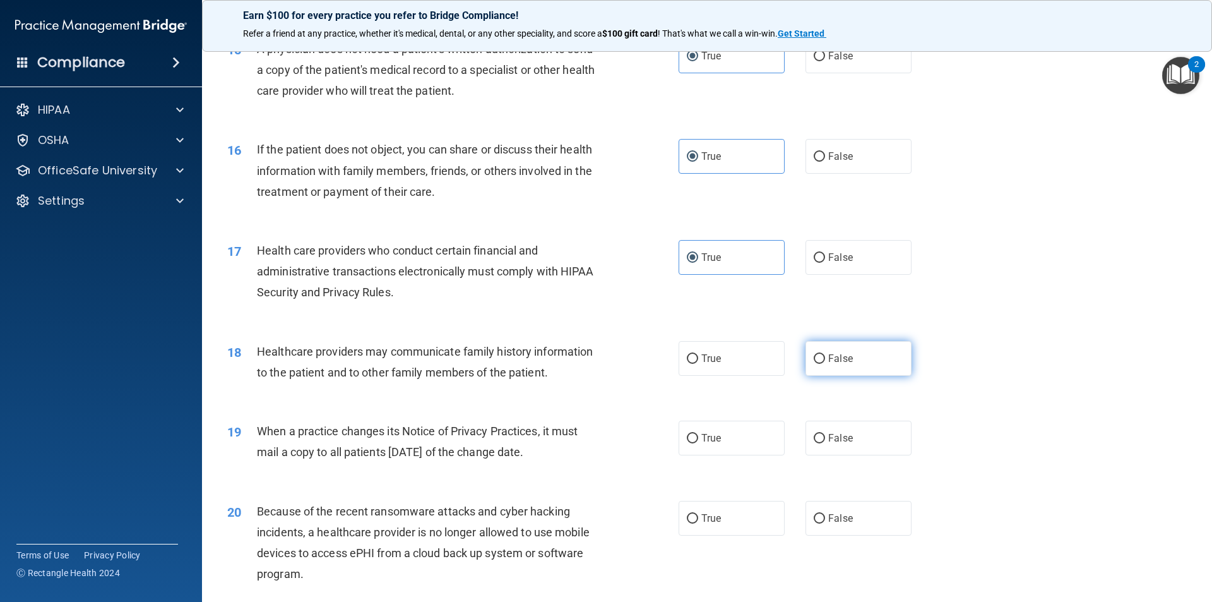
click at [854, 364] on label "False" at bounding box center [859, 358] width 106 height 35
click at [825, 364] on input "False" at bounding box center [819, 358] width 11 height 9
radio input "true"
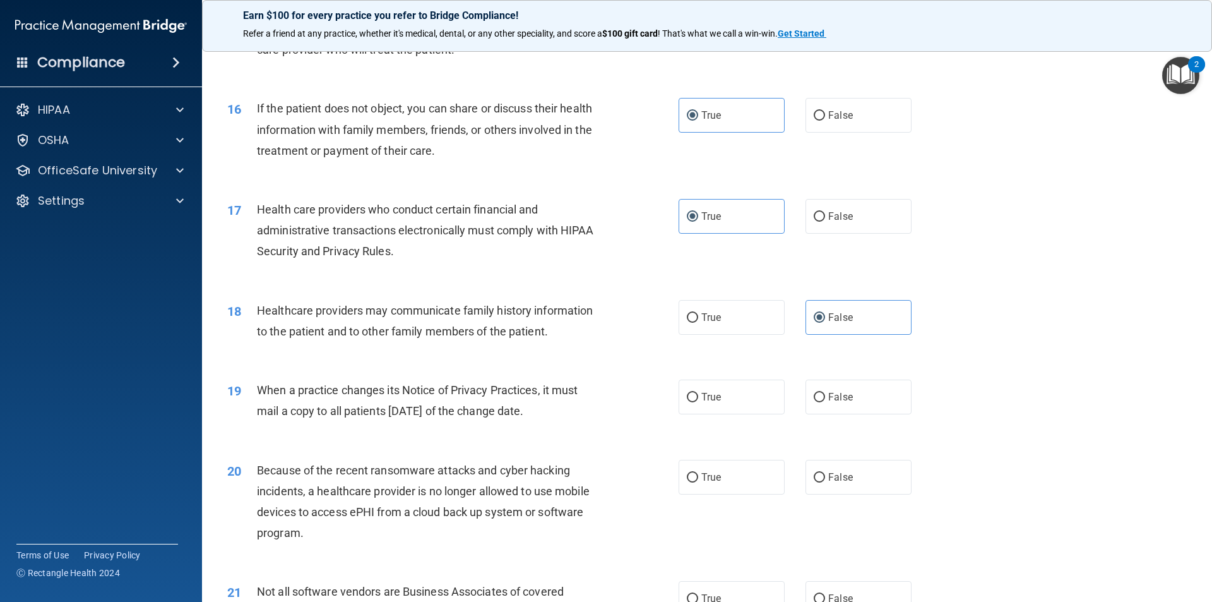
scroll to position [1452, 0]
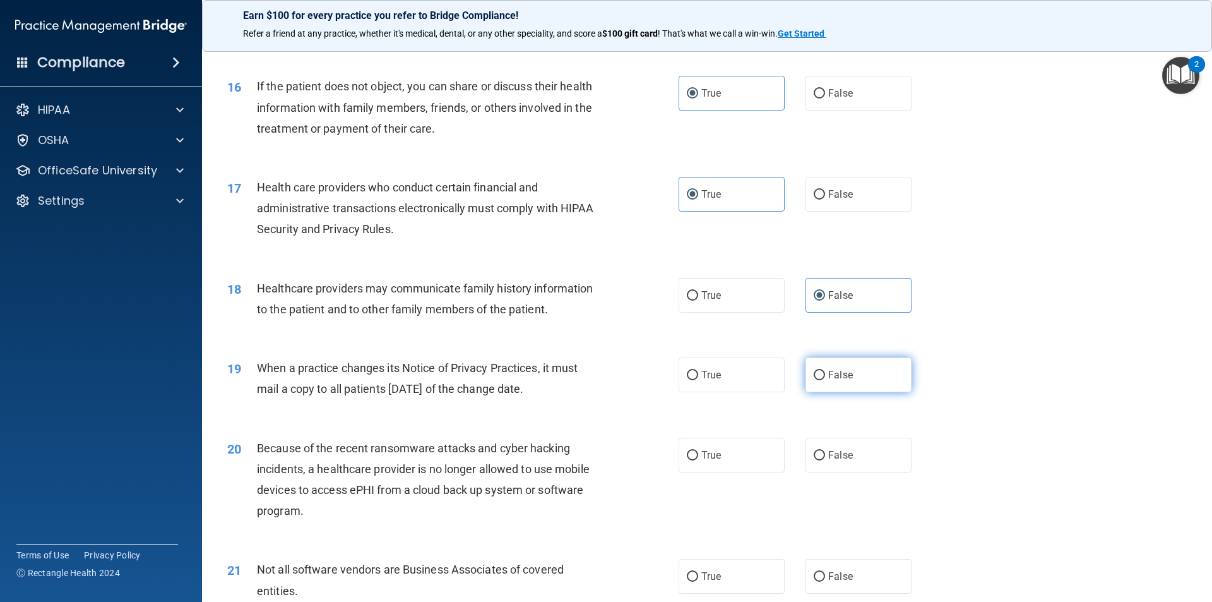
click at [859, 368] on label "False" at bounding box center [859, 374] width 106 height 35
click at [825, 371] on input "False" at bounding box center [819, 375] width 11 height 9
radio input "true"
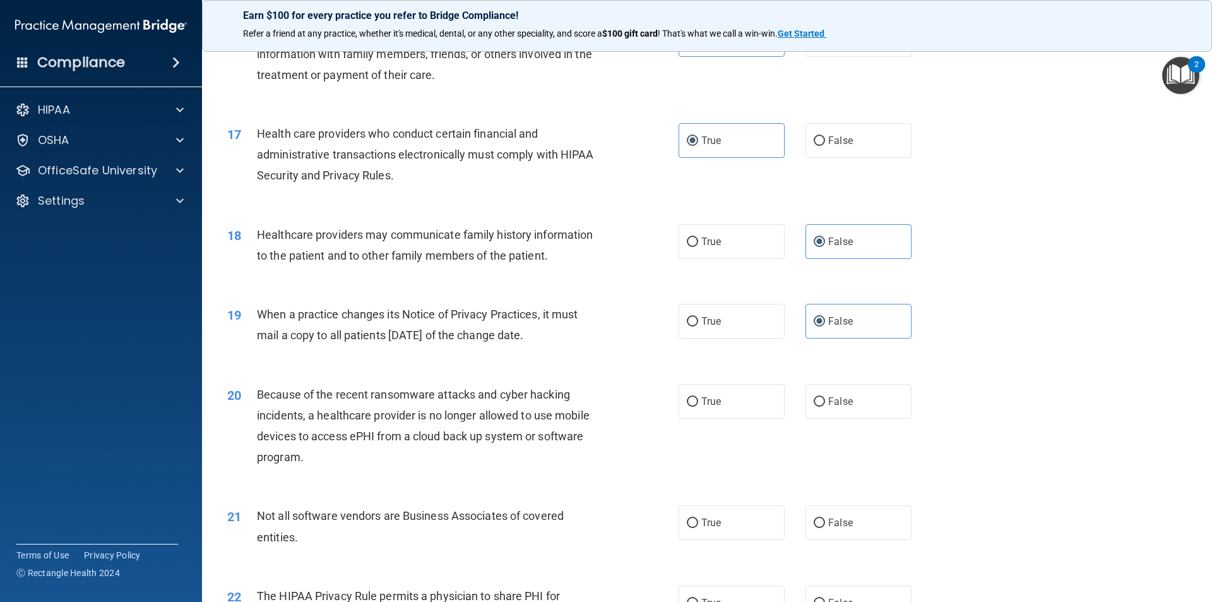
scroll to position [1579, 0]
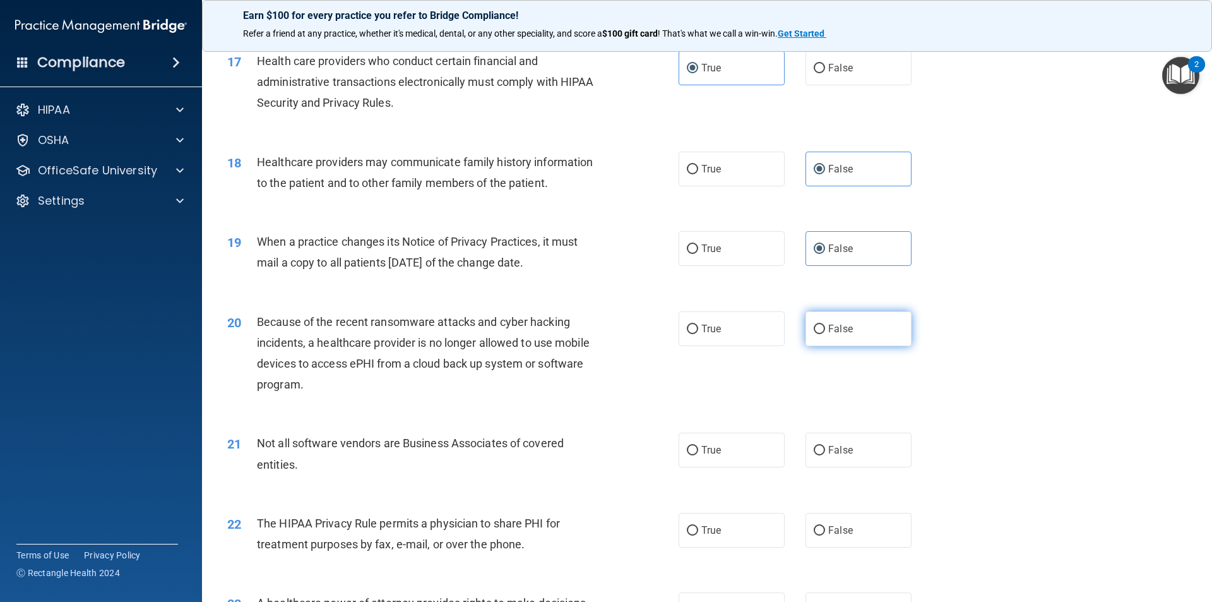
click at [848, 329] on label "False" at bounding box center [859, 328] width 106 height 35
click at [825, 329] on input "False" at bounding box center [819, 329] width 11 height 9
radio input "true"
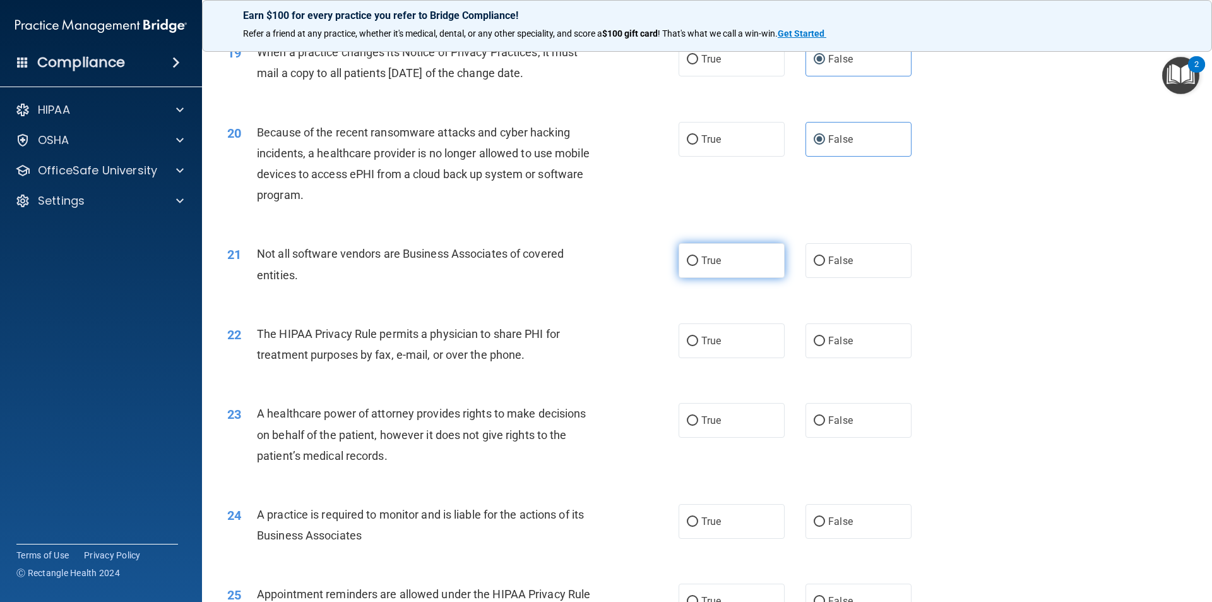
click at [702, 264] on span "True" at bounding box center [712, 260] width 20 height 12
click at [698, 264] on input "True" at bounding box center [692, 260] width 11 height 9
radio input "true"
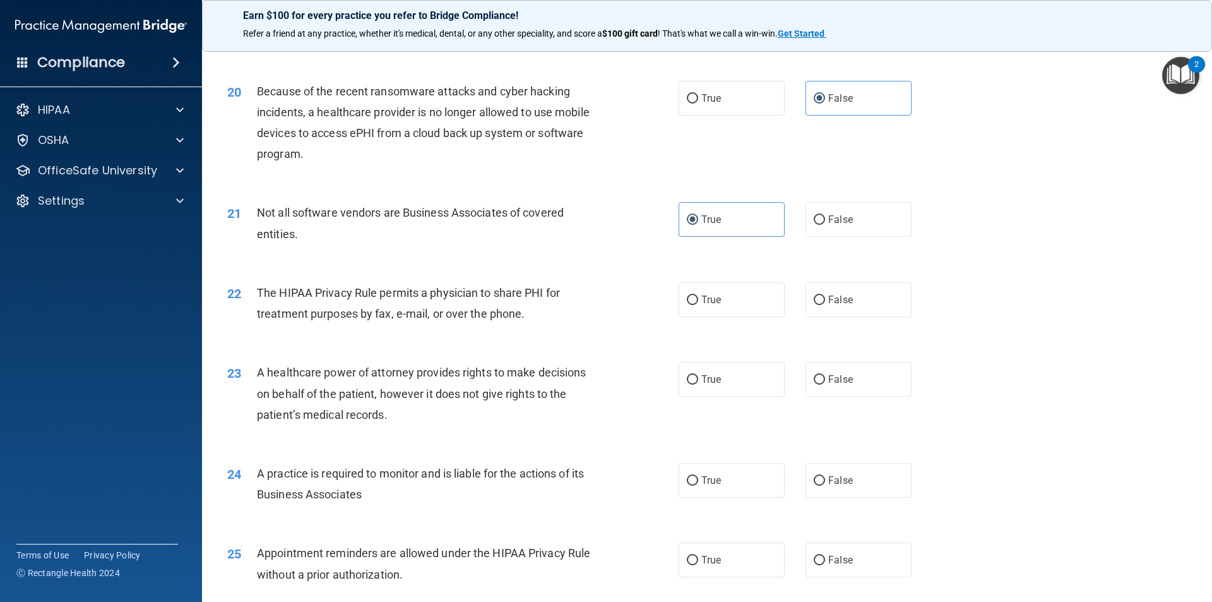
scroll to position [1831, 0]
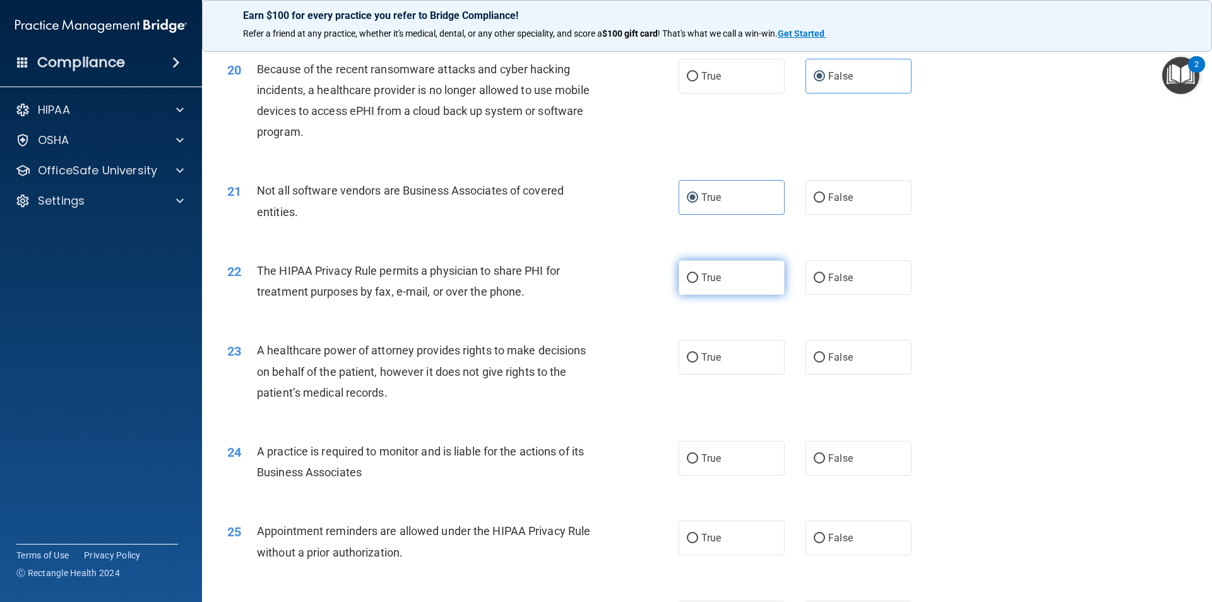
click at [721, 278] on label "True" at bounding box center [732, 277] width 106 height 35
click at [698, 278] on input "True" at bounding box center [692, 277] width 11 height 9
radio input "true"
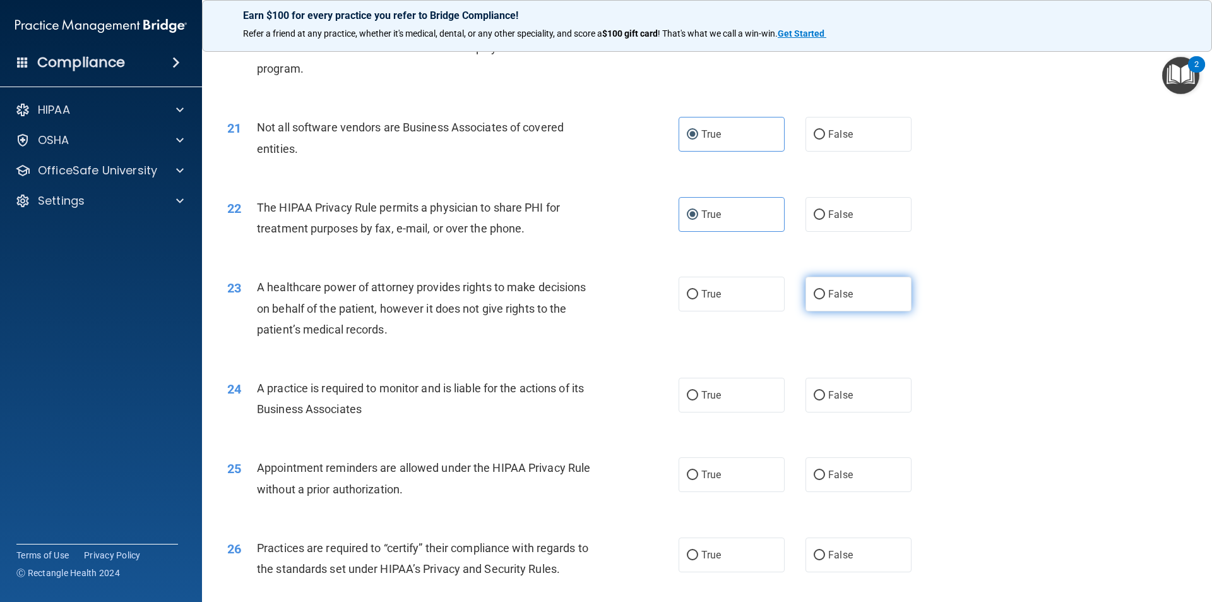
click at [814, 298] on input "False" at bounding box center [819, 294] width 11 height 9
radio input "true"
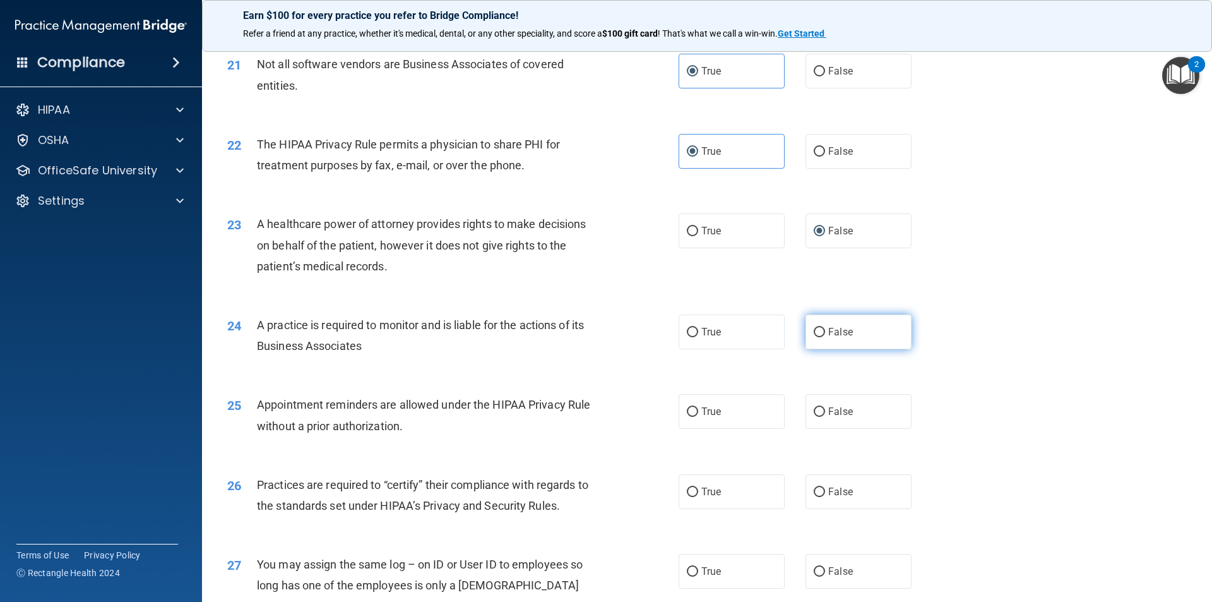
click at [809, 349] on label "False" at bounding box center [859, 331] width 106 height 35
click at [814, 337] on input "False" at bounding box center [819, 332] width 11 height 9
radio input "true"
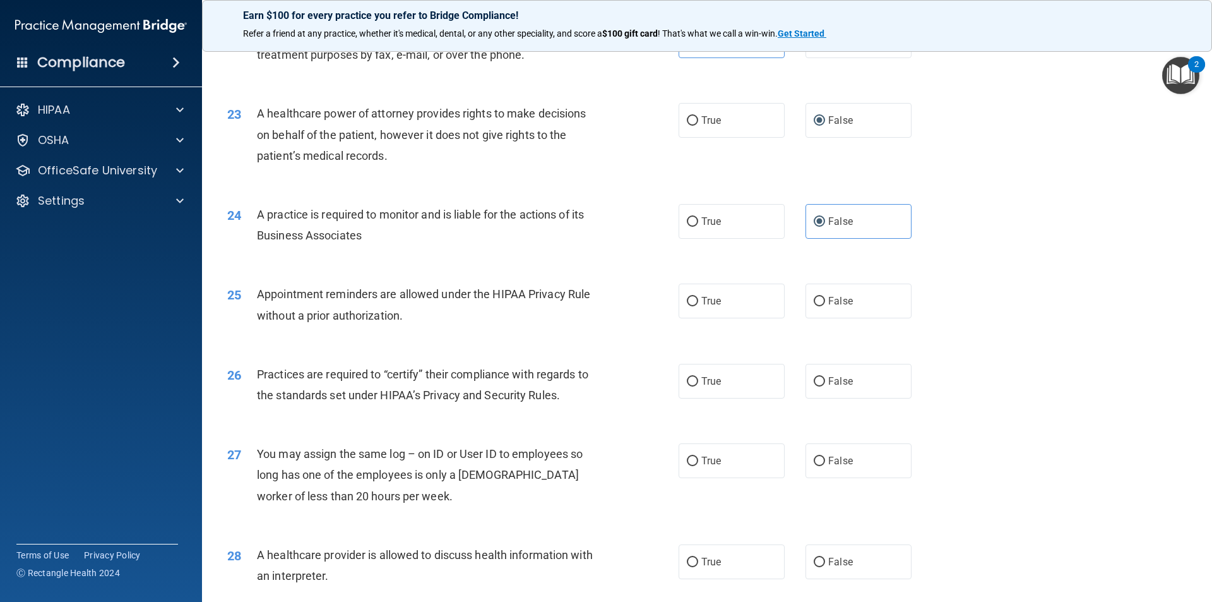
scroll to position [2084, 0]
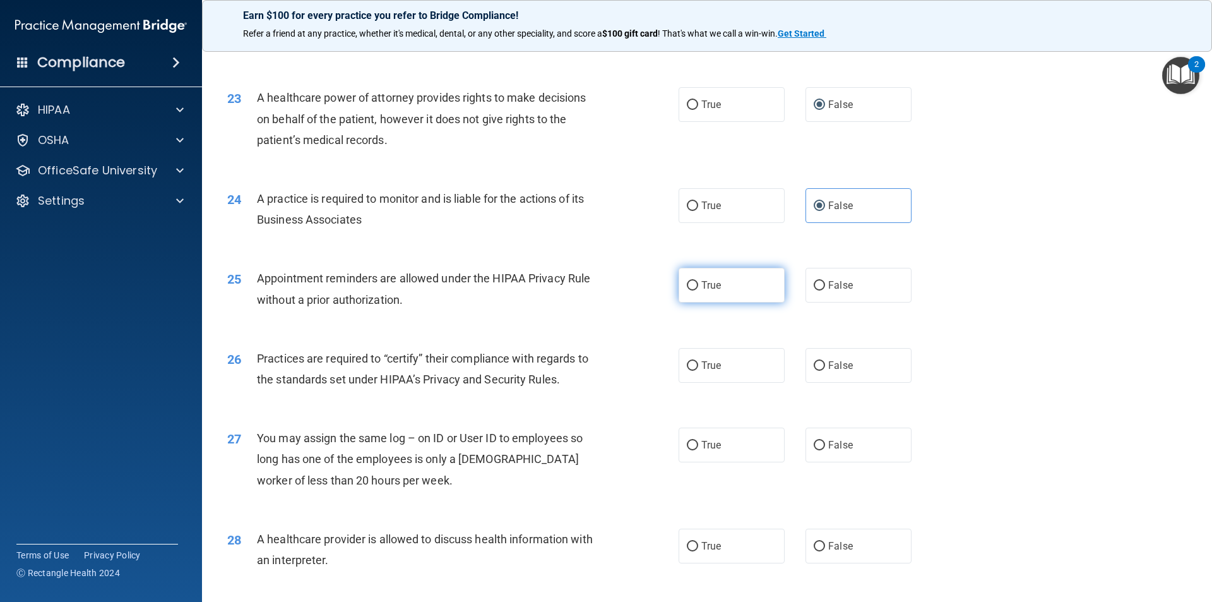
click at [710, 292] on label "True" at bounding box center [732, 285] width 106 height 35
click at [698, 290] on input "True" at bounding box center [692, 285] width 11 height 9
radio input "true"
click at [814, 369] on input "False" at bounding box center [819, 365] width 11 height 9
radio input "true"
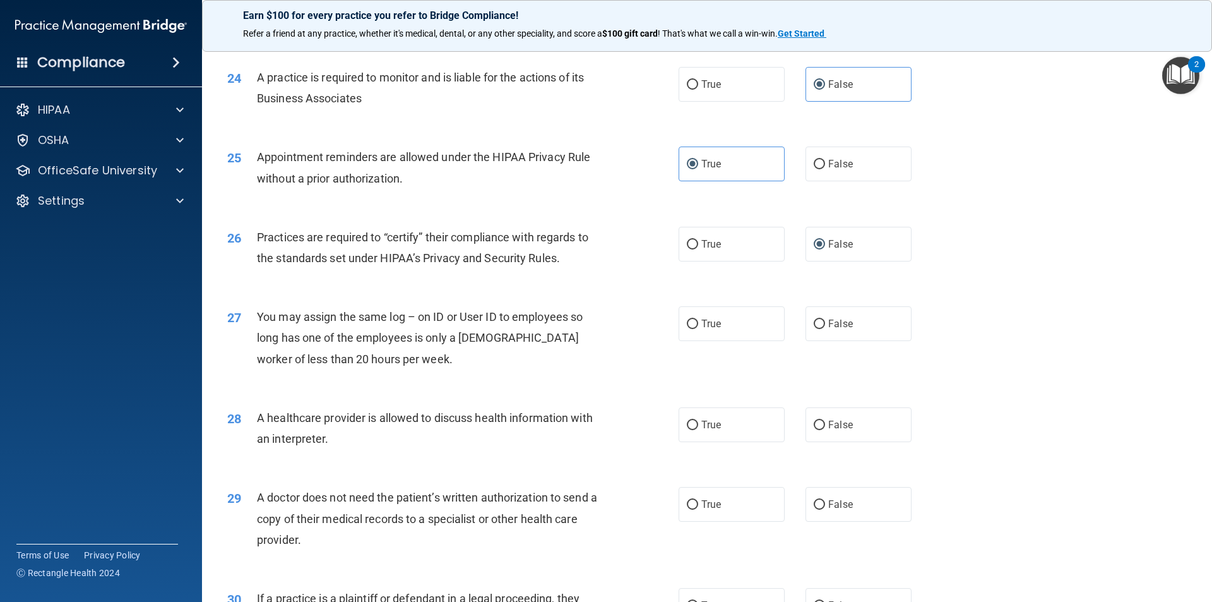
scroll to position [2210, 0]
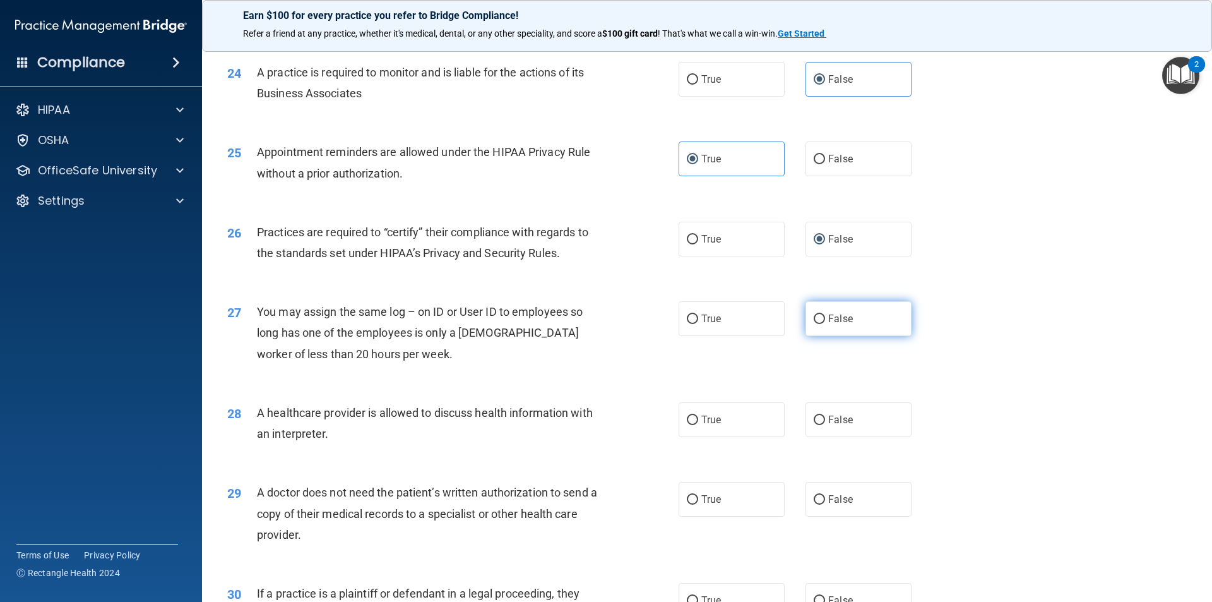
click at [835, 309] on label "False" at bounding box center [859, 318] width 106 height 35
click at [825, 314] on input "False" at bounding box center [819, 318] width 11 height 9
radio input "true"
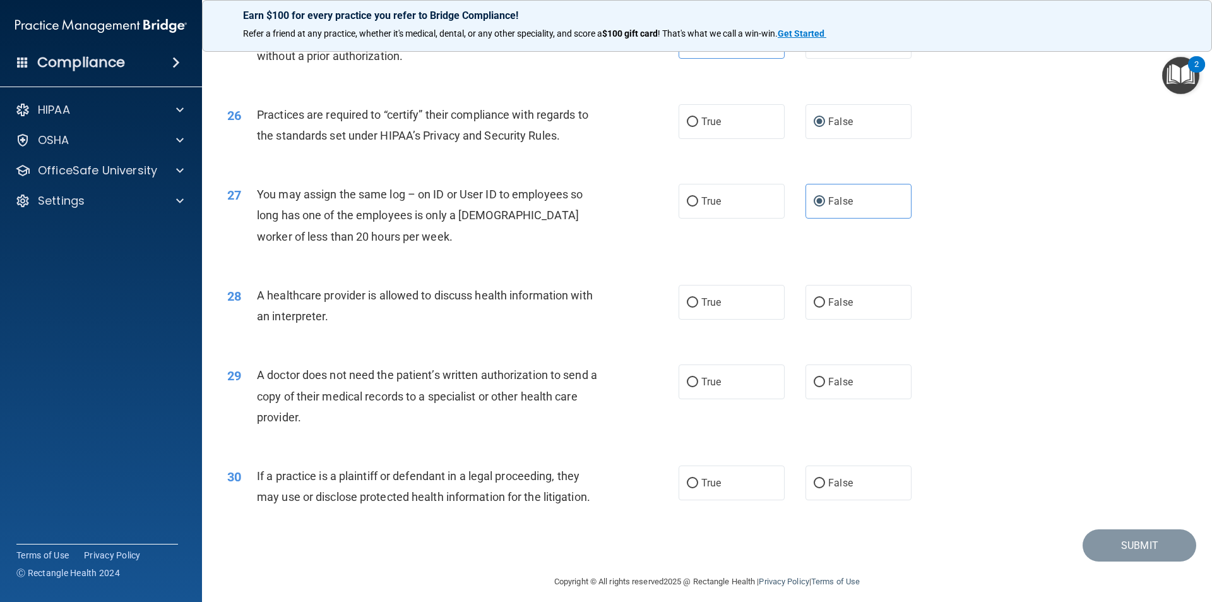
scroll to position [2338, 0]
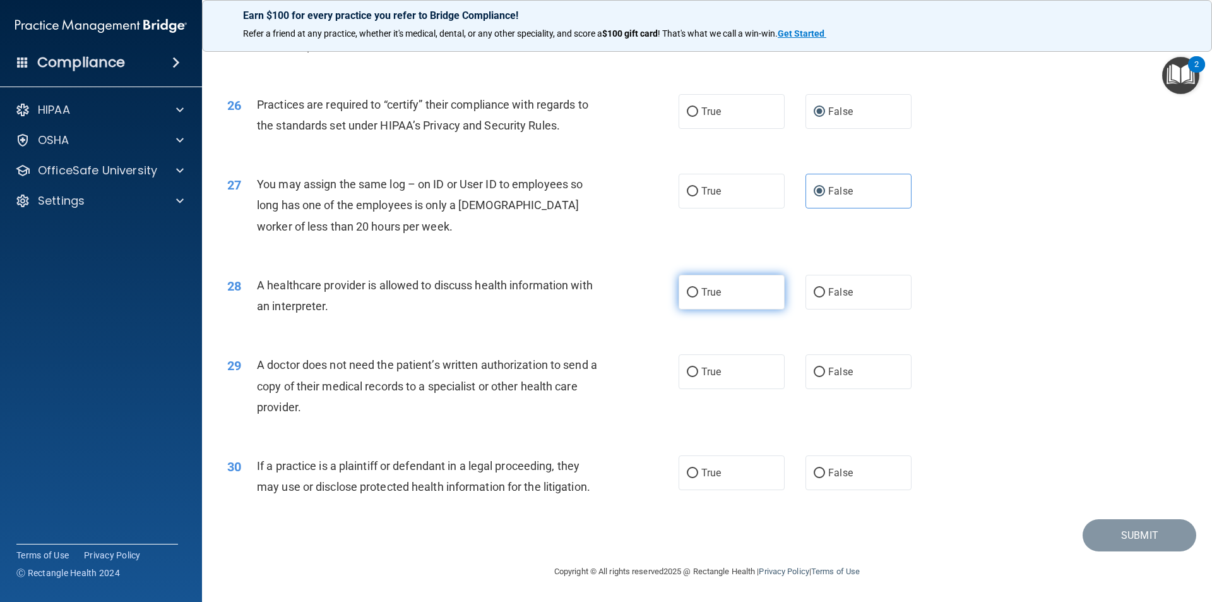
click at [713, 280] on label "True" at bounding box center [732, 292] width 106 height 35
click at [698, 288] on input "True" at bounding box center [692, 292] width 11 height 9
radio input "true"
click at [727, 373] on label "True" at bounding box center [732, 371] width 106 height 35
click at [698, 373] on input "True" at bounding box center [692, 372] width 11 height 9
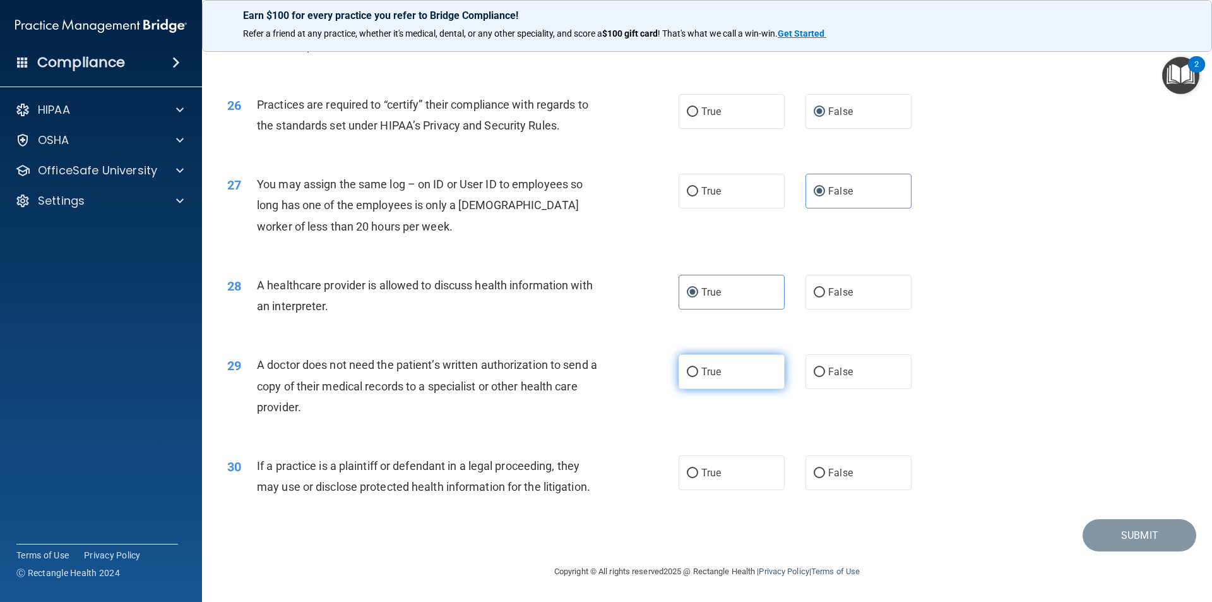
radio input "true"
click at [829, 467] on span "False" at bounding box center [840, 473] width 25 height 12
click at [825, 469] on input "False" at bounding box center [819, 473] width 11 height 9
radio input "true"
click at [1095, 530] on button "Submit" at bounding box center [1140, 535] width 114 height 32
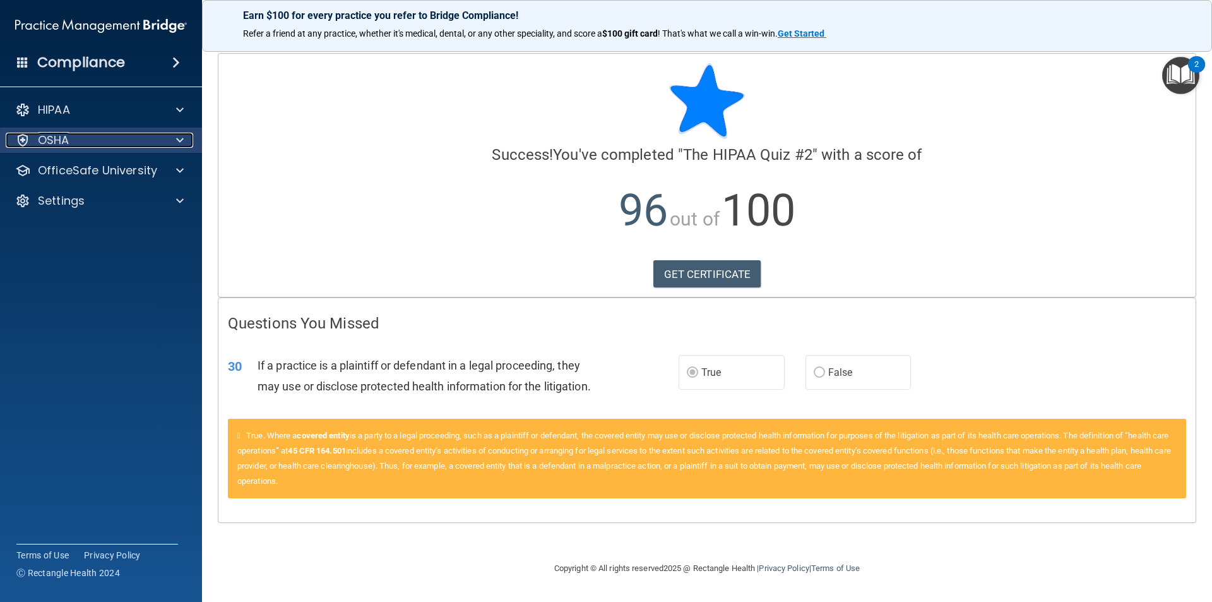
click at [150, 141] on div "OSHA" at bounding box center [84, 140] width 157 height 15
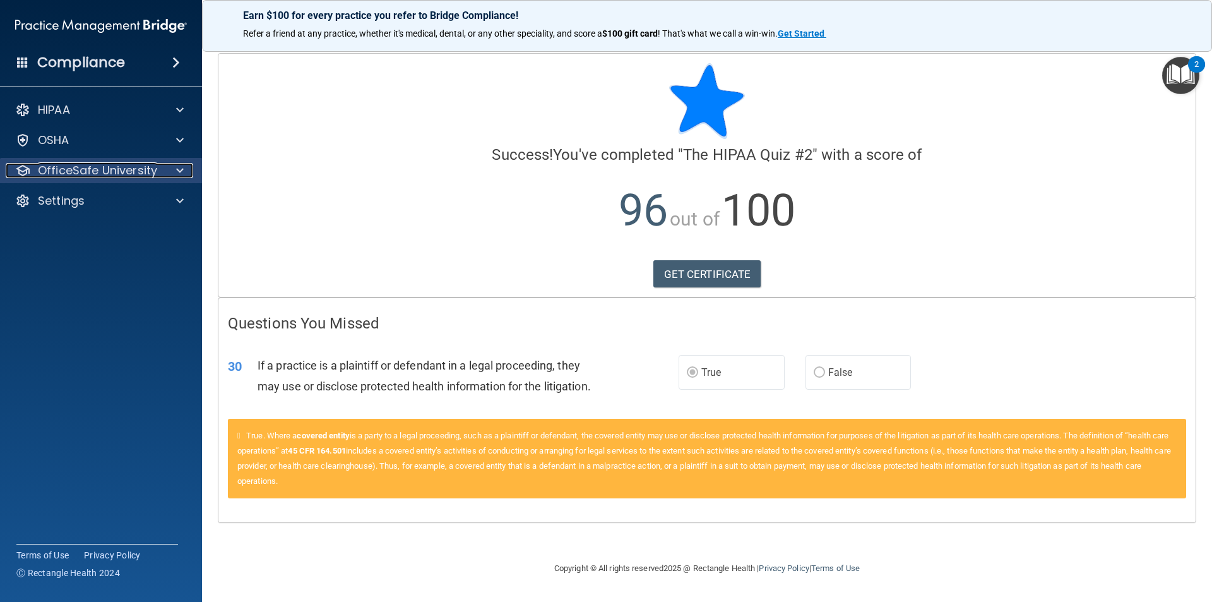
click at [188, 175] on div at bounding box center [178, 170] width 32 height 15
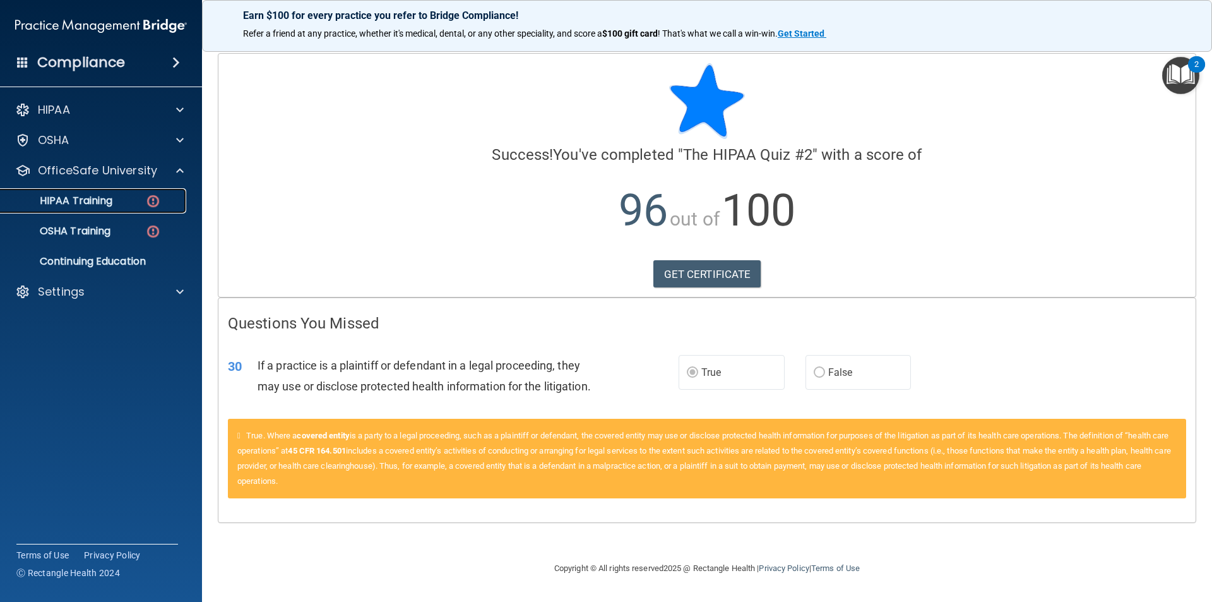
click at [122, 201] on div "HIPAA Training" at bounding box center [94, 200] width 172 height 13
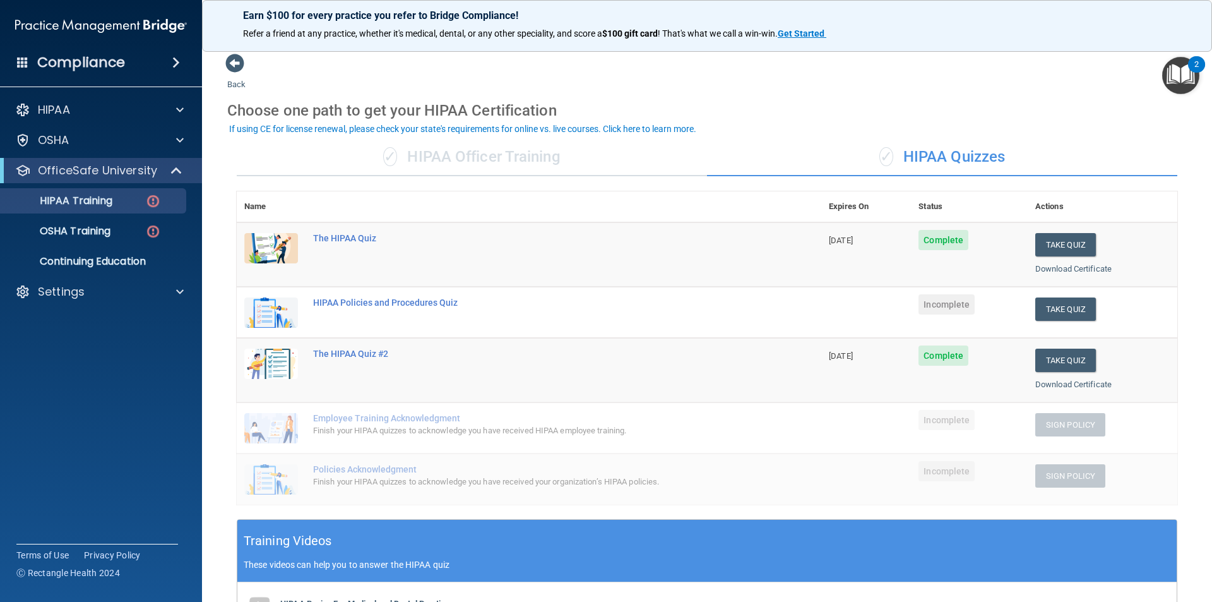
click at [530, 163] on div "✓ HIPAA Officer Training" at bounding box center [472, 157] width 470 height 38
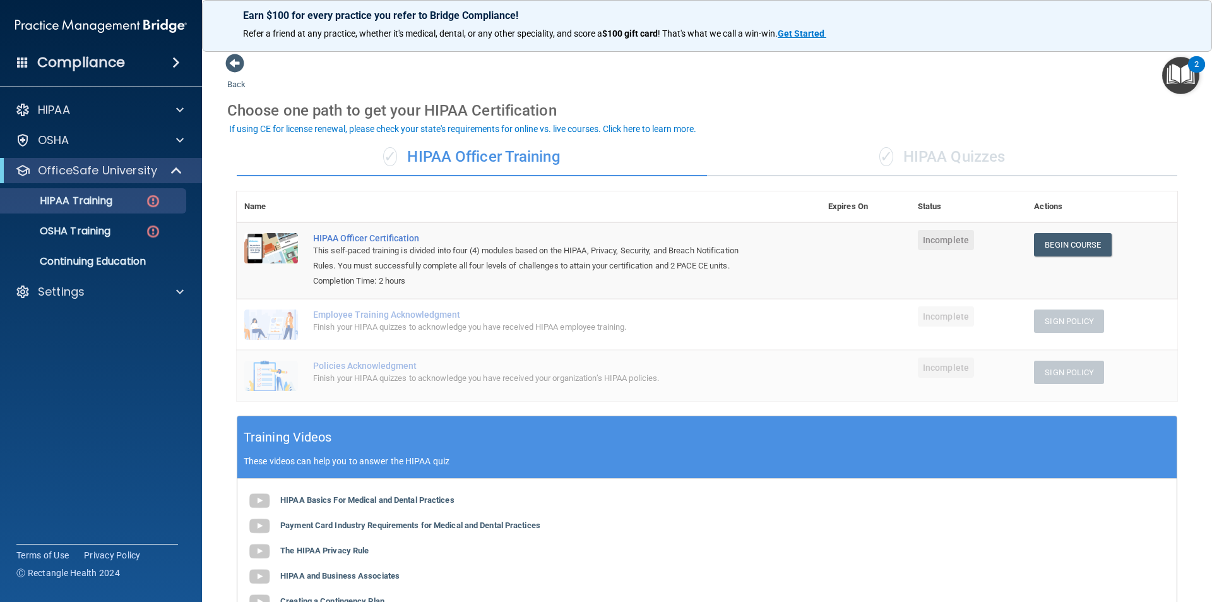
click at [941, 139] on div "✓ HIPAA Quizzes" at bounding box center [942, 157] width 470 height 38
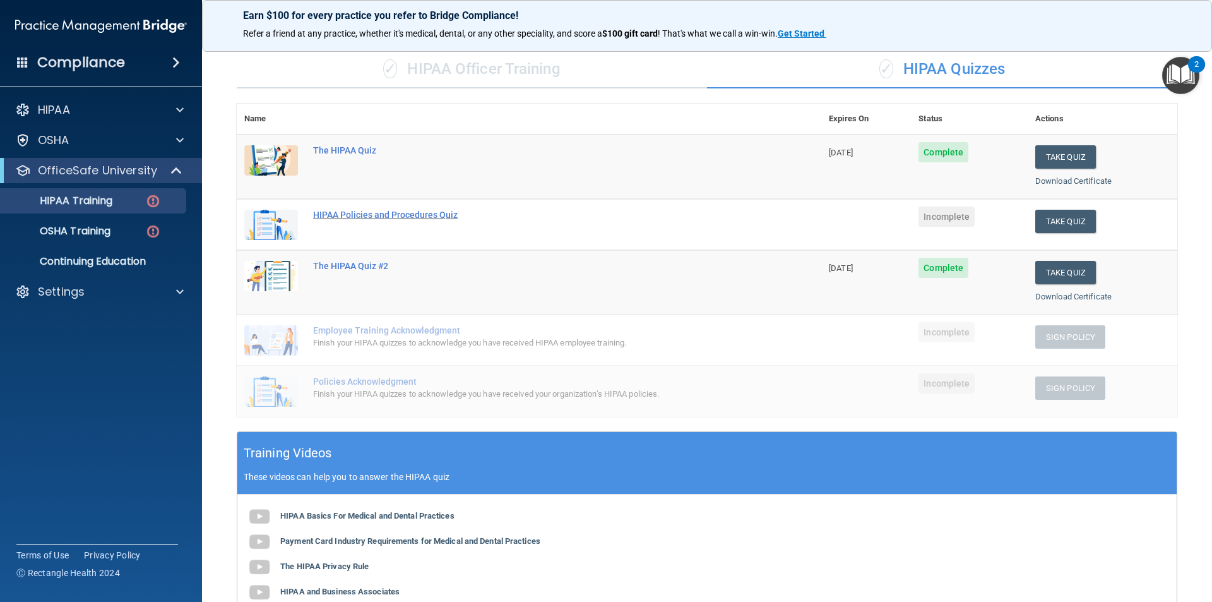
scroll to position [57, 0]
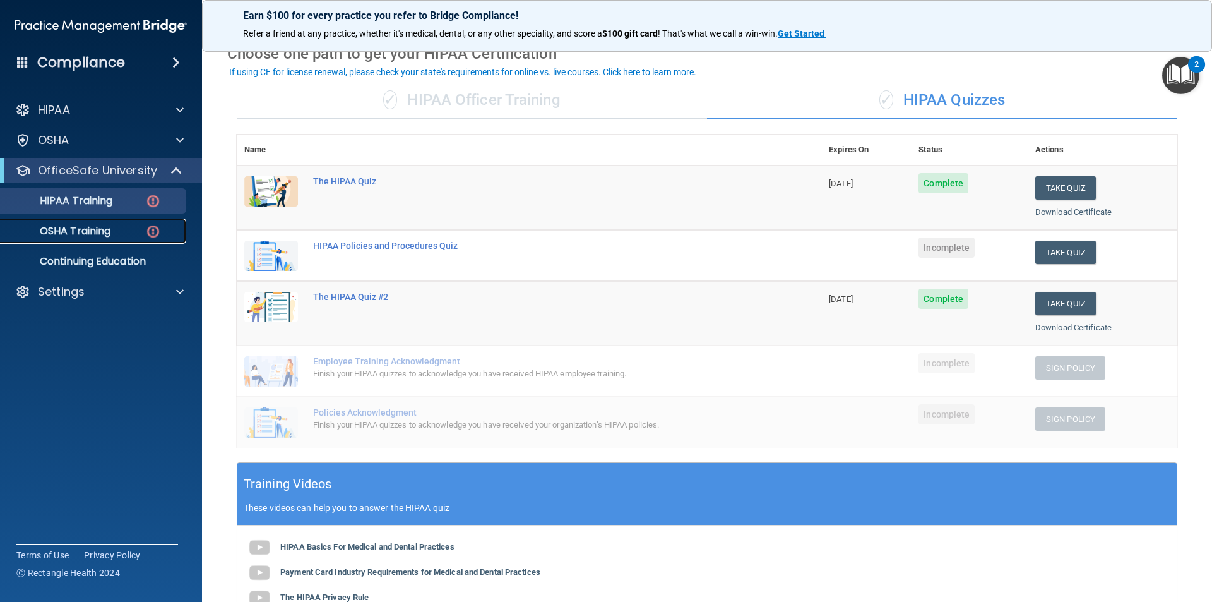
click at [88, 227] on p "OSHA Training" at bounding box center [59, 231] width 102 height 13
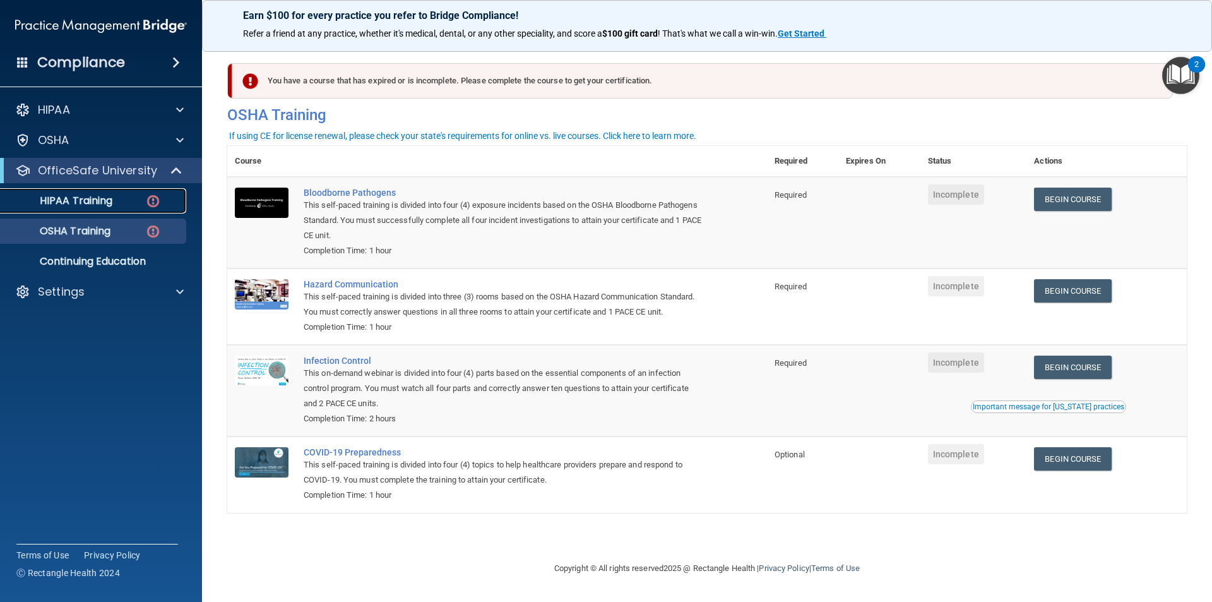
click at [101, 199] on p "HIPAA Training" at bounding box center [60, 200] width 104 height 13
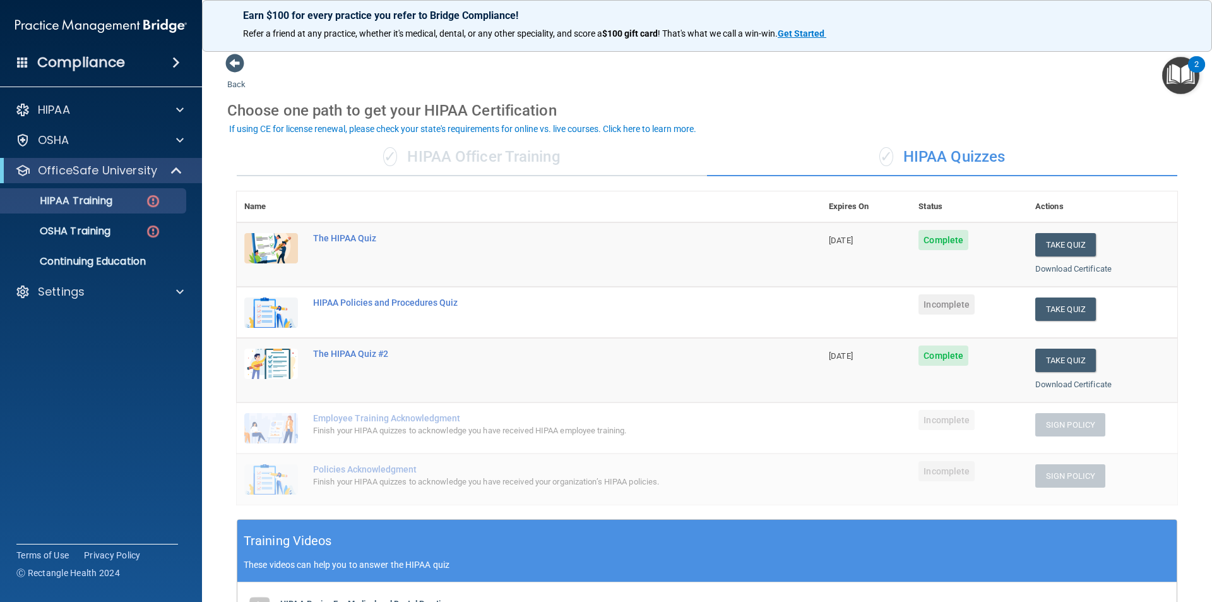
click at [497, 157] on div "✓ HIPAA Officer Training" at bounding box center [472, 157] width 470 height 38
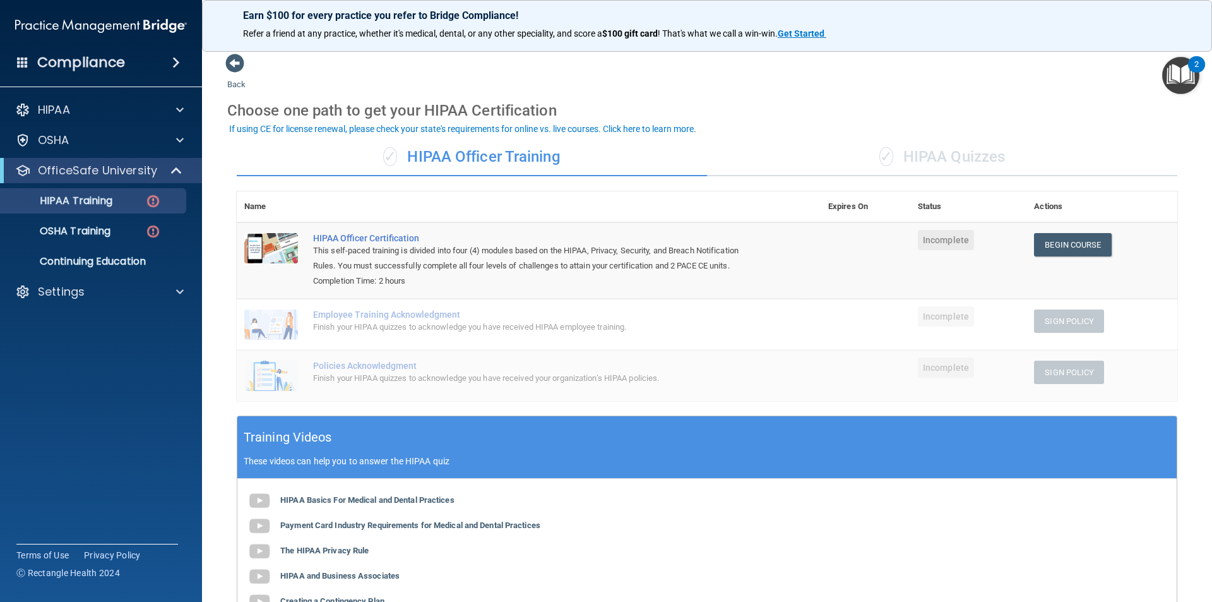
click at [905, 157] on div "✓ HIPAA Quizzes" at bounding box center [942, 157] width 470 height 38
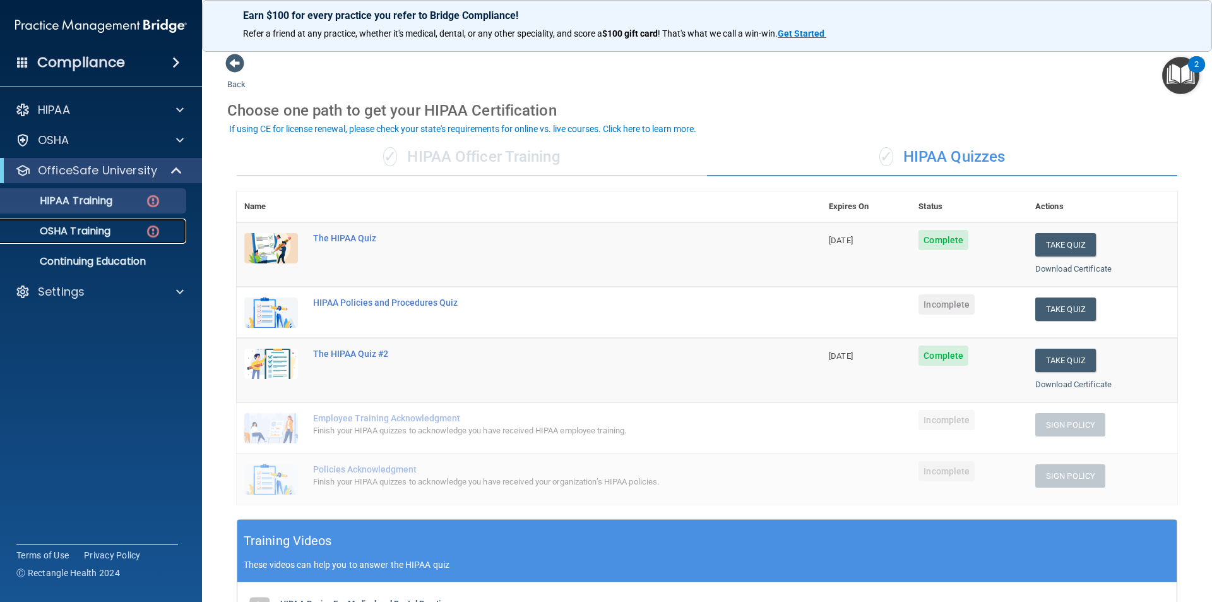
click at [98, 234] on p "OSHA Training" at bounding box center [59, 231] width 102 height 13
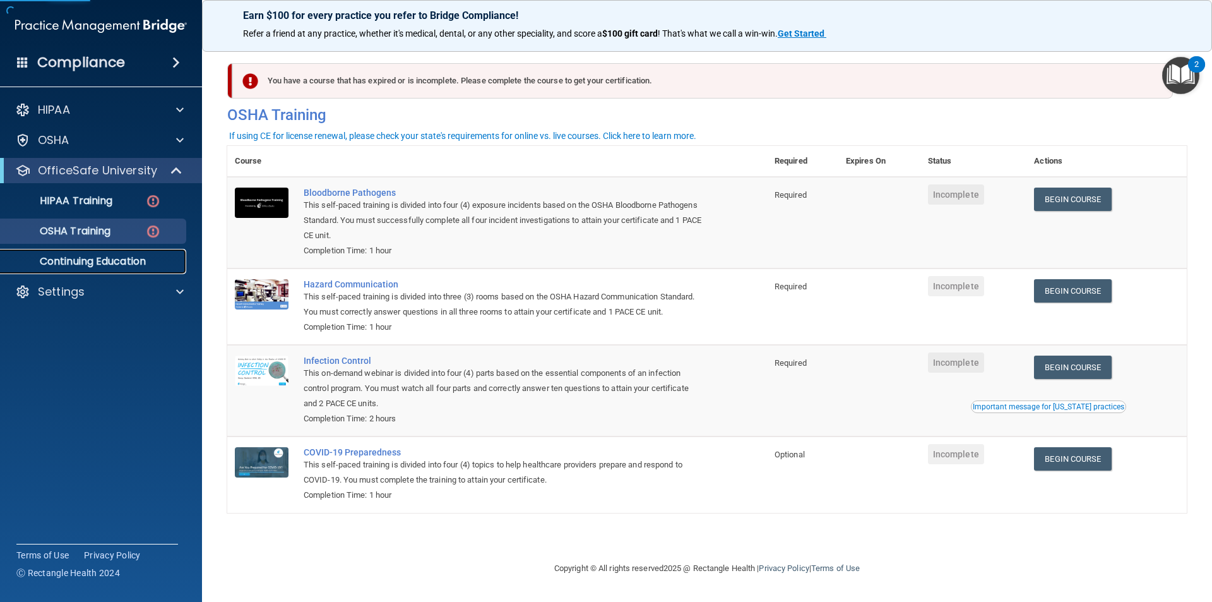
click at [122, 261] on p "Continuing Education" at bounding box center [94, 261] width 172 height 13
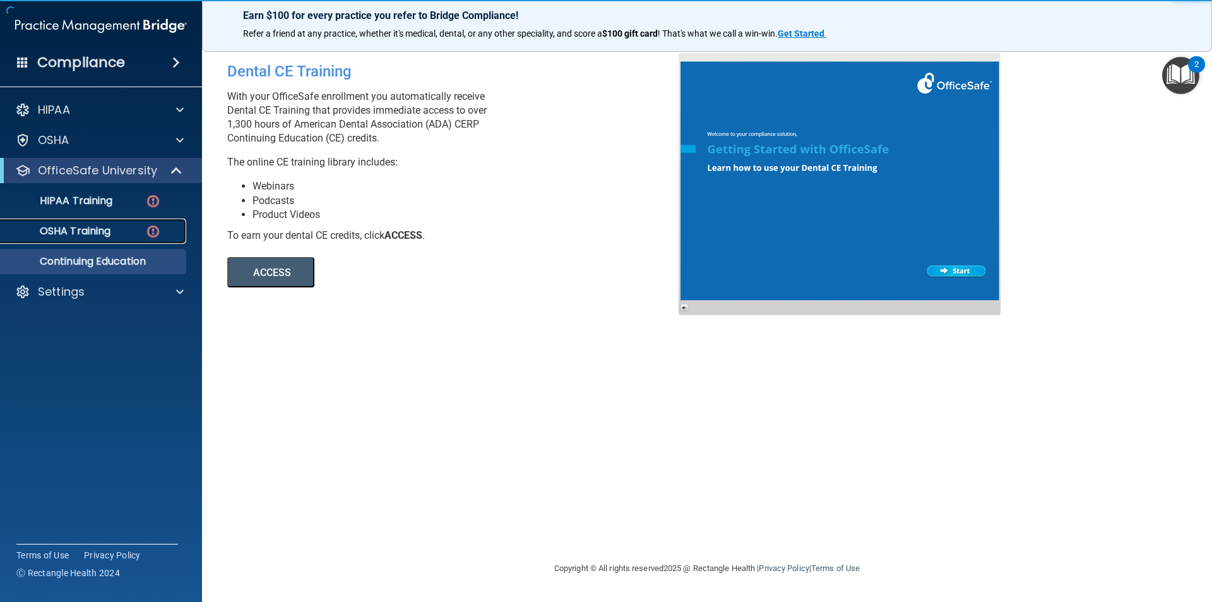
click at [91, 218] on link "OSHA Training" at bounding box center [86, 230] width 199 height 25
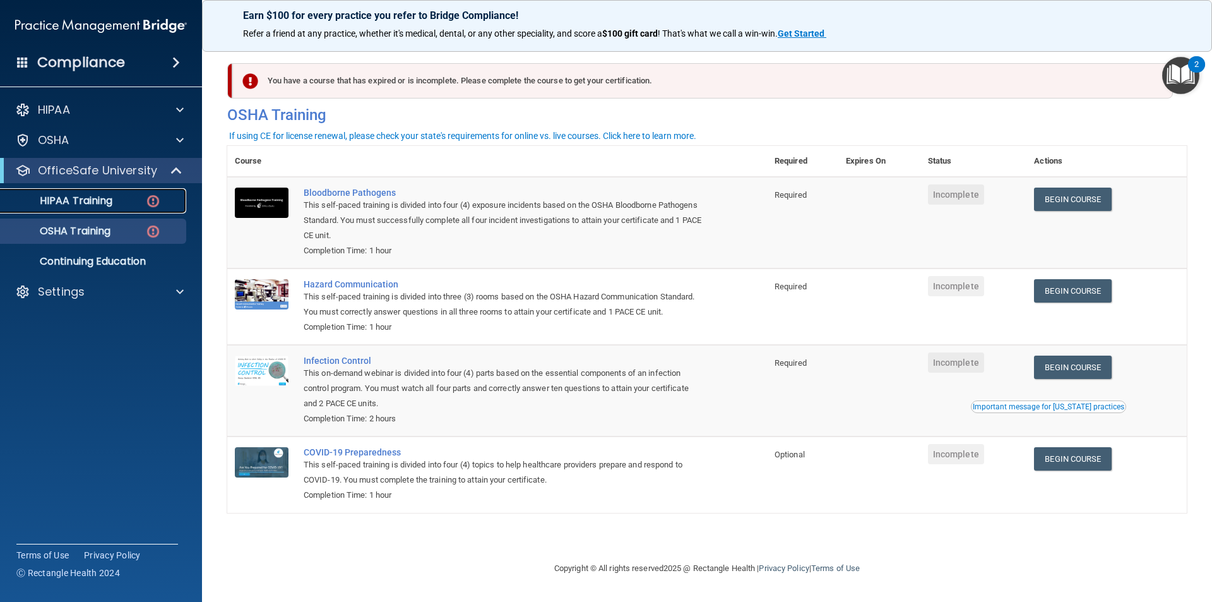
click at [129, 209] on link "HIPAA Training" at bounding box center [86, 200] width 199 height 25
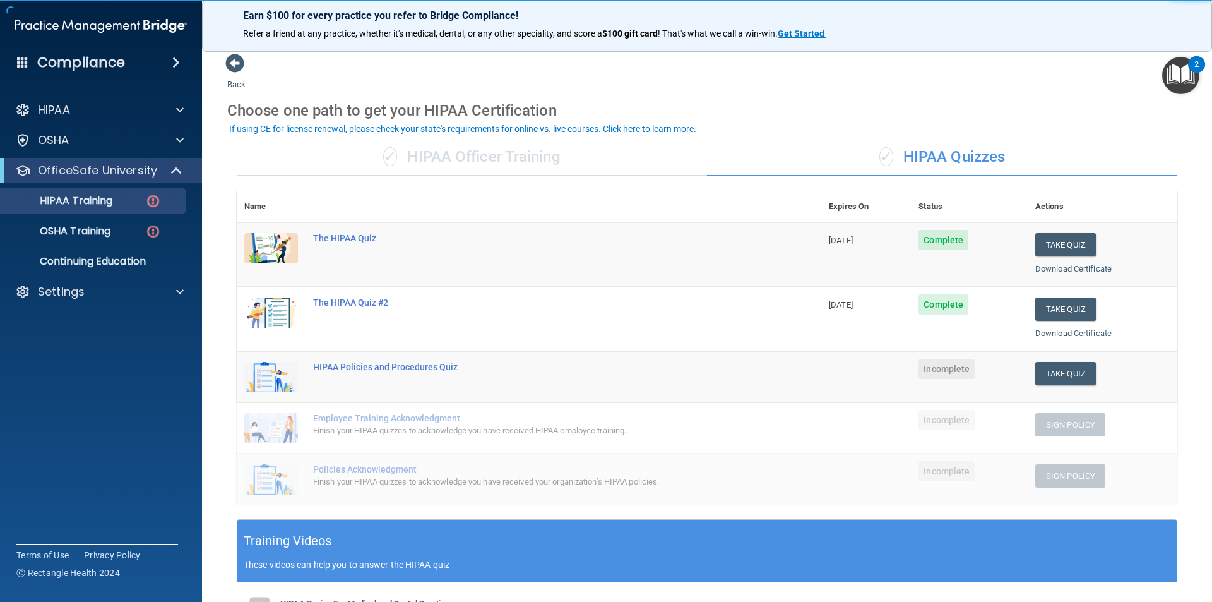
click at [537, 158] on div "✓ HIPAA Officer Training" at bounding box center [472, 157] width 470 height 38
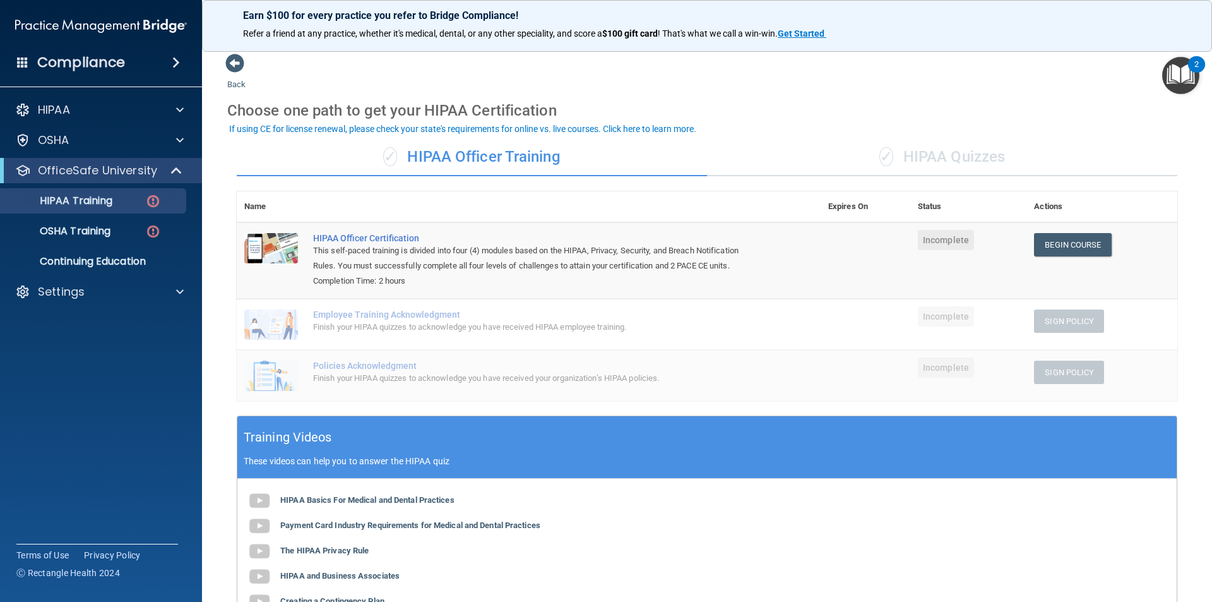
click at [839, 165] on div "✓ HIPAA Quizzes" at bounding box center [942, 157] width 470 height 38
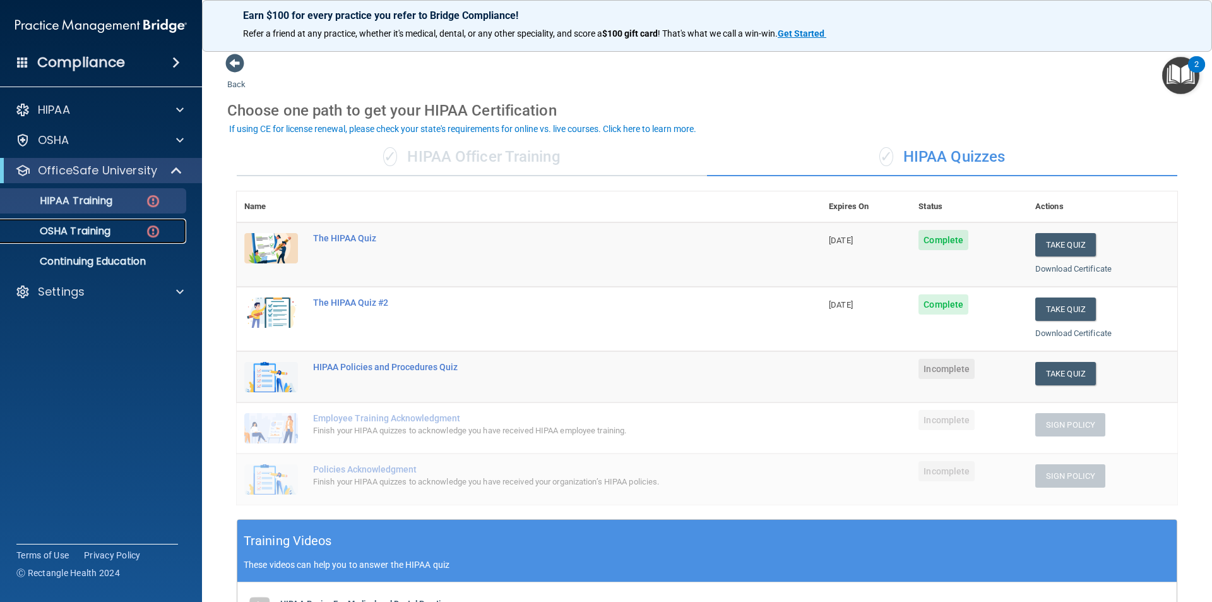
click at [87, 232] on p "OSHA Training" at bounding box center [59, 231] width 102 height 13
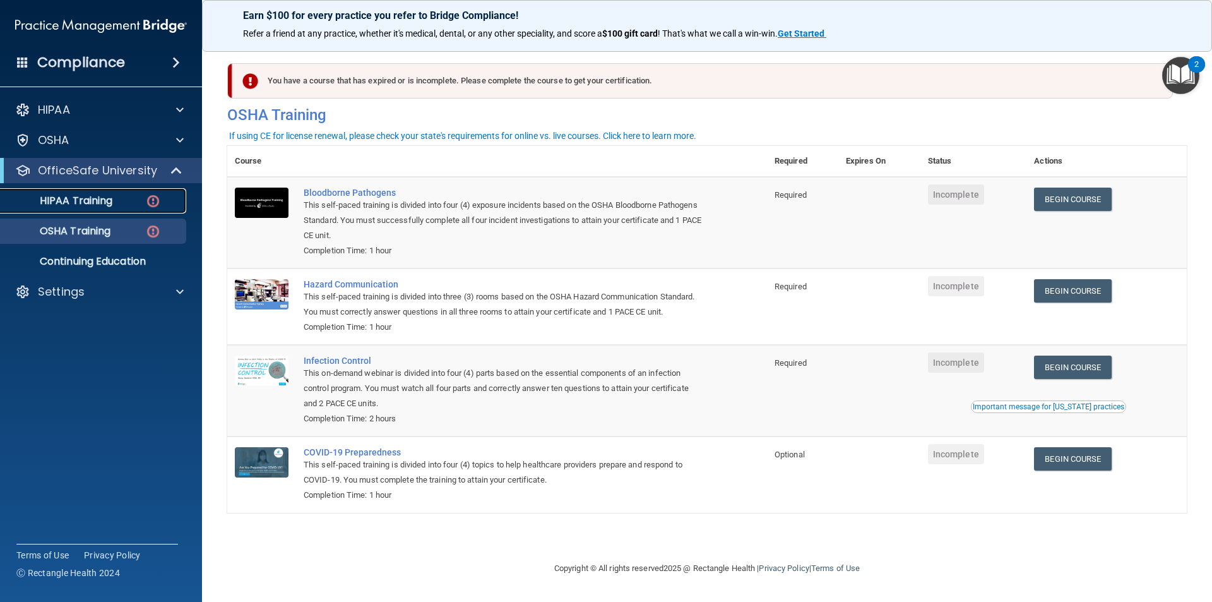
click at [135, 201] on div "HIPAA Training" at bounding box center [94, 200] width 172 height 13
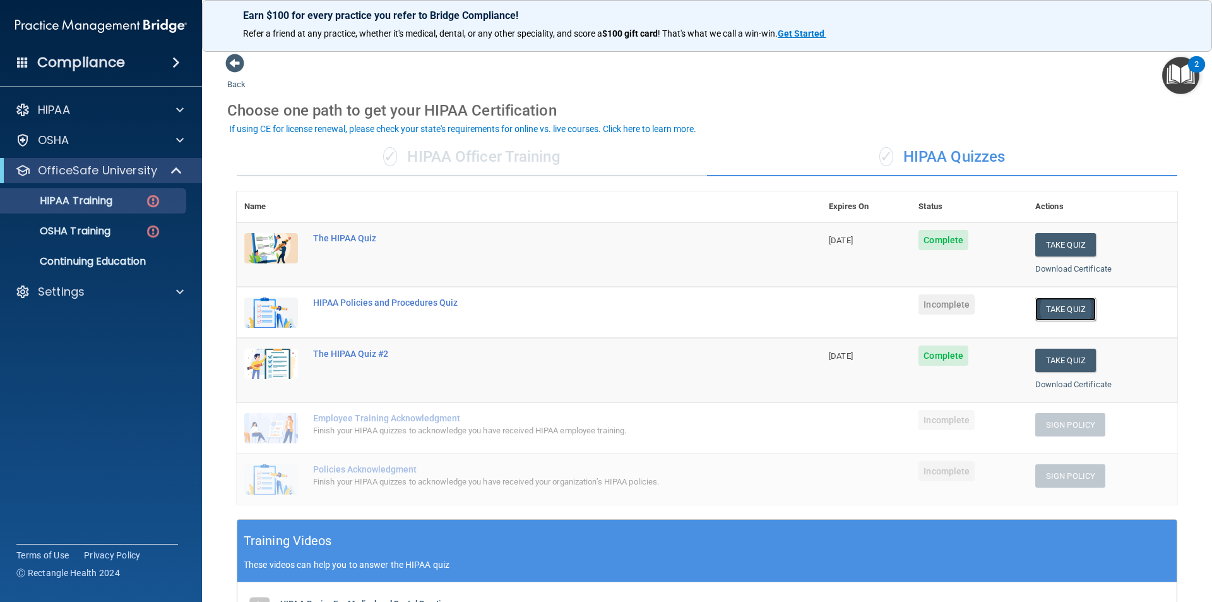
click at [1062, 304] on button "Take Quiz" at bounding box center [1066, 308] width 61 height 23
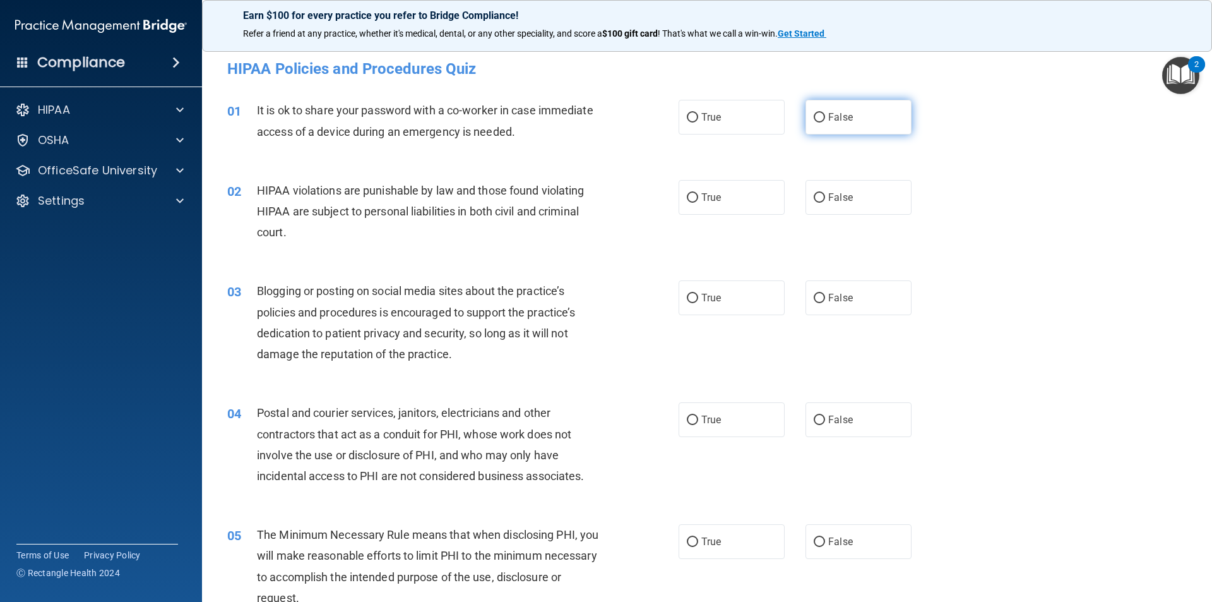
drag, startPoint x: 835, startPoint y: 123, endPoint x: 815, endPoint y: 125, distance: 20.3
click at [834, 123] on label "False" at bounding box center [859, 117] width 106 height 35
click at [825, 123] on input "False" at bounding box center [819, 117] width 11 height 9
radio input "true"
click at [721, 201] on label "True" at bounding box center [732, 197] width 106 height 35
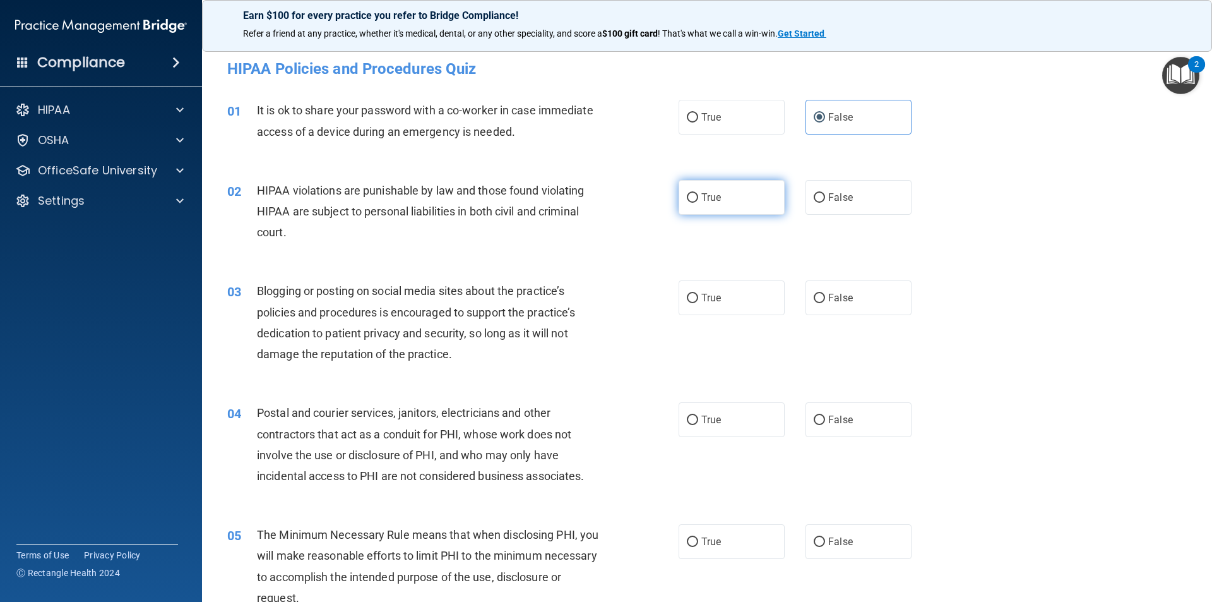
click at [698, 201] on input "True" at bounding box center [692, 197] width 11 height 9
radio input "true"
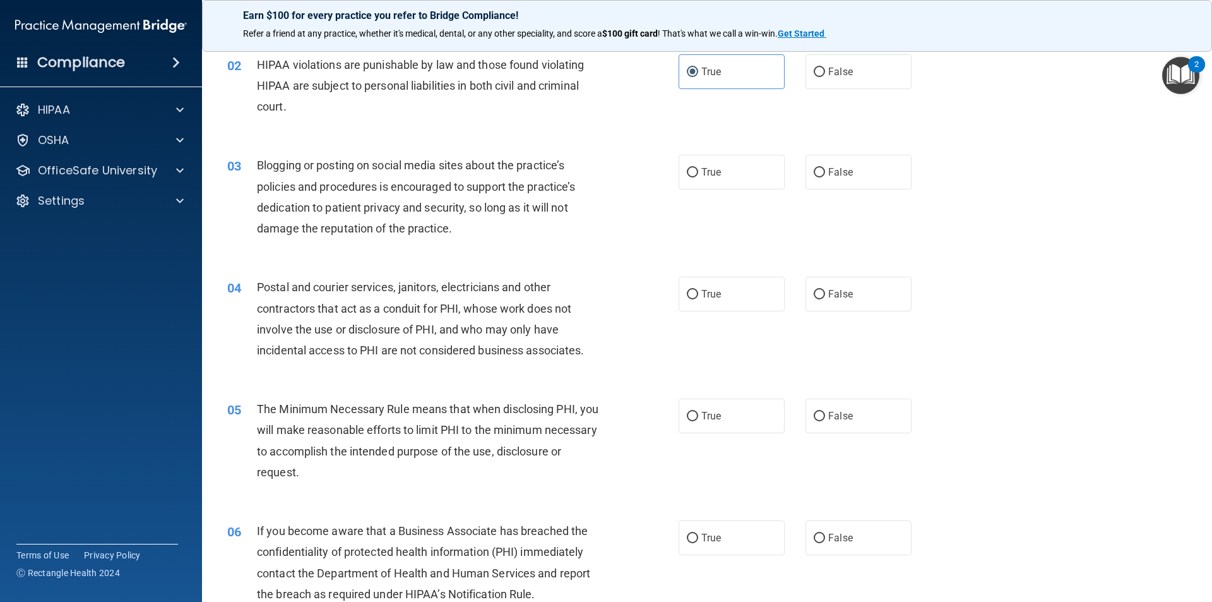
scroll to position [126, 0]
click at [834, 176] on span "False" at bounding box center [840, 171] width 25 height 12
click at [828, 184] on label "False" at bounding box center [859, 171] width 106 height 35
click at [825, 177] on input "False" at bounding box center [819, 171] width 11 height 9
radio input "true"
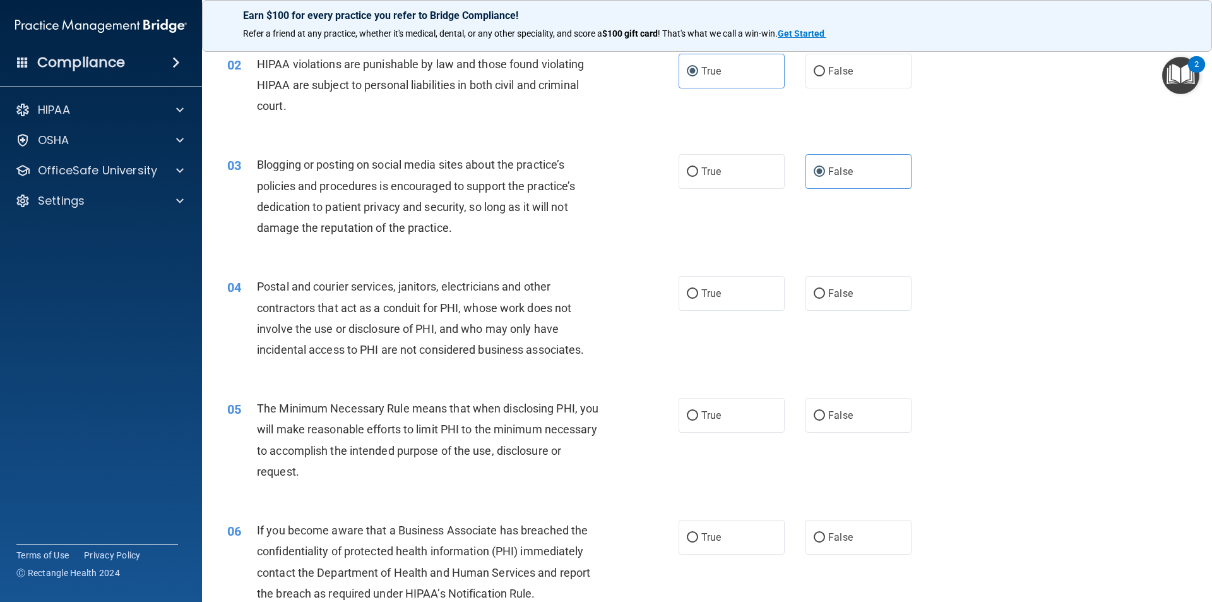
scroll to position [189, 0]
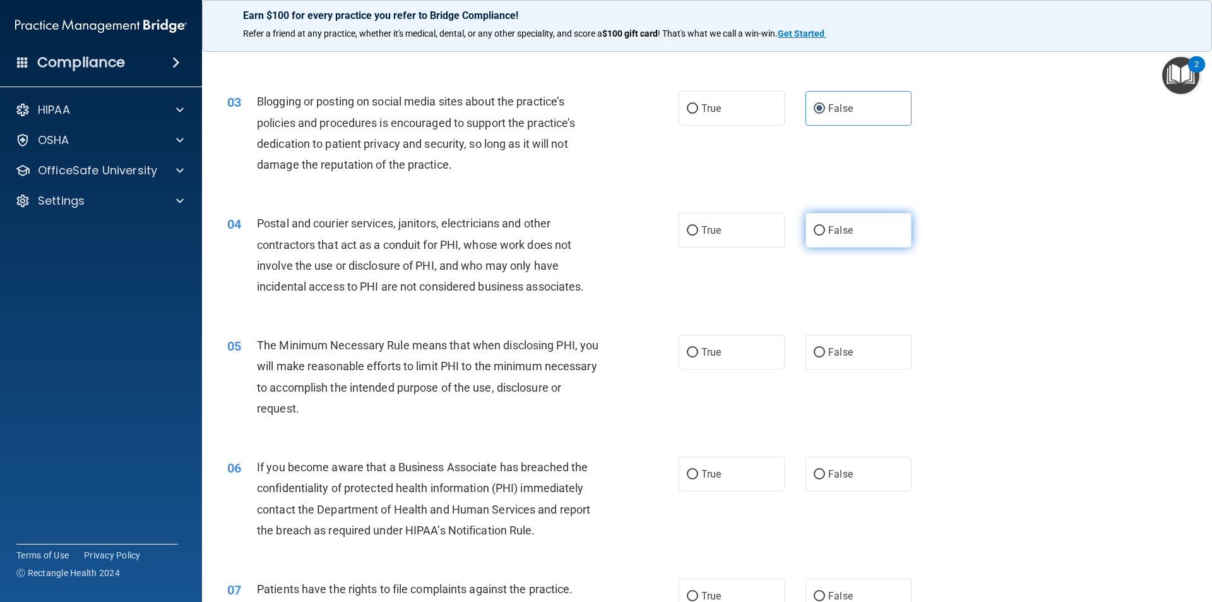
click at [817, 233] on input "False" at bounding box center [819, 230] width 11 height 9
radio input "true"
click at [703, 348] on span "True" at bounding box center [712, 352] width 20 height 12
click at [698, 348] on input "True" at bounding box center [692, 352] width 11 height 9
radio input "true"
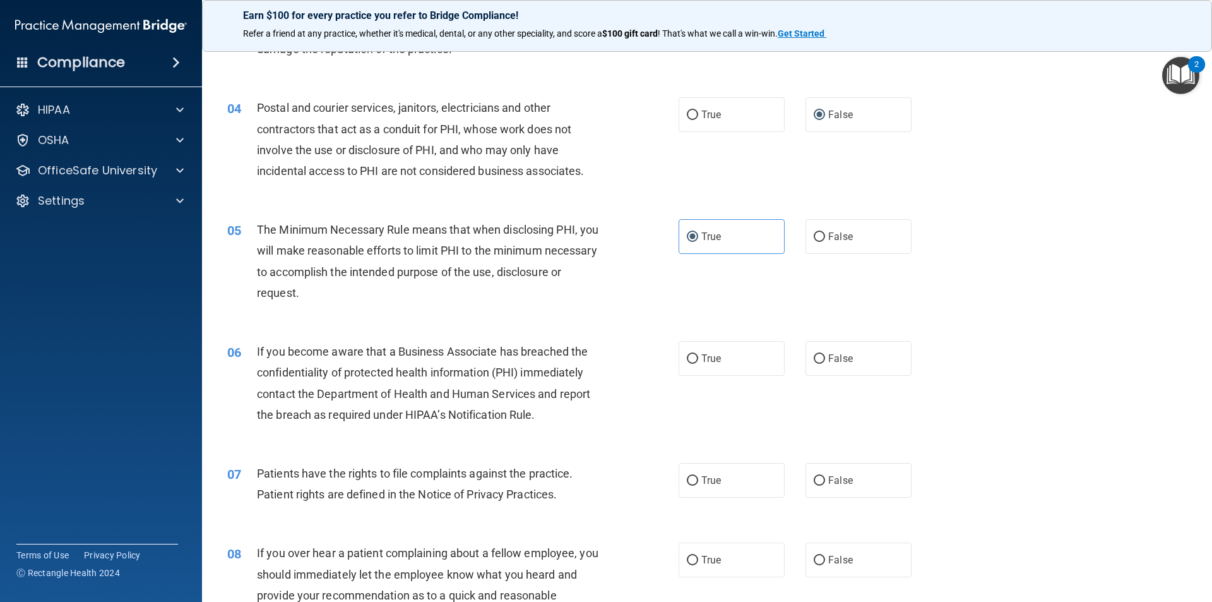
scroll to position [316, 0]
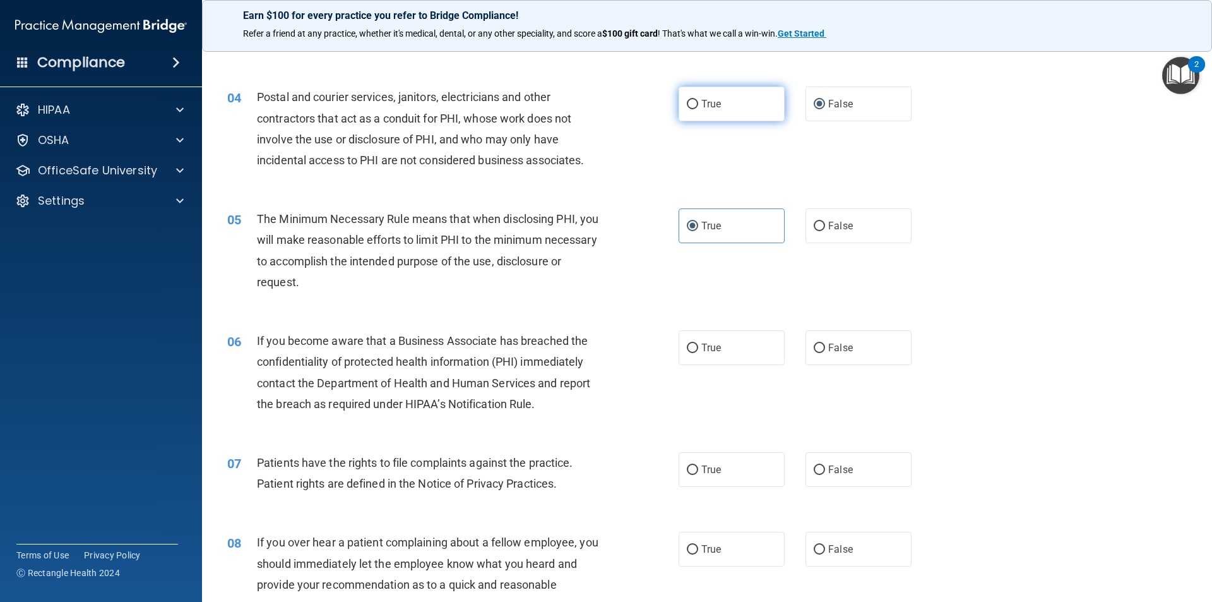
click at [721, 119] on label "True" at bounding box center [732, 104] width 106 height 35
click at [698, 109] on input "True" at bounding box center [692, 104] width 11 height 9
radio input "true"
radio input "false"
click at [876, 349] on label "False" at bounding box center [859, 347] width 106 height 35
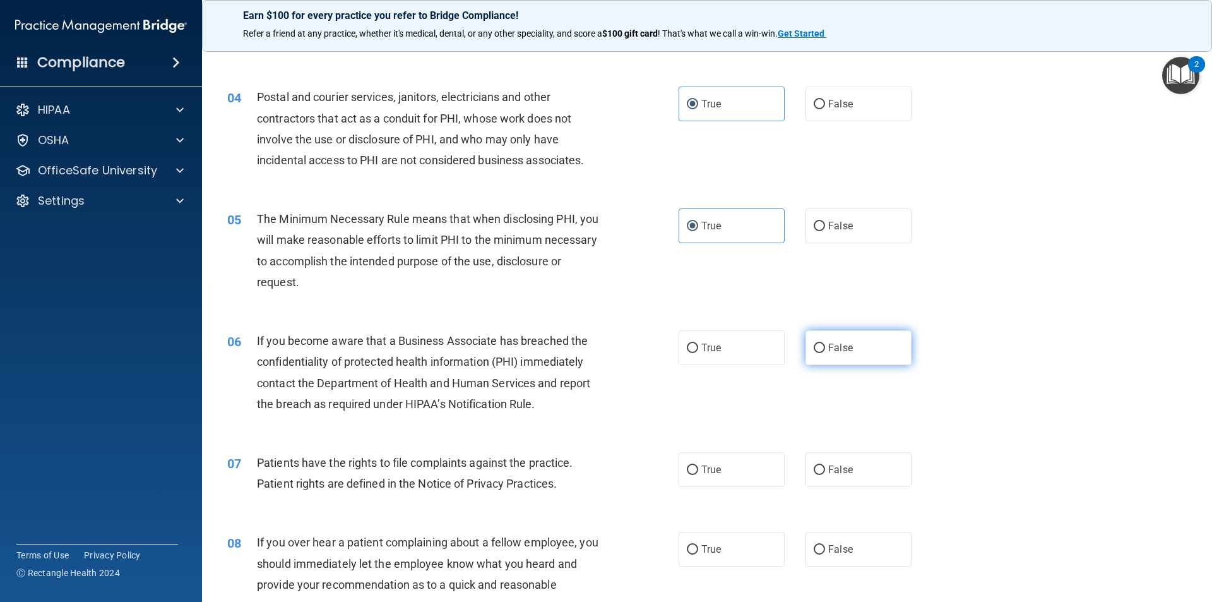
click at [825, 349] on input "False" at bounding box center [819, 348] width 11 height 9
radio input "true"
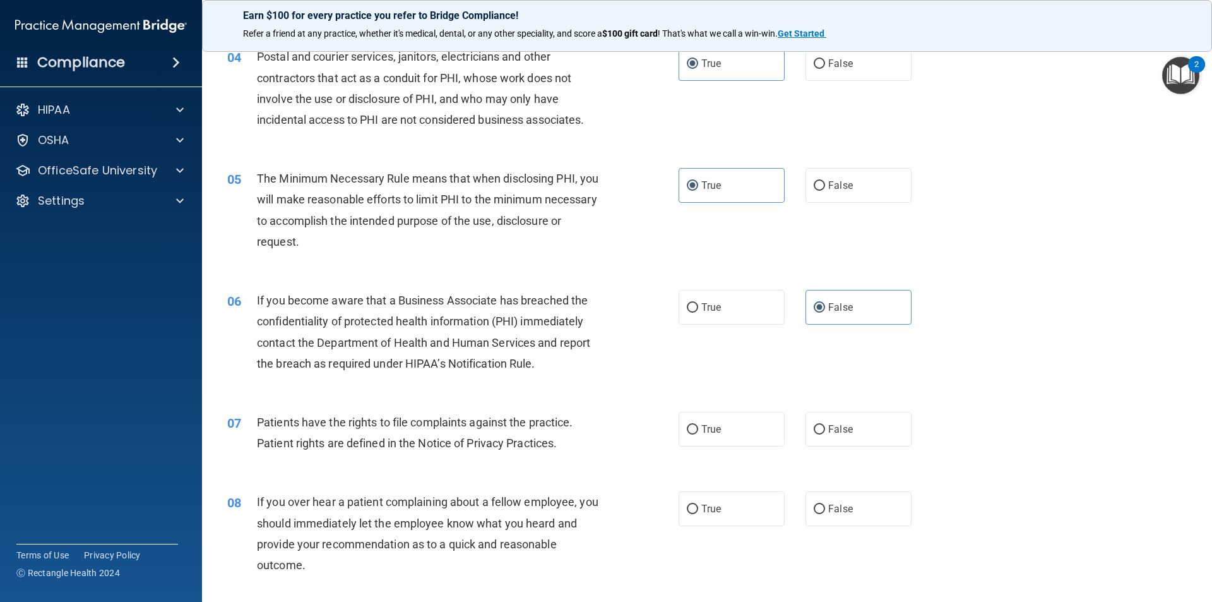
scroll to position [379, 0]
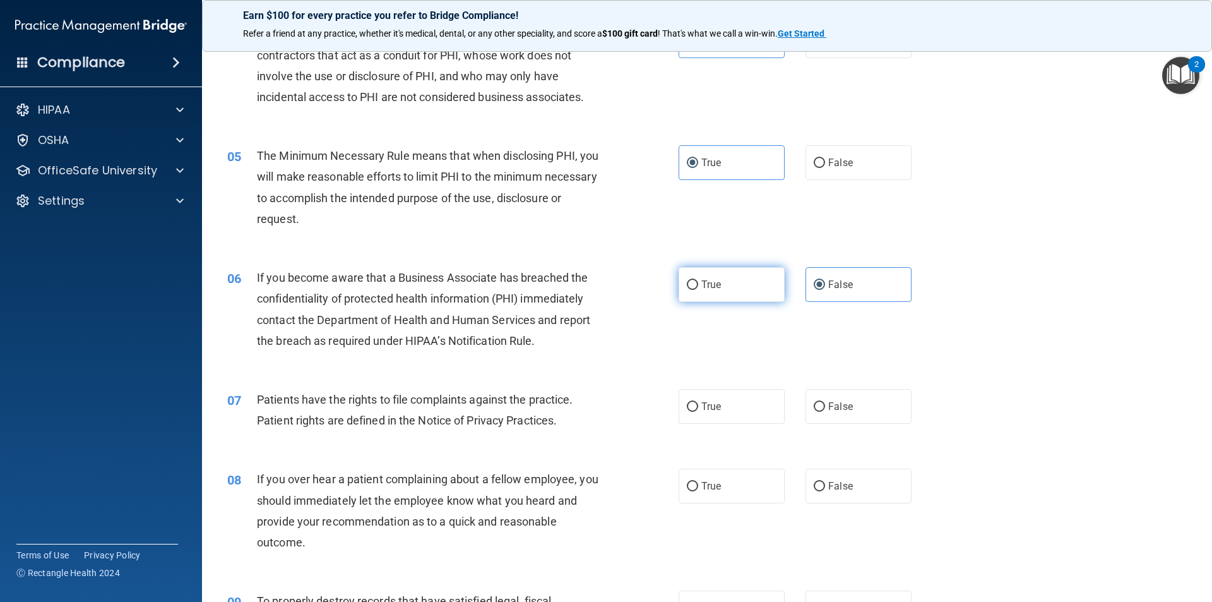
click at [758, 289] on label "True" at bounding box center [732, 284] width 106 height 35
click at [698, 289] on input "True" at bounding box center [692, 284] width 11 height 9
radio input "true"
radio input "false"
click at [714, 411] on span "True" at bounding box center [712, 406] width 20 height 12
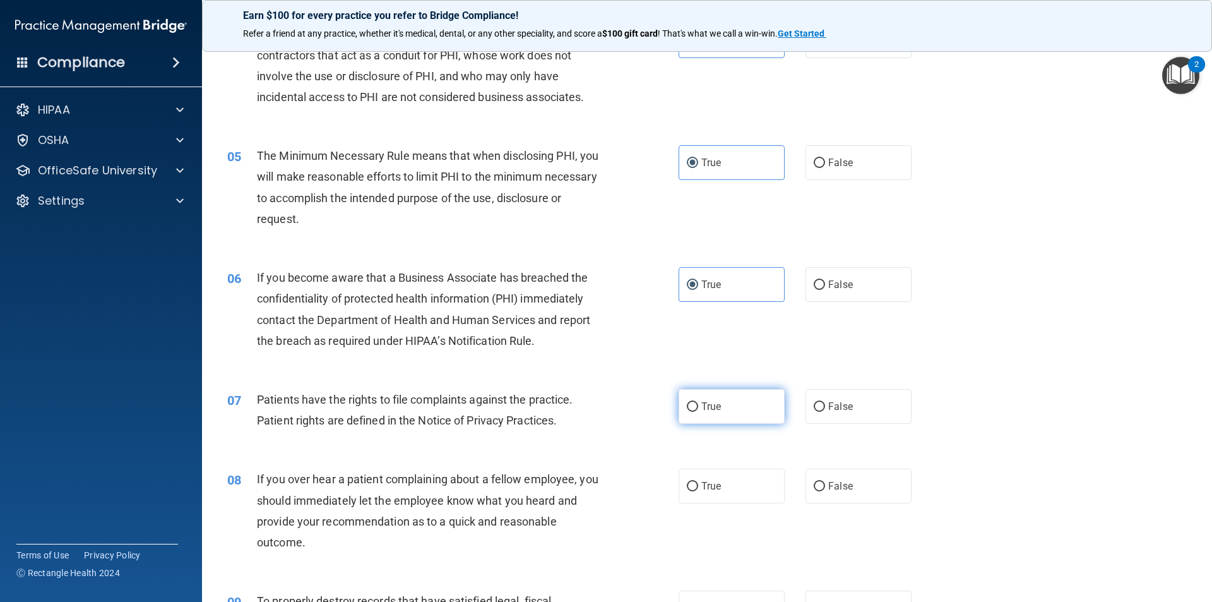
click at [698, 411] on input "True" at bounding box center [692, 406] width 11 height 9
radio input "true"
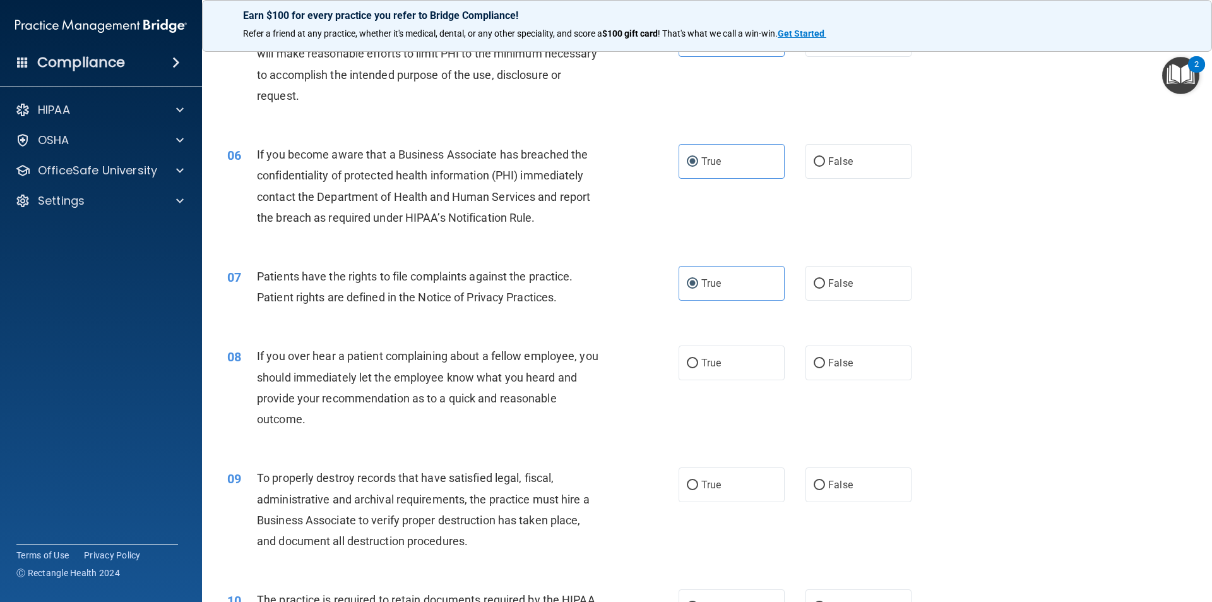
scroll to position [505, 0]
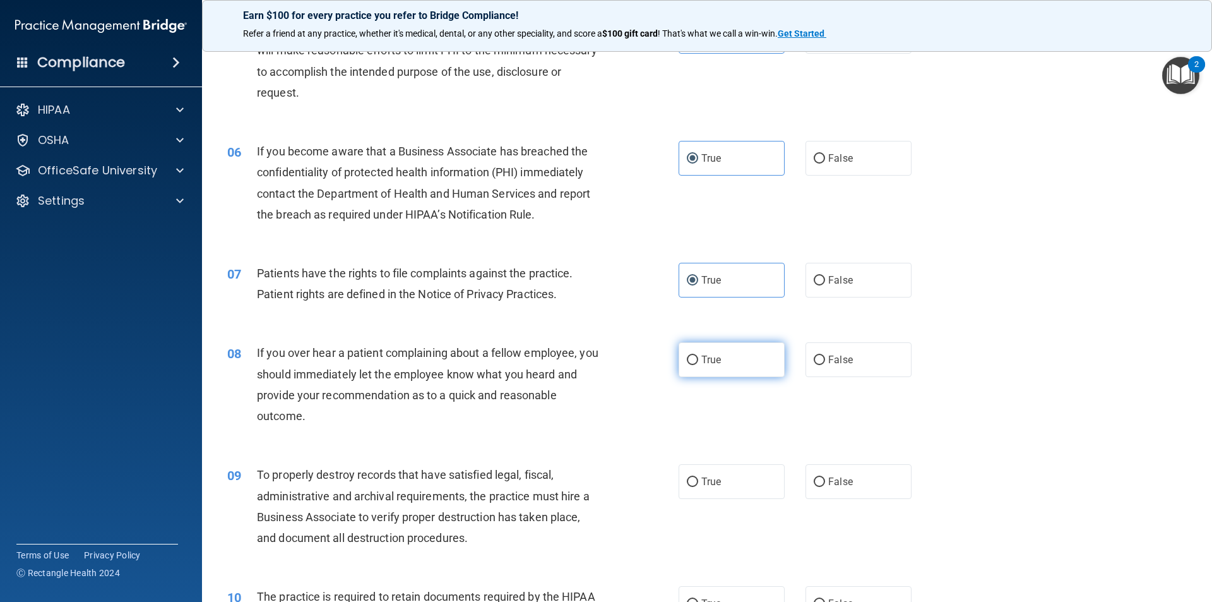
click at [722, 364] on label "True" at bounding box center [732, 359] width 106 height 35
click at [698, 364] on input "True" at bounding box center [692, 360] width 11 height 9
radio input "true"
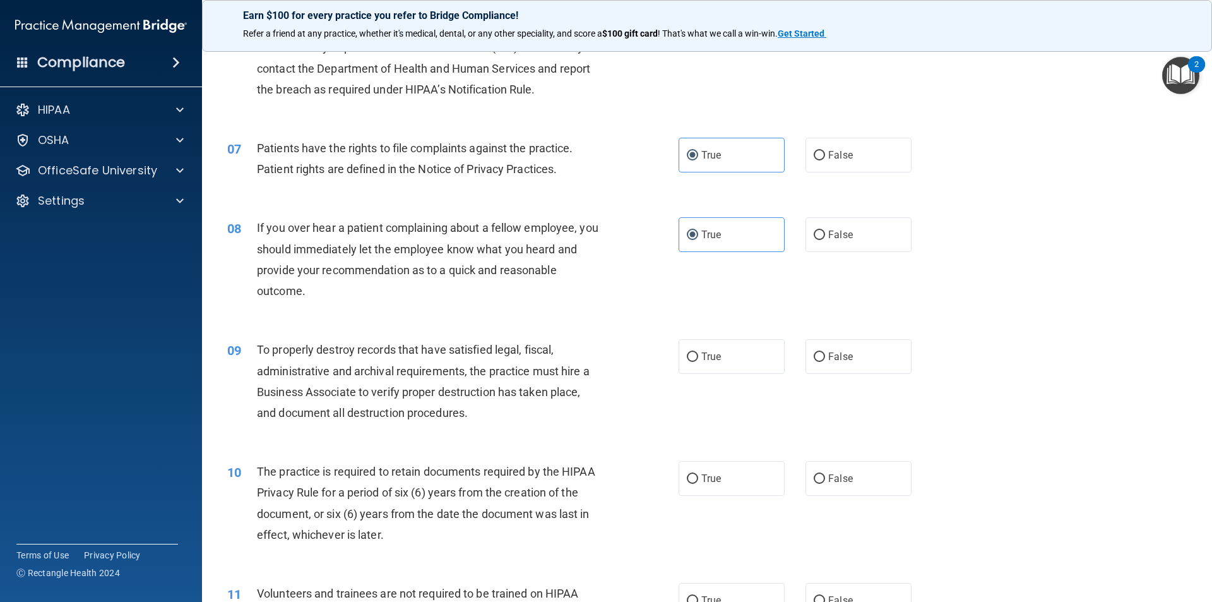
scroll to position [631, 0]
click at [711, 350] on span "True" at bounding box center [712, 355] width 20 height 12
click at [698, 351] on input "True" at bounding box center [692, 355] width 11 height 9
radio input "true"
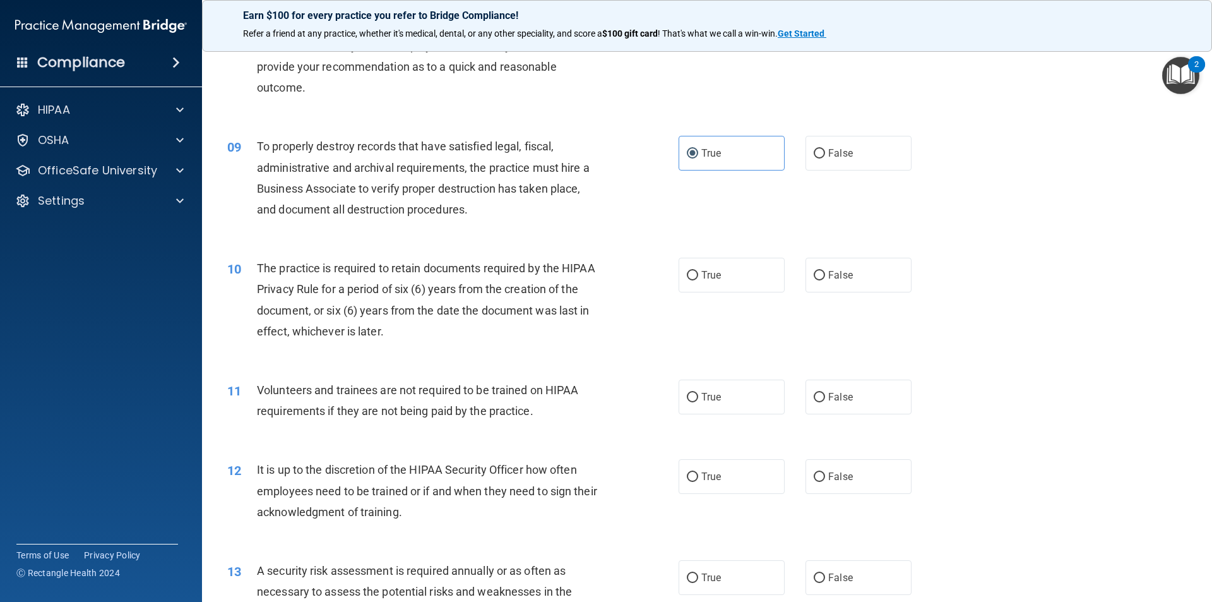
scroll to position [884, 0]
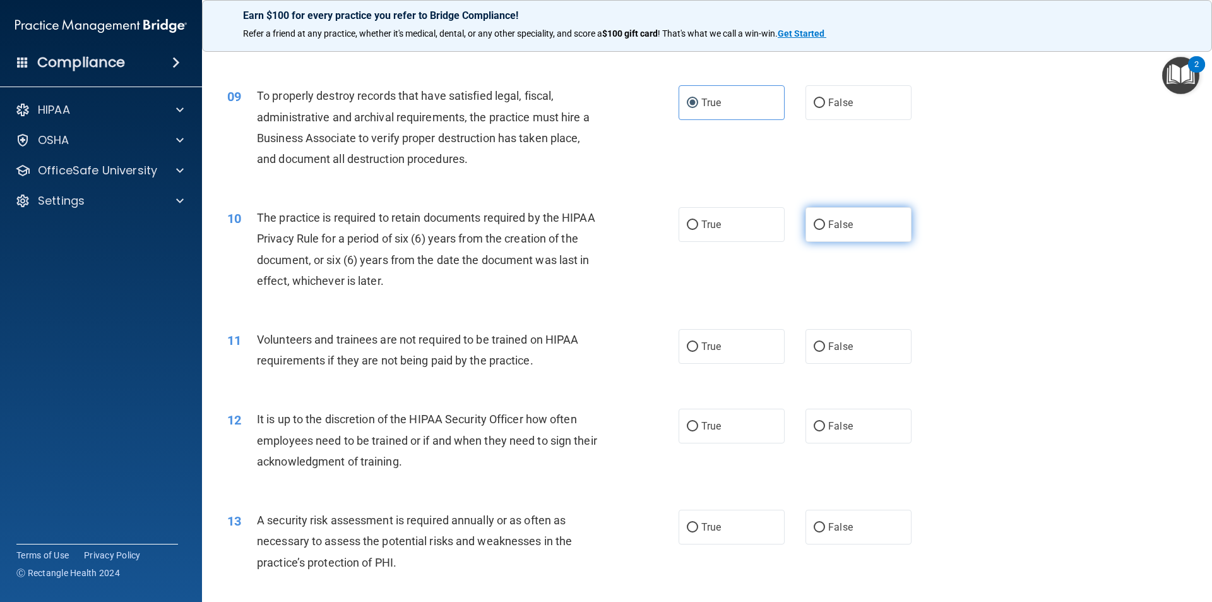
click at [834, 233] on label "False" at bounding box center [859, 224] width 106 height 35
click at [825, 230] on input "False" at bounding box center [819, 224] width 11 height 9
radio input "true"
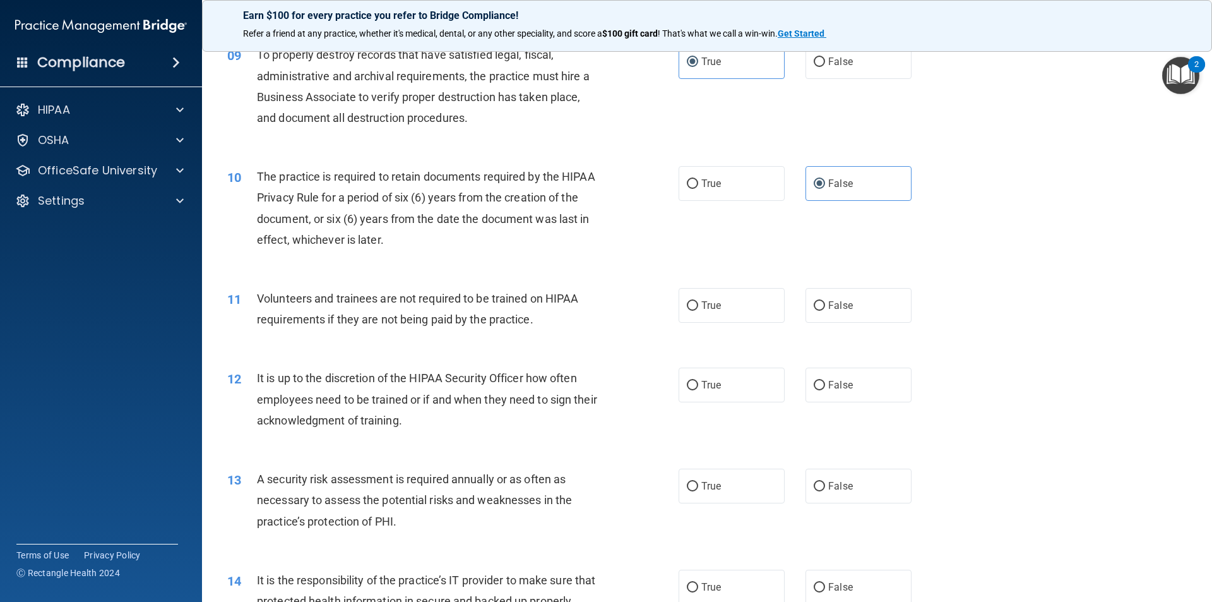
scroll to position [947, 0]
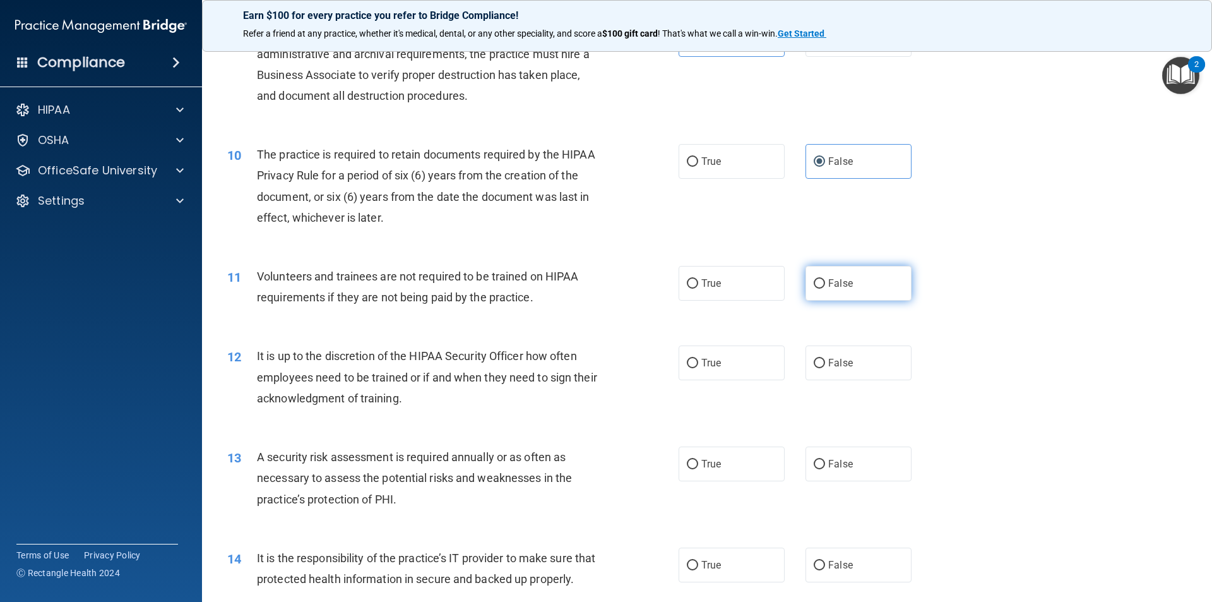
click at [854, 285] on label "False" at bounding box center [859, 283] width 106 height 35
click at [825, 285] on input "False" at bounding box center [819, 283] width 11 height 9
radio input "true"
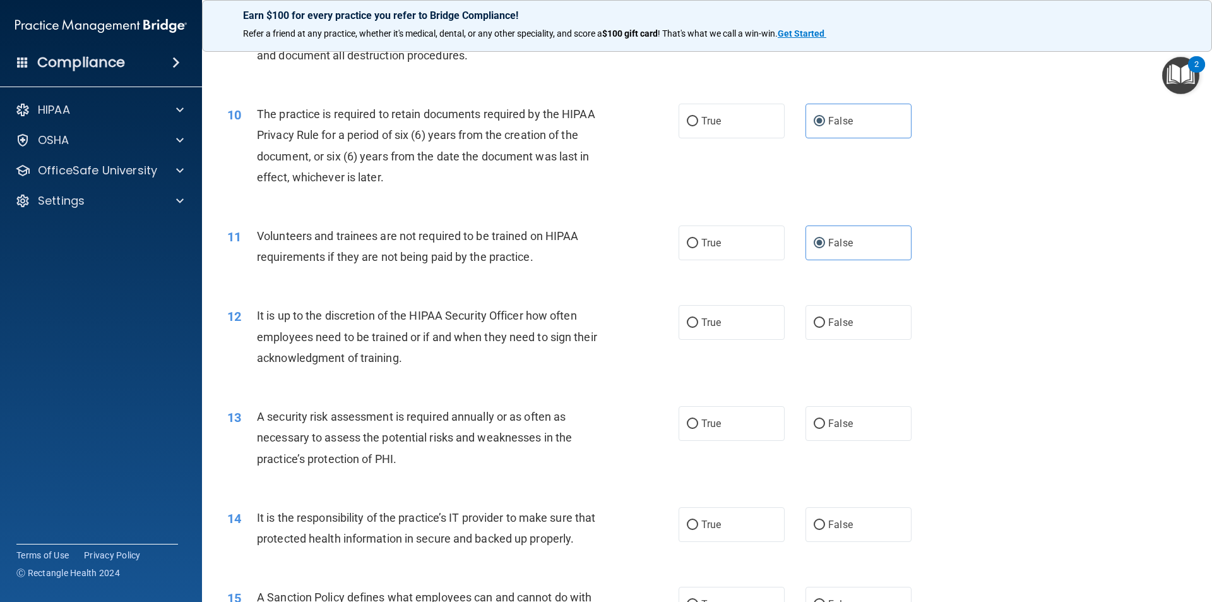
scroll to position [1010, 0]
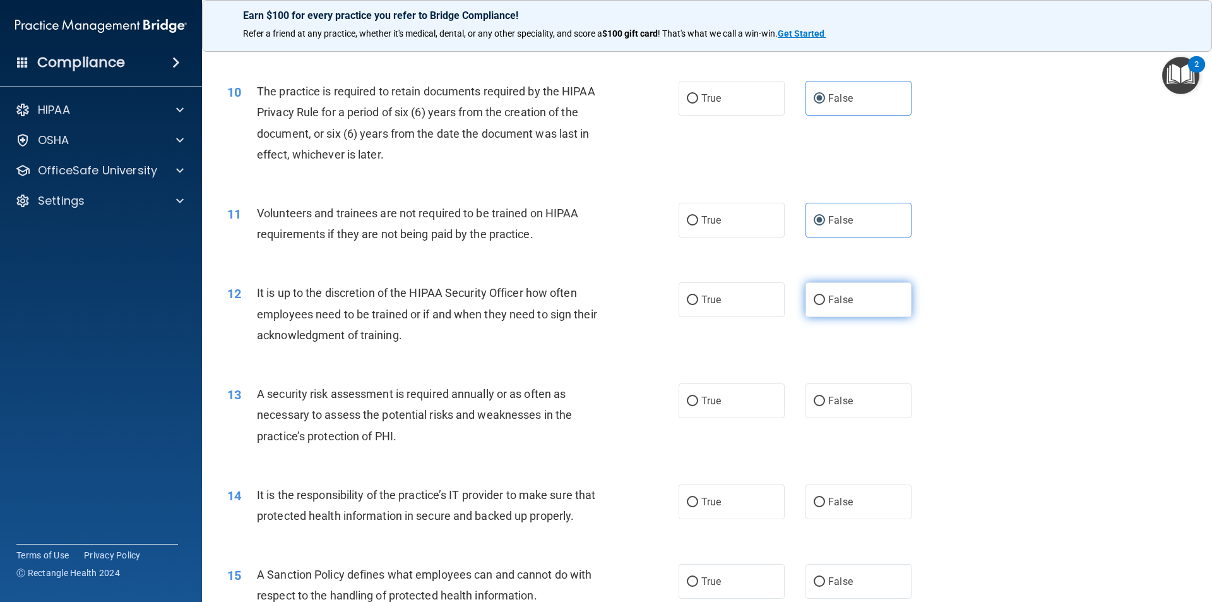
click at [828, 294] on span "False" at bounding box center [840, 300] width 25 height 12
click at [823, 296] on input "False" at bounding box center [819, 300] width 11 height 9
radio input "true"
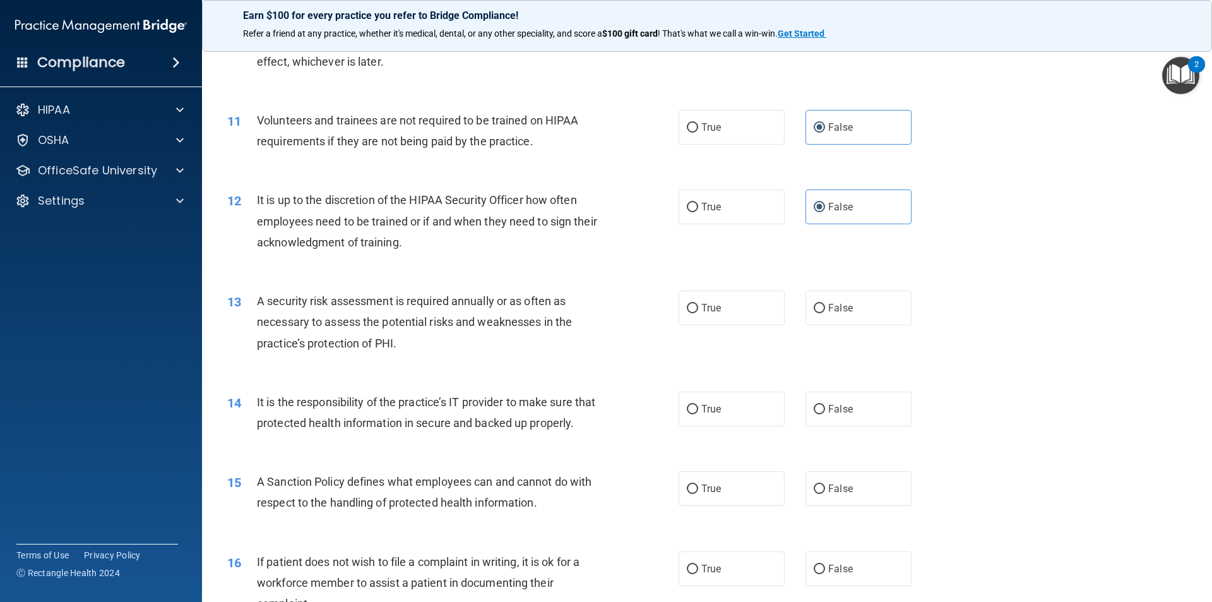
scroll to position [1137, 0]
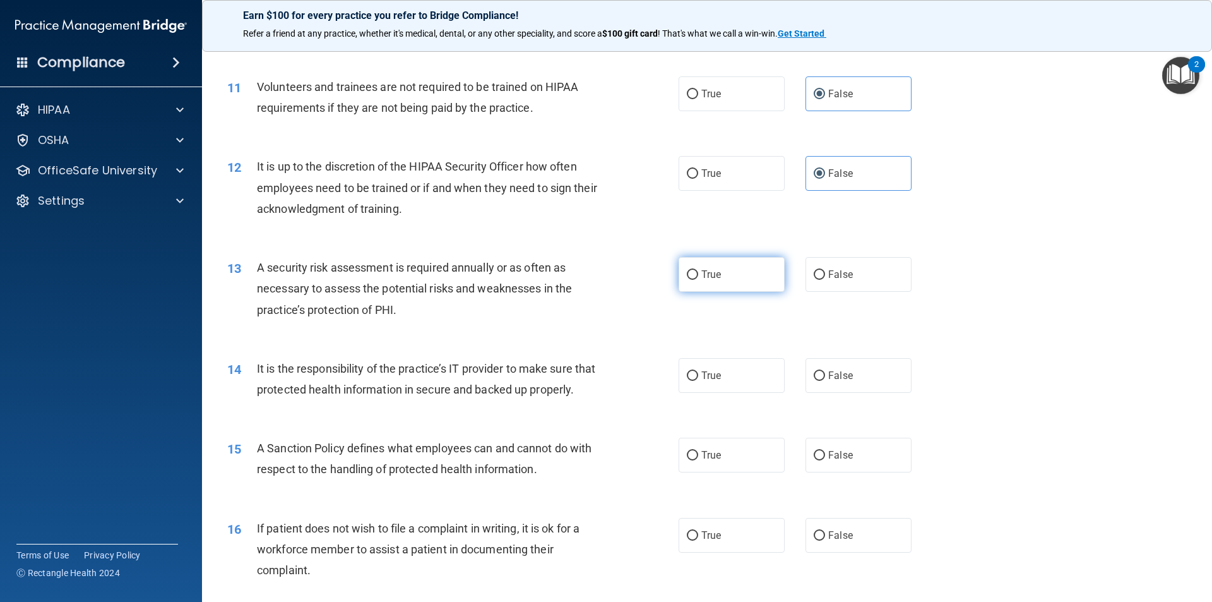
click at [702, 273] on span "True" at bounding box center [712, 274] width 20 height 12
click at [698, 273] on input "True" at bounding box center [692, 274] width 11 height 9
radio input "true"
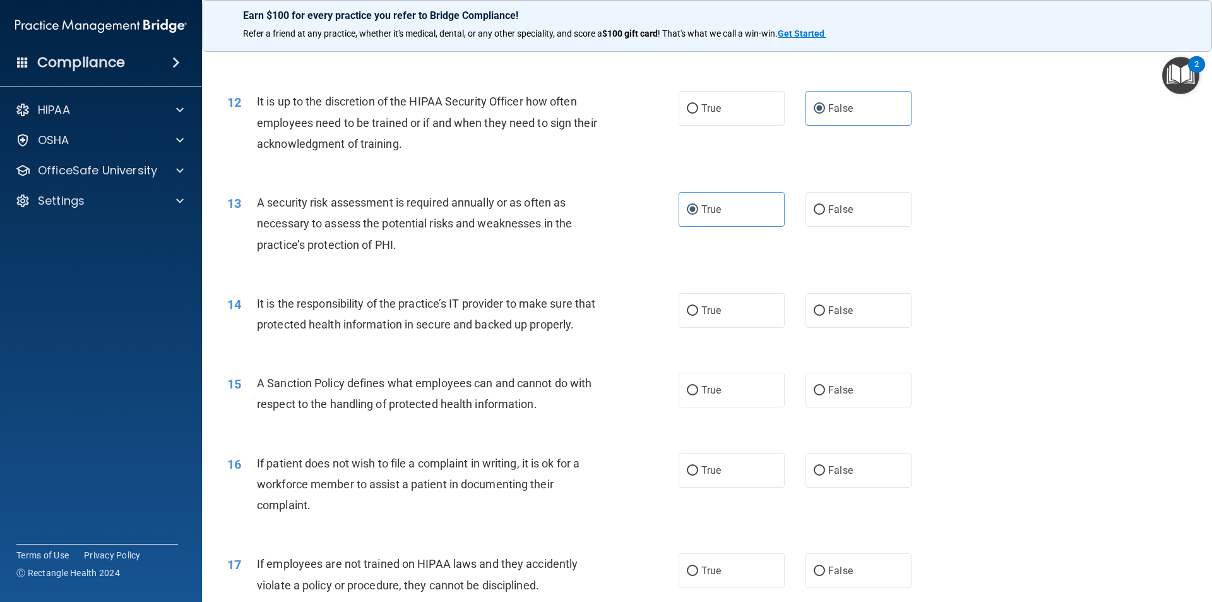
scroll to position [1263, 0]
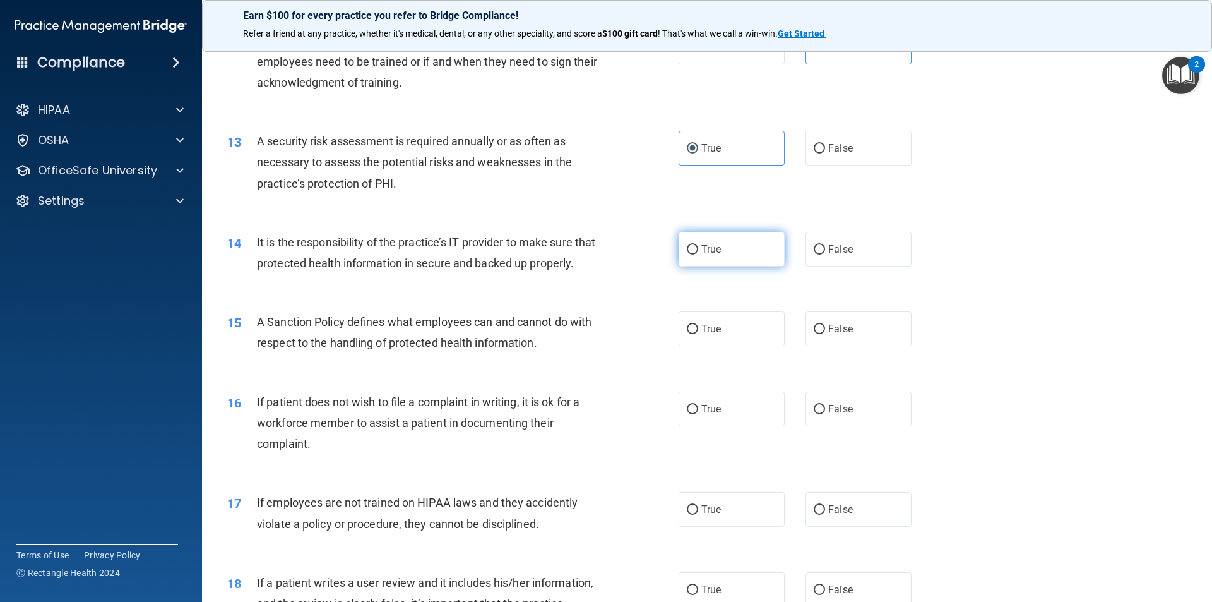
click at [741, 245] on label "True" at bounding box center [732, 249] width 106 height 35
click at [698, 245] on input "True" at bounding box center [692, 249] width 11 height 9
radio input "true"
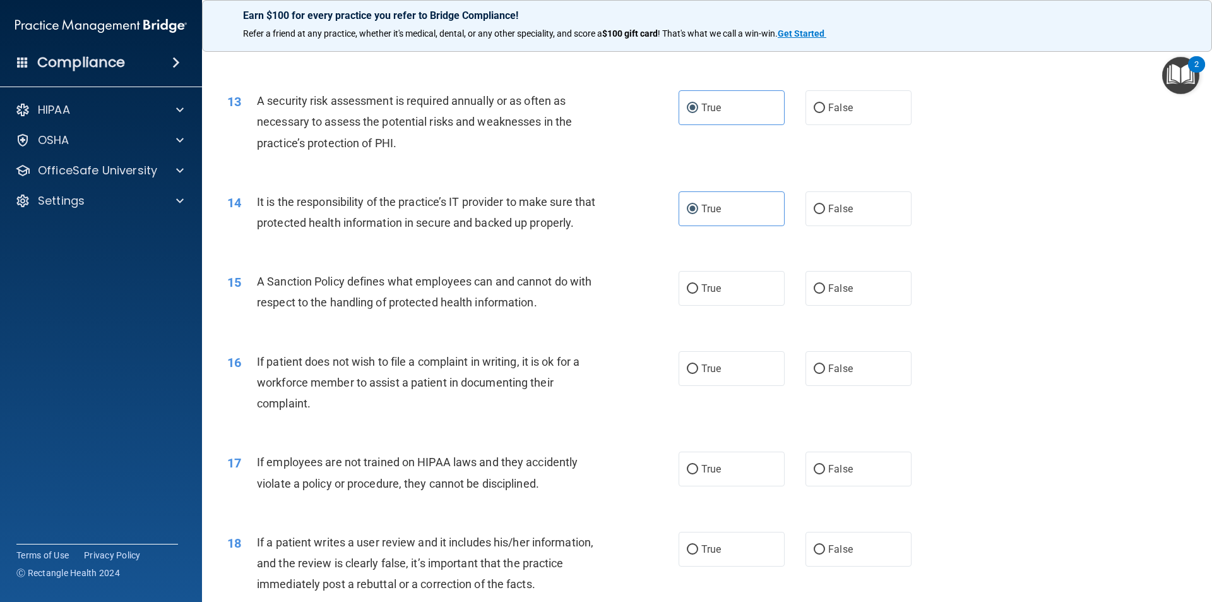
scroll to position [1326, 0]
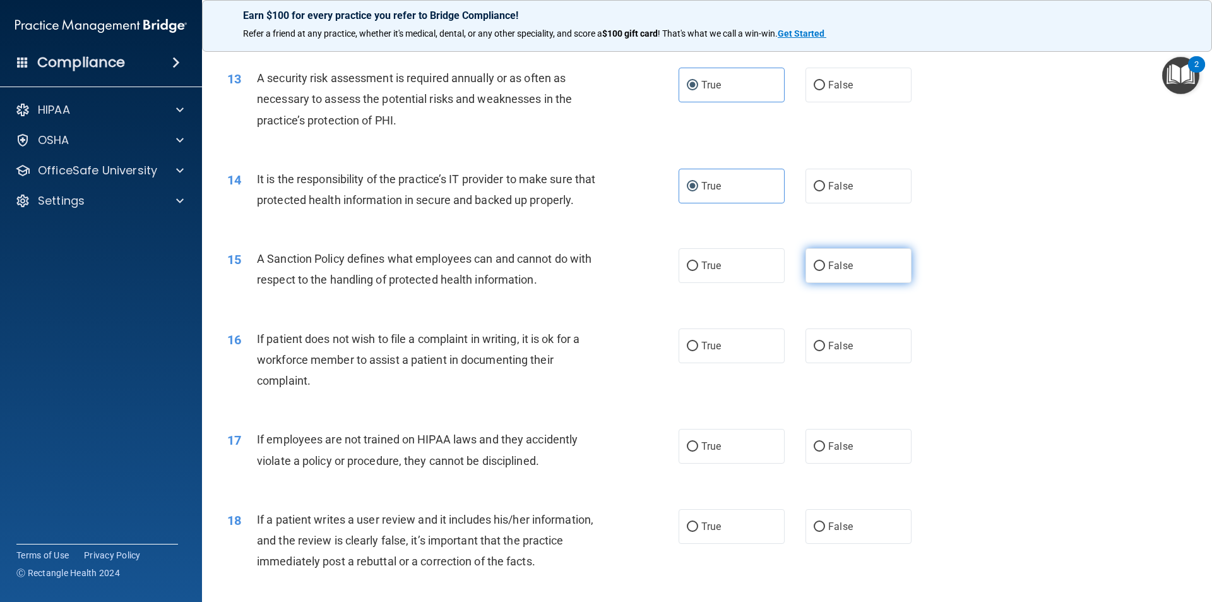
click at [847, 275] on label "False" at bounding box center [859, 265] width 106 height 35
click at [825, 271] on input "False" at bounding box center [819, 265] width 11 height 9
radio input "true"
click at [820, 363] on label "False" at bounding box center [859, 345] width 106 height 35
click at [820, 351] on input "False" at bounding box center [819, 346] width 11 height 9
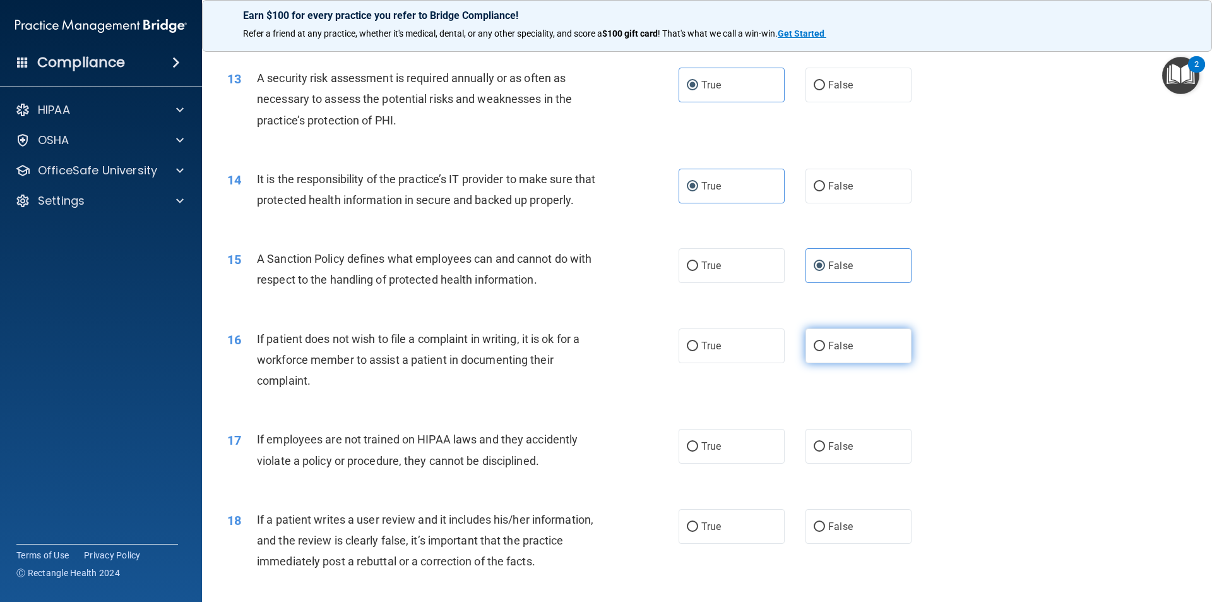
radio input "true"
click at [730, 362] on label "True" at bounding box center [732, 345] width 106 height 35
click at [698, 351] on input "True" at bounding box center [692, 346] width 11 height 9
radio input "true"
radio input "false"
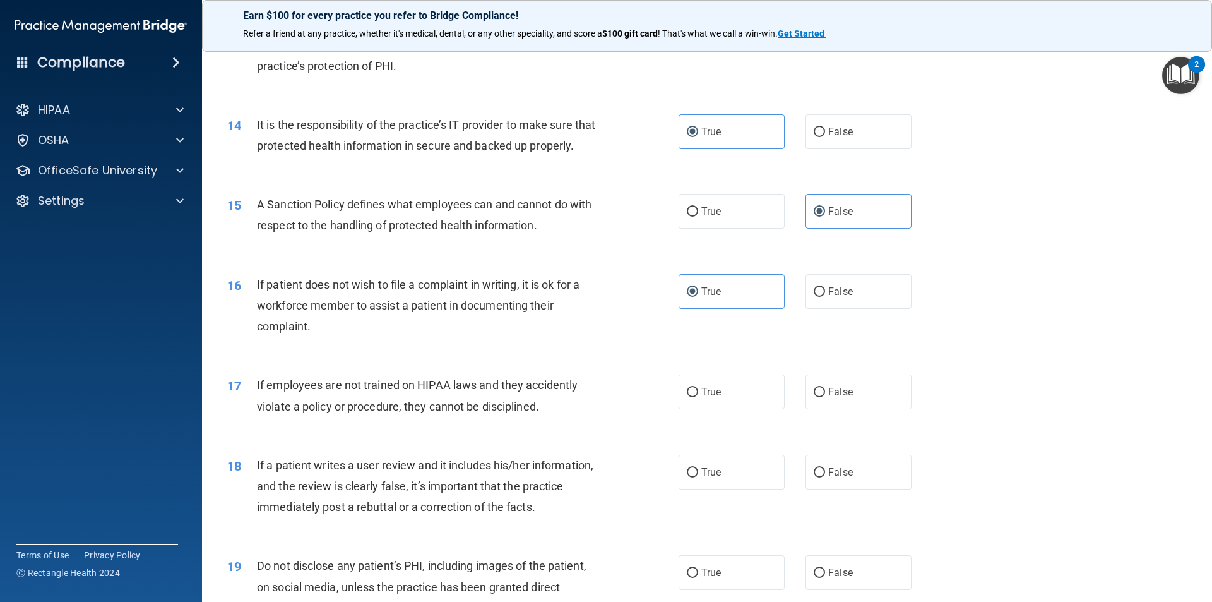
scroll to position [1579, 0]
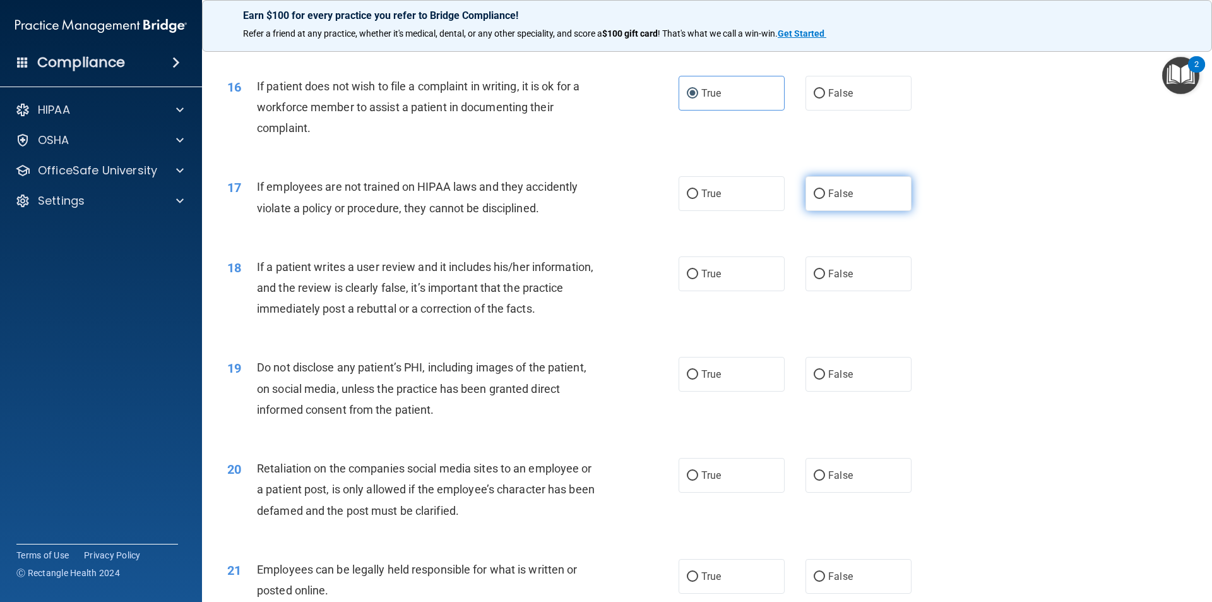
click at [894, 210] on label "False" at bounding box center [859, 193] width 106 height 35
click at [825, 199] on input "False" at bounding box center [819, 193] width 11 height 9
radio input "true"
click at [756, 288] on label "True" at bounding box center [732, 273] width 106 height 35
click at [698, 279] on input "True" at bounding box center [692, 274] width 11 height 9
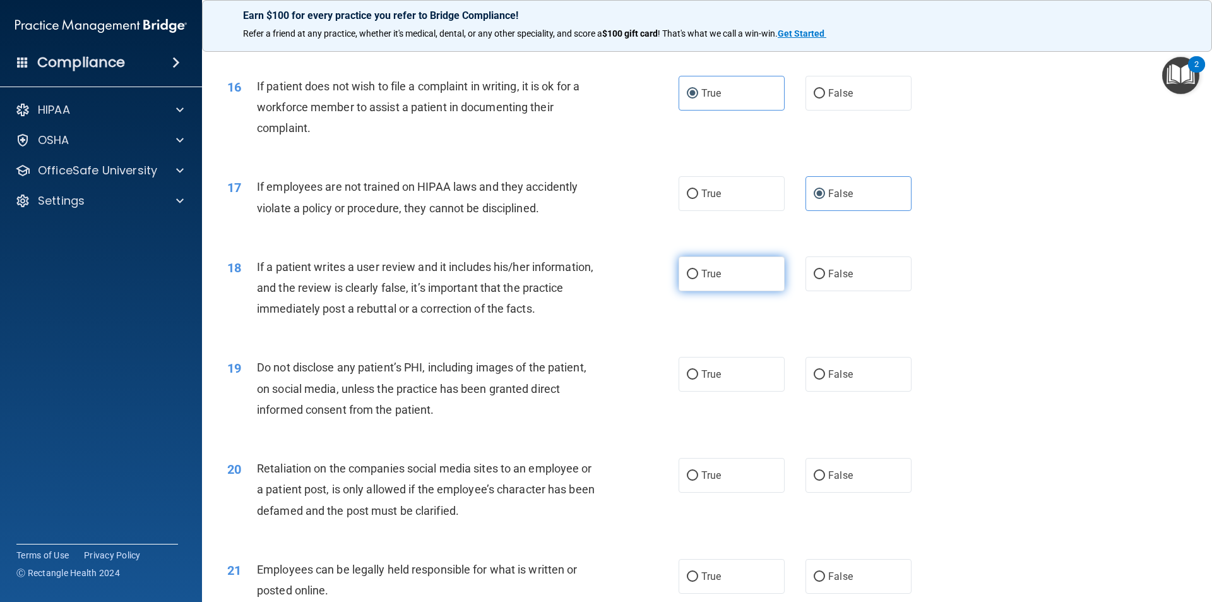
radio input "true"
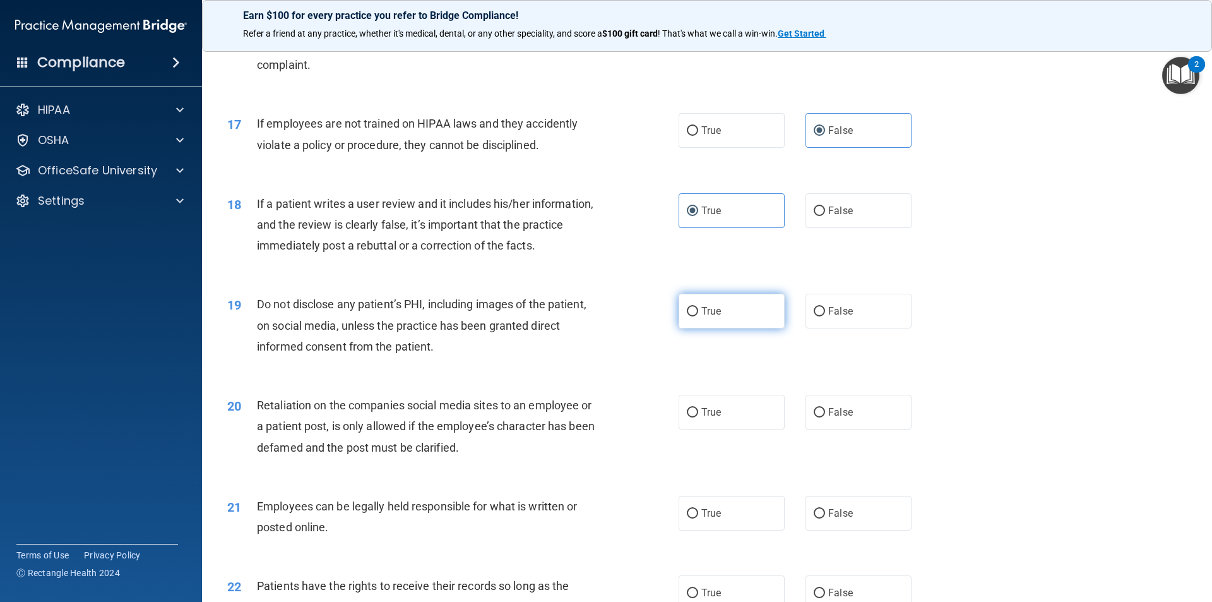
click at [730, 314] on label "True" at bounding box center [732, 311] width 106 height 35
click at [698, 314] on input "True" at bounding box center [692, 311] width 11 height 9
radio input "true"
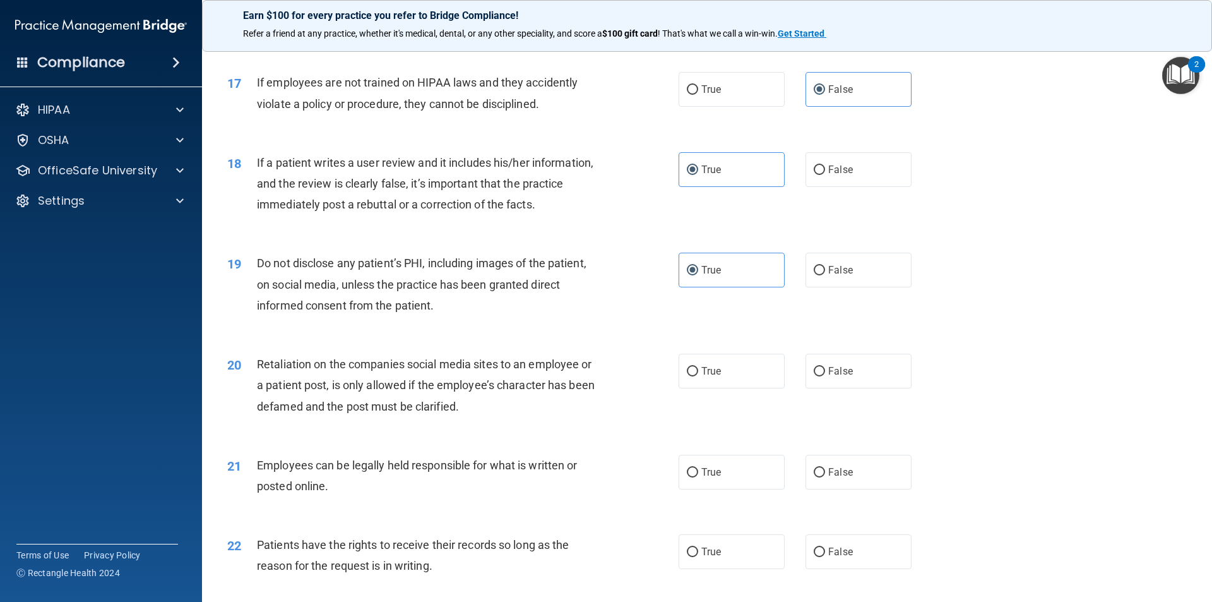
scroll to position [1705, 0]
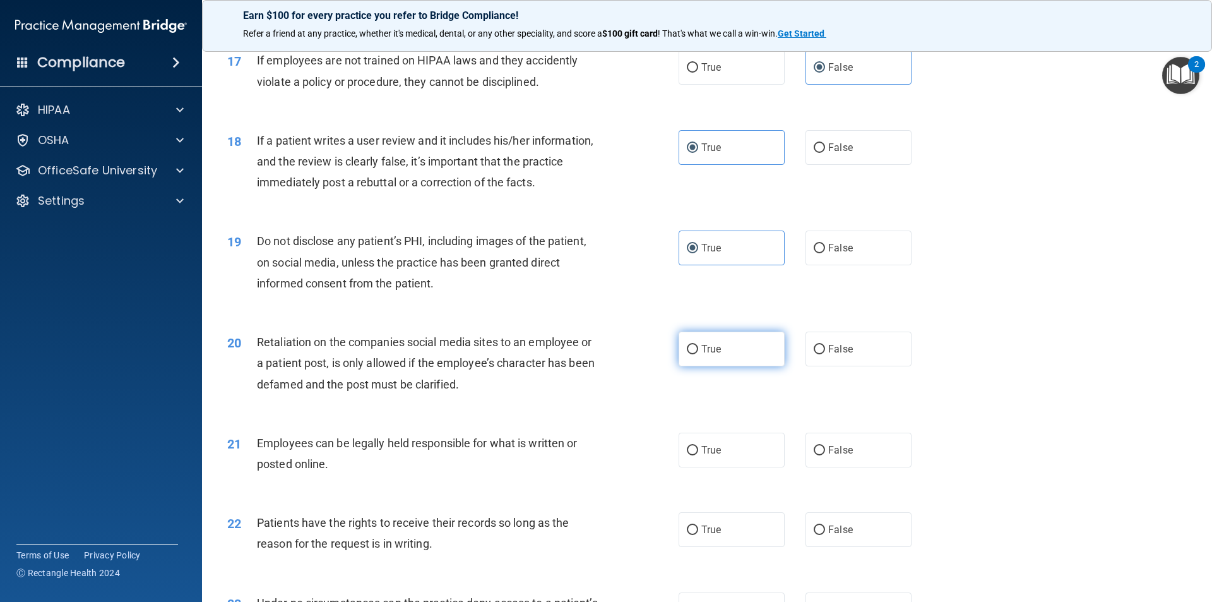
click at [732, 356] on label "True" at bounding box center [732, 349] width 106 height 35
click at [698, 354] on input "True" at bounding box center [692, 349] width 11 height 9
radio input "true"
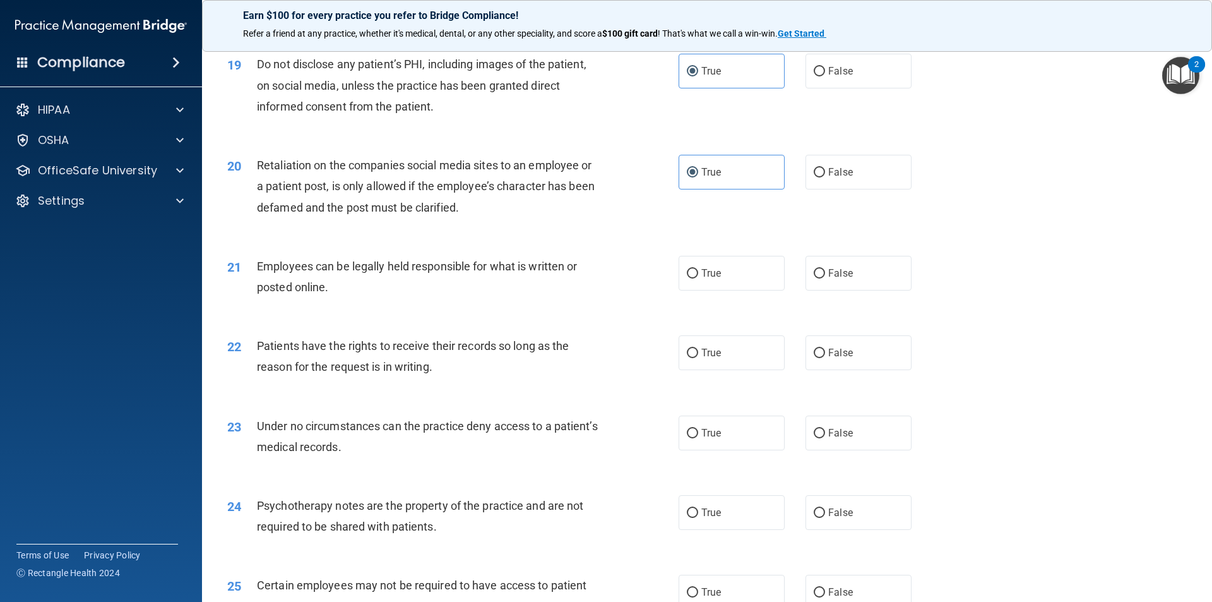
scroll to position [1894, 0]
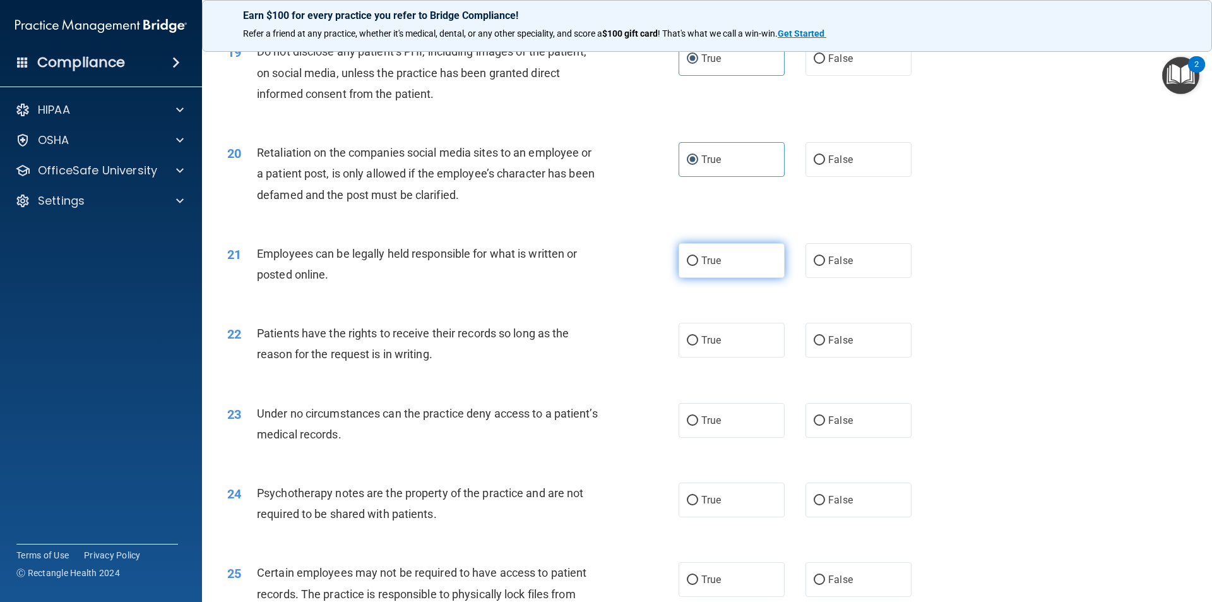
click at [748, 278] on label "True" at bounding box center [732, 260] width 106 height 35
click at [698, 266] on input "True" at bounding box center [692, 260] width 11 height 9
radio input "true"
click at [756, 357] on label "True" at bounding box center [732, 340] width 106 height 35
click at [698, 345] on input "True" at bounding box center [692, 340] width 11 height 9
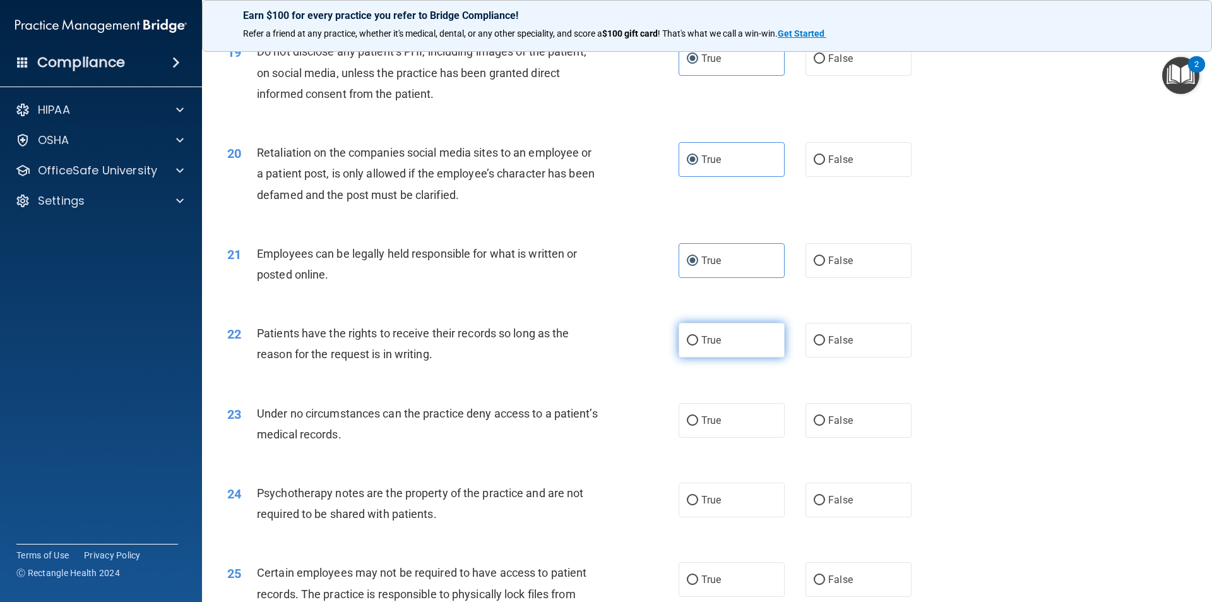
radio input "true"
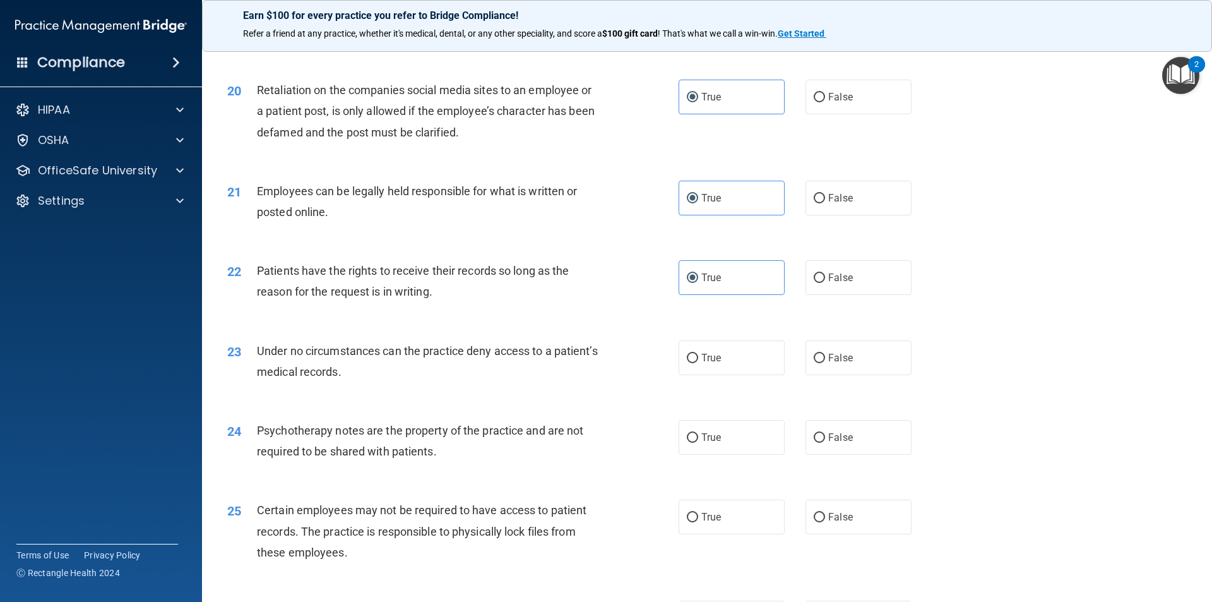
scroll to position [1958, 0]
click at [807, 374] on label "False" at bounding box center [859, 357] width 106 height 35
click at [814, 362] on input "False" at bounding box center [819, 357] width 11 height 9
radio input "true"
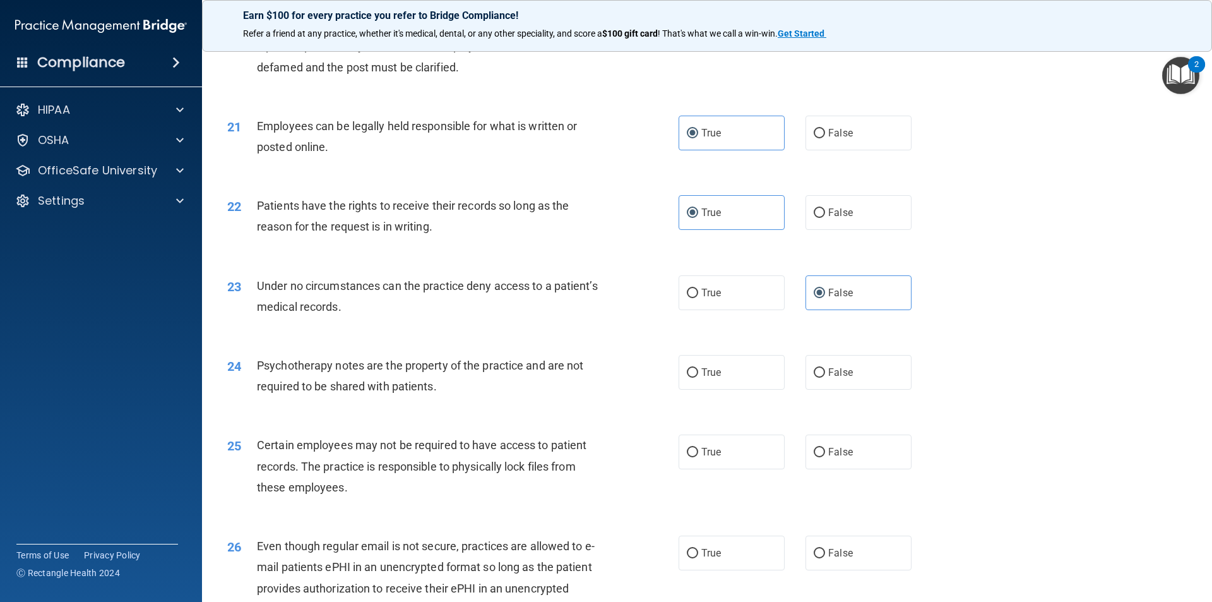
scroll to position [2147, 0]
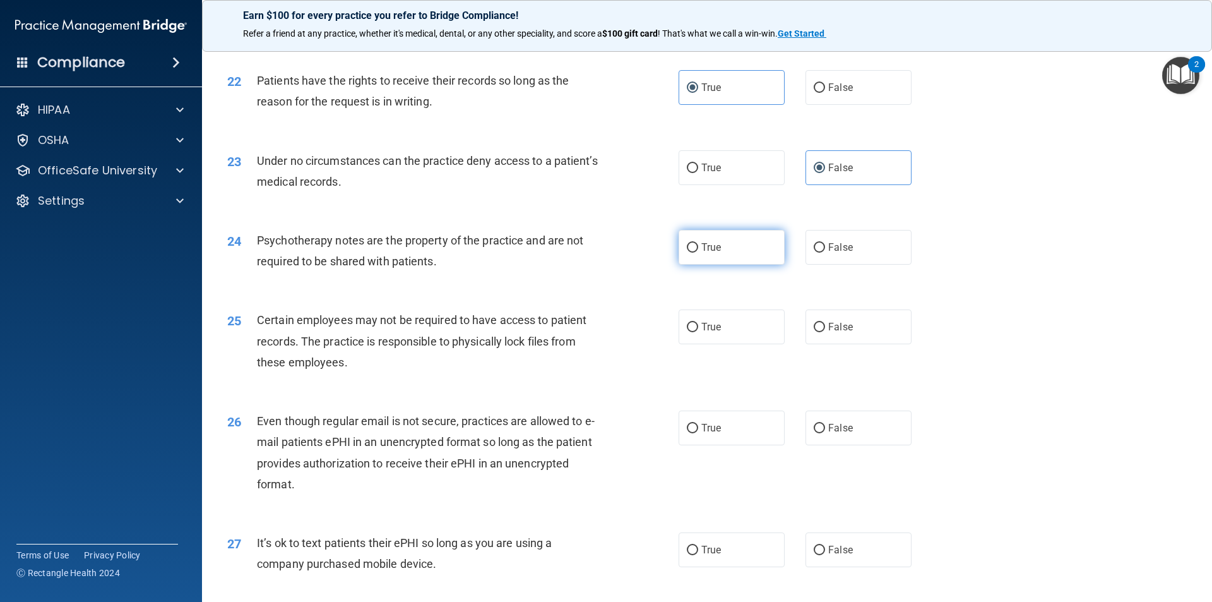
click at [774, 265] on label "True" at bounding box center [732, 247] width 106 height 35
click at [698, 253] on input "True" at bounding box center [692, 247] width 11 height 9
radio input "true"
click at [687, 332] on input "True" at bounding box center [692, 327] width 11 height 9
radio input "true"
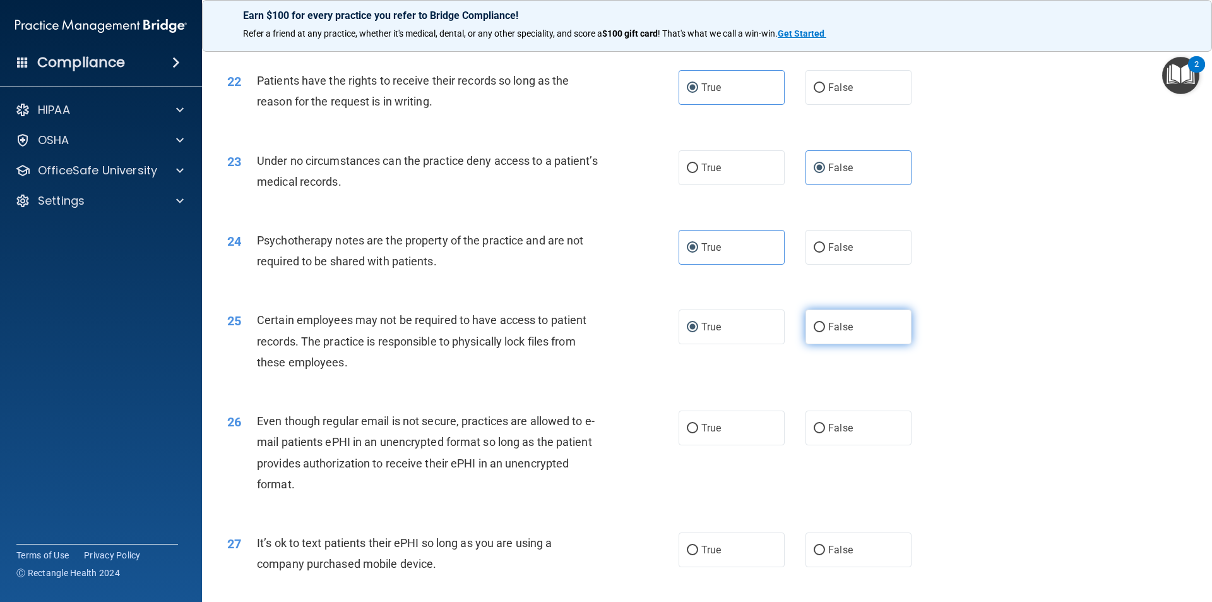
click at [834, 333] on span "False" at bounding box center [840, 327] width 25 height 12
click at [825, 332] on input "False" at bounding box center [819, 327] width 11 height 9
radio input "true"
radio input "false"
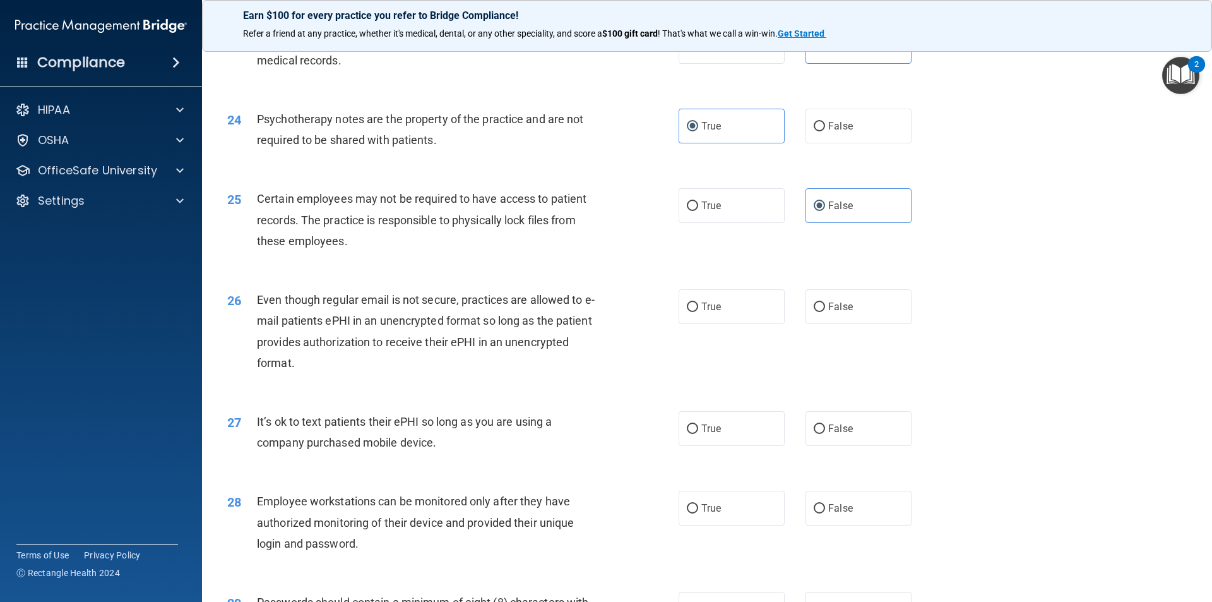
scroll to position [2273, 0]
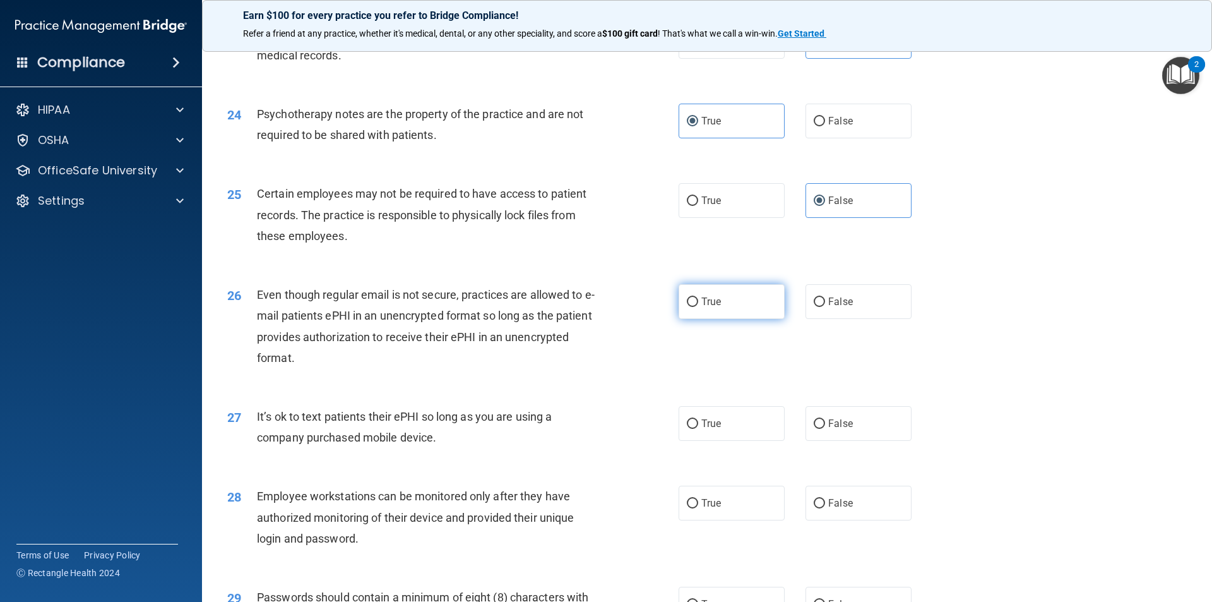
click at [715, 308] on span "True" at bounding box center [712, 302] width 20 height 12
click at [698, 307] on input "True" at bounding box center [692, 301] width 11 height 9
radio input "true"
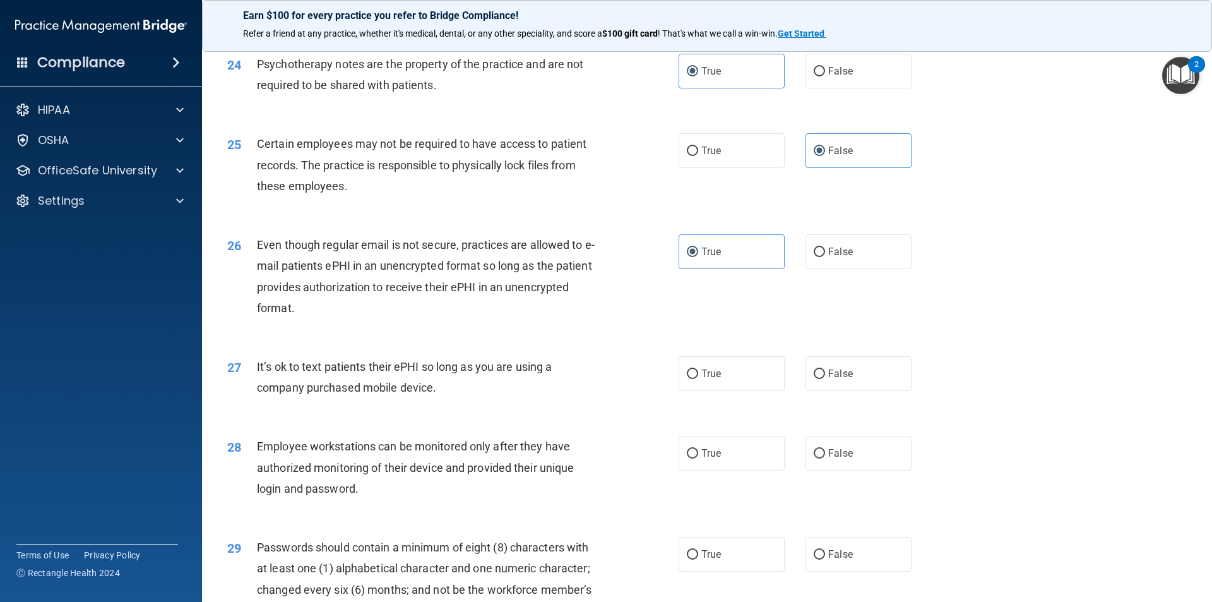
scroll to position [2400, 0]
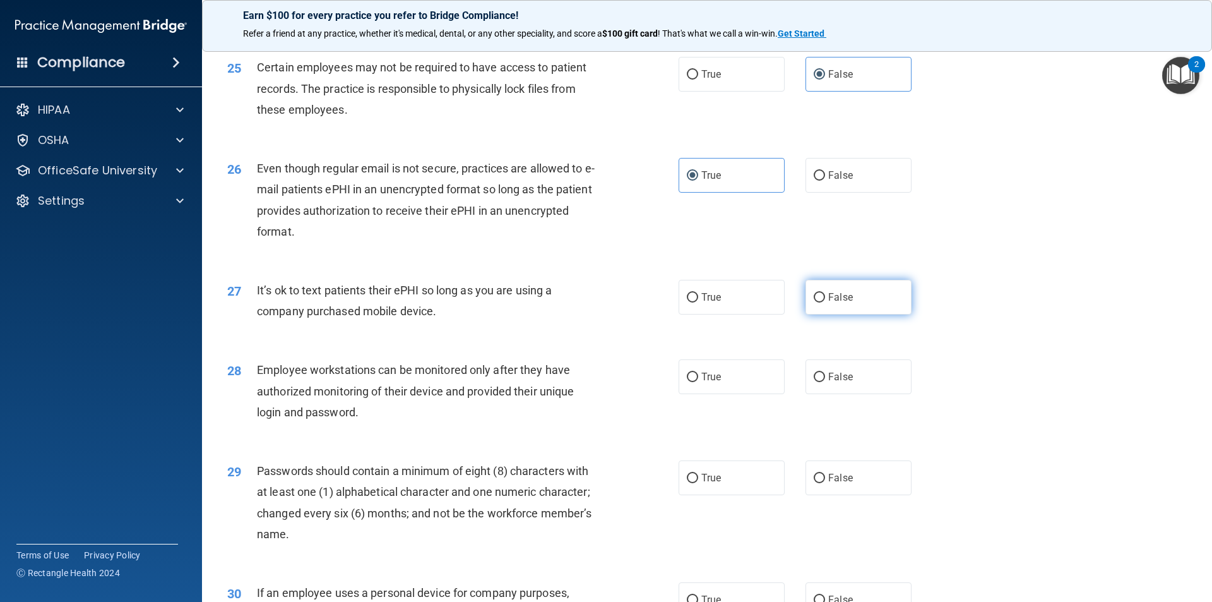
click at [806, 309] on label "False" at bounding box center [859, 297] width 106 height 35
click at [814, 302] on input "False" at bounding box center [819, 297] width 11 height 9
radio input "true"
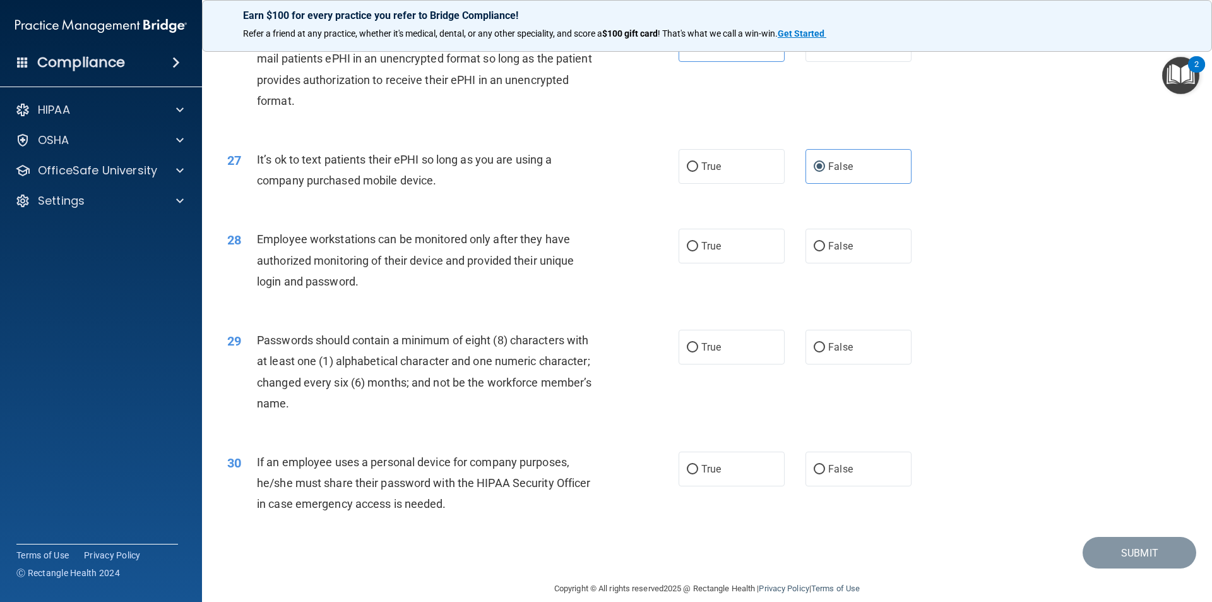
scroll to position [2568, 0]
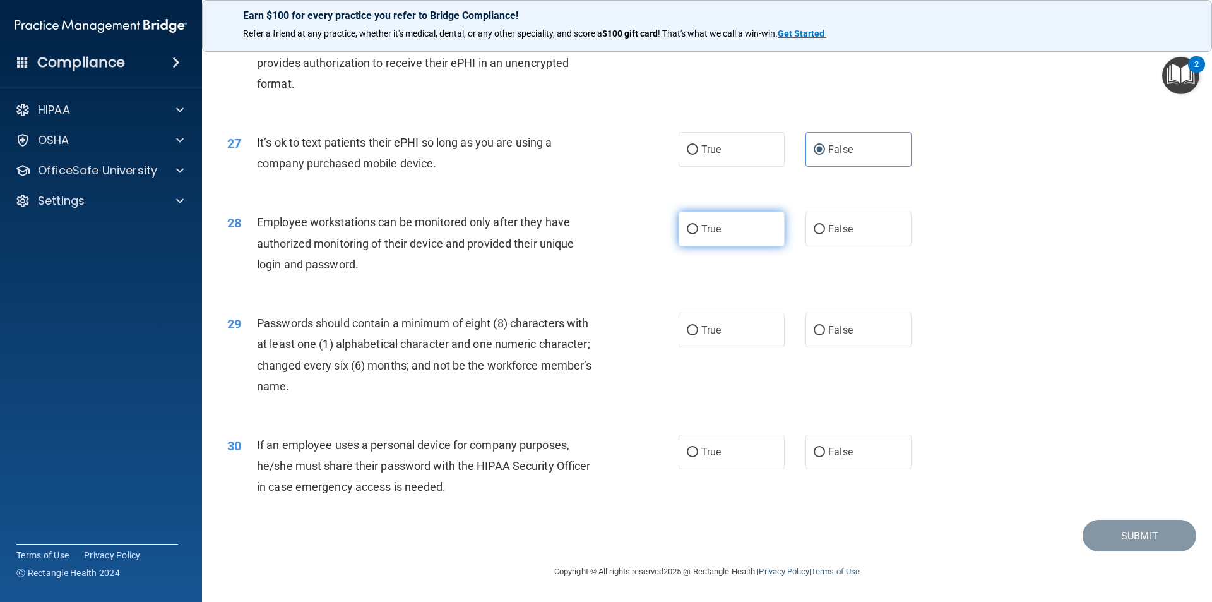
click at [687, 230] on input "True" at bounding box center [692, 229] width 11 height 9
radio input "true"
drag, startPoint x: 723, startPoint y: 332, endPoint x: 714, endPoint y: 332, distance: 9.5
click at [722, 332] on label "True" at bounding box center [732, 330] width 106 height 35
click at [698, 332] on input "True" at bounding box center [692, 330] width 11 height 9
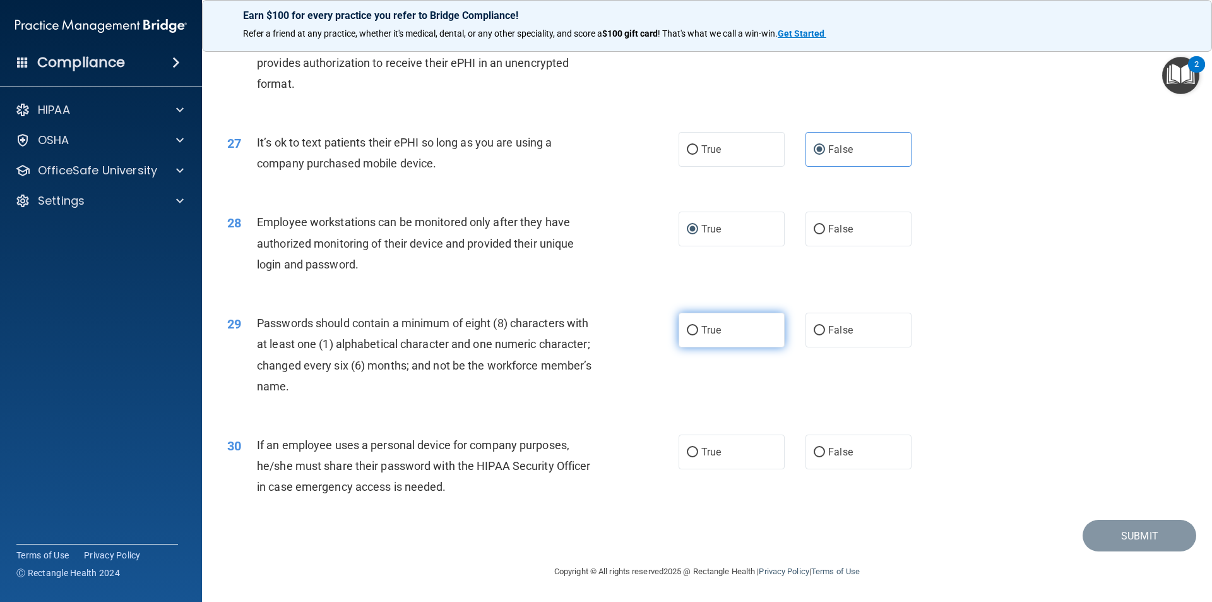
radio input "true"
drag, startPoint x: 722, startPoint y: 447, endPoint x: 731, endPoint y: 447, distance: 9.5
click at [725, 447] on label "True" at bounding box center [732, 451] width 106 height 35
click at [698, 448] on input "True" at bounding box center [692, 452] width 11 height 9
radio input "true"
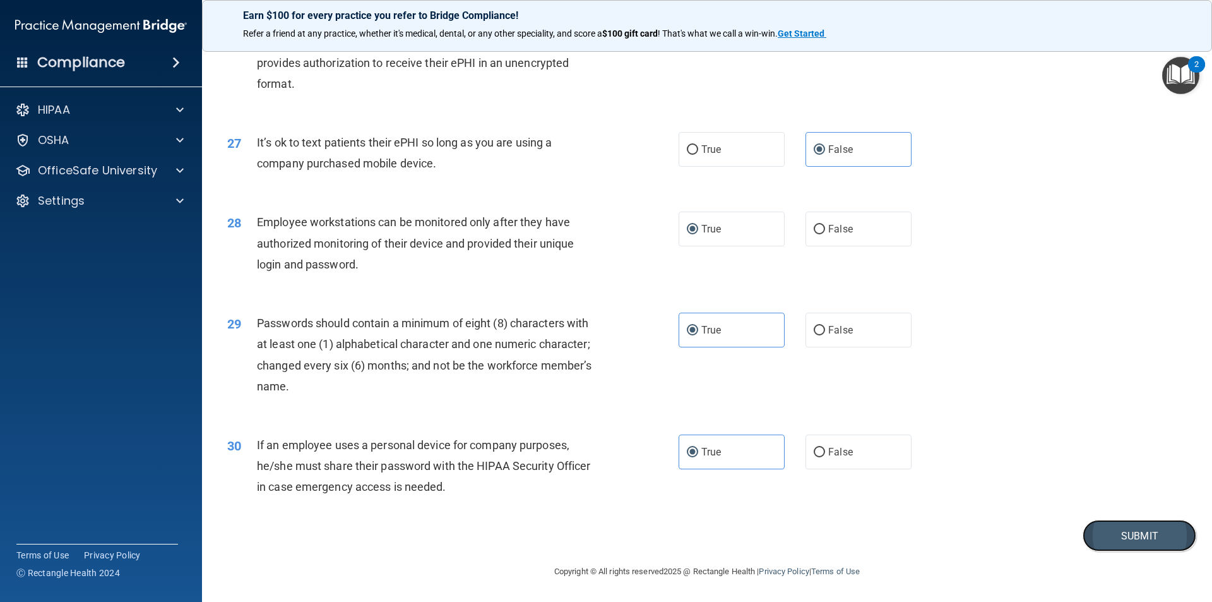
click at [1161, 532] on button "Submit" at bounding box center [1140, 536] width 114 height 32
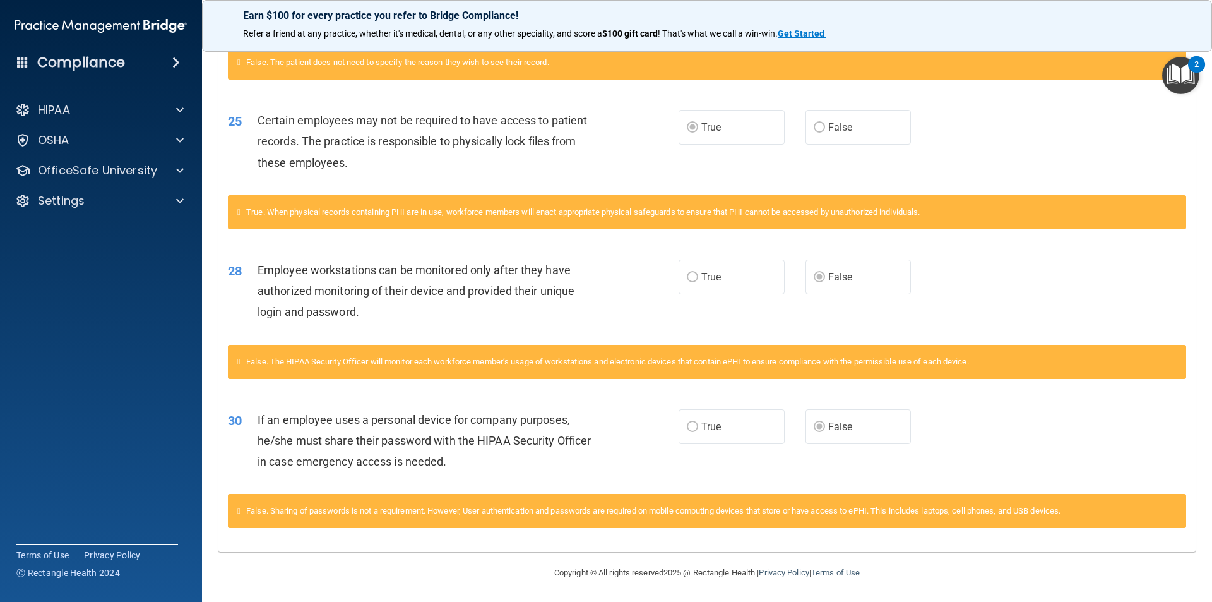
scroll to position [1504, 0]
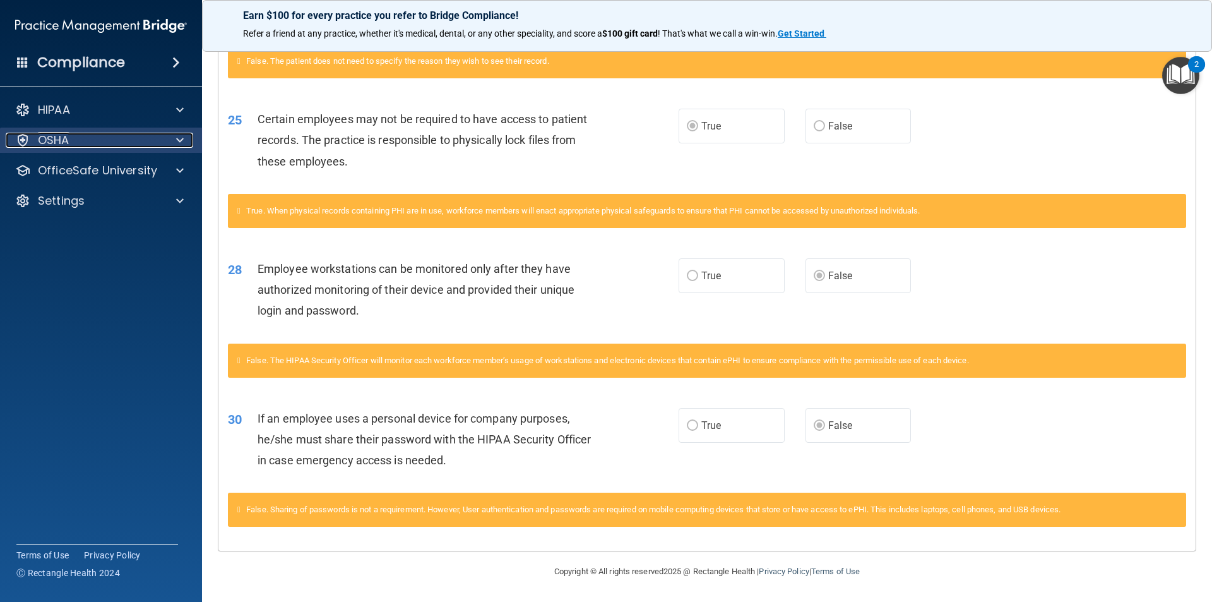
click at [145, 137] on div "OSHA" at bounding box center [84, 140] width 157 height 15
click at [85, 141] on div "OSHA" at bounding box center [84, 140] width 157 height 15
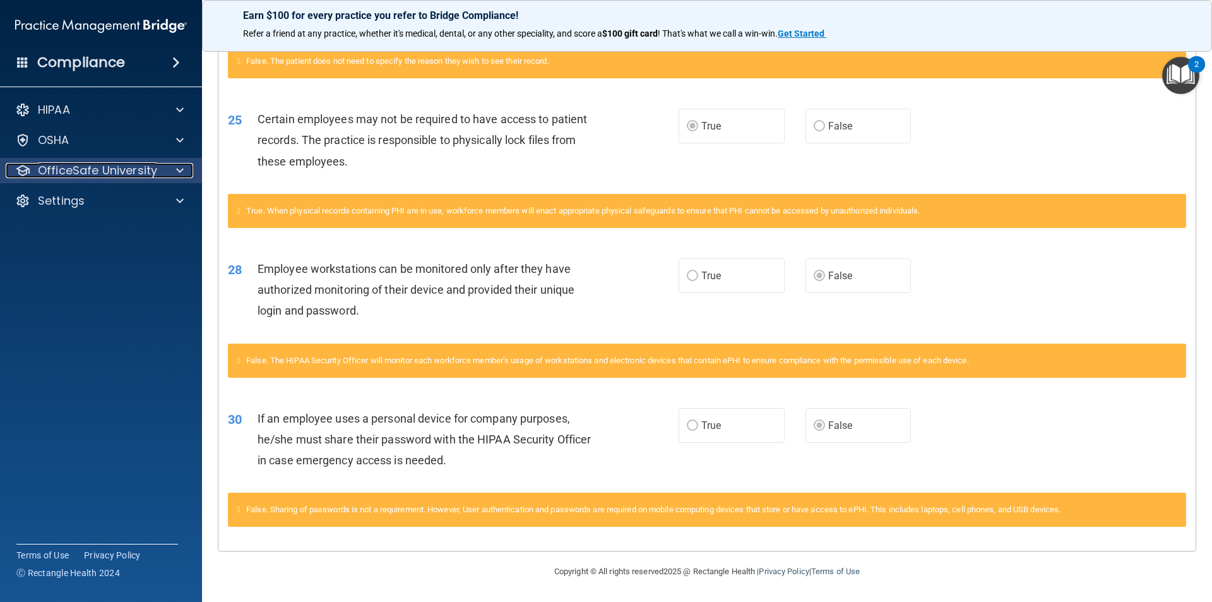
click at [79, 175] on p "OfficeSafe University" at bounding box center [97, 170] width 119 height 15
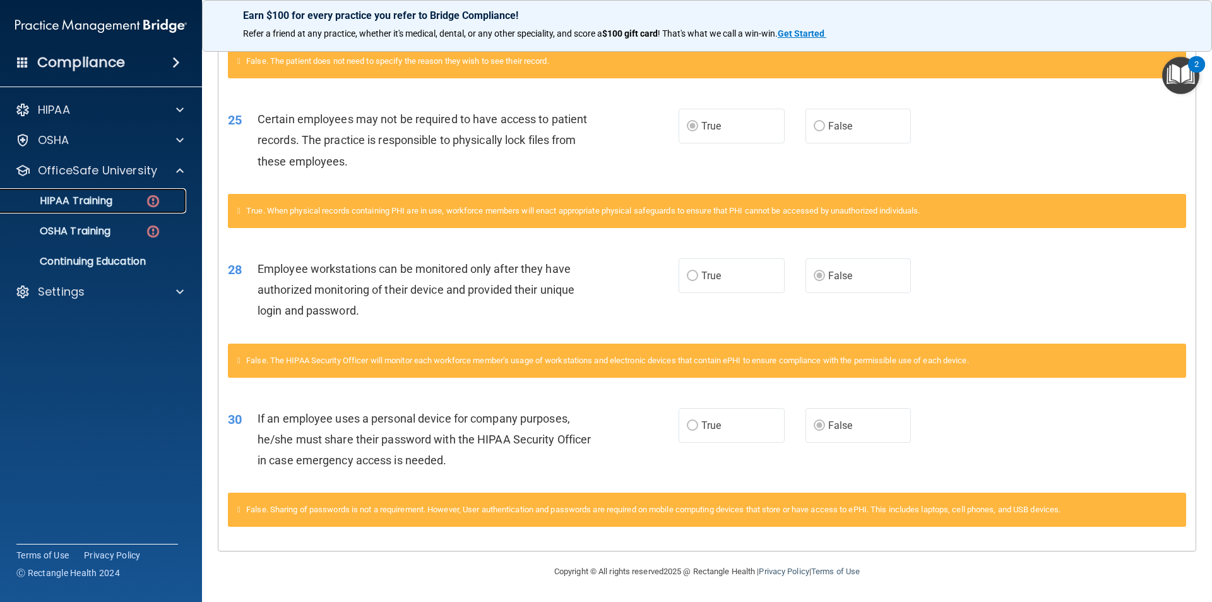
click at [78, 204] on p "HIPAA Training" at bounding box center [60, 200] width 104 height 13
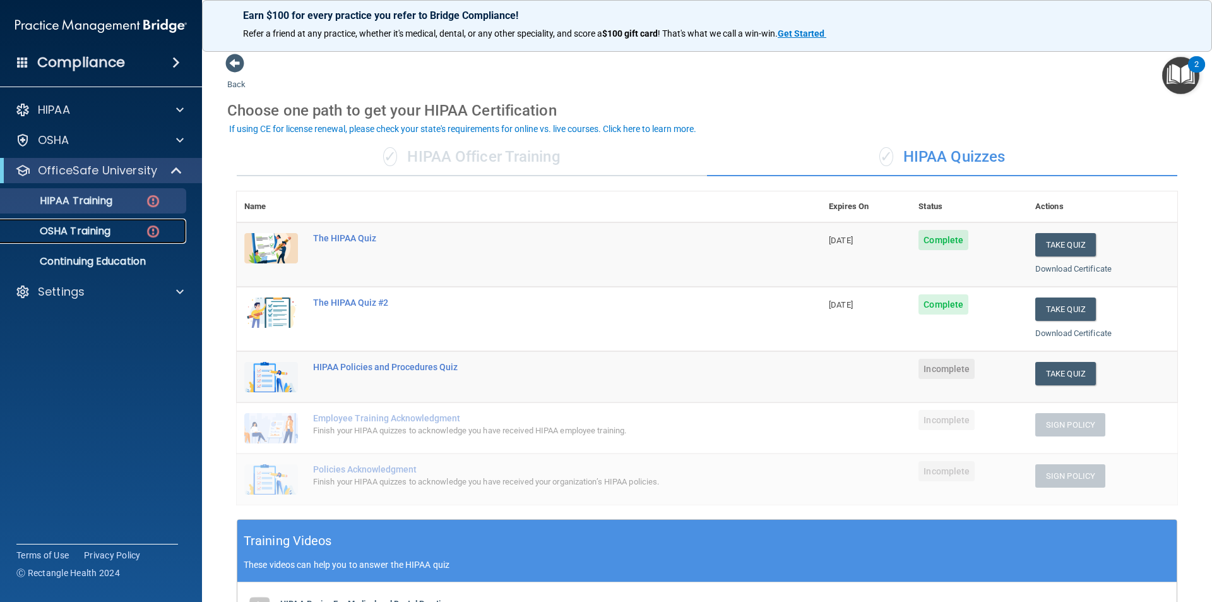
click at [124, 225] on div "OSHA Training" at bounding box center [94, 231] width 172 height 13
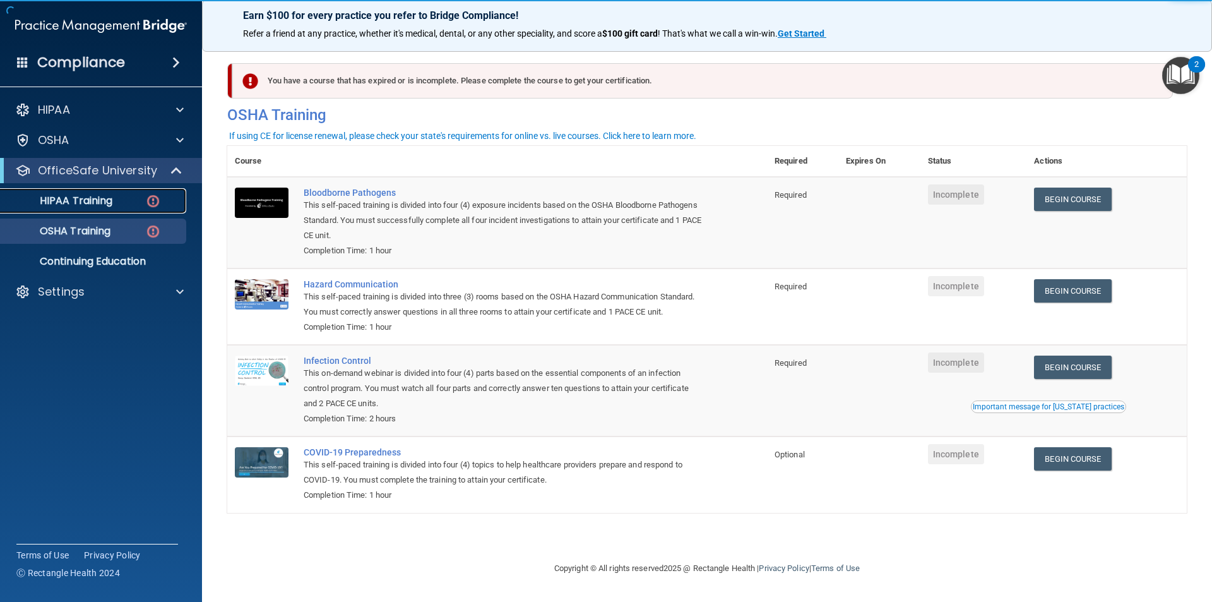
click at [87, 205] on p "HIPAA Training" at bounding box center [60, 200] width 104 height 13
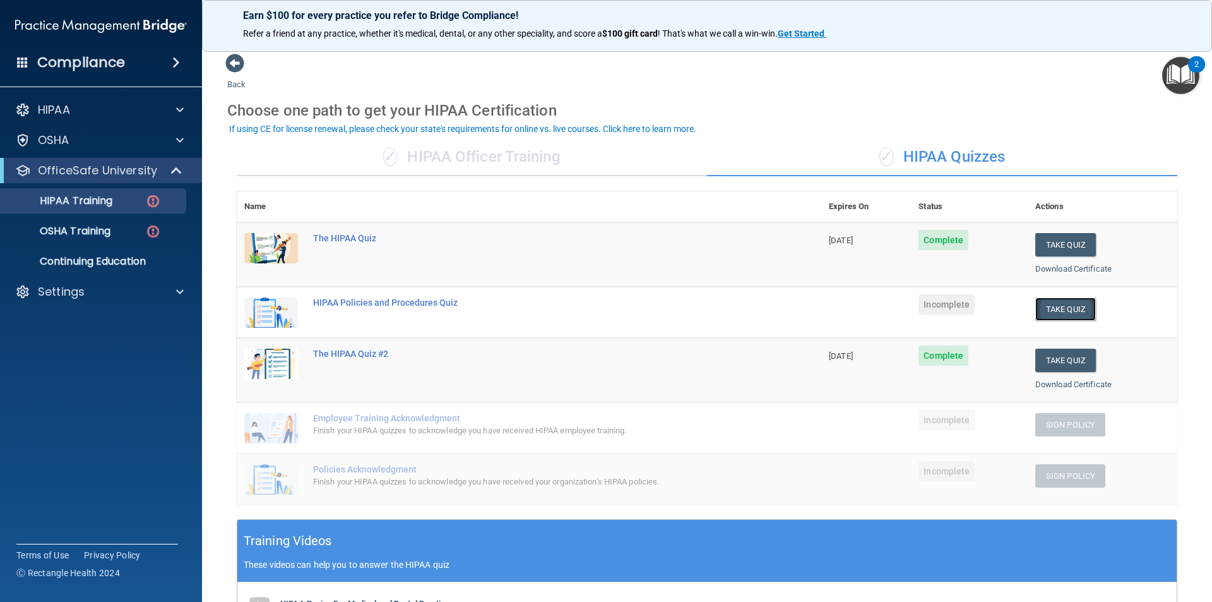
click at [1061, 311] on button "Take Quiz" at bounding box center [1066, 308] width 61 height 23
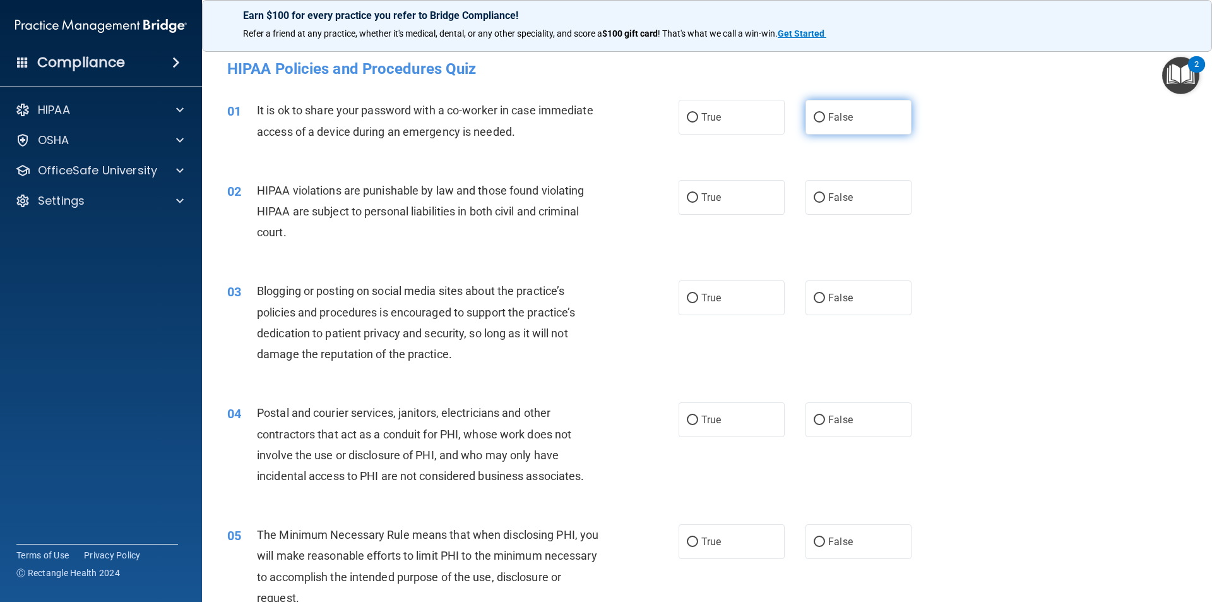
click at [814, 113] on input "False" at bounding box center [819, 117] width 11 height 9
radio input "true"
click at [719, 198] on label "True" at bounding box center [732, 197] width 106 height 35
click at [698, 198] on input "True" at bounding box center [692, 197] width 11 height 9
radio input "true"
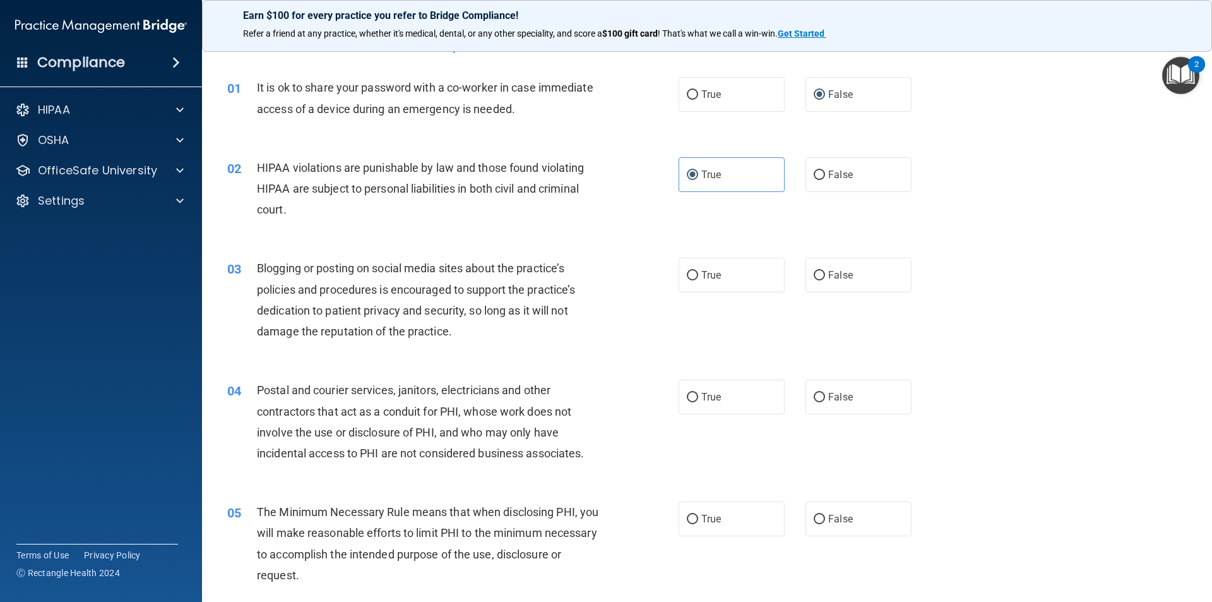
scroll to position [63, 0]
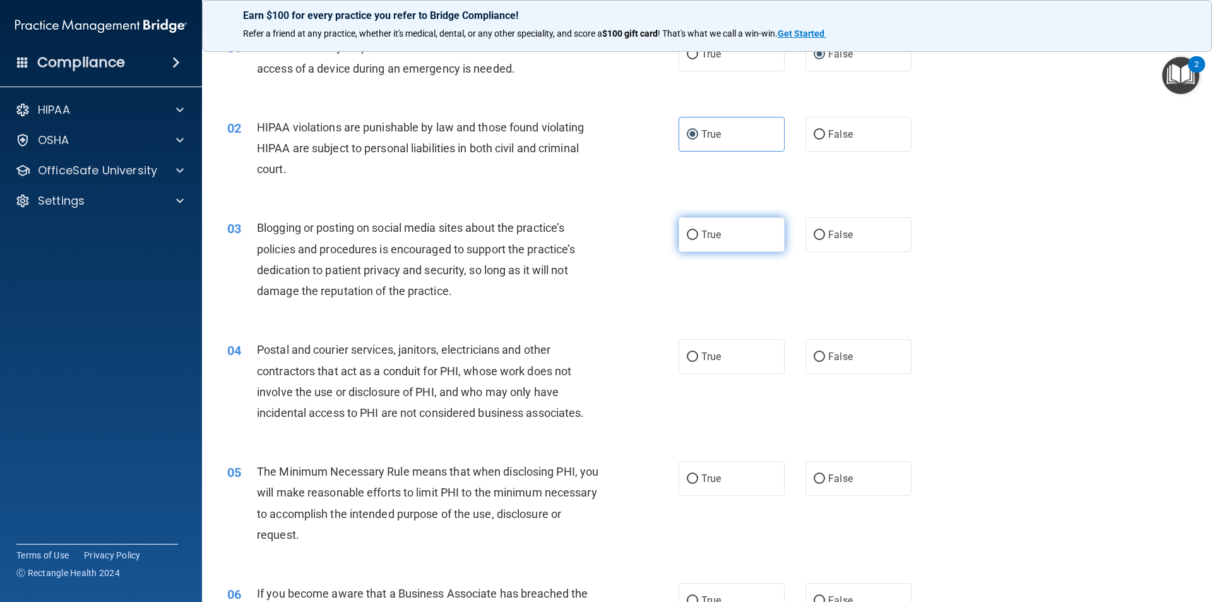
click at [729, 246] on label "True" at bounding box center [732, 234] width 106 height 35
click at [698, 240] on input "True" at bounding box center [692, 234] width 11 height 9
radio input "true"
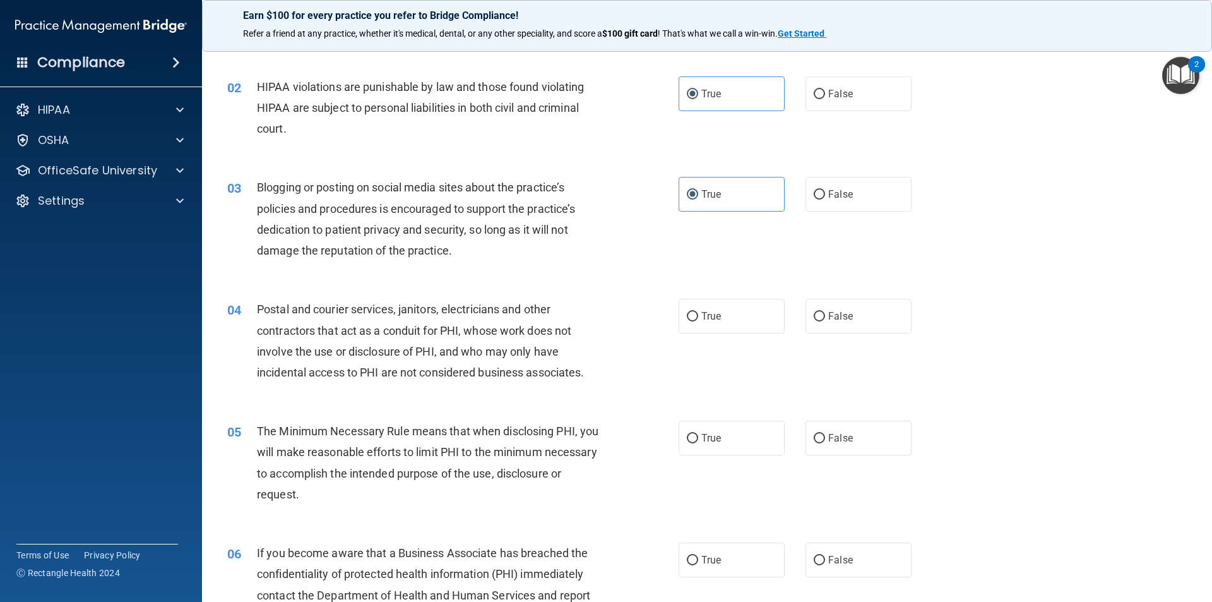
scroll to position [126, 0]
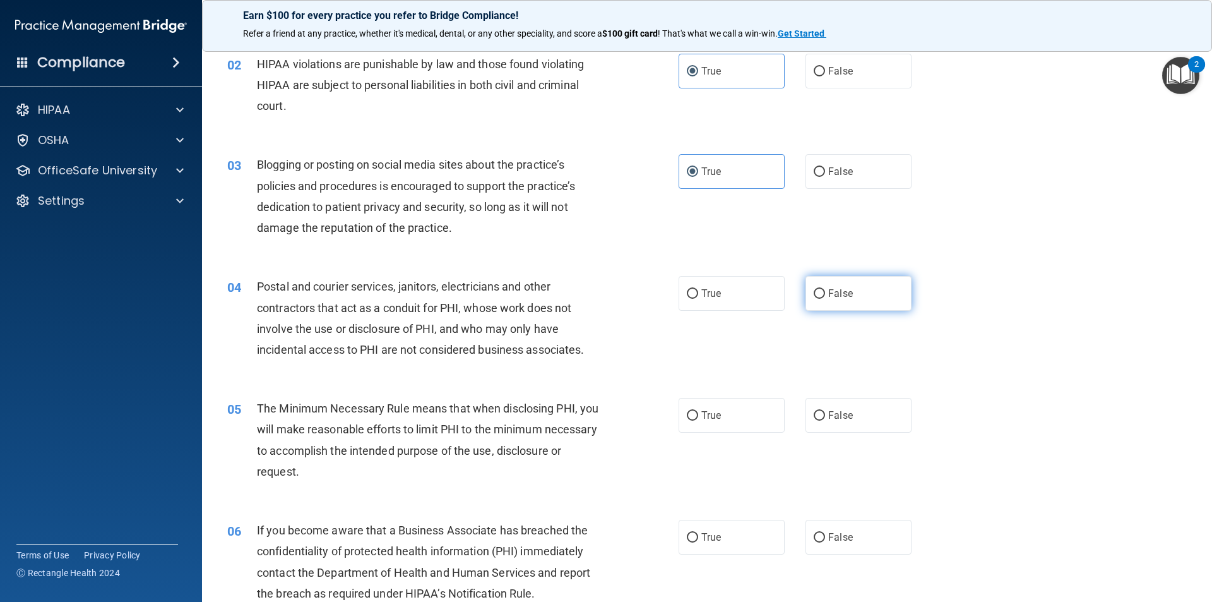
click at [853, 302] on label "False" at bounding box center [859, 293] width 106 height 35
click at [825, 299] on input "False" at bounding box center [819, 293] width 11 height 9
radio input "true"
click at [738, 282] on label "True" at bounding box center [732, 293] width 106 height 35
click at [698, 289] on input "True" at bounding box center [692, 293] width 11 height 9
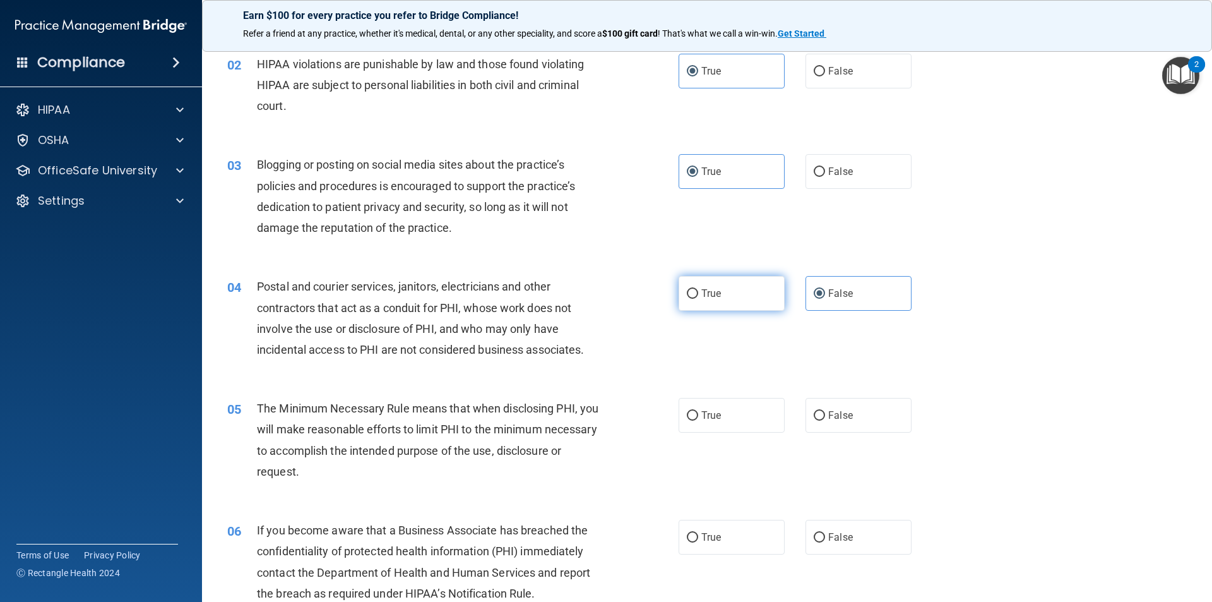
radio input "true"
radio input "false"
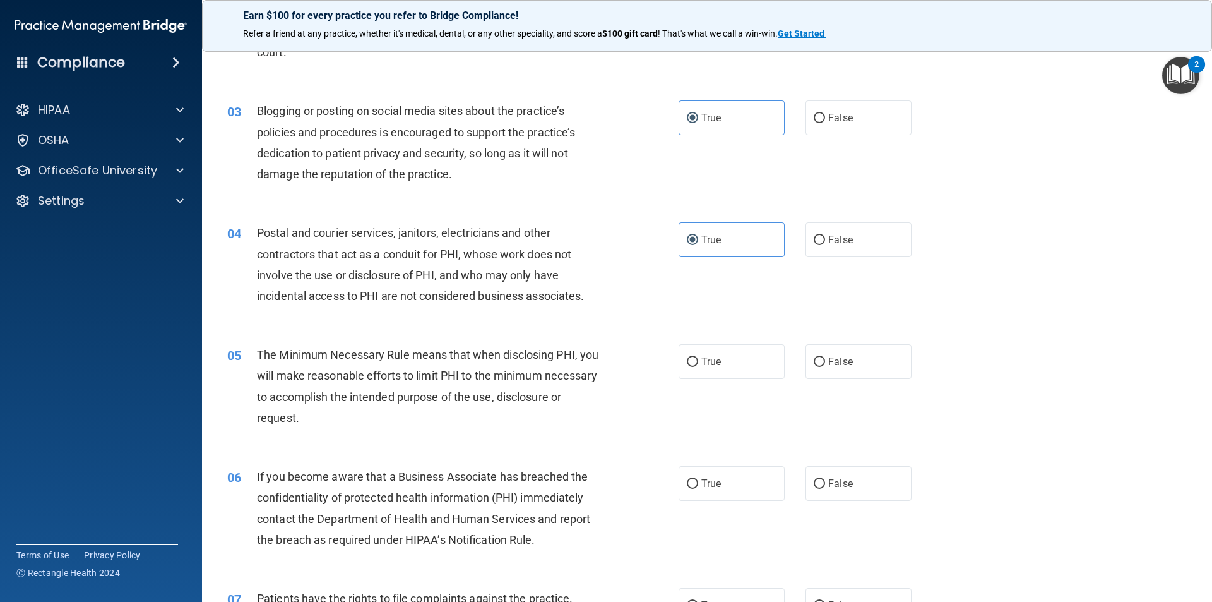
scroll to position [316, 0]
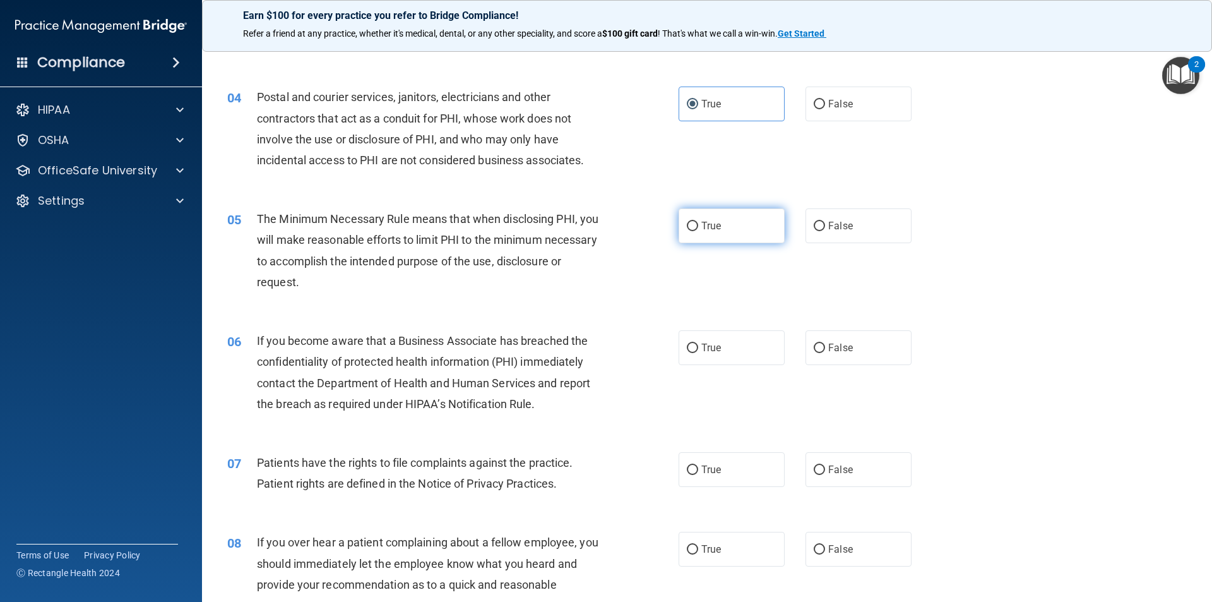
click at [704, 238] on label "True" at bounding box center [732, 225] width 106 height 35
click at [698, 231] on input "True" at bounding box center [692, 226] width 11 height 9
radio input "true"
click at [863, 349] on label "False" at bounding box center [859, 347] width 106 height 35
click at [825, 349] on input "False" at bounding box center [819, 348] width 11 height 9
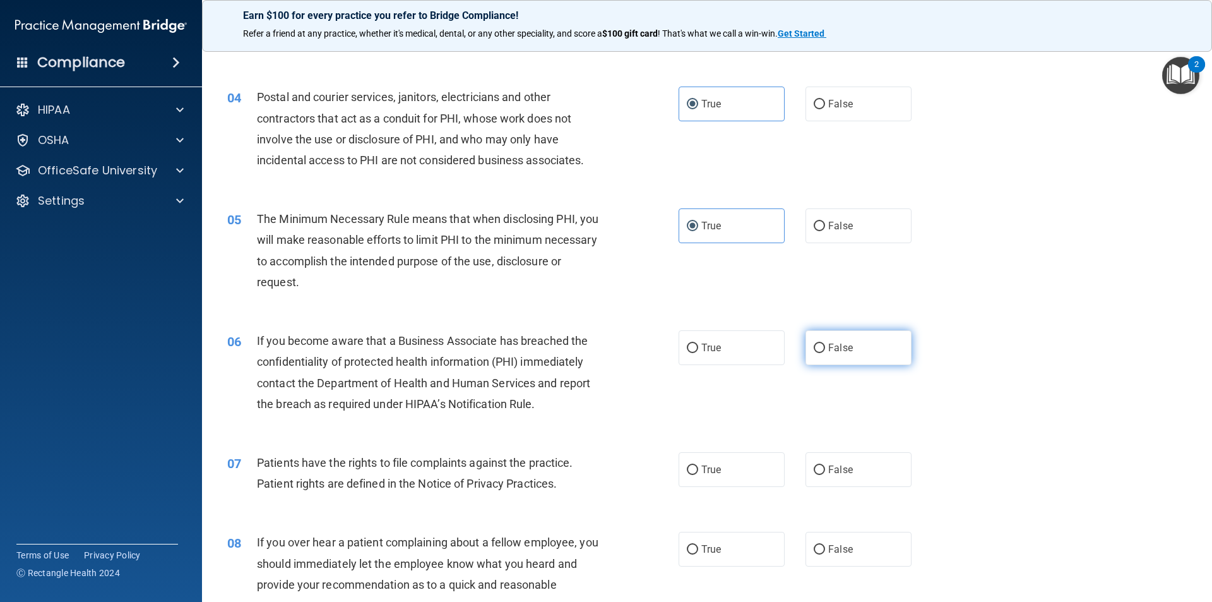
radio input "true"
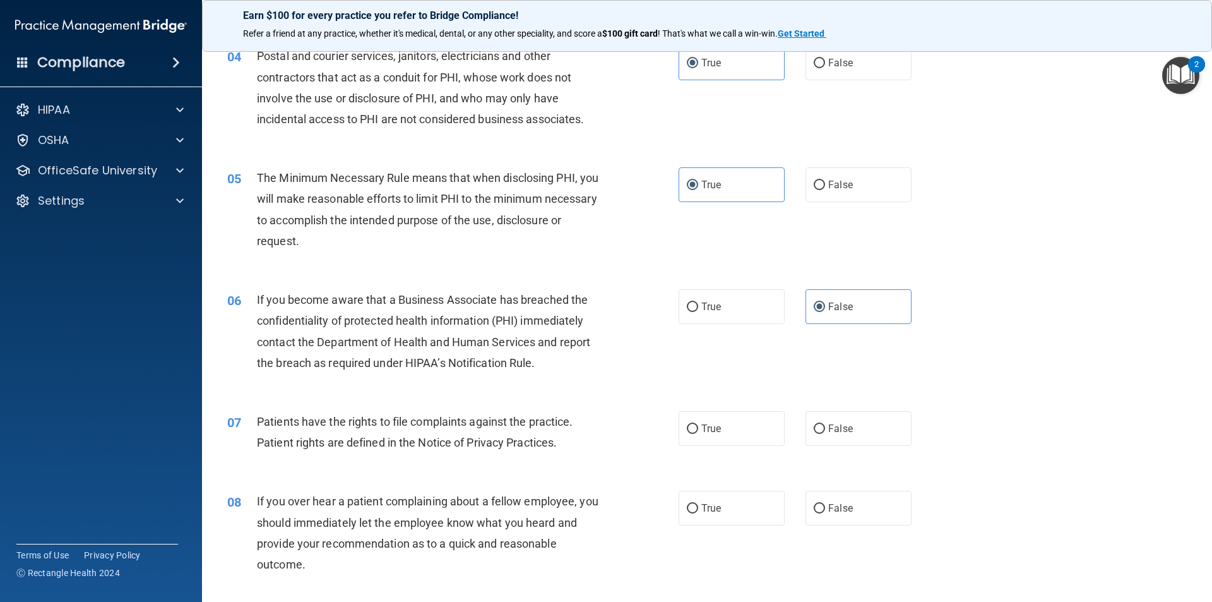
scroll to position [379, 0]
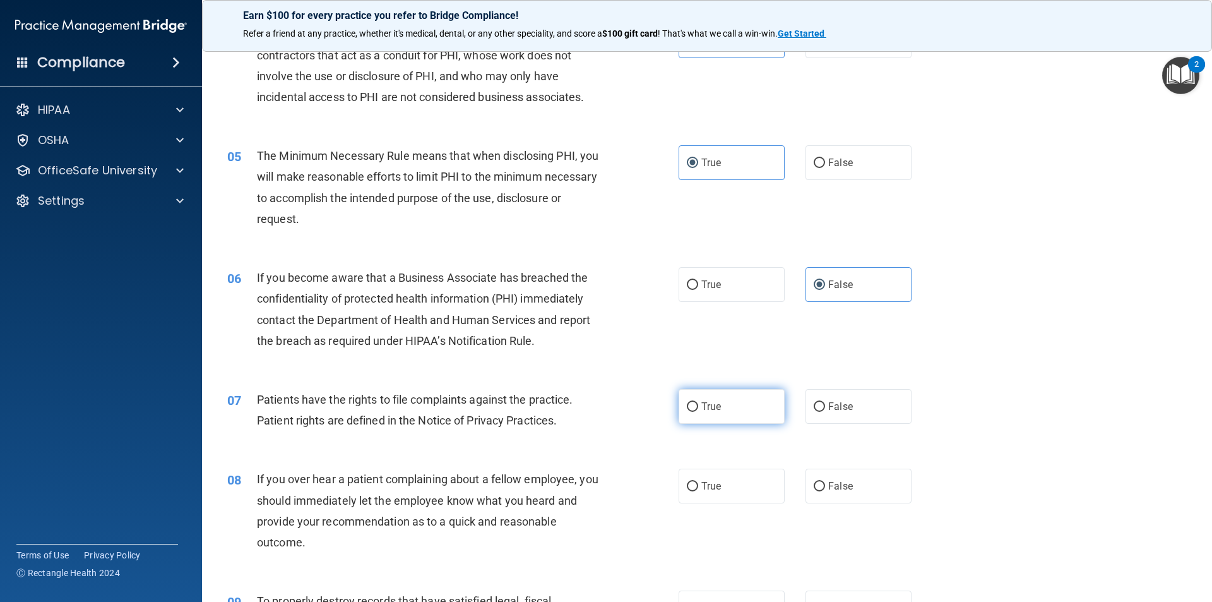
click at [708, 404] on span "True" at bounding box center [712, 406] width 20 height 12
click at [698, 404] on input "True" at bounding box center [692, 406] width 11 height 9
radio input "true"
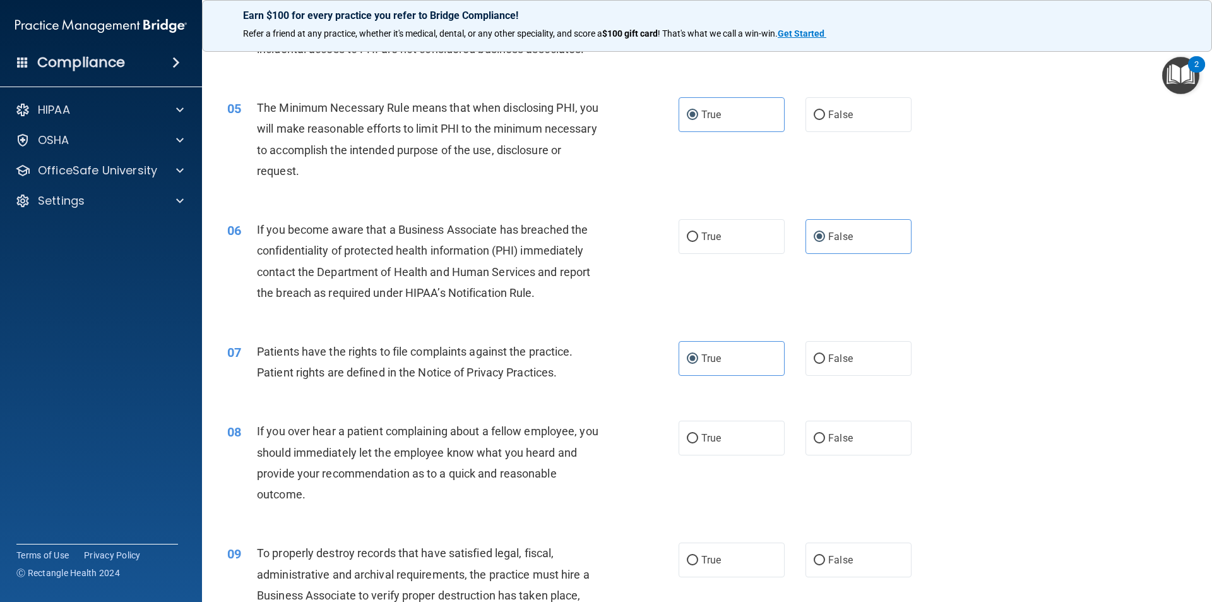
scroll to position [631, 0]
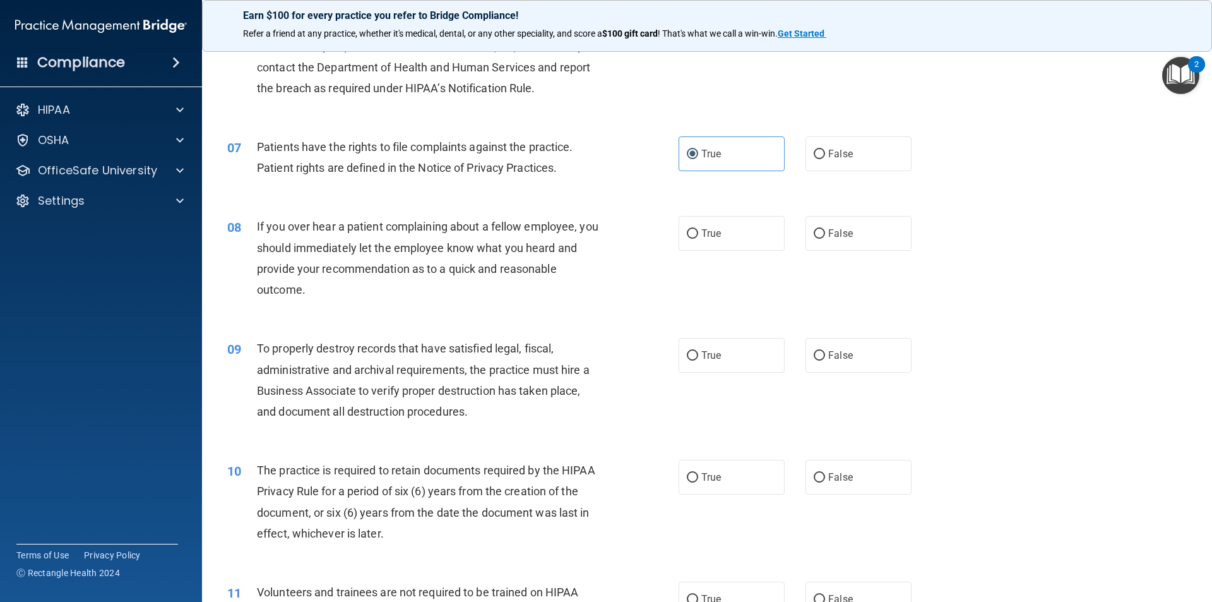
drag, startPoint x: 791, startPoint y: 238, endPoint x: 842, endPoint y: 238, distance: 51.1
click at [793, 238] on div "True False" at bounding box center [806, 233] width 254 height 35
click at [846, 240] on label "False" at bounding box center [859, 233] width 106 height 35
click at [825, 239] on input "False" at bounding box center [819, 233] width 11 height 9
radio input "true"
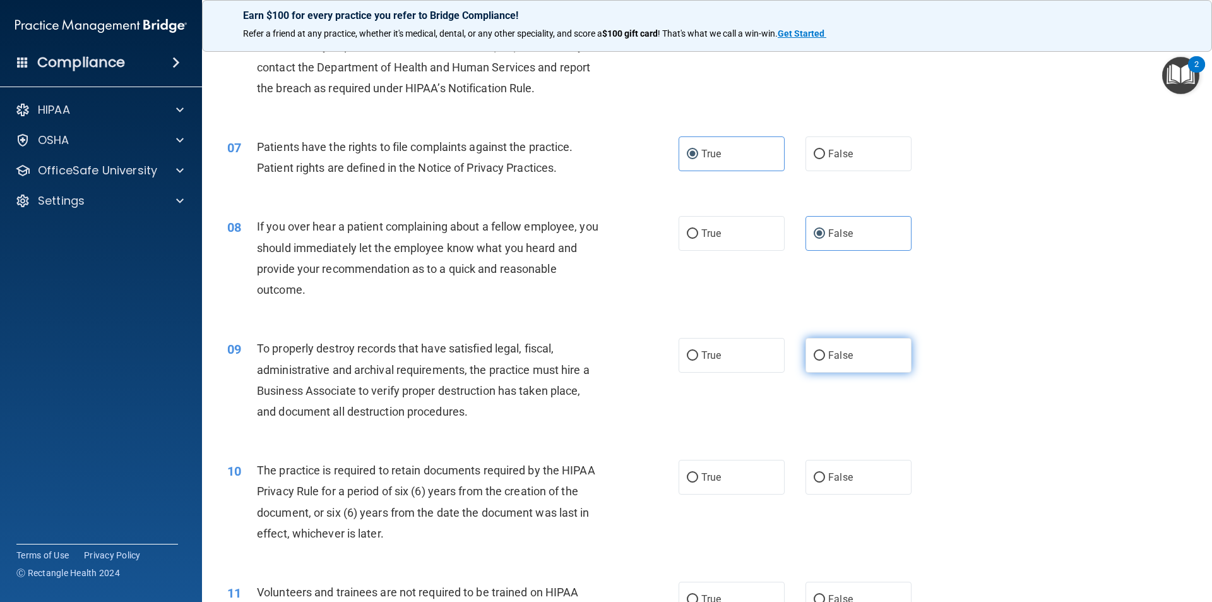
click at [848, 354] on label "False" at bounding box center [859, 355] width 106 height 35
click at [825, 354] on input "False" at bounding box center [819, 355] width 11 height 9
radio input "true"
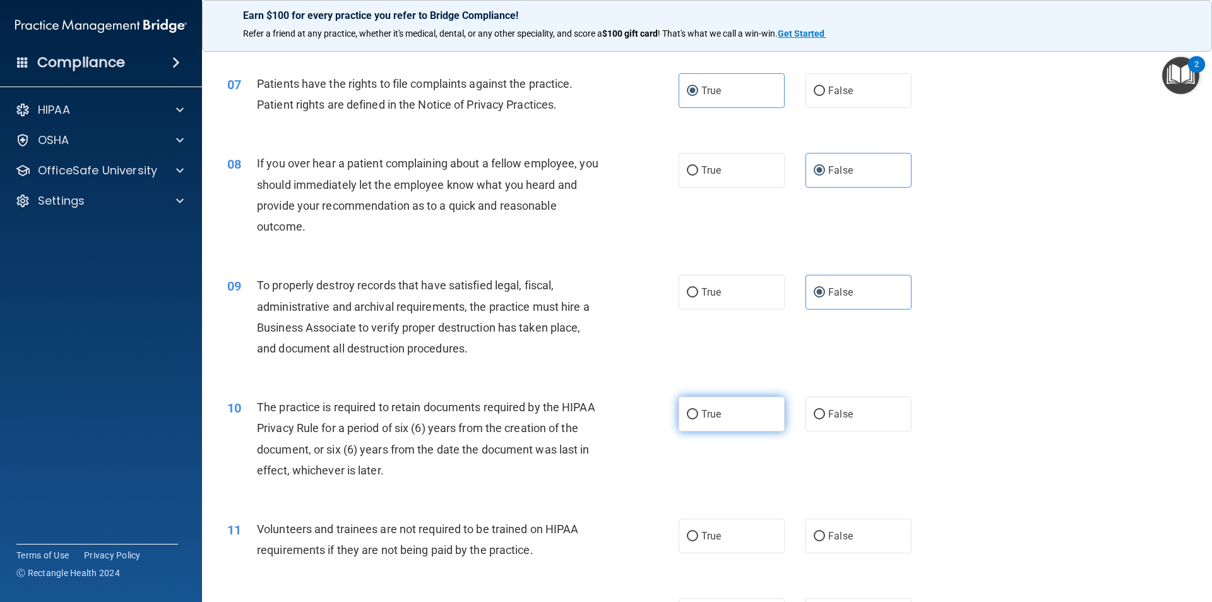
click at [777, 413] on label "True" at bounding box center [732, 414] width 106 height 35
click at [698, 413] on input "True" at bounding box center [692, 414] width 11 height 9
radio input "true"
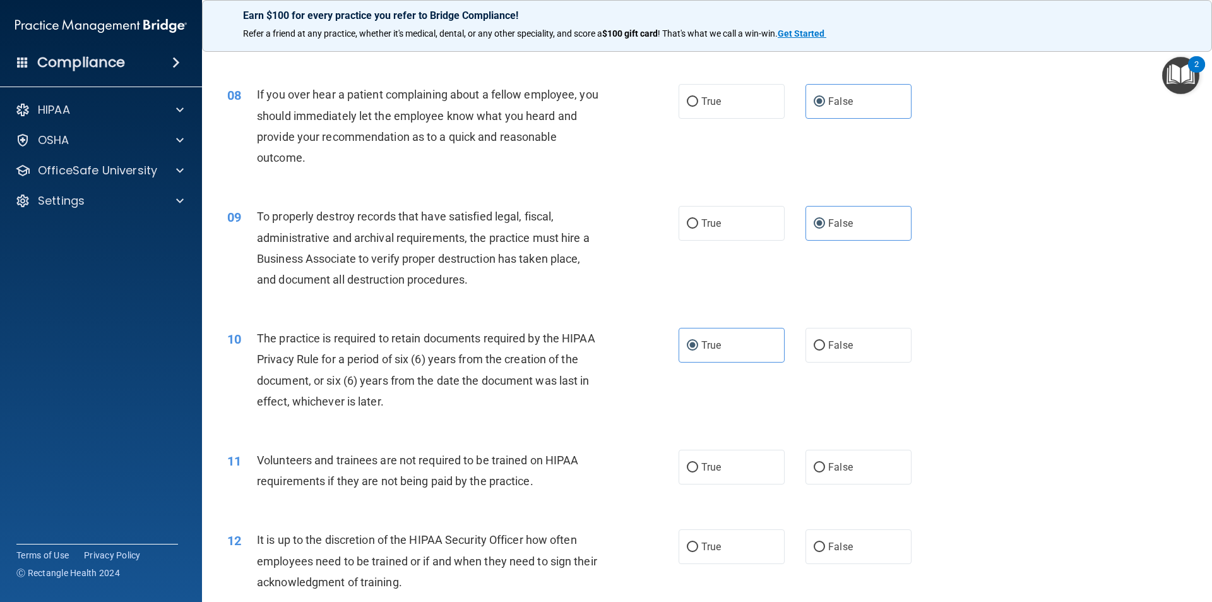
scroll to position [947, 0]
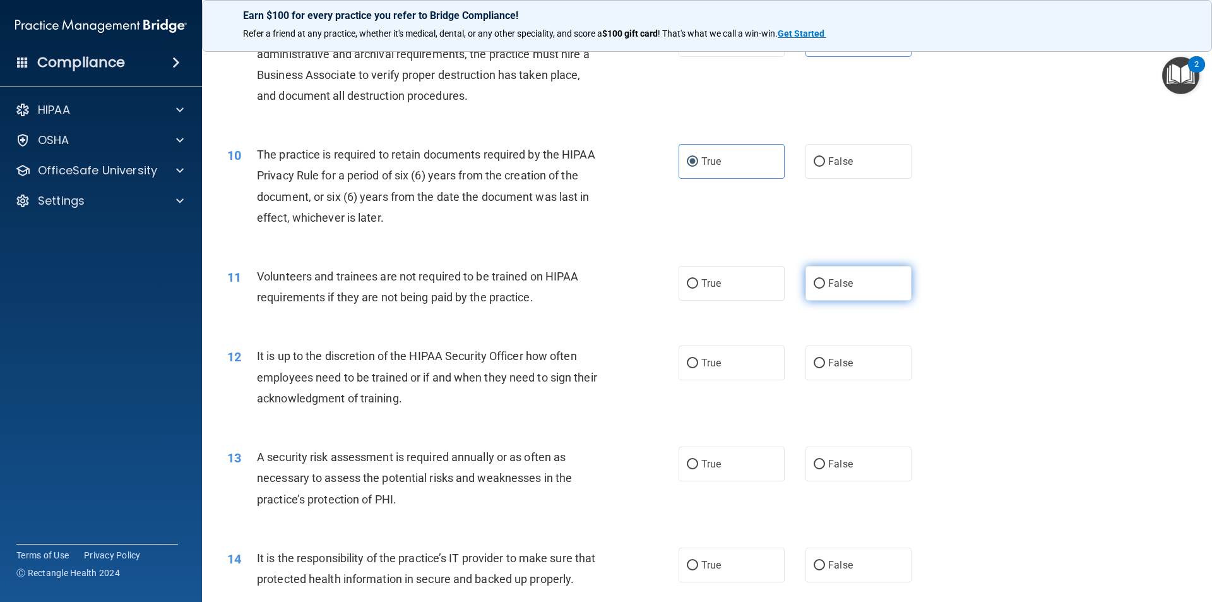
click at [825, 299] on label "False" at bounding box center [859, 283] width 106 height 35
click at [825, 289] on input "False" at bounding box center [819, 283] width 11 height 9
radio input "true"
click at [814, 360] on input "False" at bounding box center [819, 363] width 11 height 9
radio input "true"
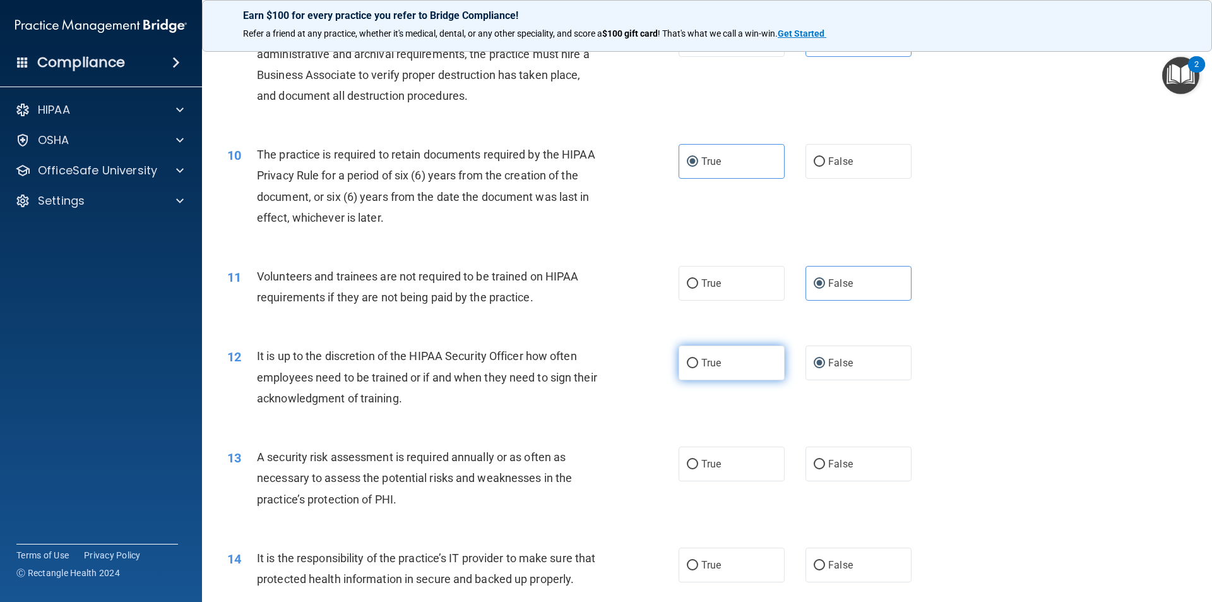
click at [698, 371] on label "True" at bounding box center [732, 362] width 106 height 35
click at [698, 368] on input "True" at bounding box center [692, 363] width 11 height 9
radio input "true"
radio input "false"
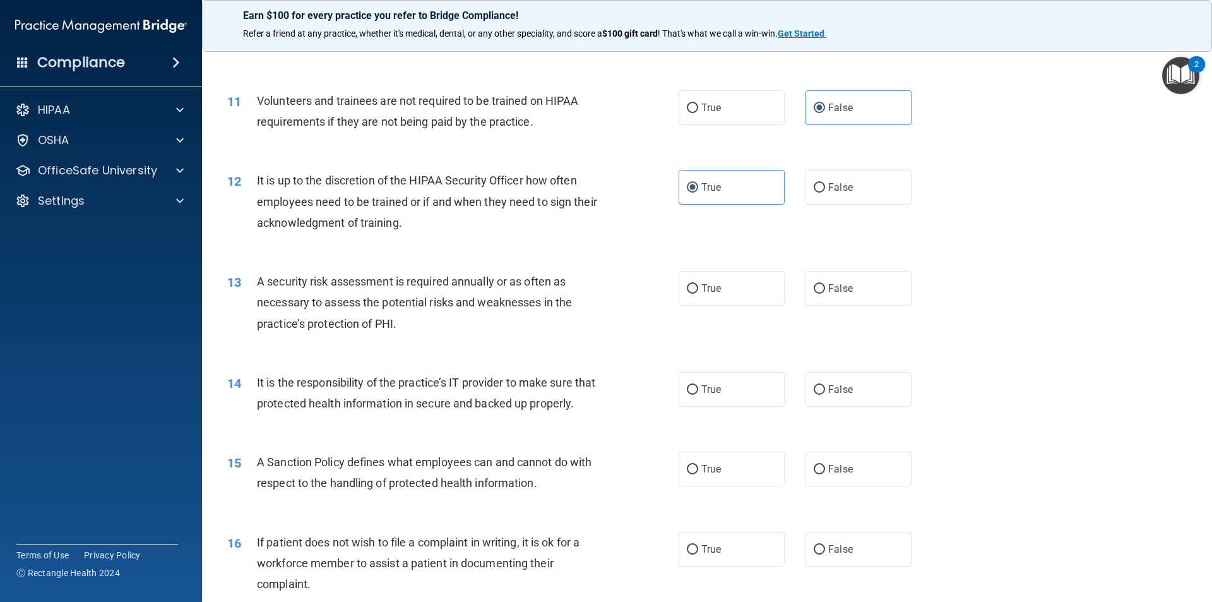
scroll to position [1137, 0]
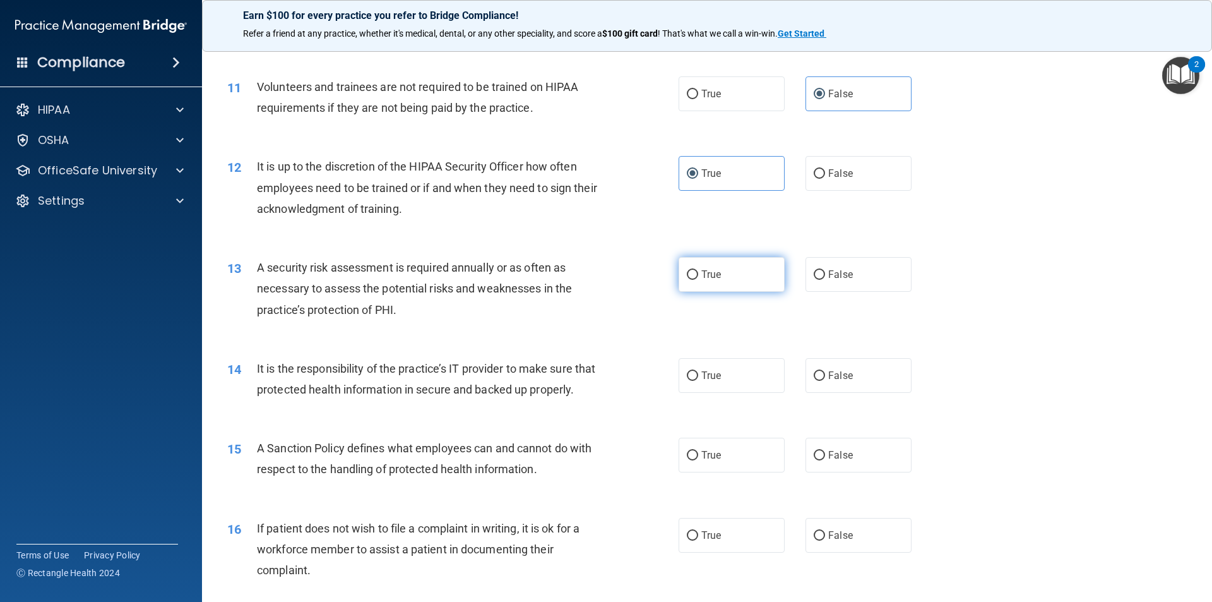
click at [726, 280] on label "True" at bounding box center [732, 274] width 106 height 35
click at [698, 280] on input "True" at bounding box center [692, 274] width 11 height 9
radio input "true"
click at [869, 164] on label "False" at bounding box center [859, 173] width 106 height 35
click at [825, 169] on input "False" at bounding box center [819, 173] width 11 height 9
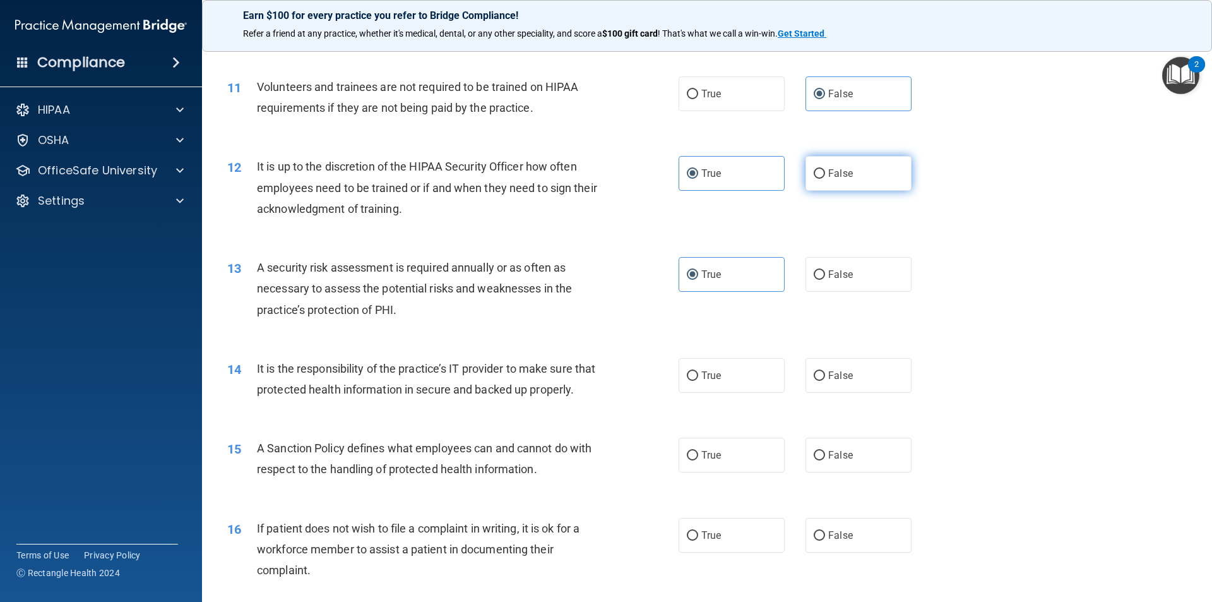
radio input "true"
radio input "false"
click at [840, 370] on span "False" at bounding box center [840, 375] width 25 height 12
click at [825, 371] on input "False" at bounding box center [819, 375] width 11 height 9
radio input "true"
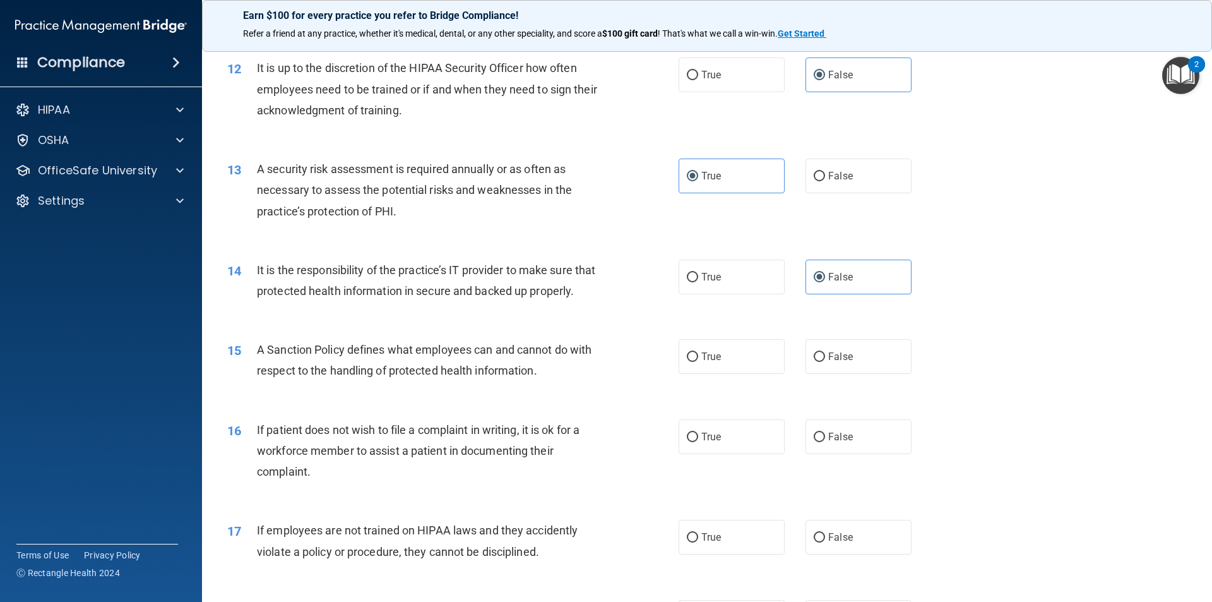
scroll to position [1263, 0]
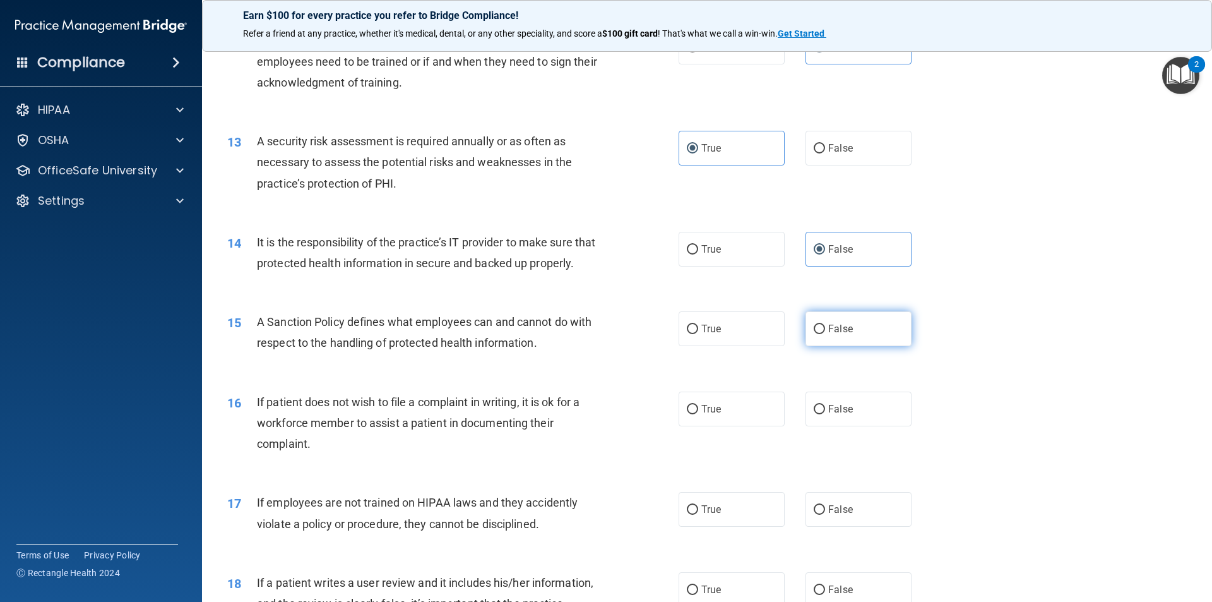
click at [835, 335] on span "False" at bounding box center [840, 329] width 25 height 12
click at [825, 334] on input "False" at bounding box center [819, 329] width 11 height 9
radio input "true"
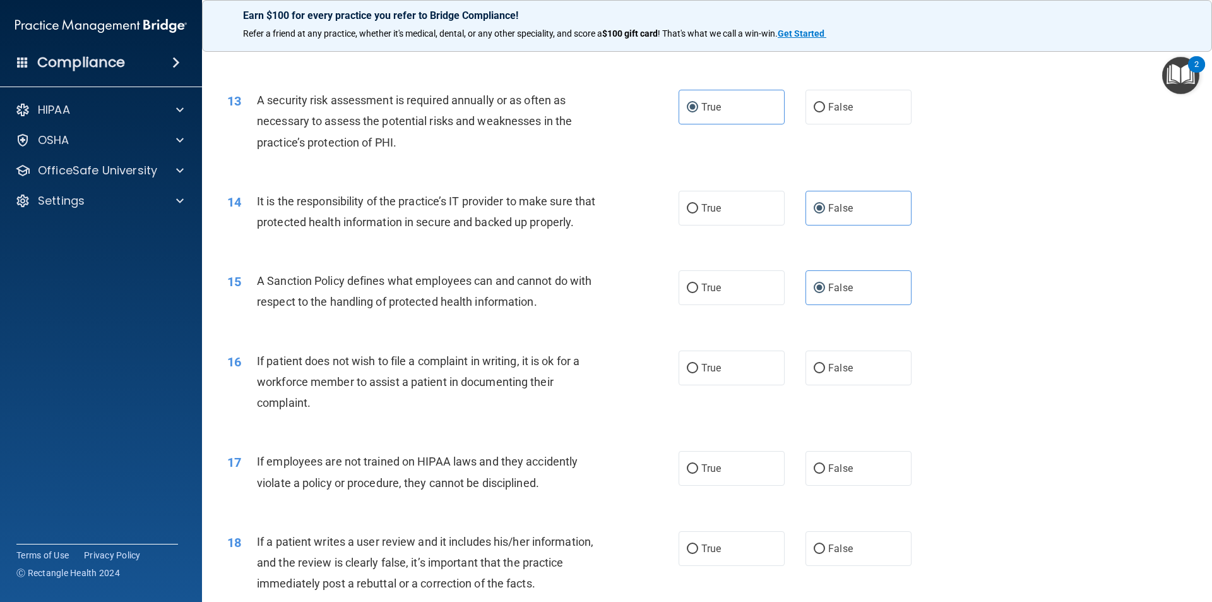
scroll to position [1326, 0]
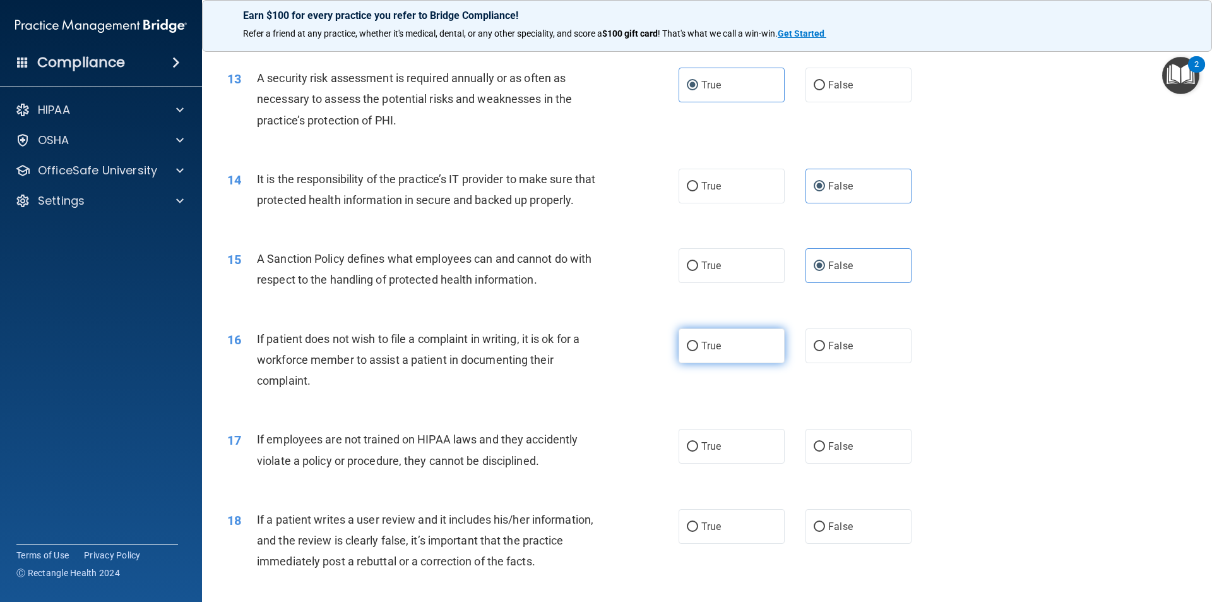
click at [729, 350] on label "True" at bounding box center [732, 345] width 106 height 35
click at [698, 350] on input "True" at bounding box center [692, 346] width 11 height 9
radio input "true"
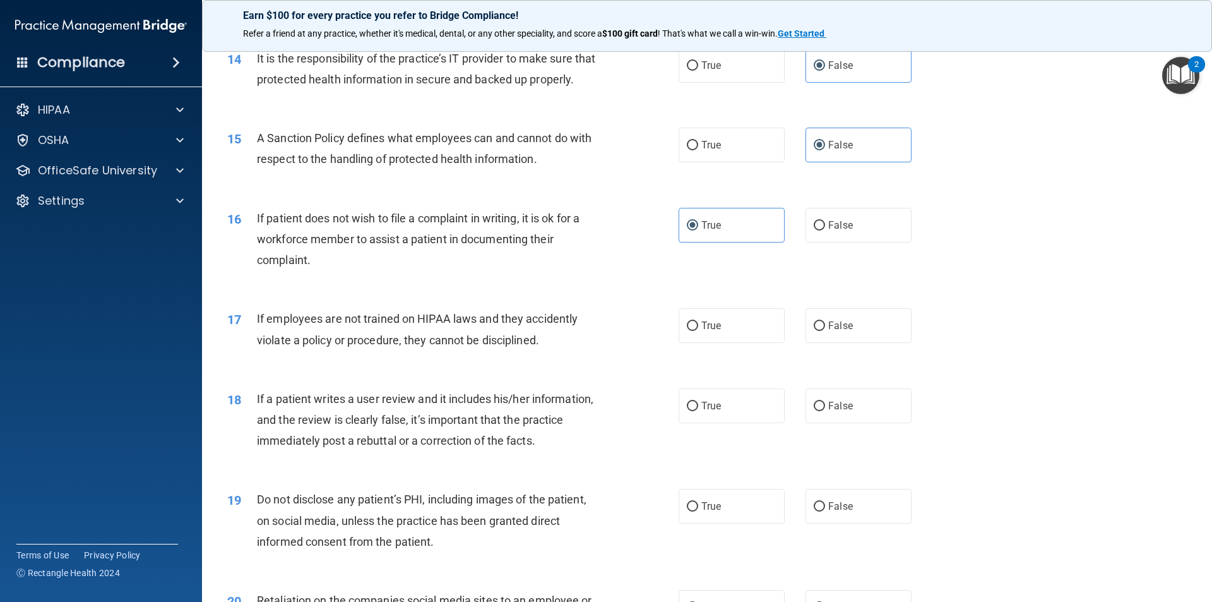
scroll to position [1452, 0]
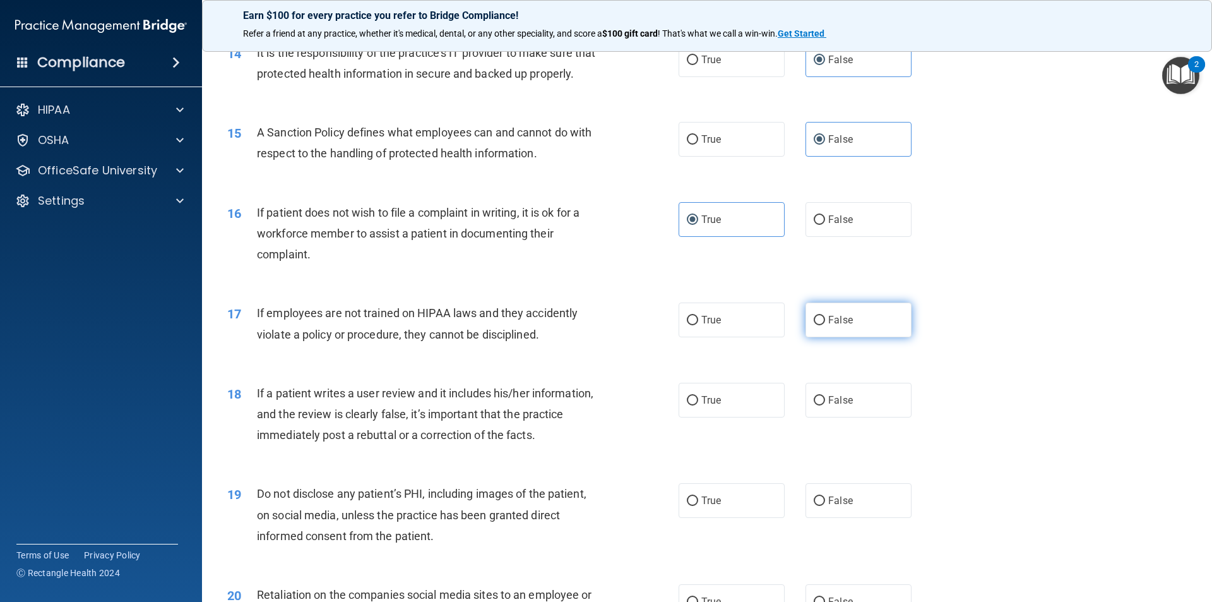
click at [839, 326] on span "False" at bounding box center [840, 320] width 25 height 12
click at [825, 325] on input "False" at bounding box center [819, 320] width 11 height 9
radio input "true"
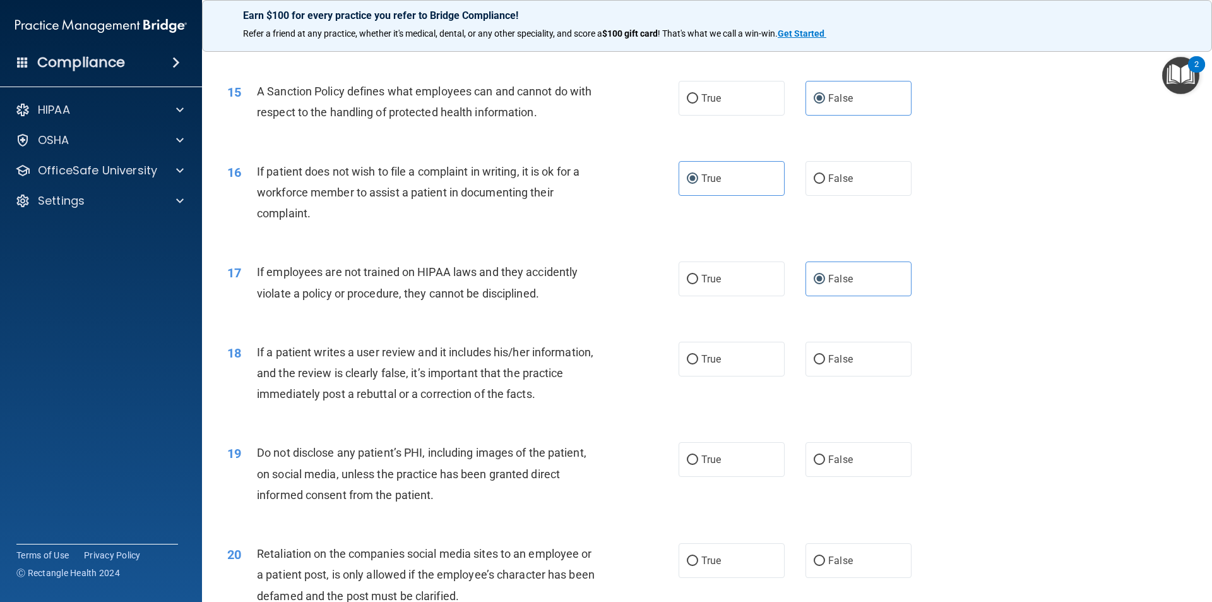
scroll to position [1516, 0]
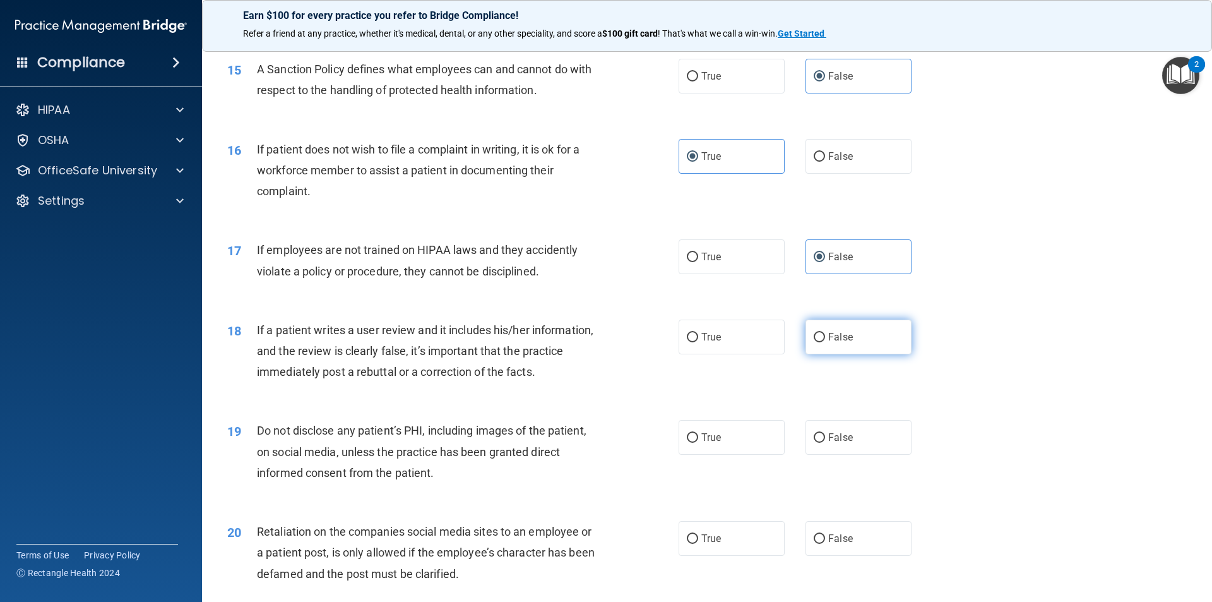
click at [834, 343] on span "False" at bounding box center [840, 337] width 25 height 12
click at [825, 342] on input "False" at bounding box center [819, 337] width 11 height 9
radio input "true"
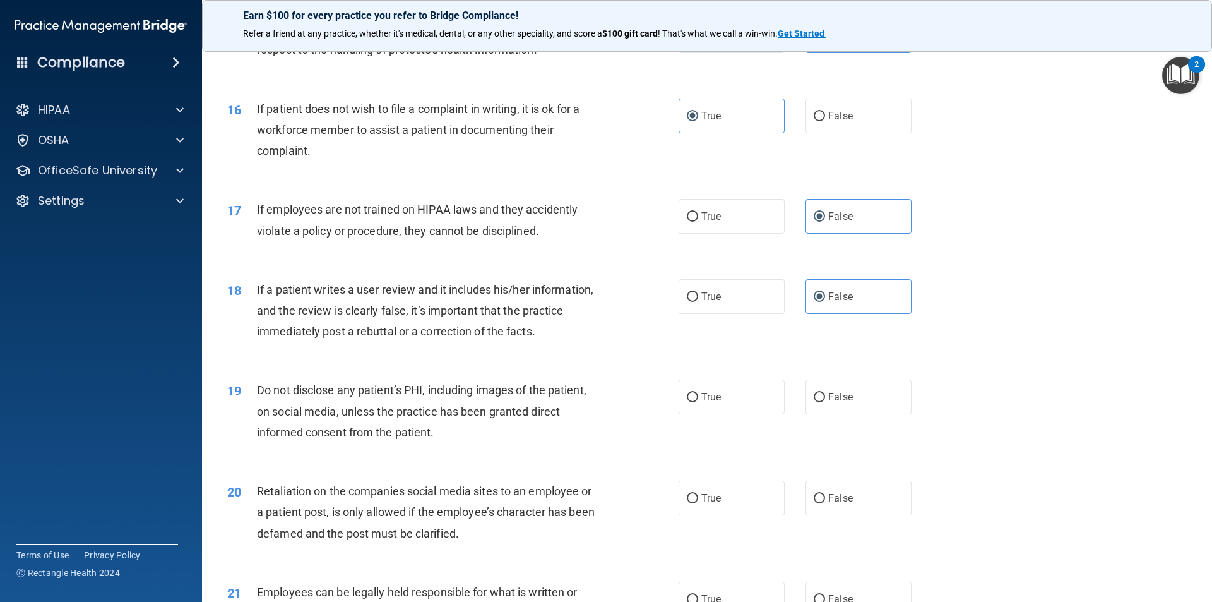
scroll to position [1579, 0]
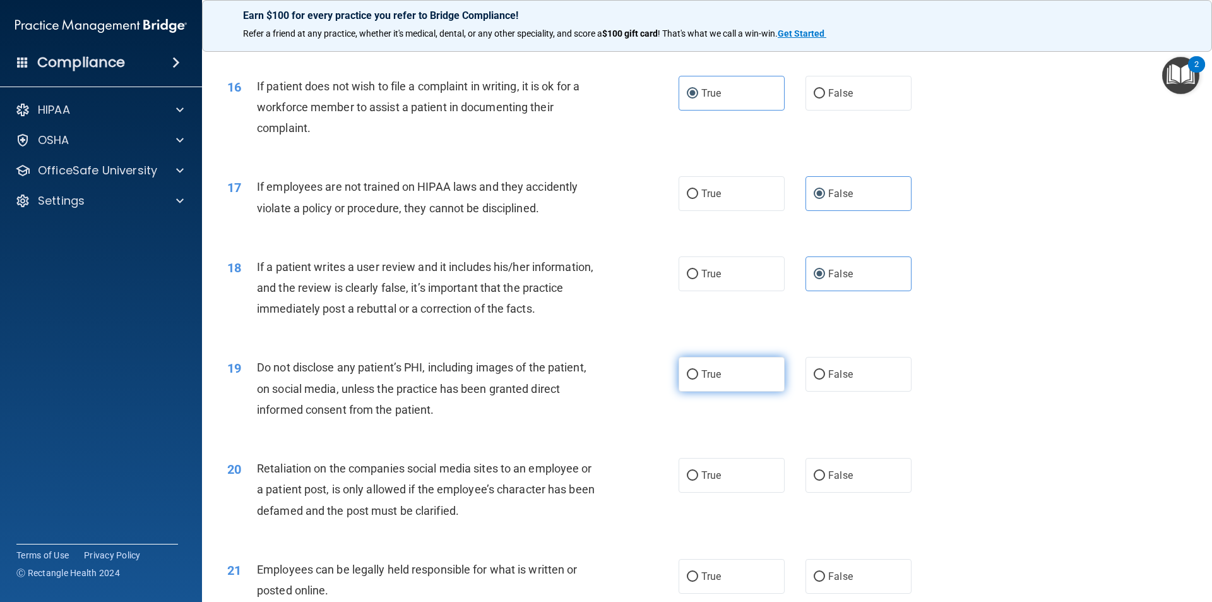
click at [691, 380] on input "True" at bounding box center [692, 374] width 11 height 9
radio input "true"
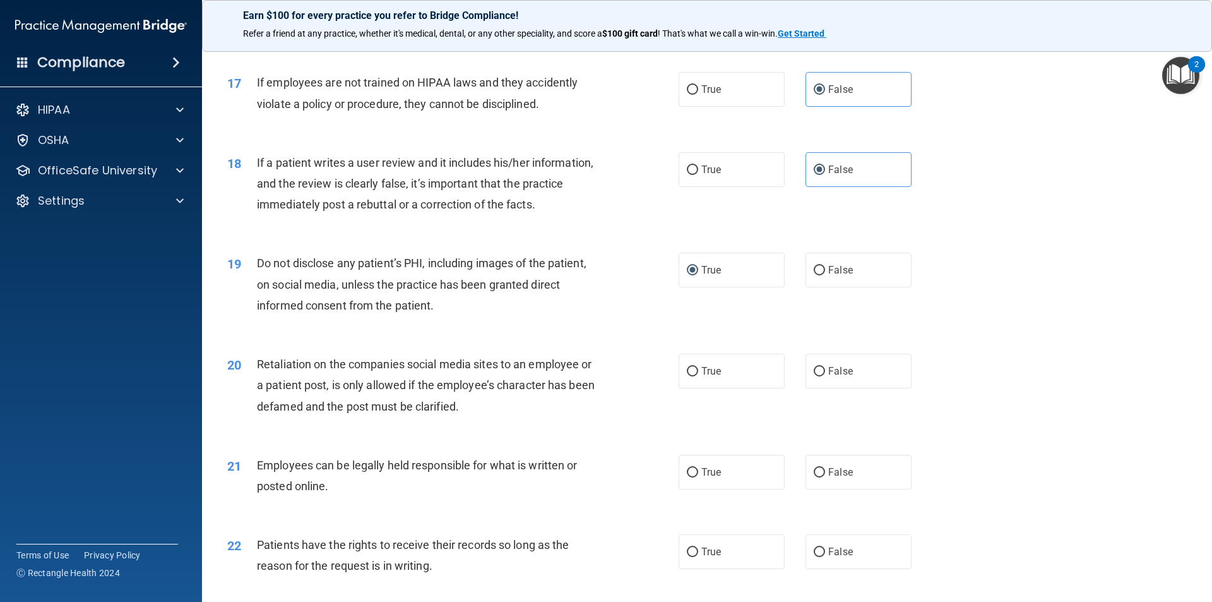
scroll to position [1705, 0]
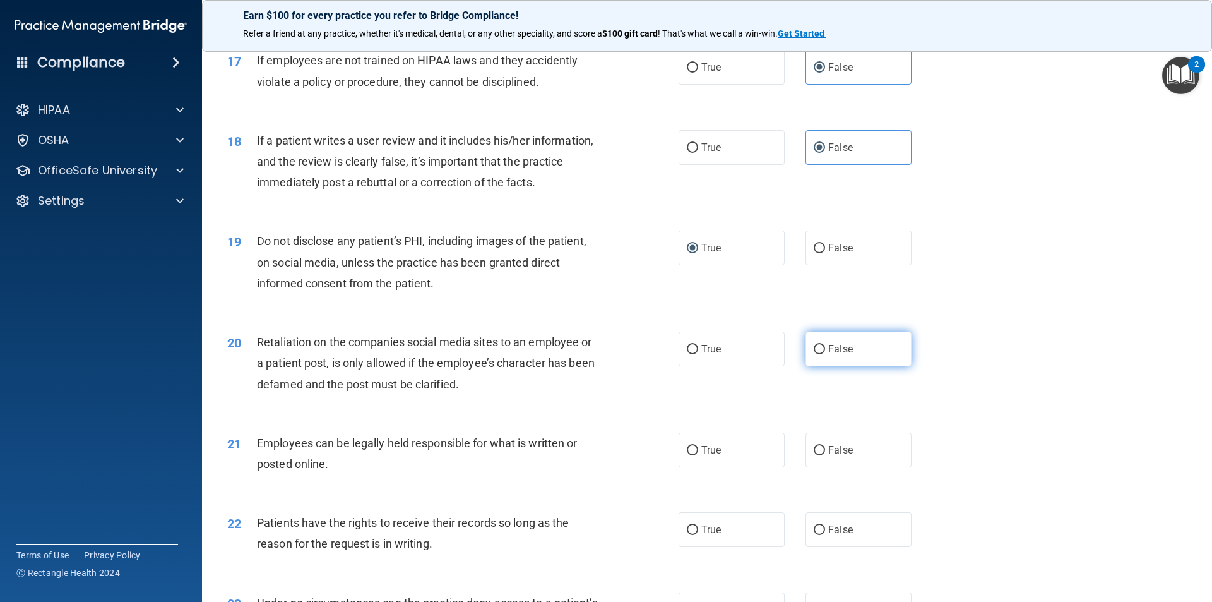
click at [838, 366] on label "False" at bounding box center [859, 349] width 106 height 35
click at [825, 354] on input "False" at bounding box center [819, 349] width 11 height 9
radio input "true"
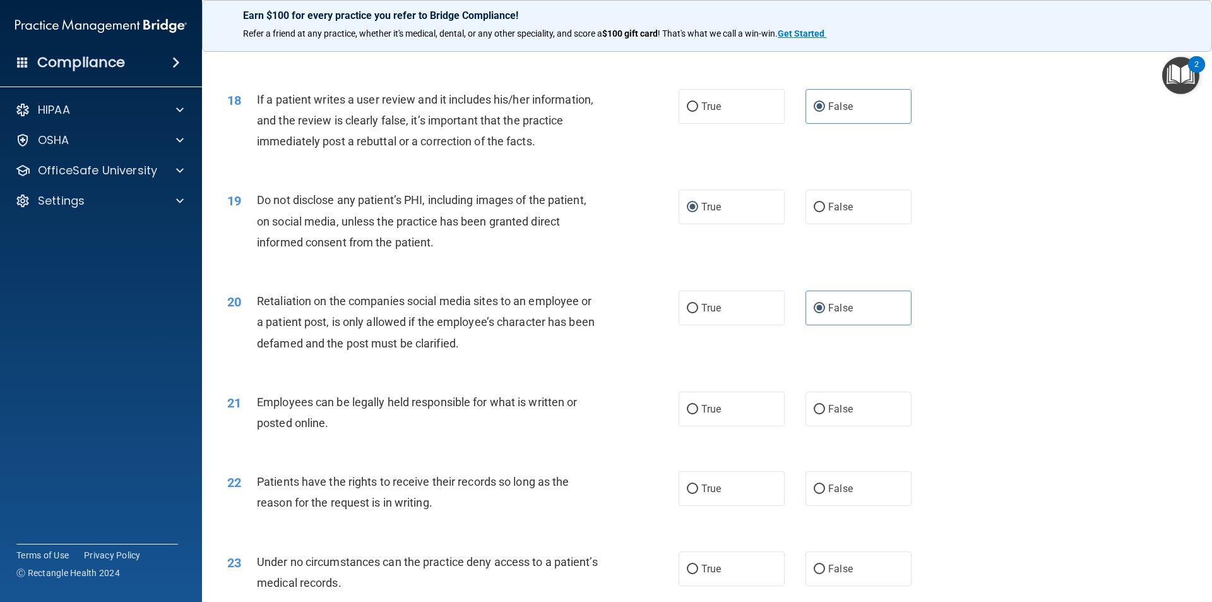
scroll to position [1768, 0]
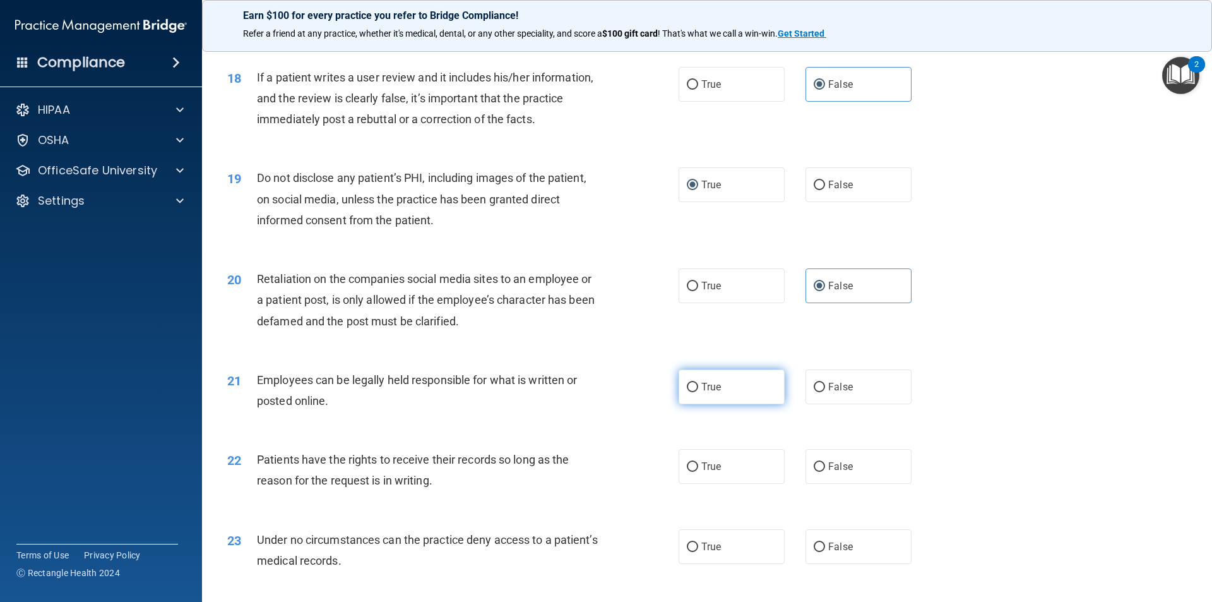
click at [722, 404] on label "True" at bounding box center [732, 386] width 106 height 35
click at [698, 392] on input "True" at bounding box center [692, 387] width 11 height 9
radio input "true"
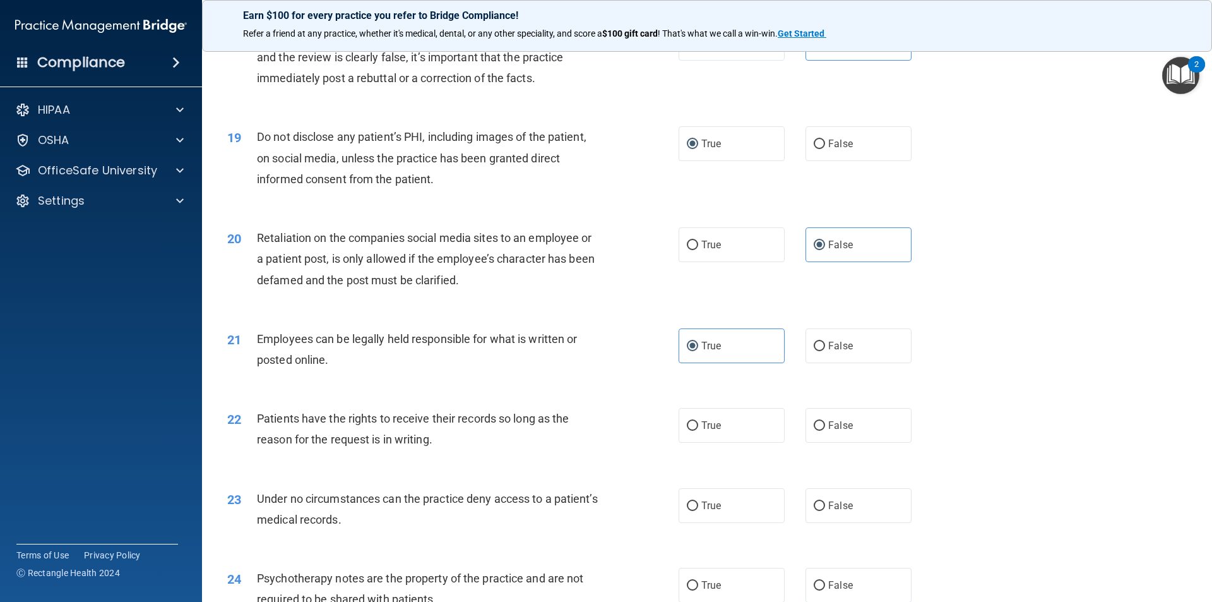
scroll to position [1894, 0]
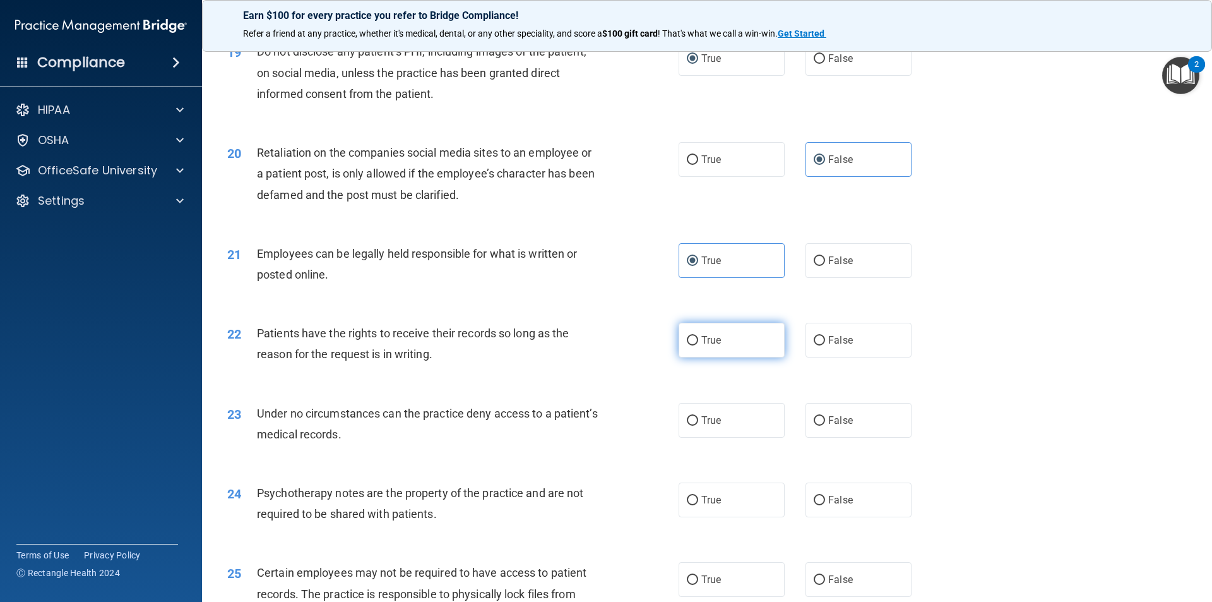
click at [717, 357] on label "True" at bounding box center [732, 340] width 106 height 35
click at [698, 345] on input "True" at bounding box center [692, 340] width 11 height 9
radio input "true"
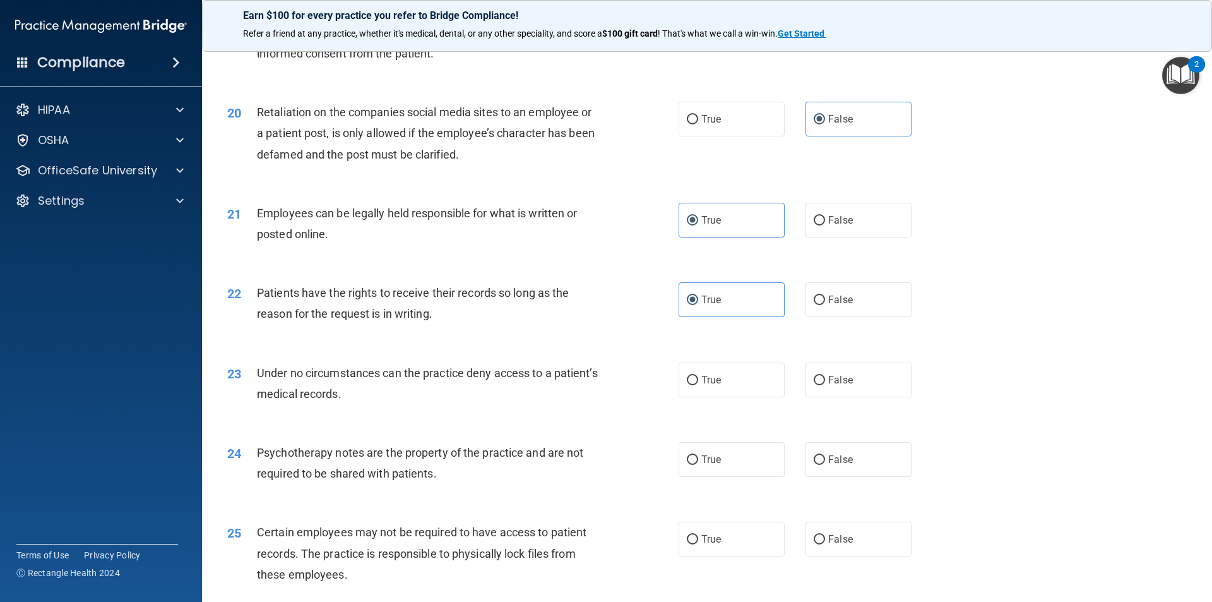
scroll to position [1958, 0]
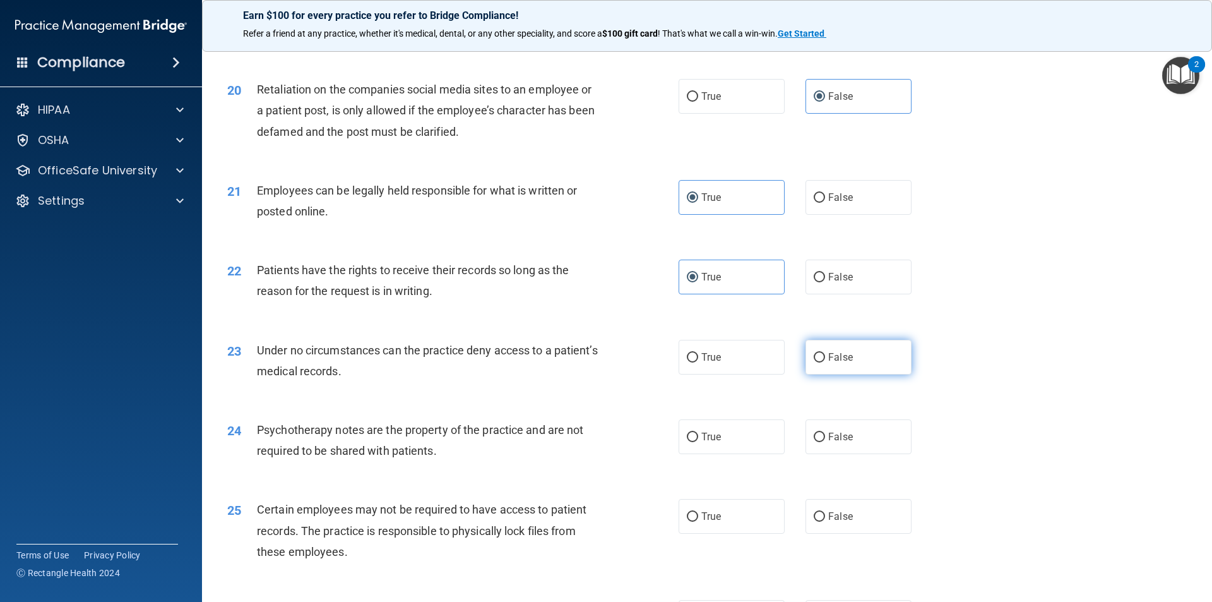
click at [827, 369] on label "False" at bounding box center [859, 357] width 106 height 35
click at [825, 362] on input "False" at bounding box center [819, 357] width 11 height 9
radio input "true"
click at [710, 443] on span "True" at bounding box center [712, 437] width 20 height 12
click at [698, 442] on input "True" at bounding box center [692, 437] width 11 height 9
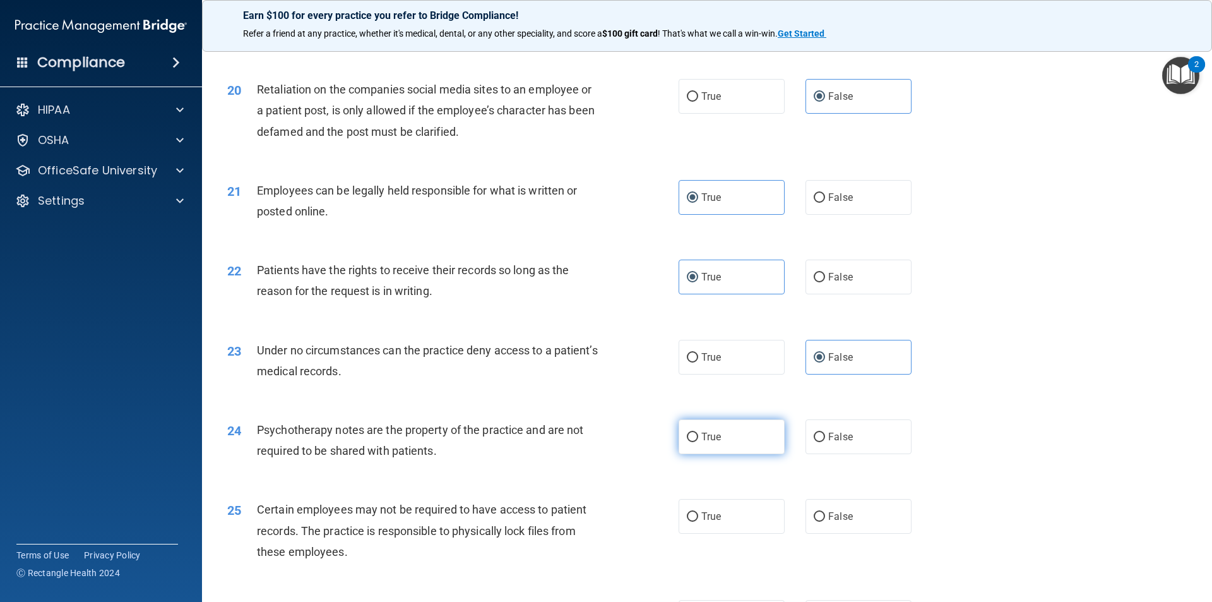
radio input "true"
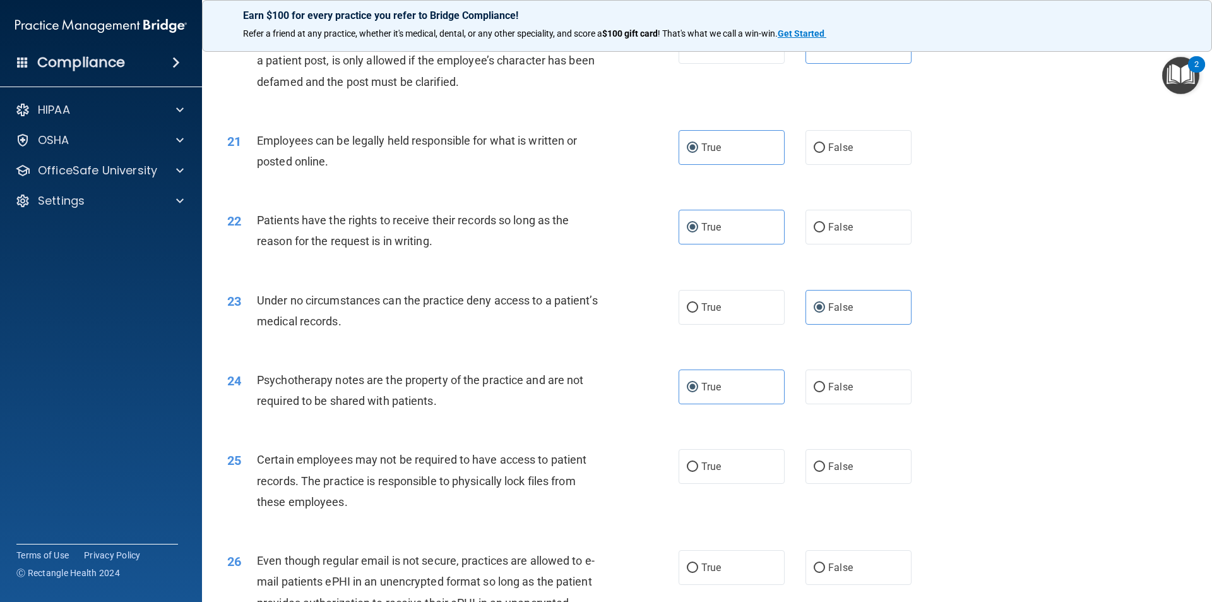
scroll to position [2084, 0]
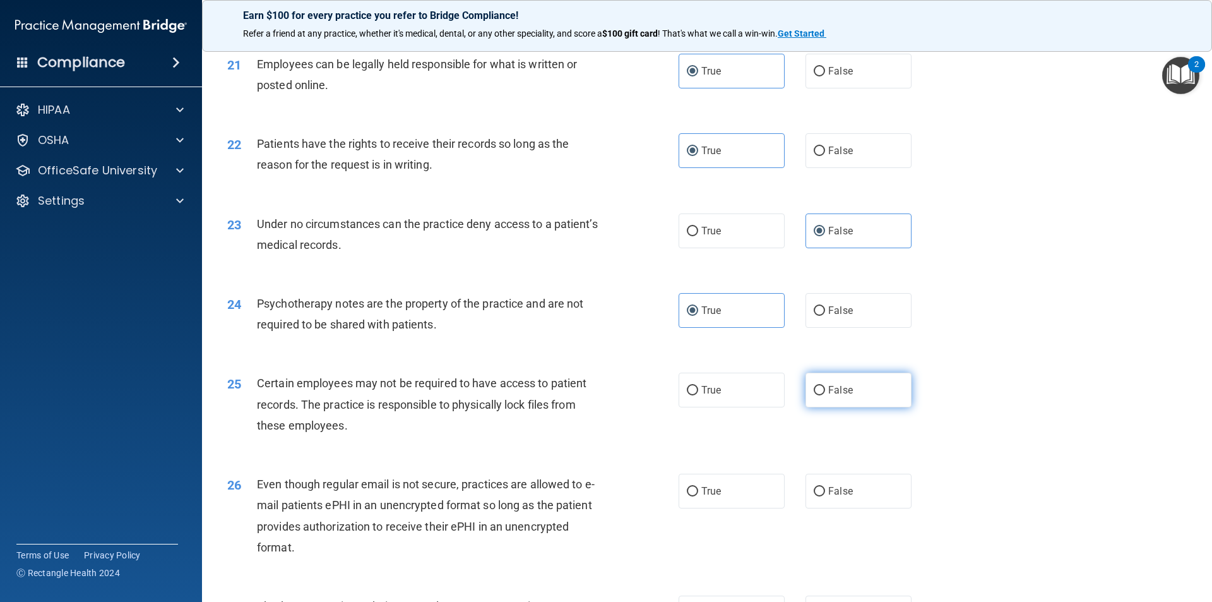
click at [832, 407] on label "False" at bounding box center [859, 390] width 106 height 35
click at [825, 395] on input "False" at bounding box center [819, 390] width 11 height 9
radio input "true"
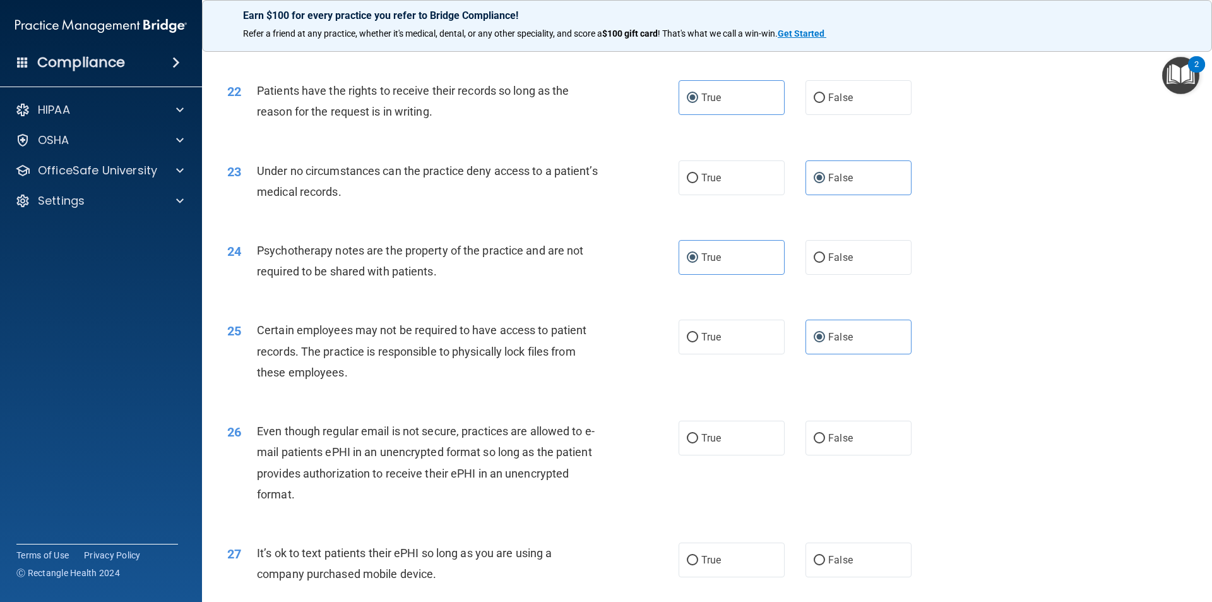
scroll to position [2210, 0]
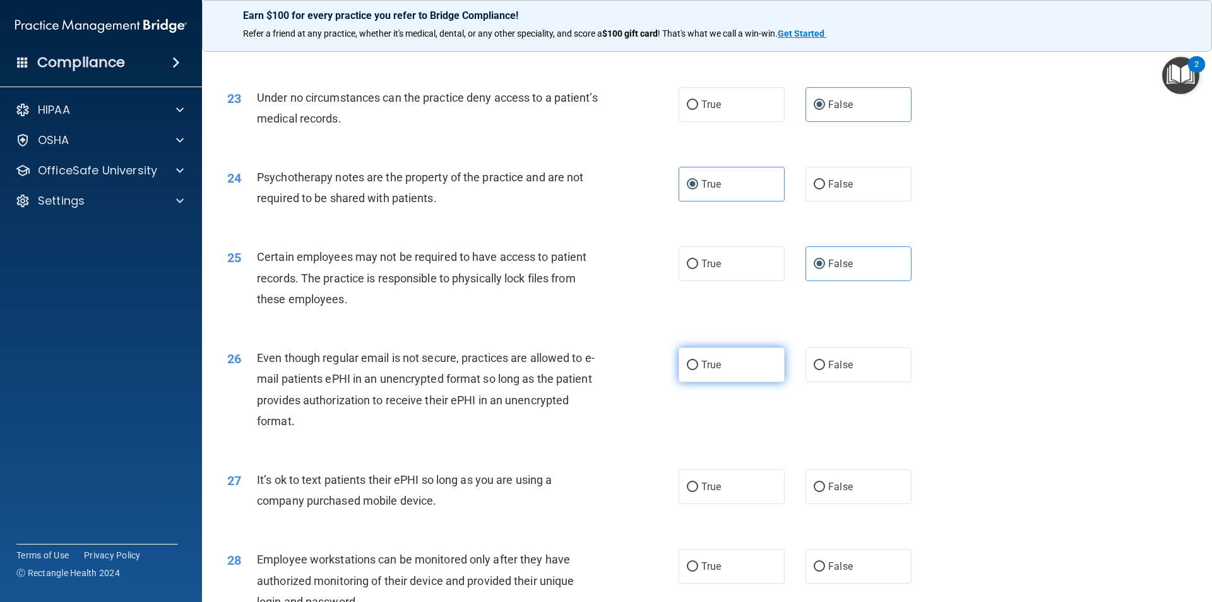
click at [713, 382] on label "True" at bounding box center [732, 364] width 106 height 35
click at [698, 370] on input "True" at bounding box center [692, 365] width 11 height 9
radio input "true"
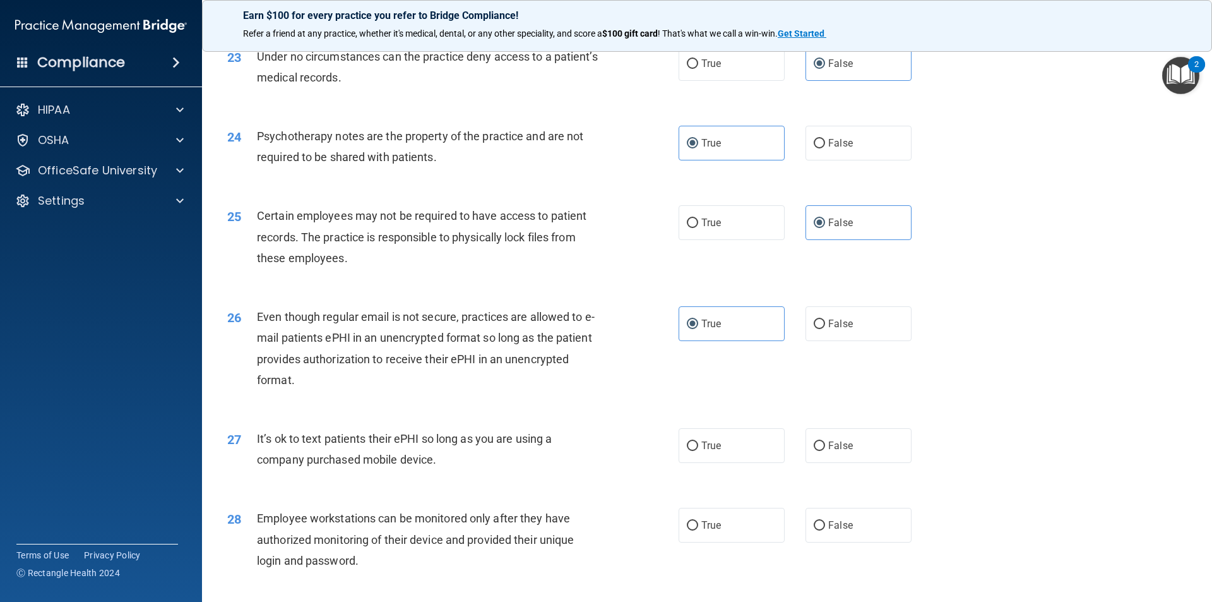
scroll to position [2273, 0]
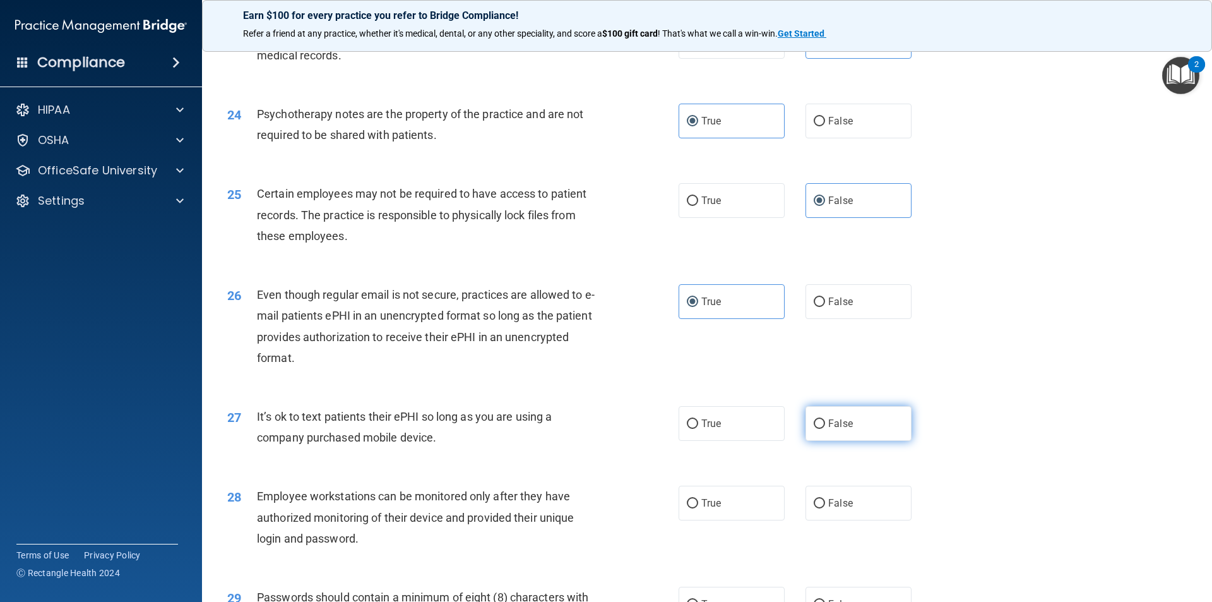
click at [806, 441] on label "False" at bounding box center [859, 423] width 106 height 35
click at [814, 429] on input "False" at bounding box center [819, 423] width 11 height 9
radio input "true"
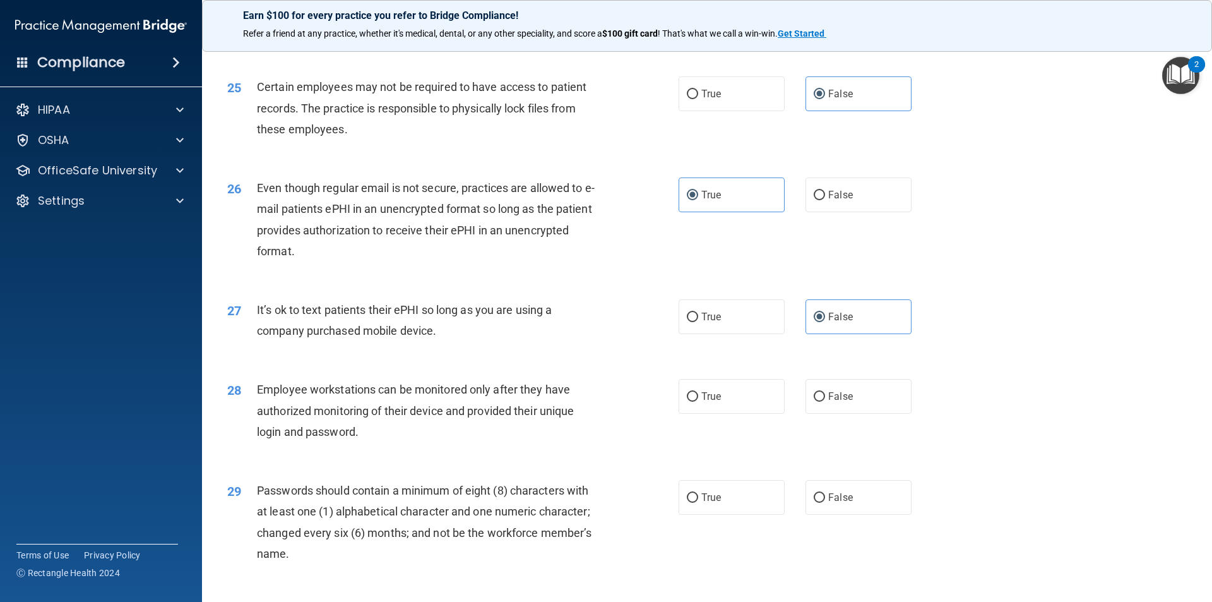
scroll to position [2400, 0]
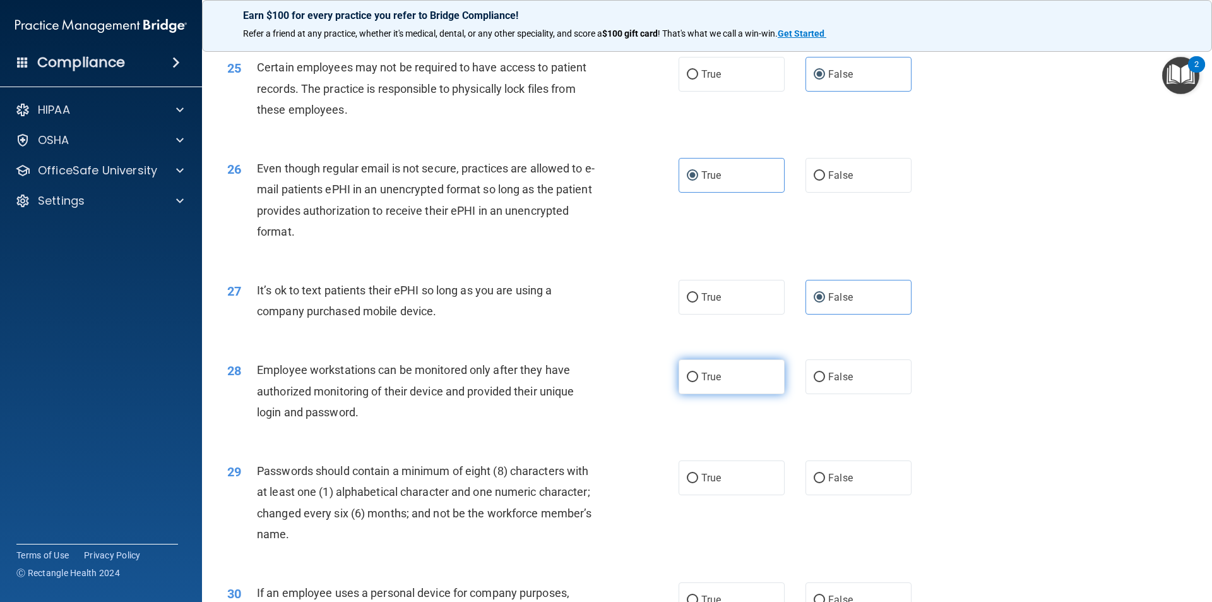
click at [728, 394] on label "True" at bounding box center [732, 376] width 106 height 35
click at [698, 382] on input "True" at bounding box center [692, 377] width 11 height 9
radio input "true"
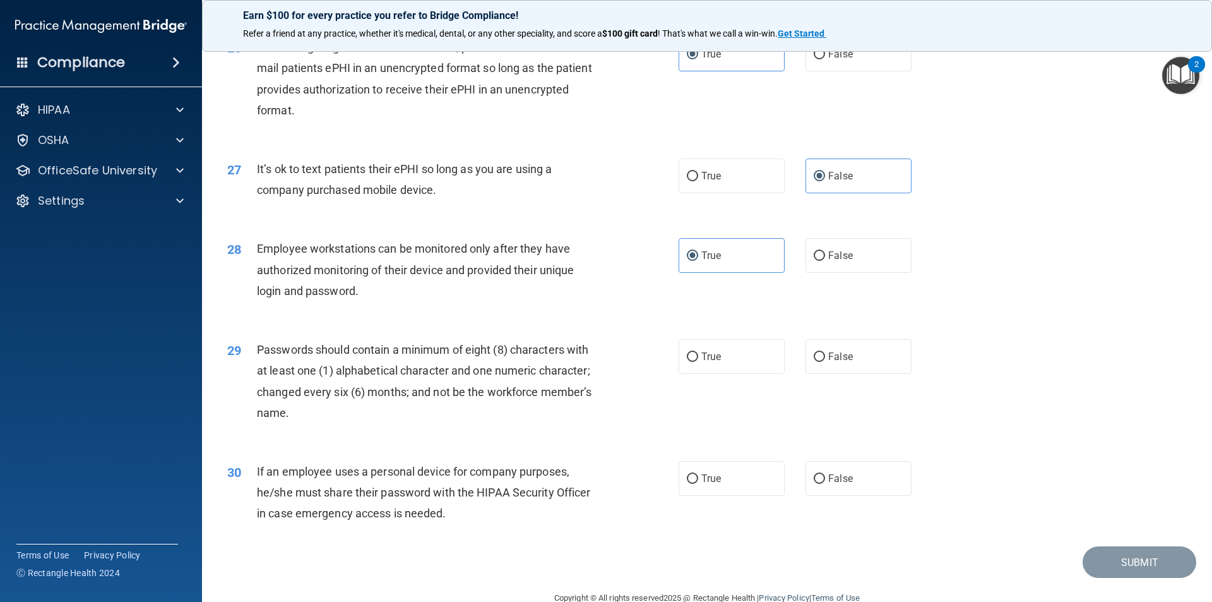
scroll to position [2526, 0]
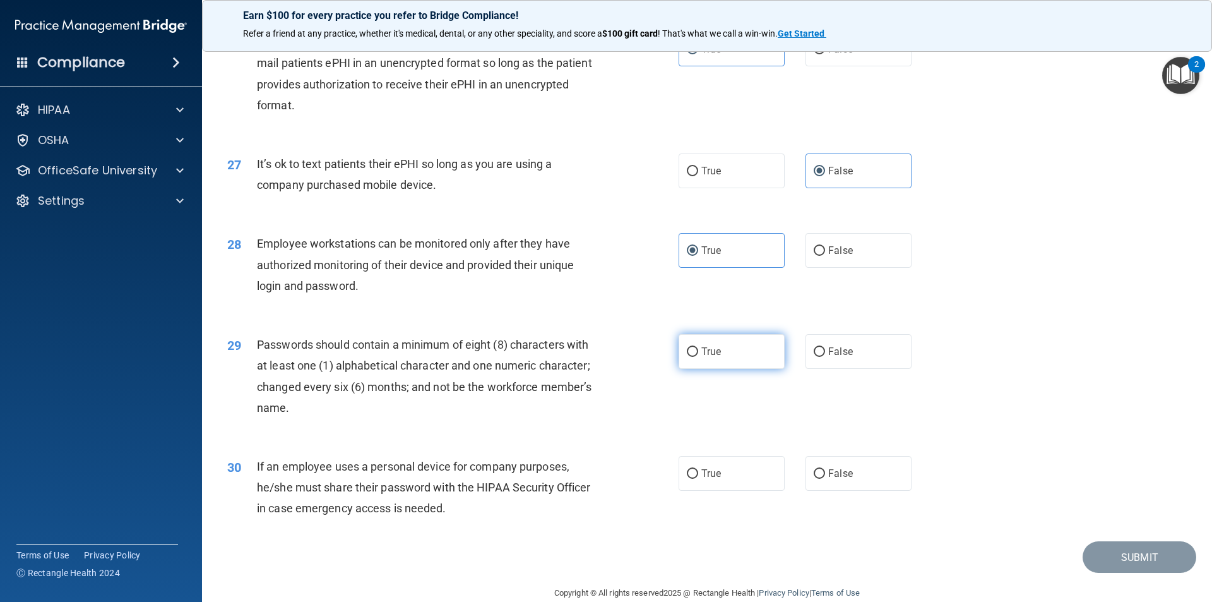
click at [681, 369] on label "True" at bounding box center [732, 351] width 106 height 35
click at [687, 357] on input "True" at bounding box center [692, 351] width 11 height 9
radio input "true"
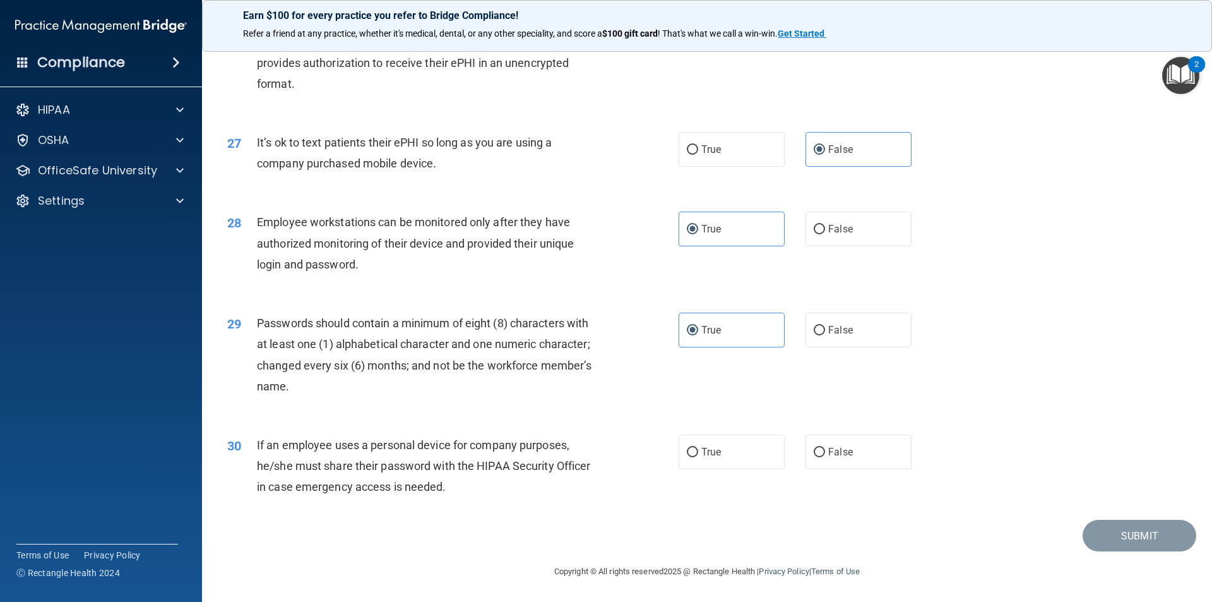
scroll to position [2568, 0]
click at [852, 457] on label "False" at bounding box center [859, 451] width 106 height 35
click at [825, 457] on input "False" at bounding box center [819, 452] width 11 height 9
radio input "true"
click at [1139, 539] on button "Submit" at bounding box center [1140, 536] width 114 height 32
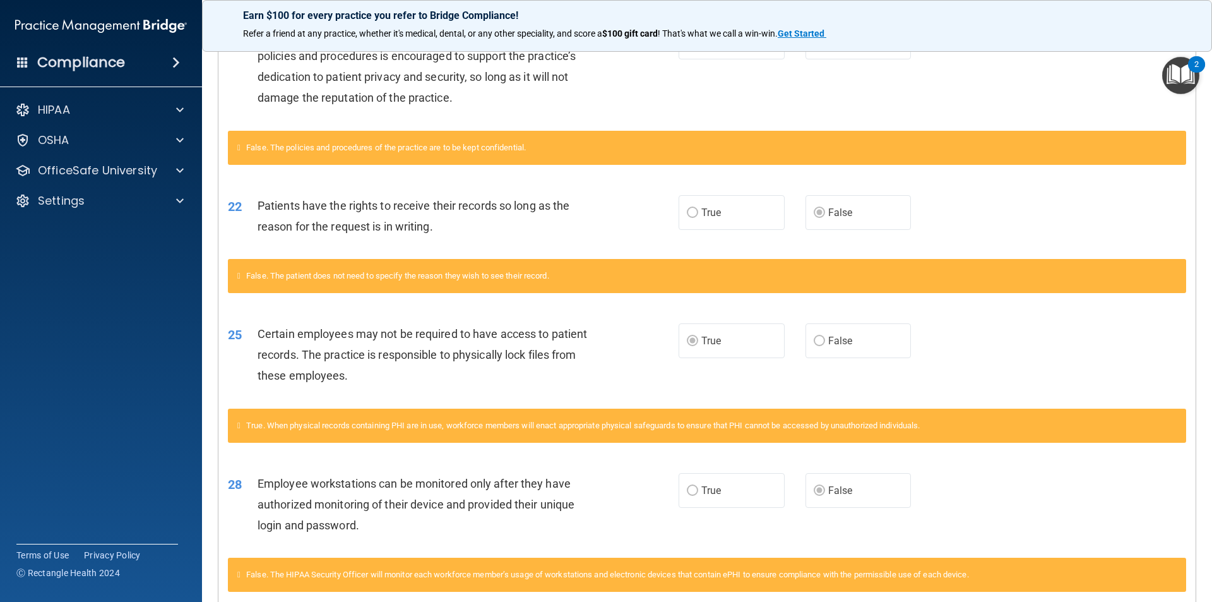
scroll to position [269, 0]
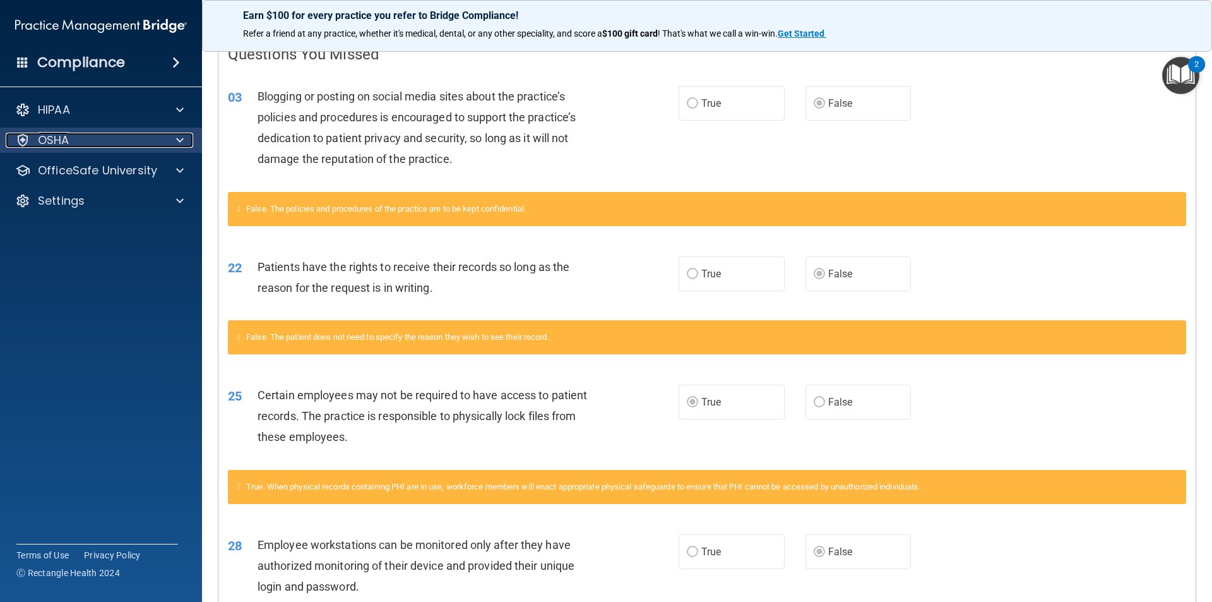
click at [80, 146] on div "OSHA" at bounding box center [84, 140] width 157 height 15
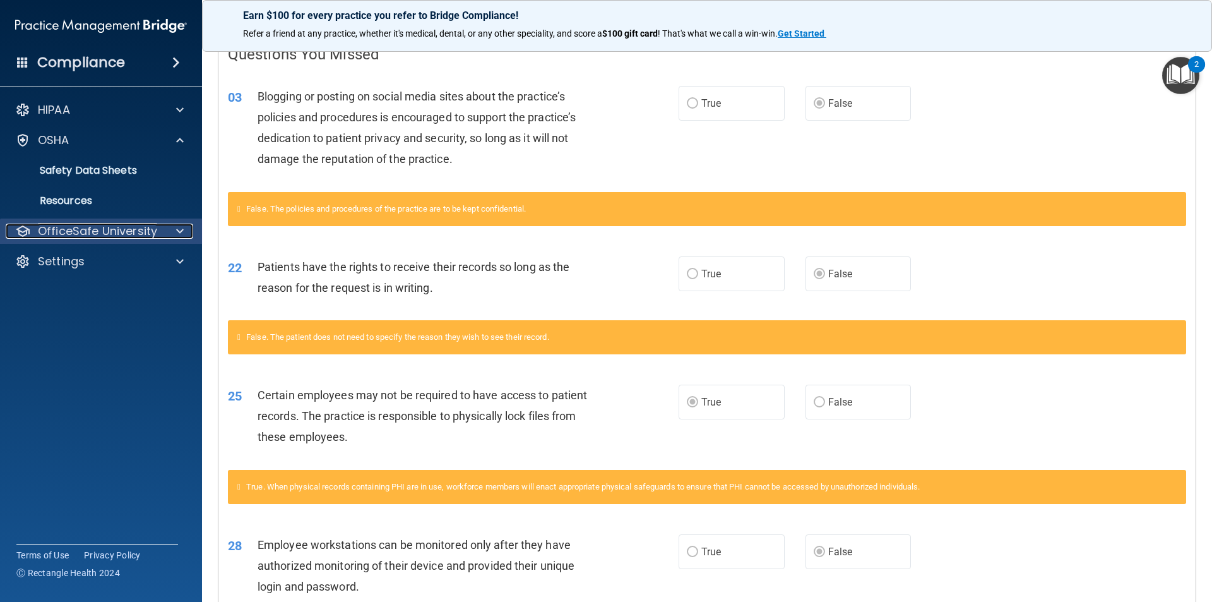
click at [160, 234] on div "OfficeSafe University" at bounding box center [84, 231] width 157 height 15
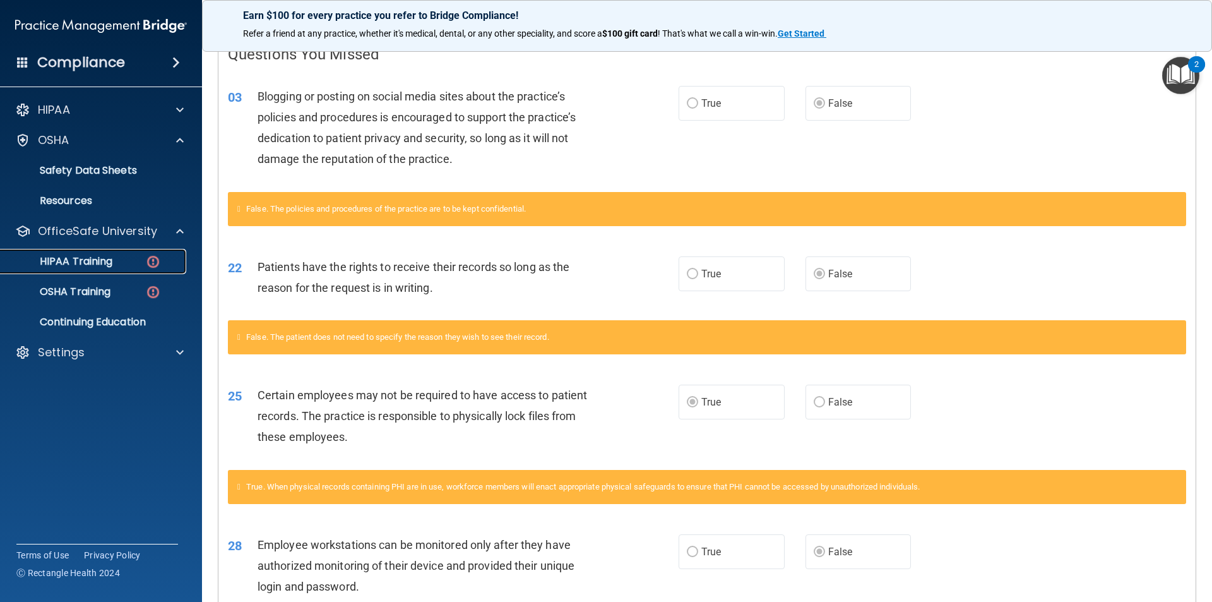
click at [102, 264] on p "HIPAA Training" at bounding box center [60, 261] width 104 height 13
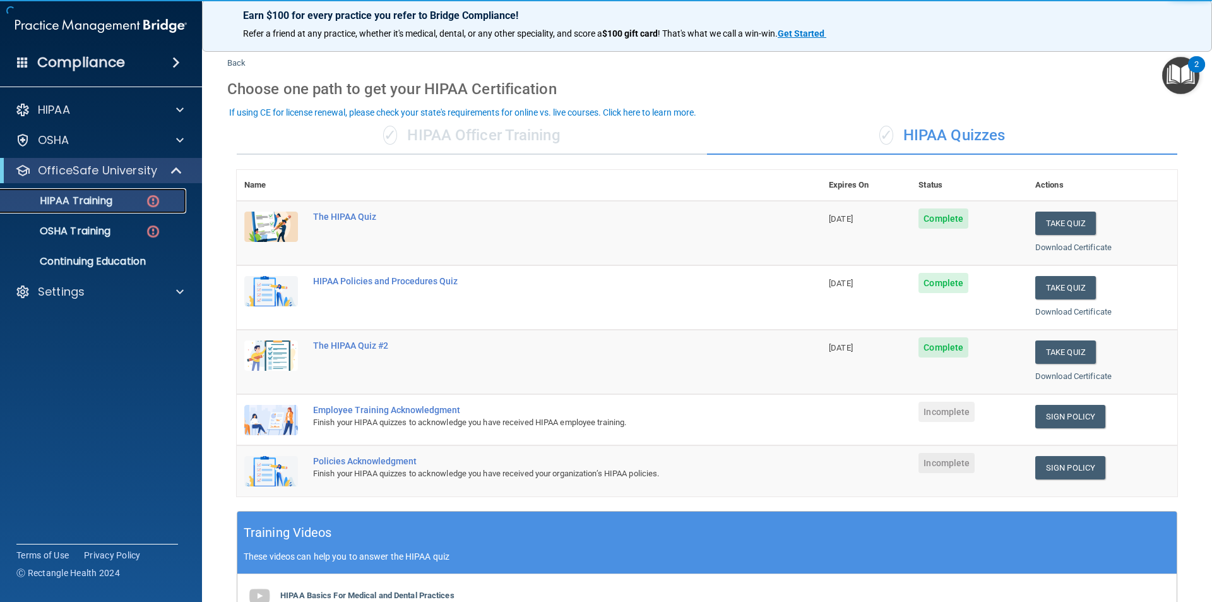
scroll to position [16, 0]
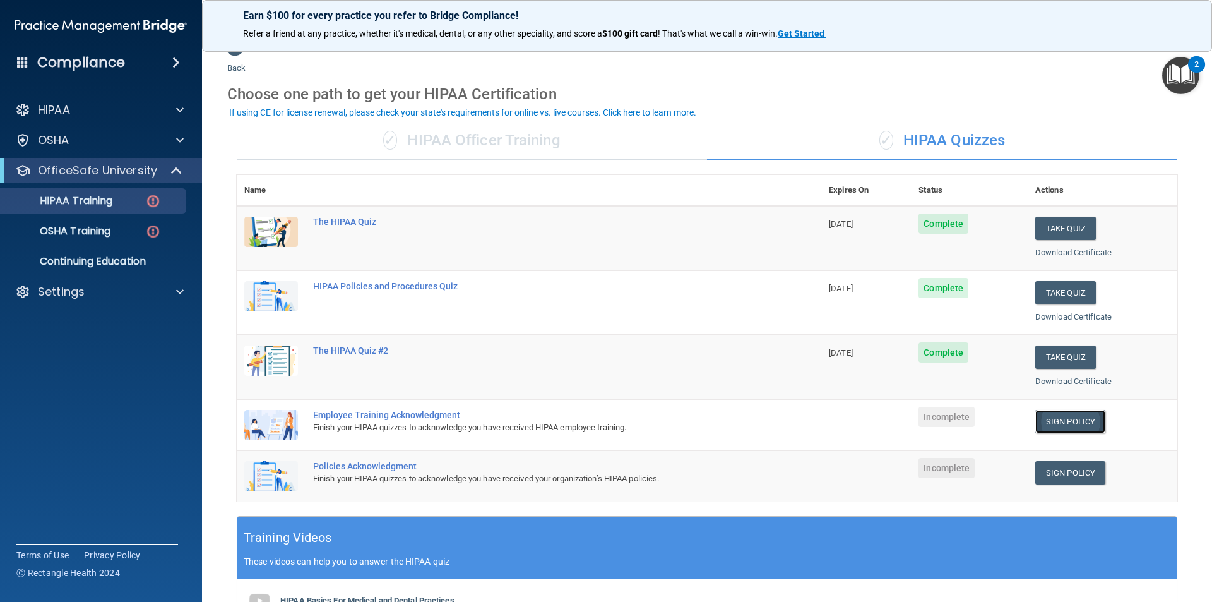
click at [1053, 426] on link "Sign Policy" at bounding box center [1071, 421] width 70 height 23
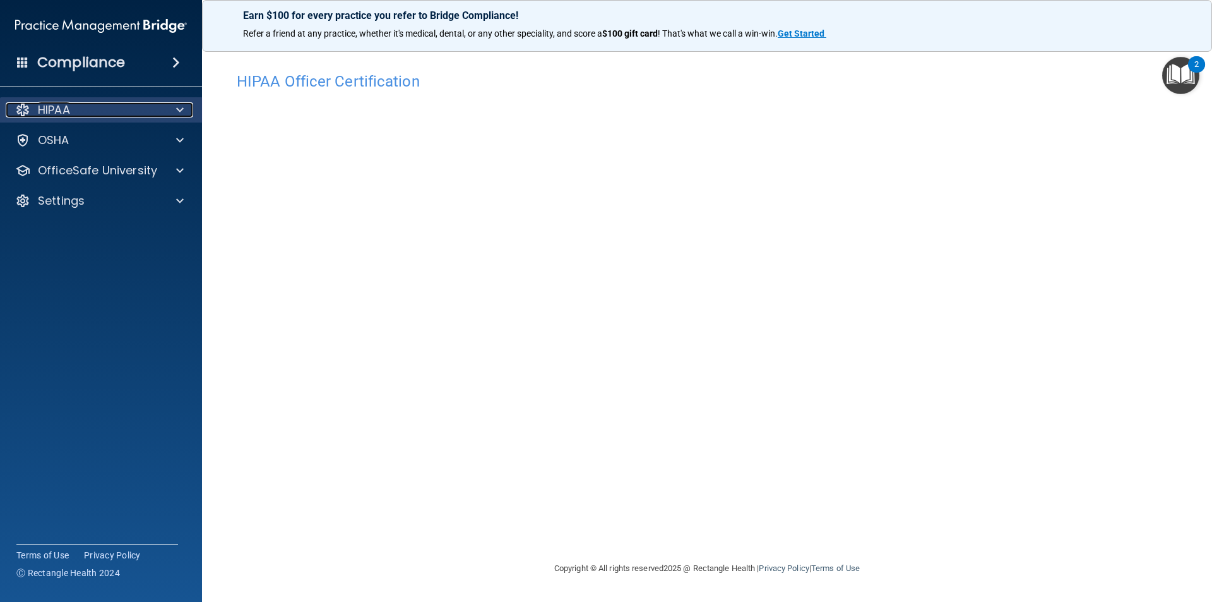
click at [162, 105] on div "HIPAA" at bounding box center [100, 109] width 188 height 15
click at [169, 109] on div at bounding box center [178, 109] width 32 height 15
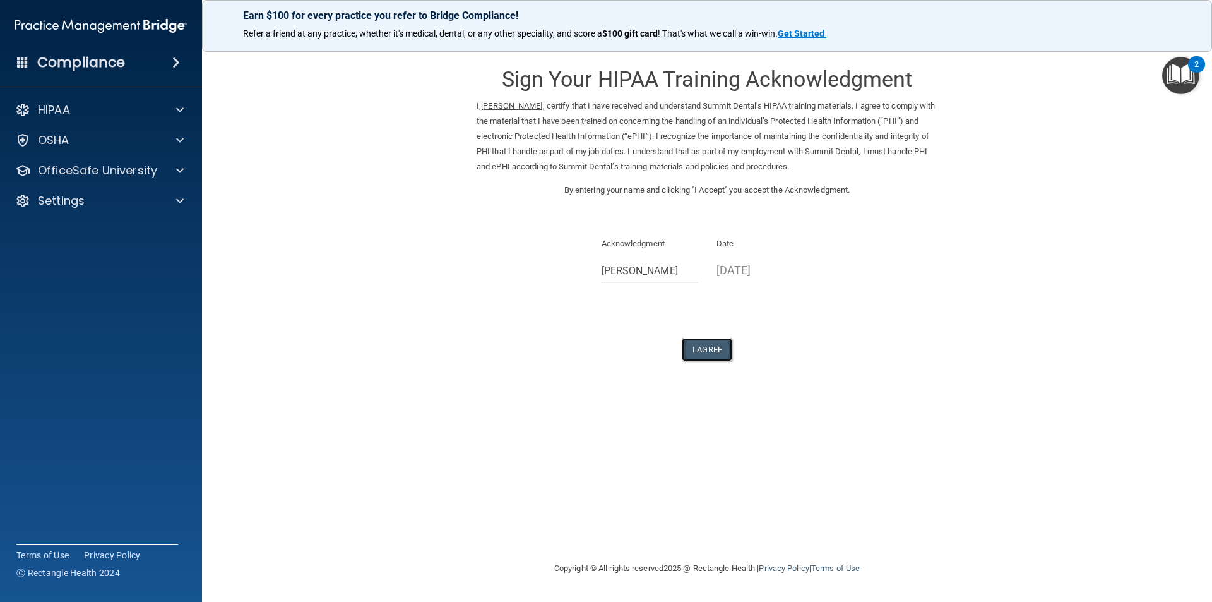
click at [719, 350] on button "I Agree" at bounding box center [707, 349] width 51 height 23
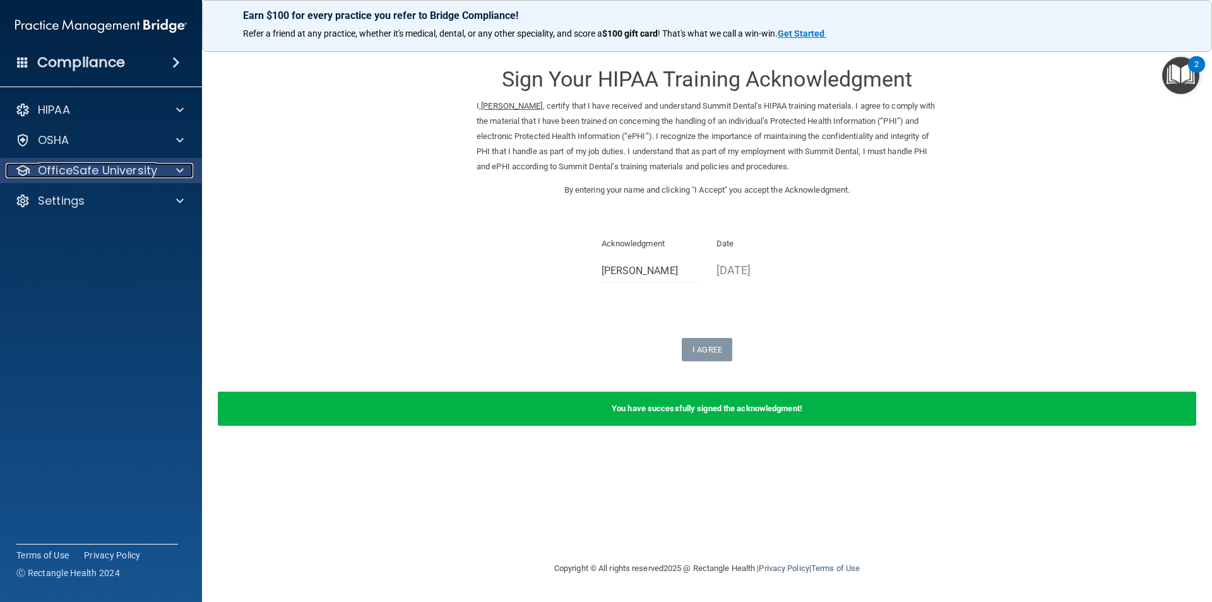
click at [89, 171] on p "OfficeSafe University" at bounding box center [97, 170] width 119 height 15
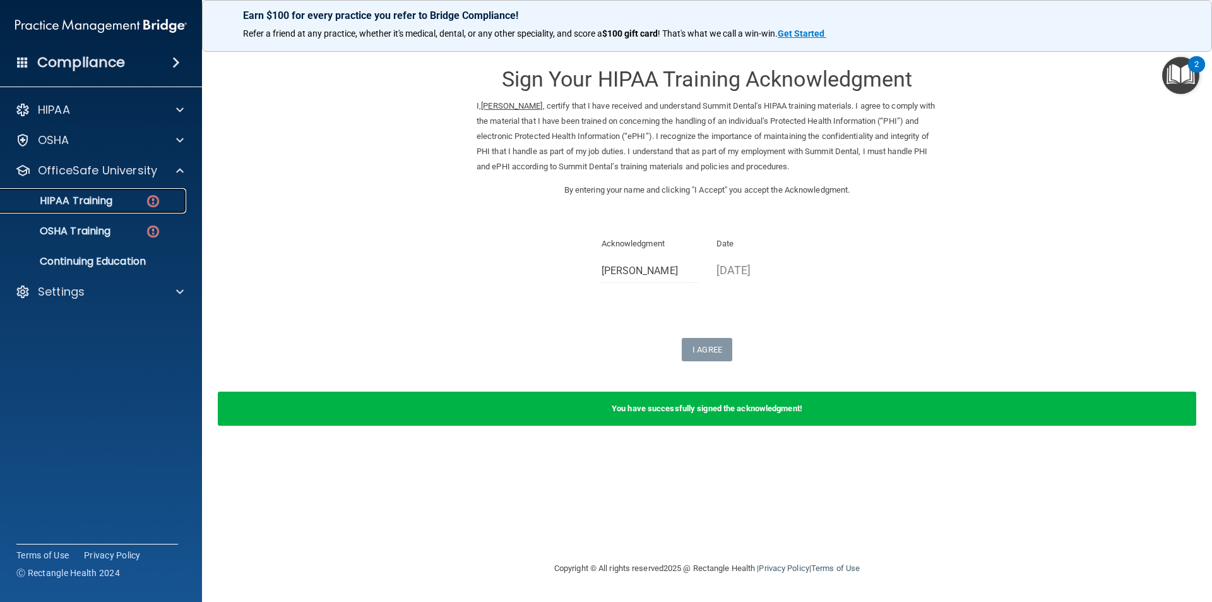
click at [112, 201] on p "HIPAA Training" at bounding box center [60, 200] width 104 height 13
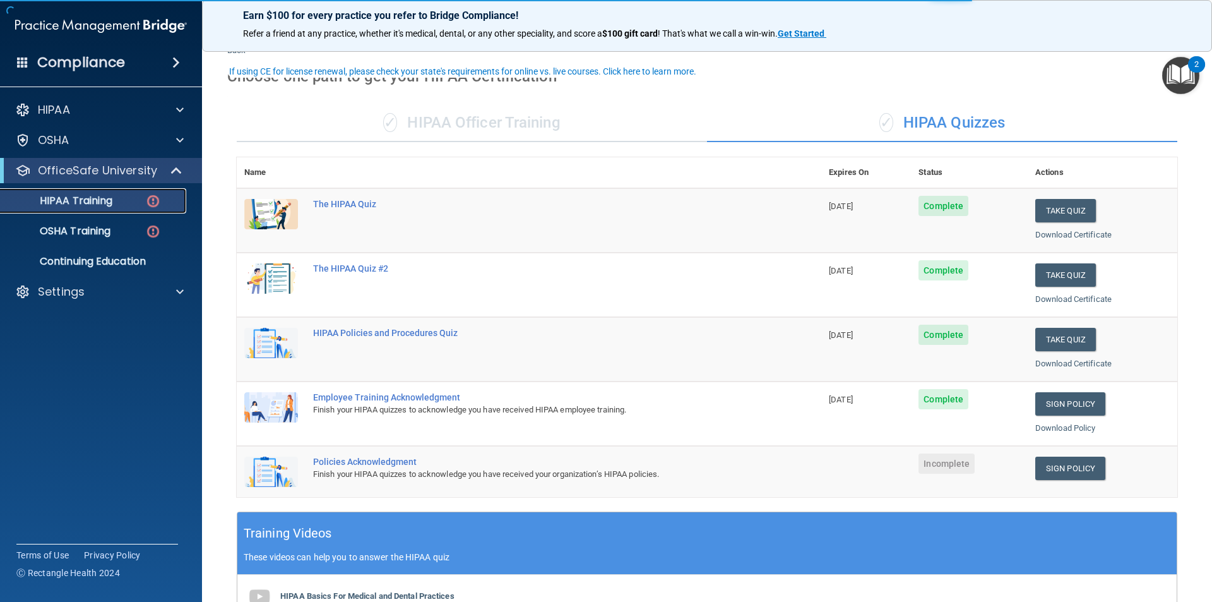
scroll to position [63, 0]
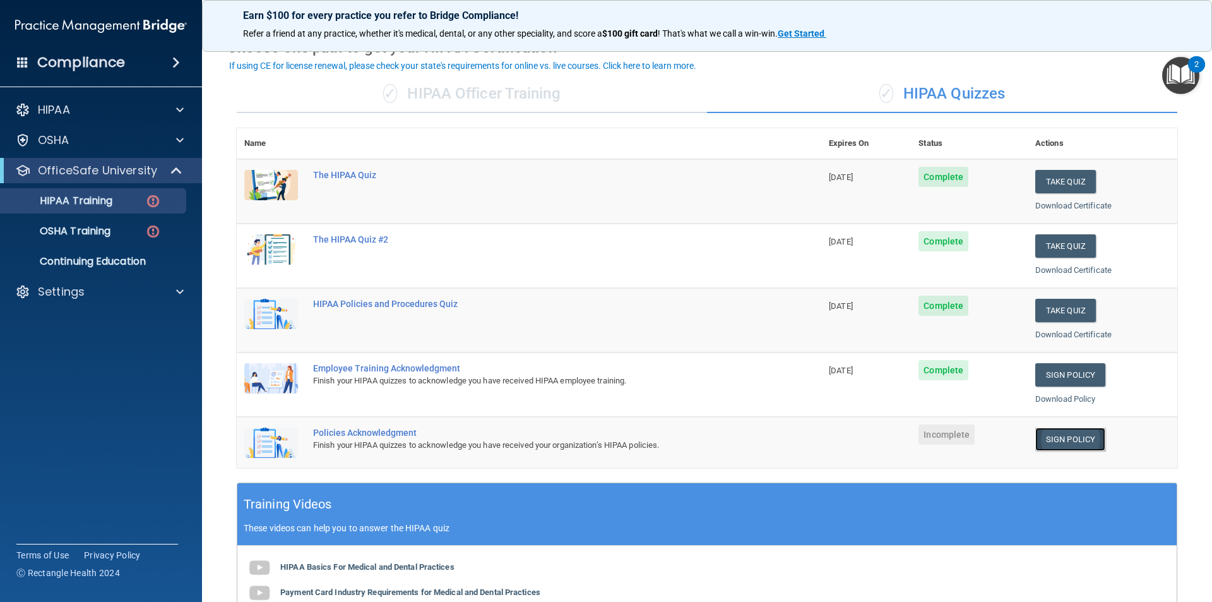
click at [1058, 443] on link "Sign Policy" at bounding box center [1071, 438] width 70 height 23
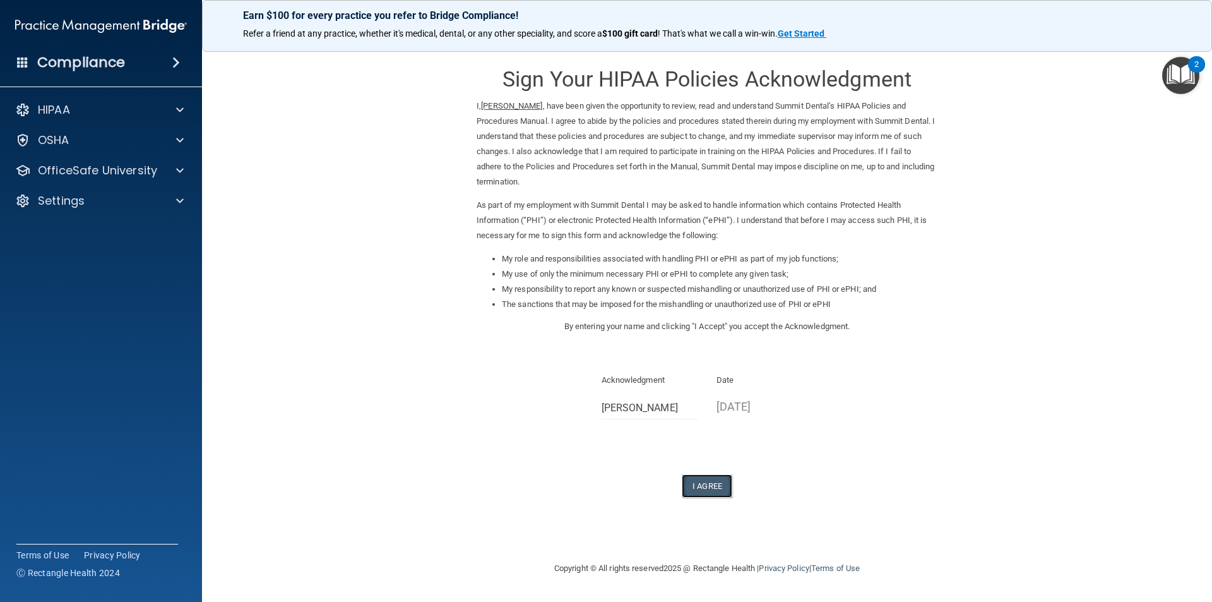
click at [701, 479] on button "I Agree" at bounding box center [707, 485] width 51 height 23
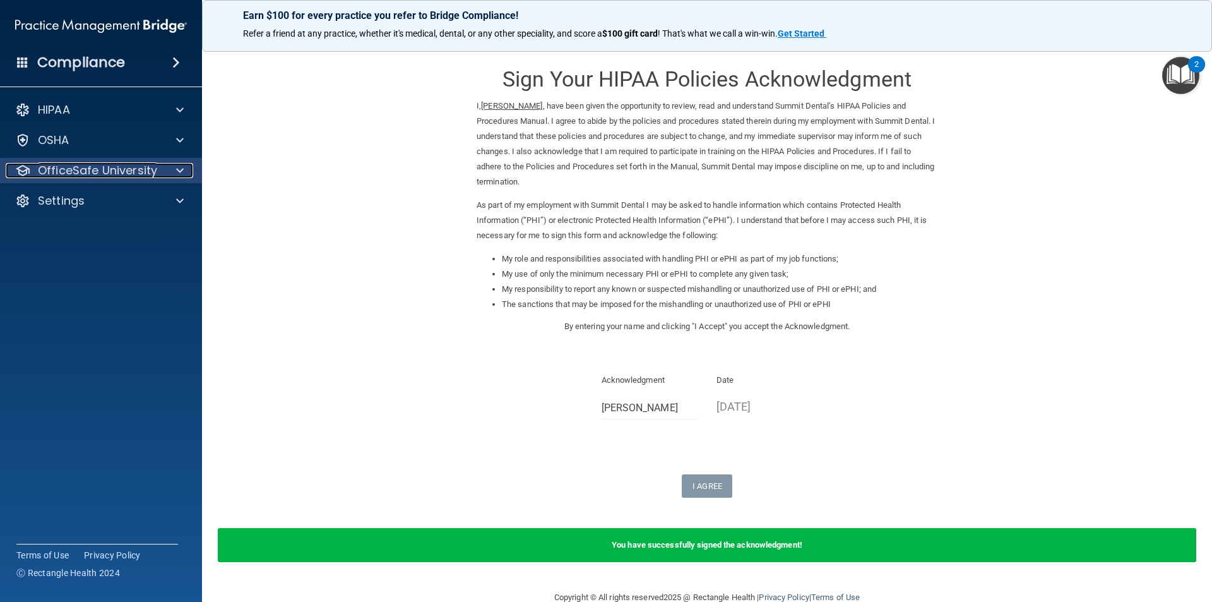
click at [108, 176] on p "OfficeSafe University" at bounding box center [97, 170] width 119 height 15
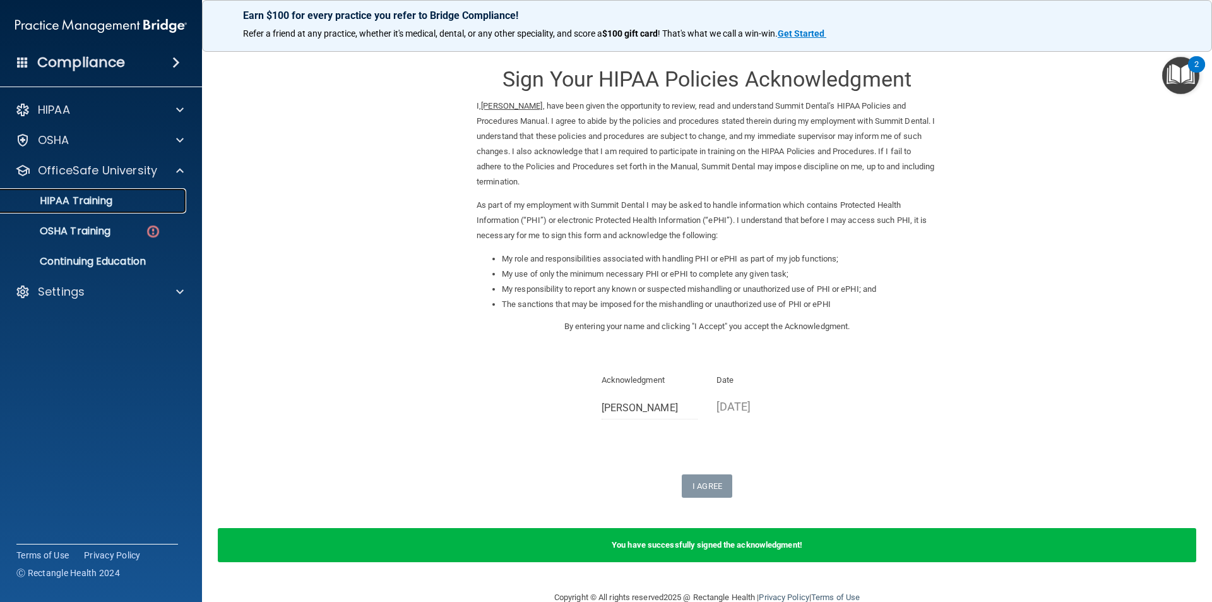
click at [125, 205] on div "HIPAA Training" at bounding box center [94, 200] width 172 height 13
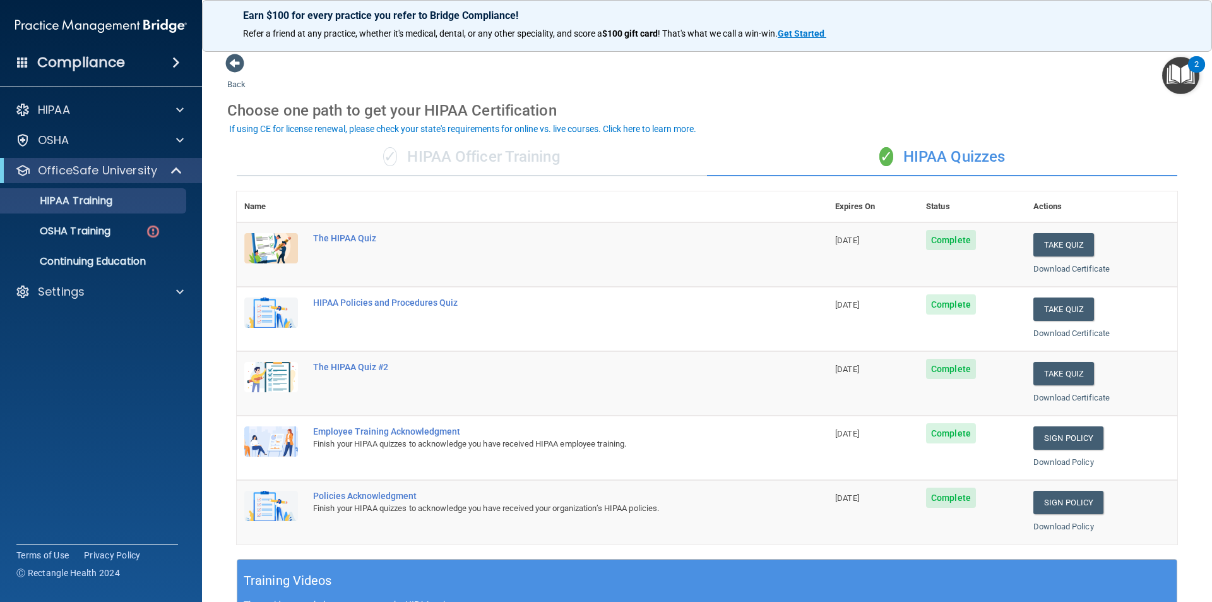
click at [588, 157] on div "✓ HIPAA Officer Training" at bounding box center [472, 157] width 470 height 38
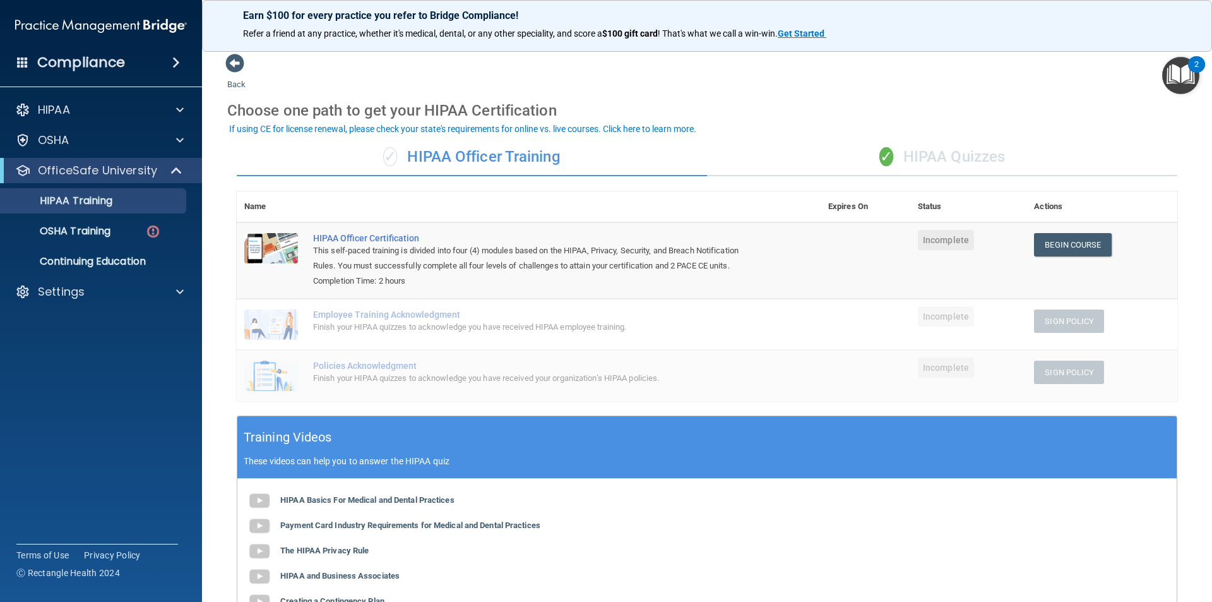
click at [921, 169] on div "✓ HIPAA Quizzes" at bounding box center [942, 157] width 470 height 38
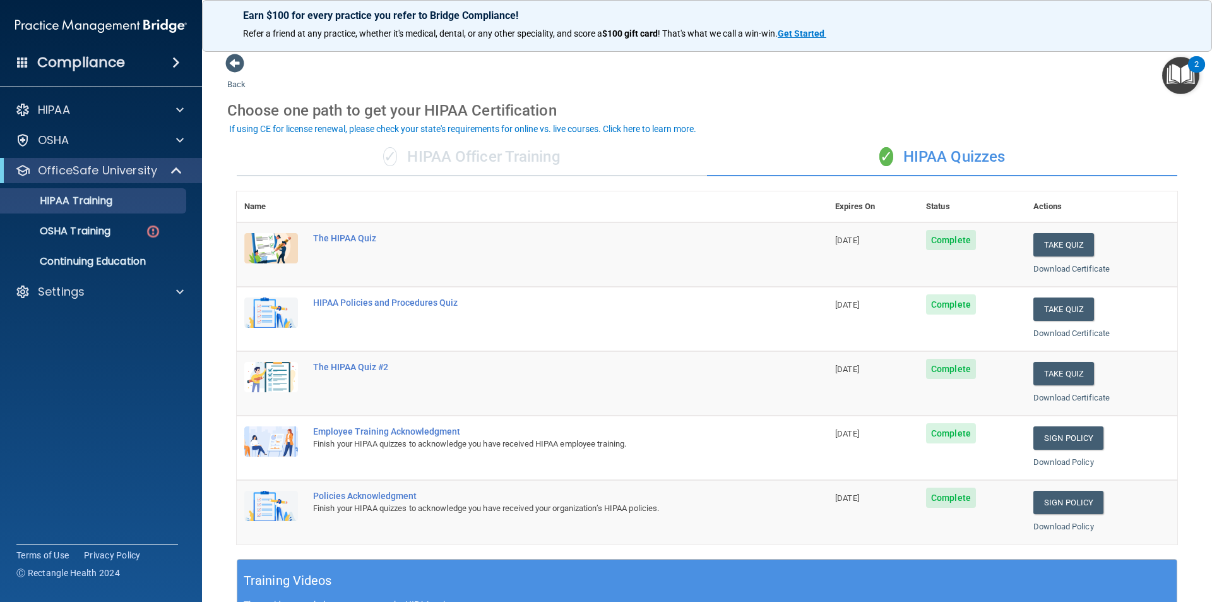
click at [563, 143] on div "✓ HIPAA Officer Training" at bounding box center [472, 157] width 470 height 38
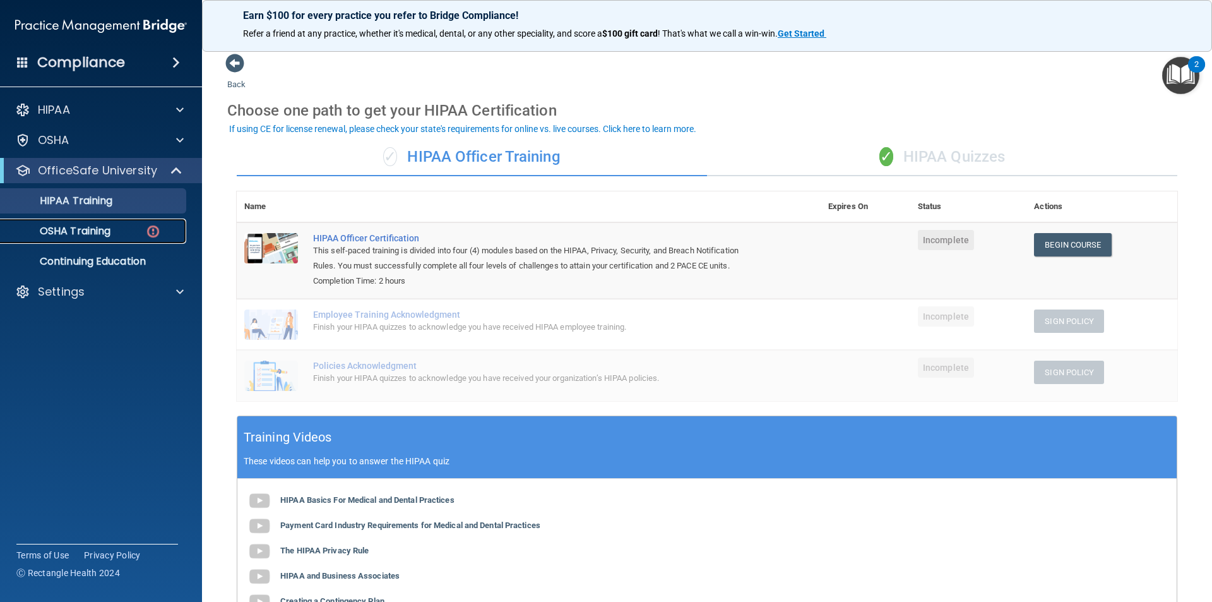
click at [70, 236] on p "OSHA Training" at bounding box center [59, 231] width 102 height 13
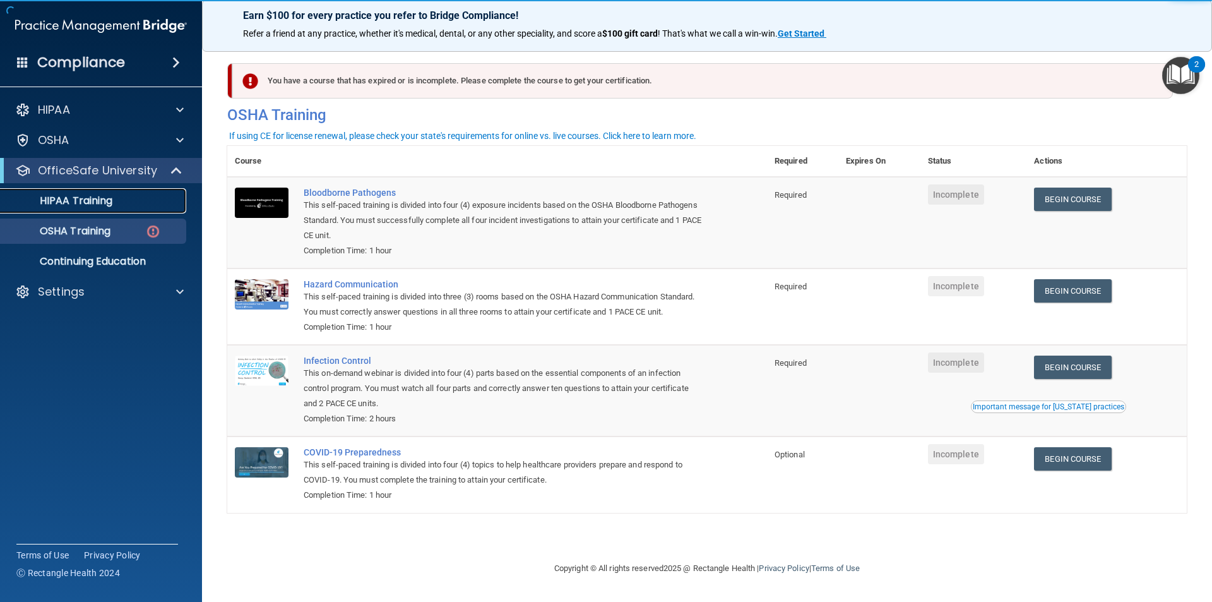
click at [75, 203] on p "HIPAA Training" at bounding box center [60, 200] width 104 height 13
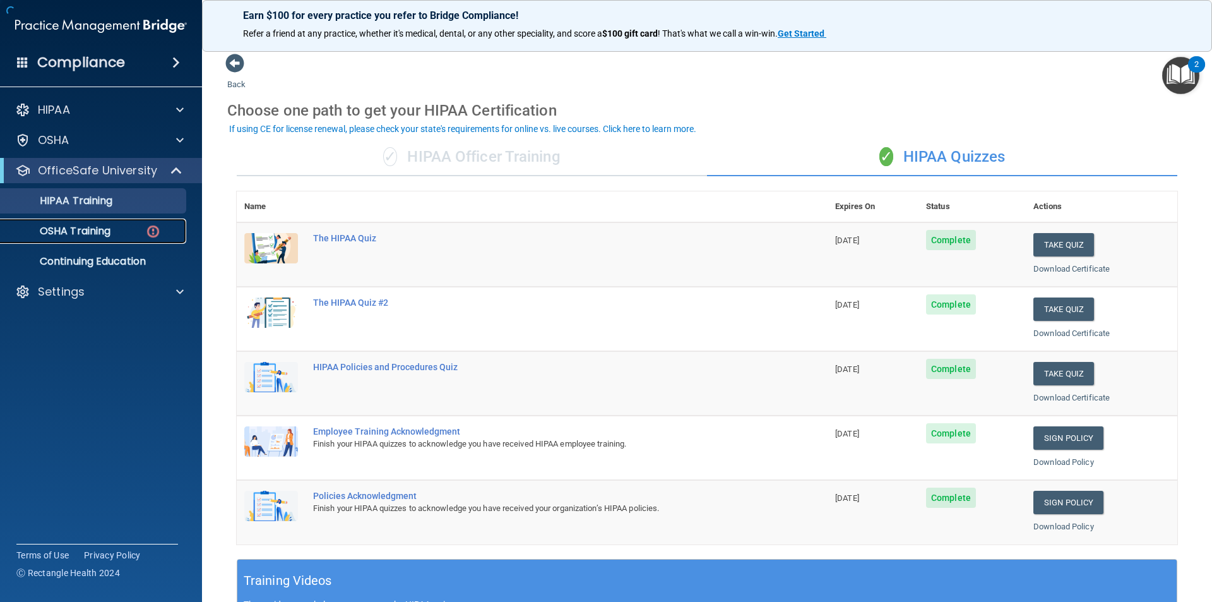
click at [91, 225] on p "OSHA Training" at bounding box center [59, 231] width 102 height 13
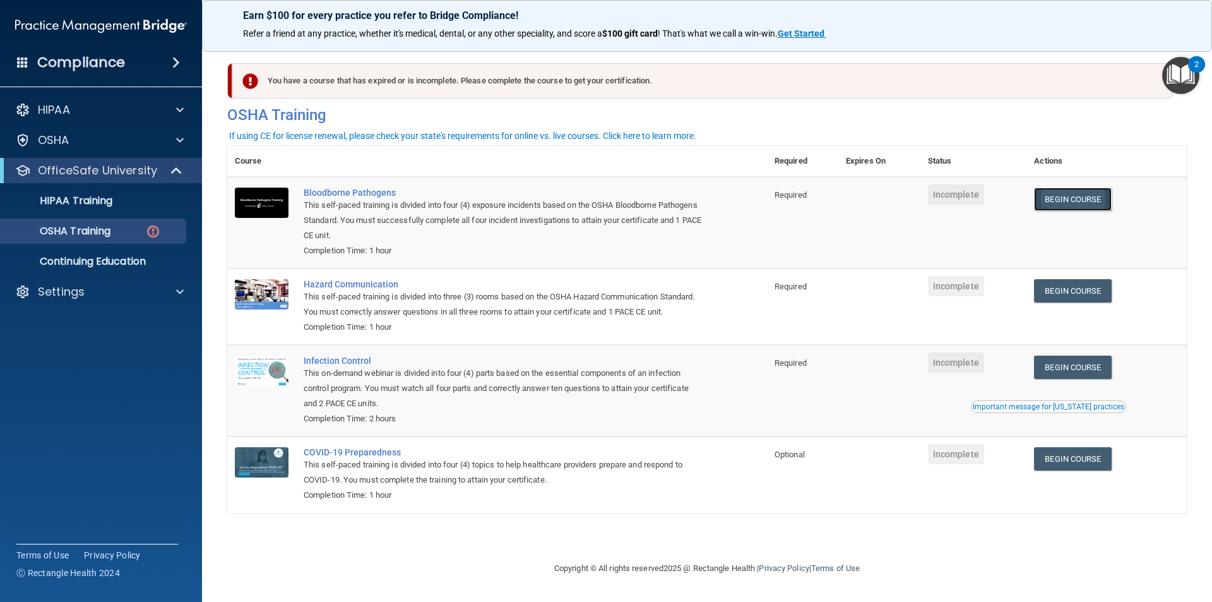
click at [1056, 193] on link "Begin Course" at bounding box center [1072, 199] width 77 height 23
